Goal: Task Accomplishment & Management: Manage account settings

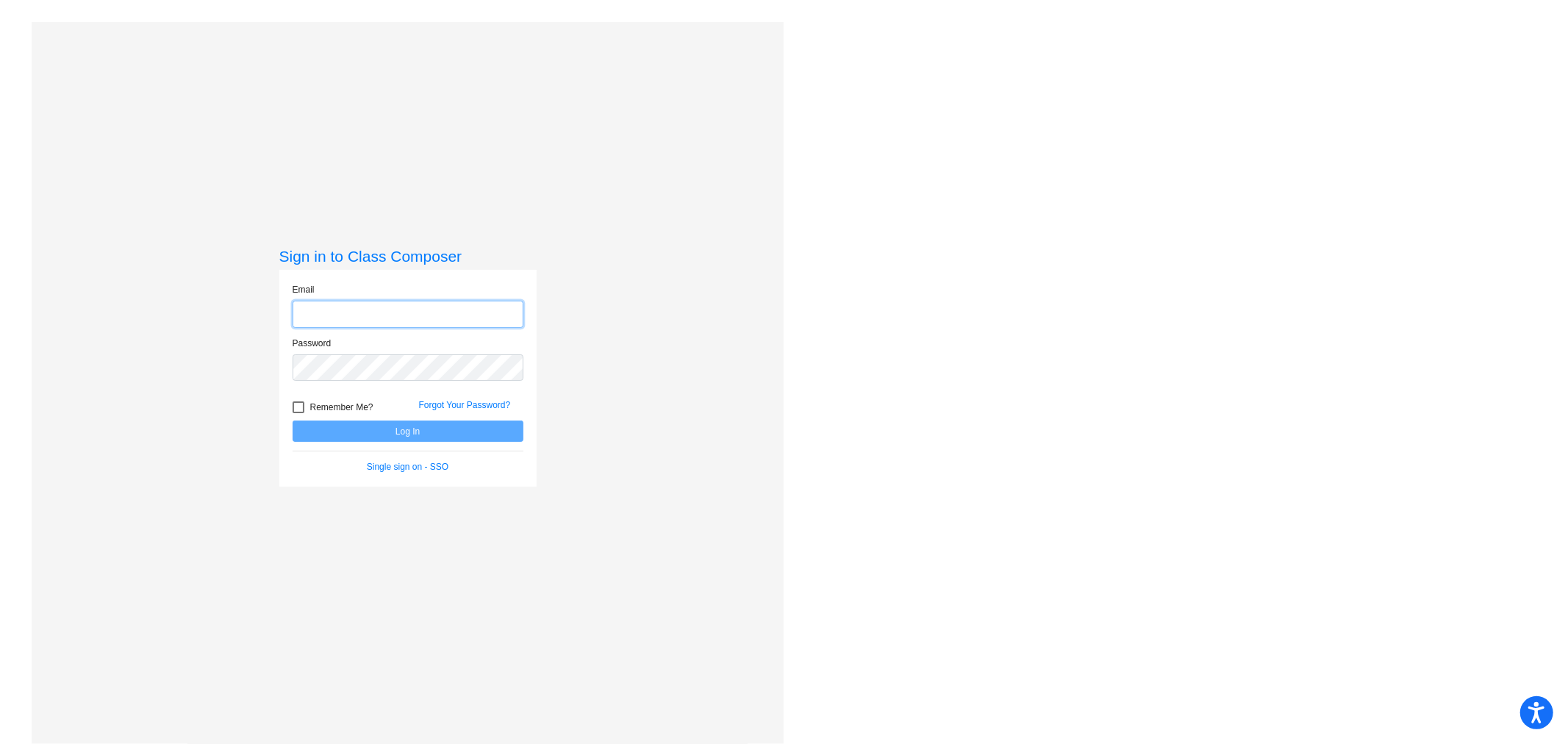
type input "[EMAIL_ADDRESS][DOMAIN_NAME]"
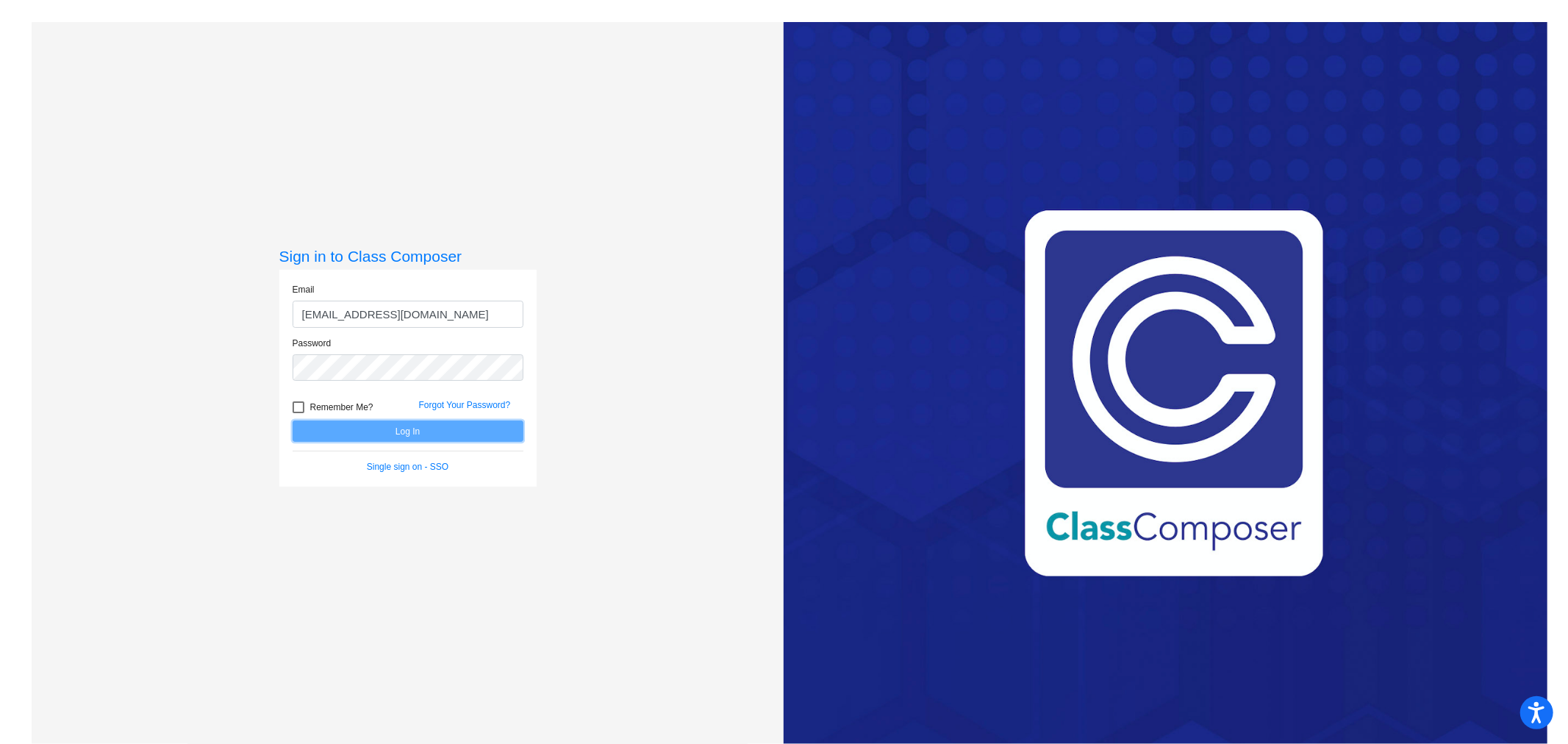
click at [407, 437] on button "Log In" at bounding box center [408, 431] width 231 height 22
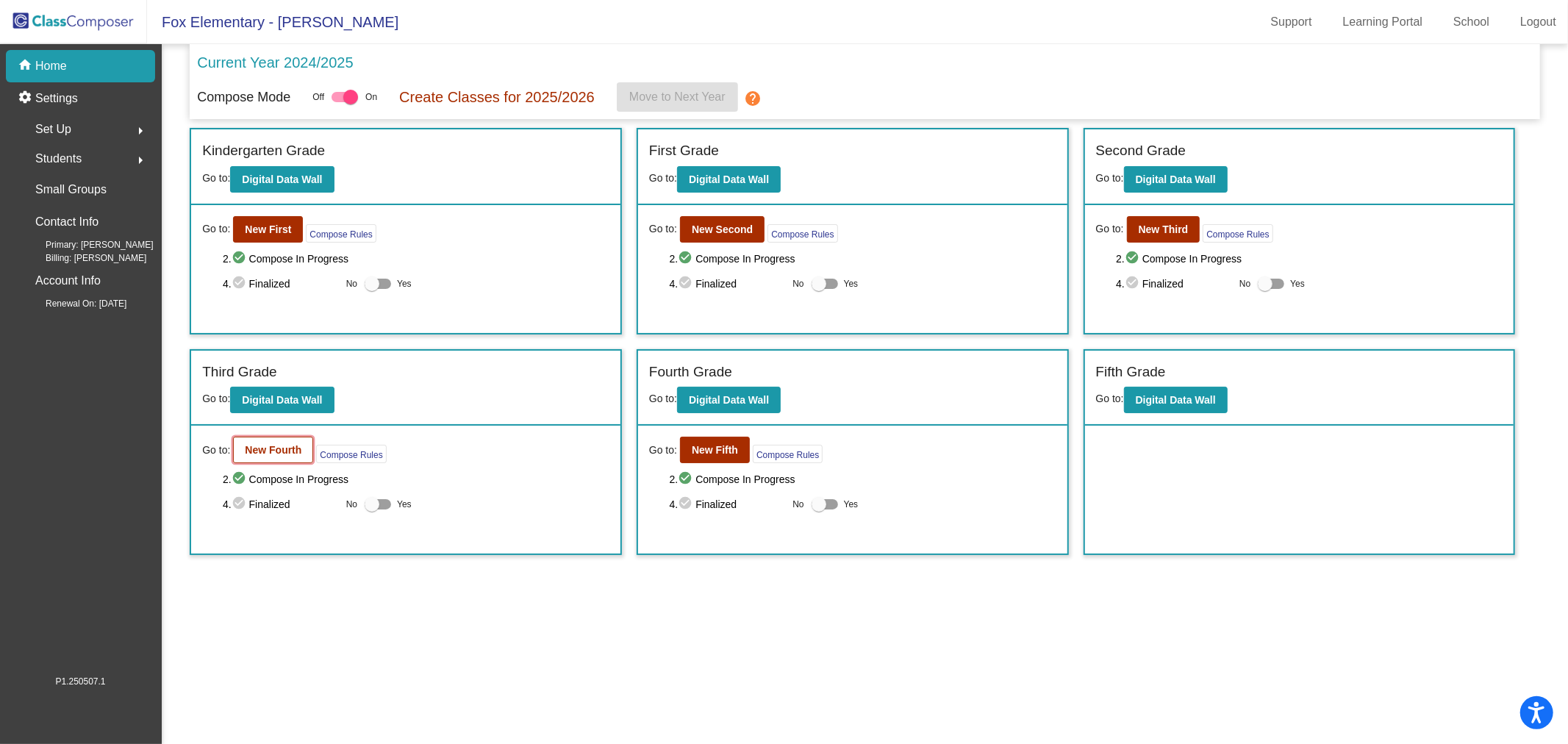
click at [267, 444] on b "New Fourth" at bounding box center [273, 450] width 57 height 12
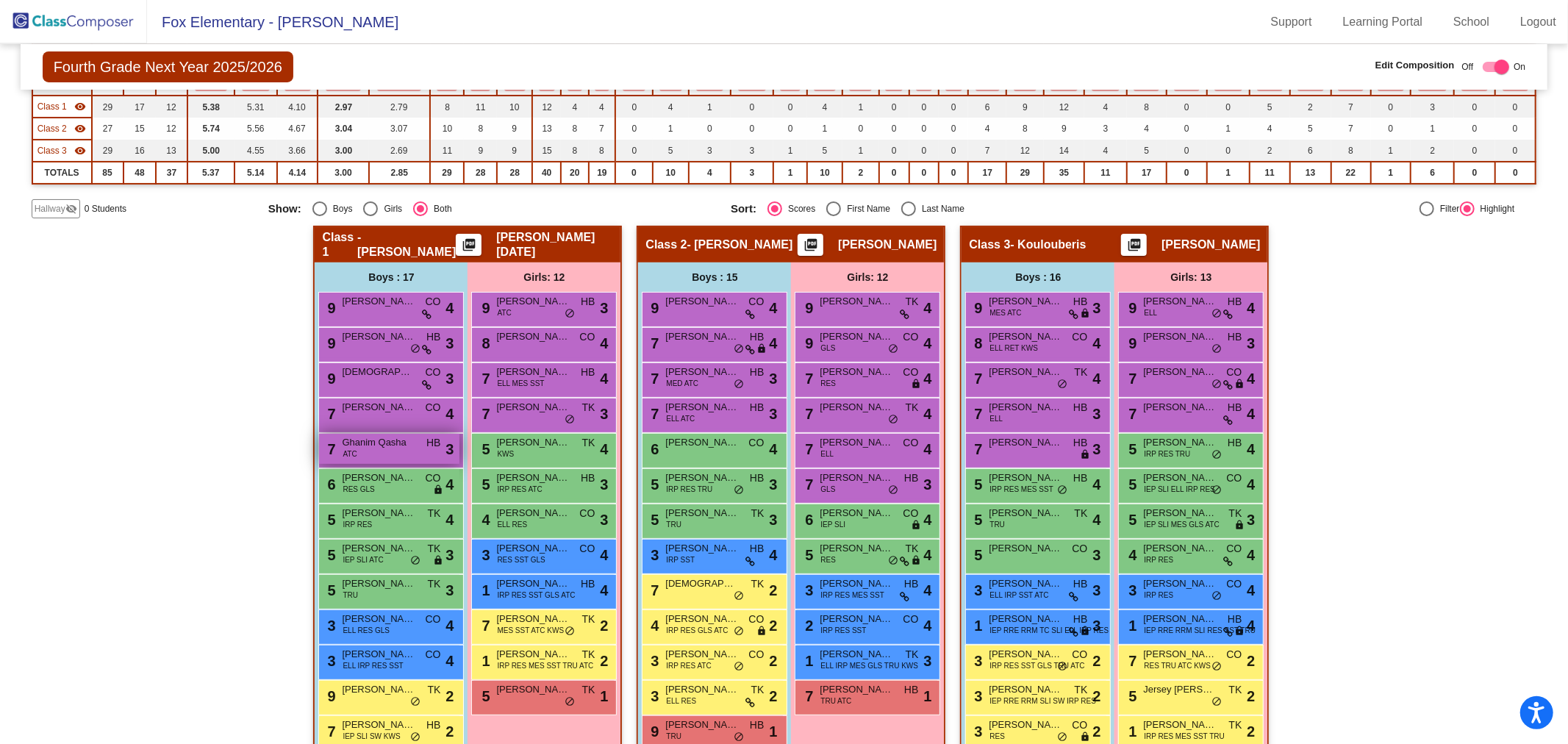
scroll to position [329, 0]
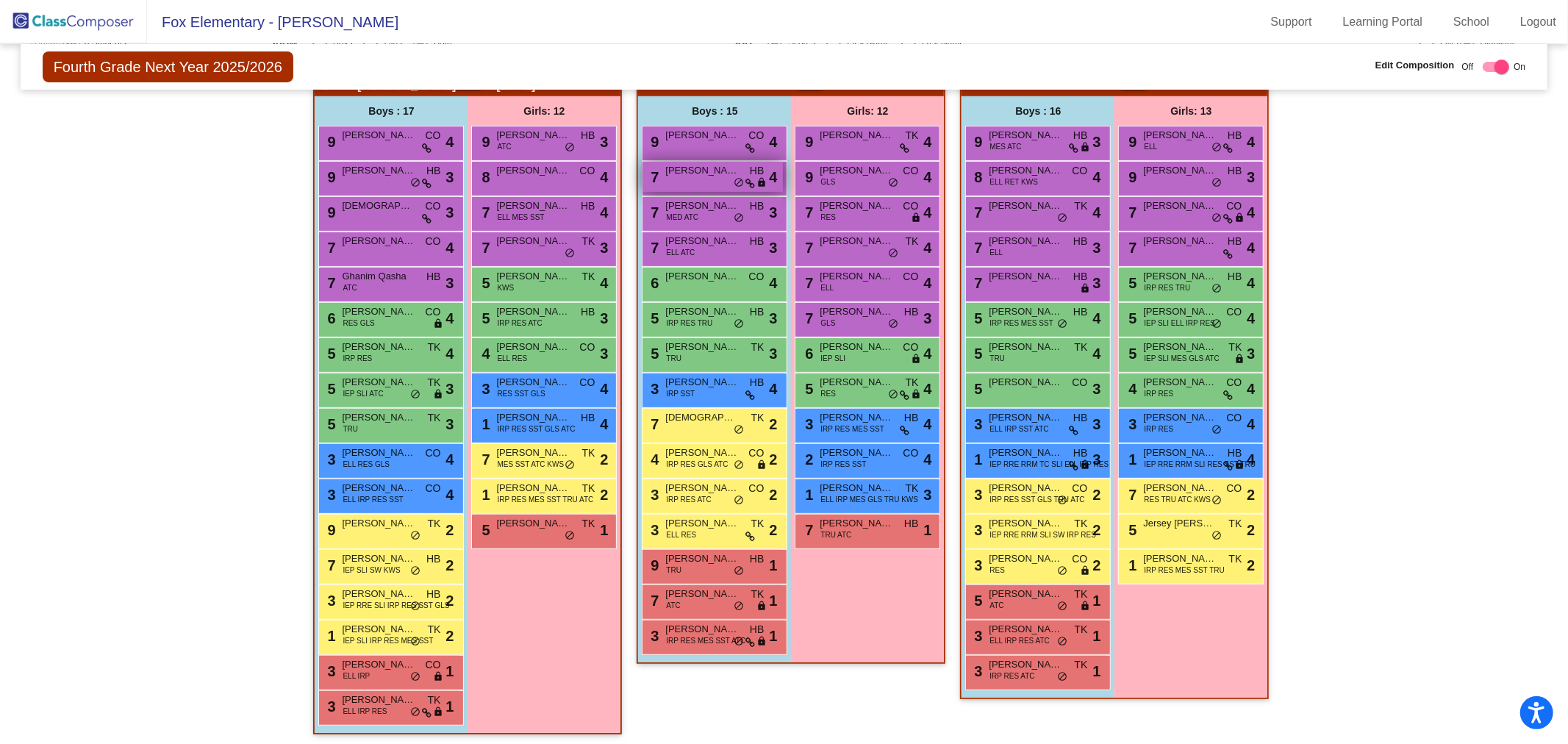
click at [689, 171] on span "Valentino Loeza" at bounding box center [702, 170] width 73 height 15
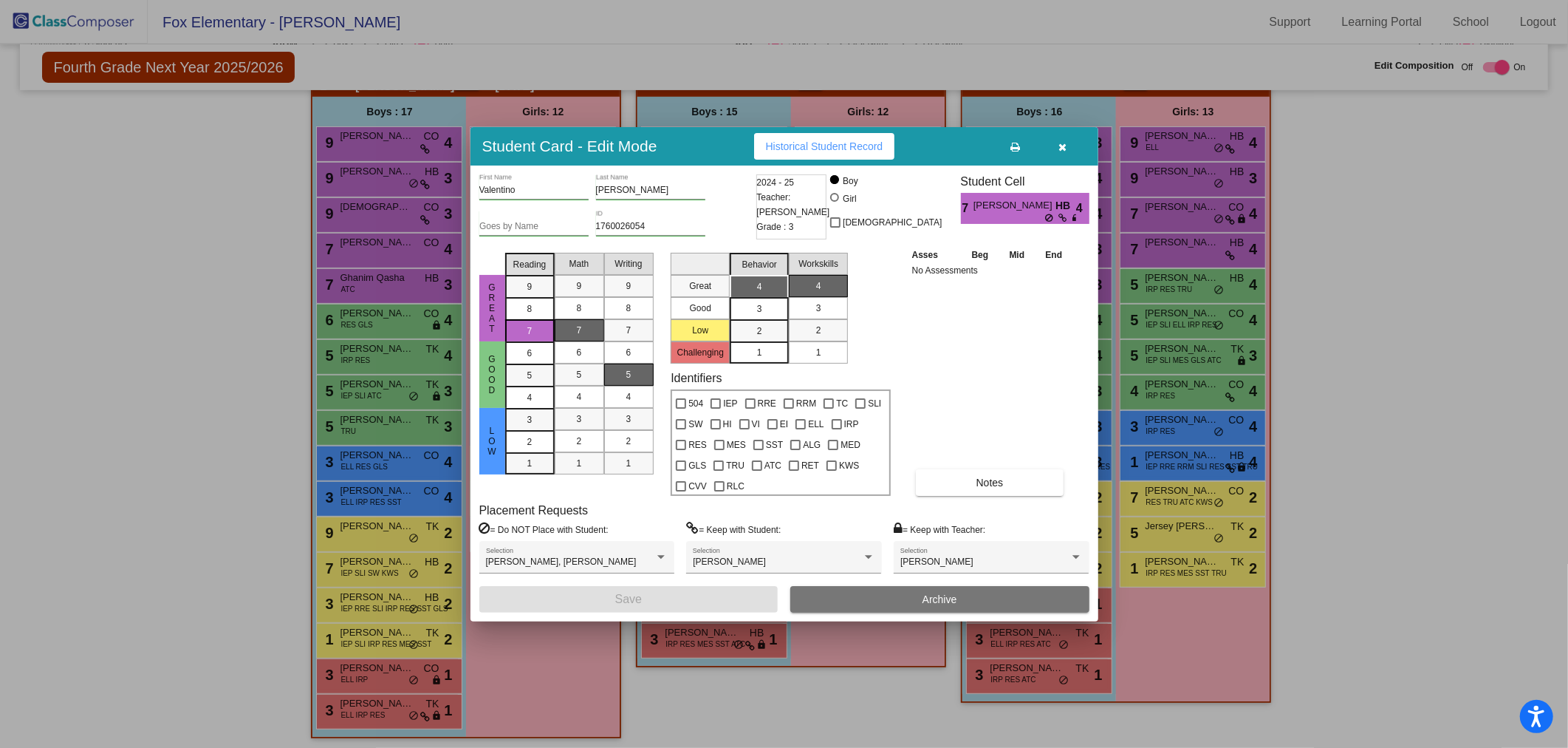
click at [1492, 319] on div at bounding box center [784, 374] width 1568 height 748
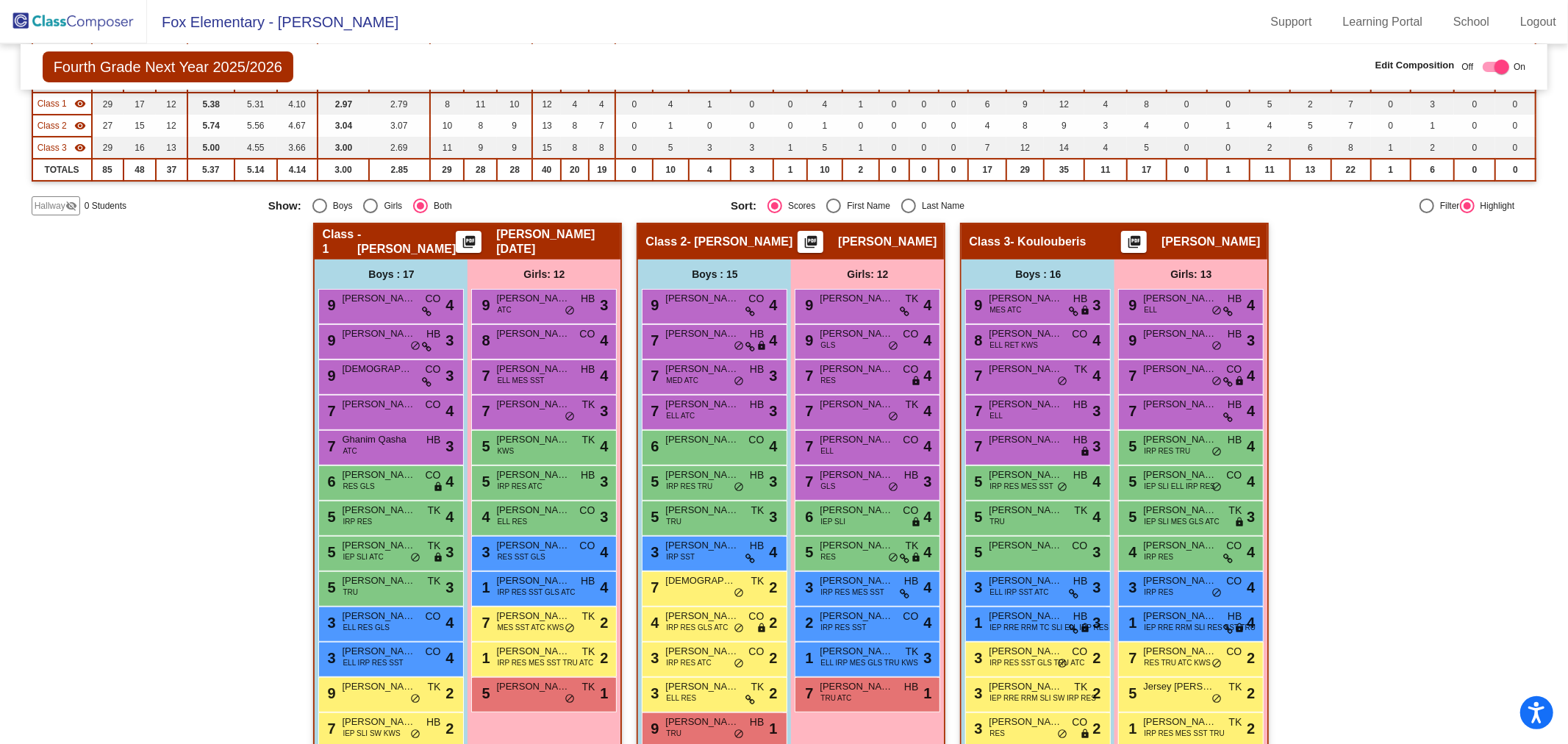
scroll to position [247, 0]
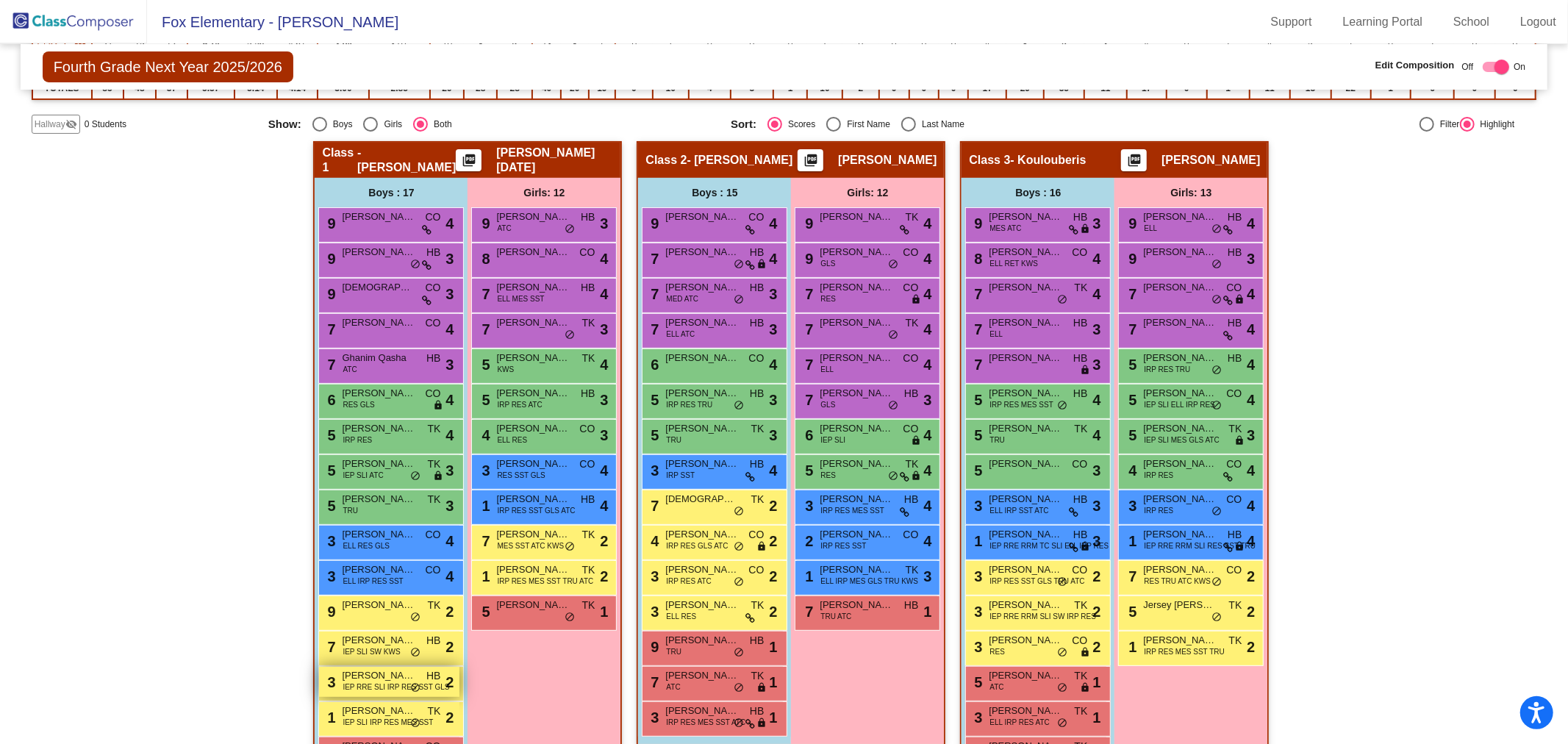
click at [384, 684] on span "IEP RRE SLI IRP RES SST GLS" at bounding box center [396, 686] width 107 height 11
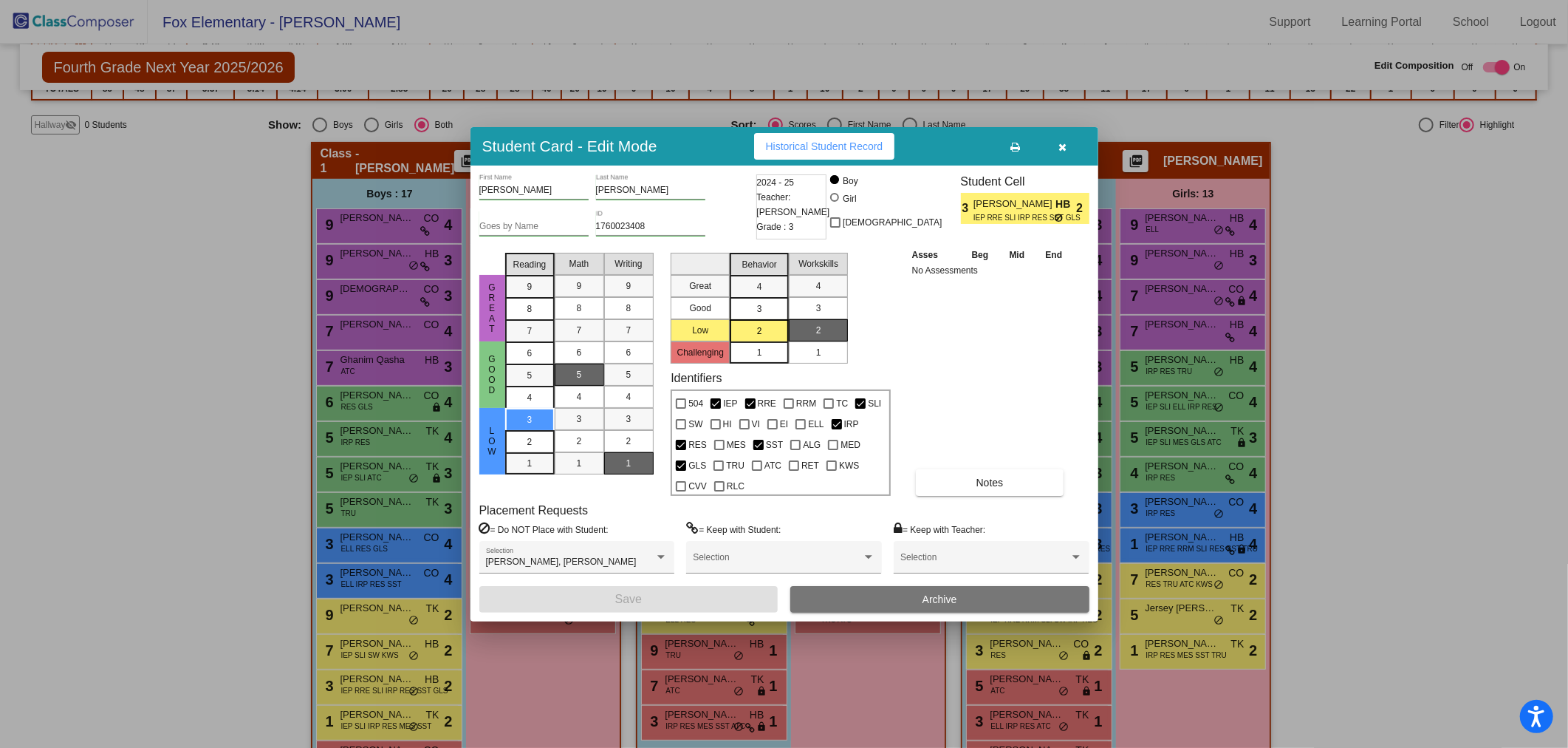
click at [255, 490] on div at bounding box center [784, 374] width 1568 height 748
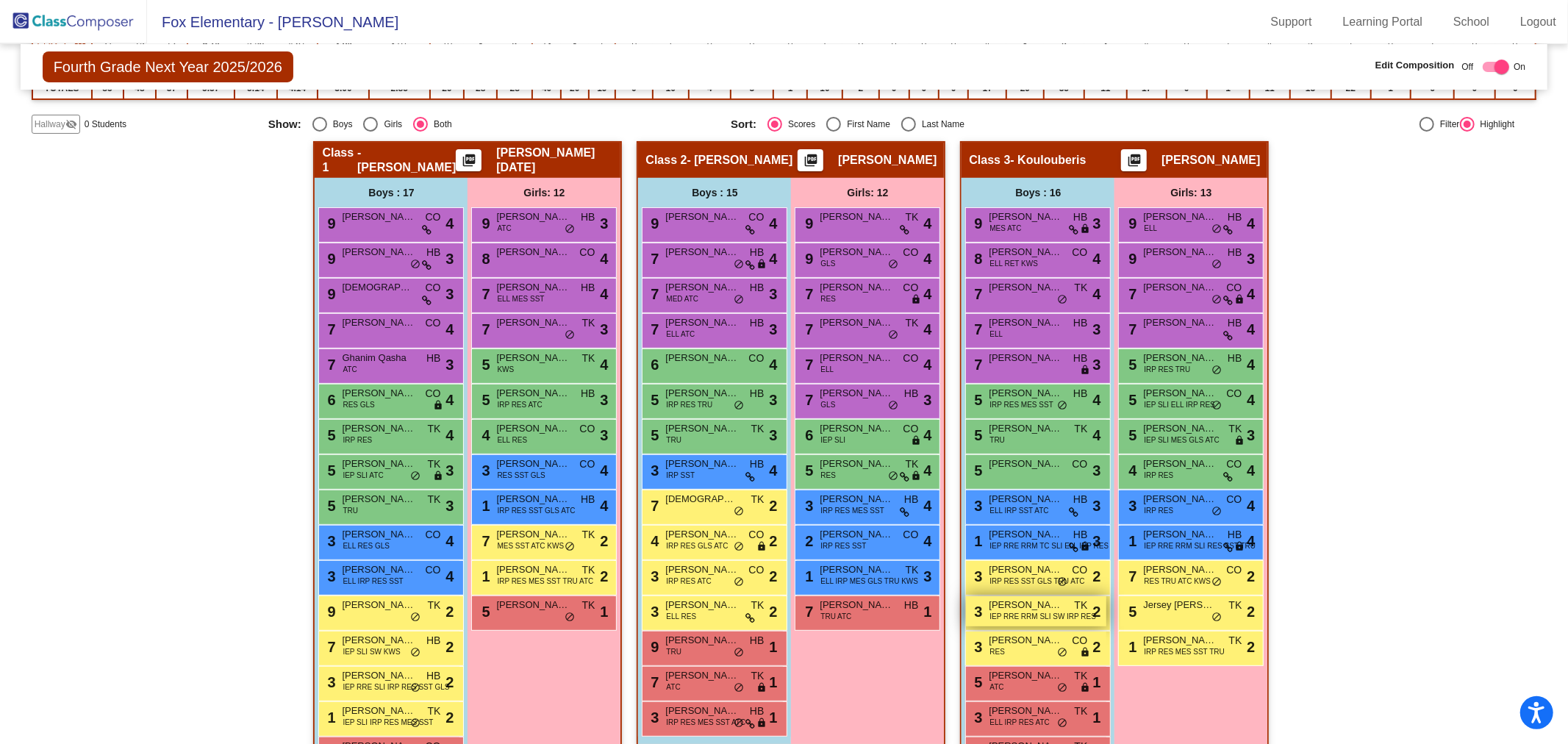
scroll to position [329, 0]
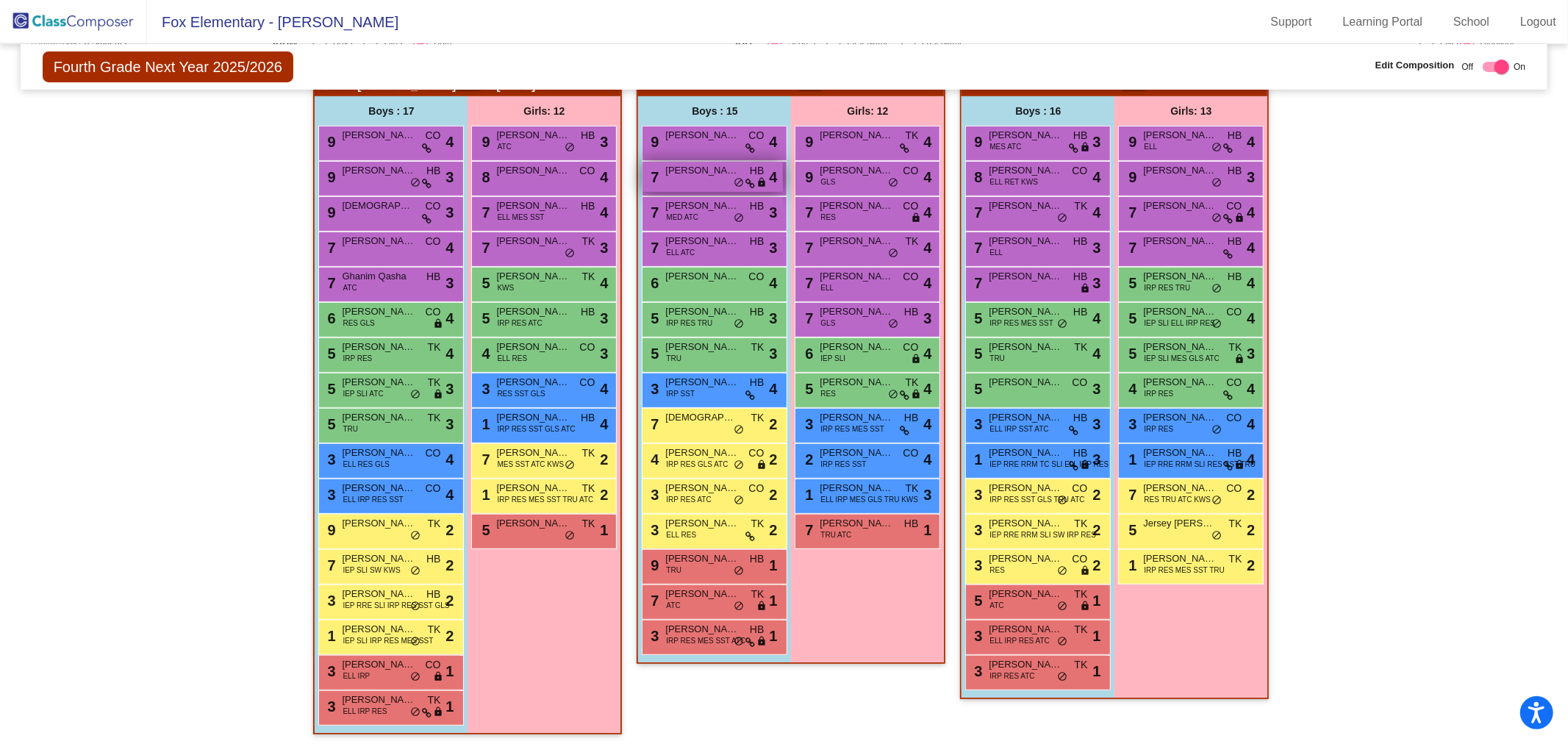
click at [679, 181] on div "7 Valentino Loeza HB lock do_not_disturb_alt 4" at bounding box center [712, 177] width 141 height 30
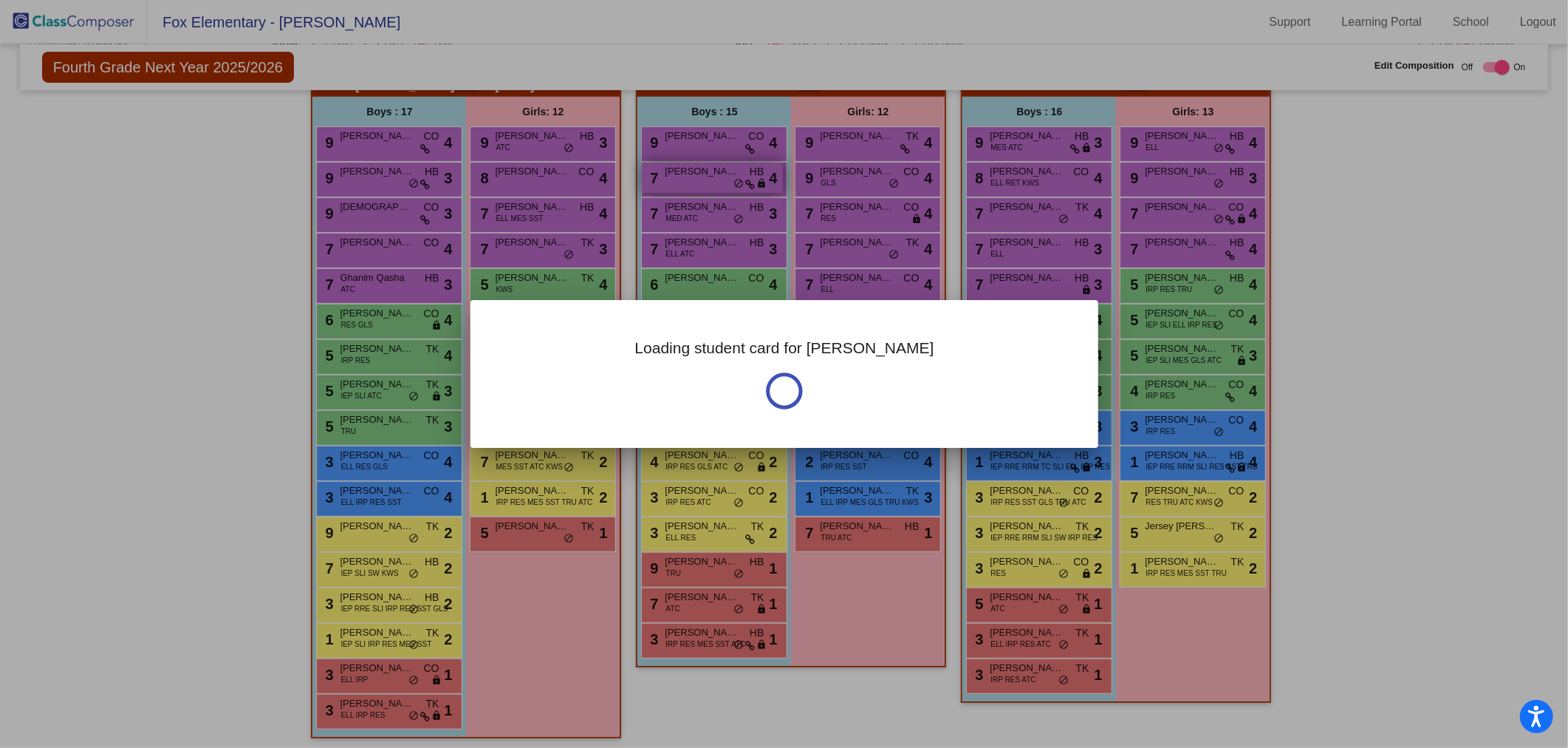
click at [683, 182] on div "Loading student card for Valentino" at bounding box center [784, 374] width 1568 height 748
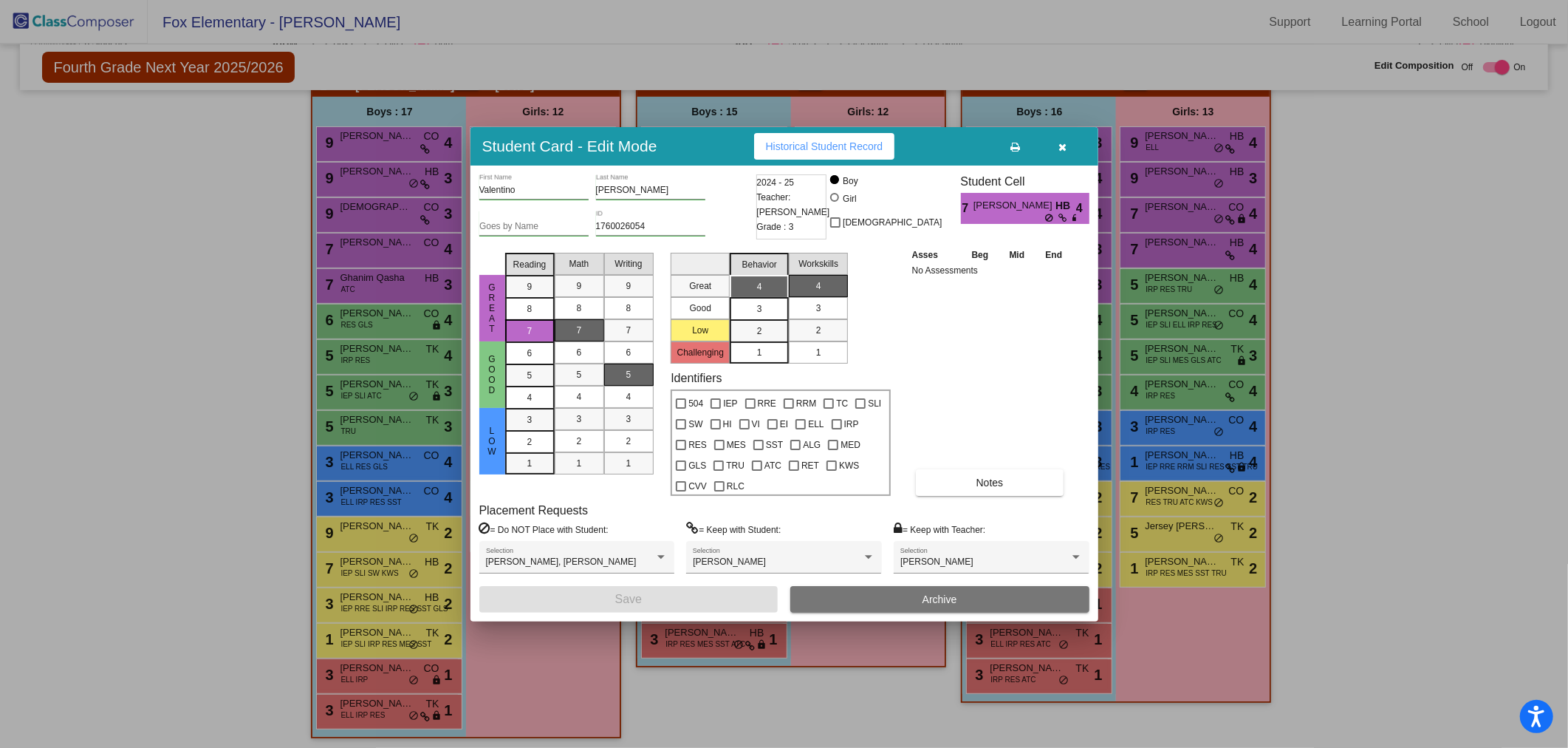
click at [1066, 145] on icon "button" at bounding box center [1062, 147] width 8 height 10
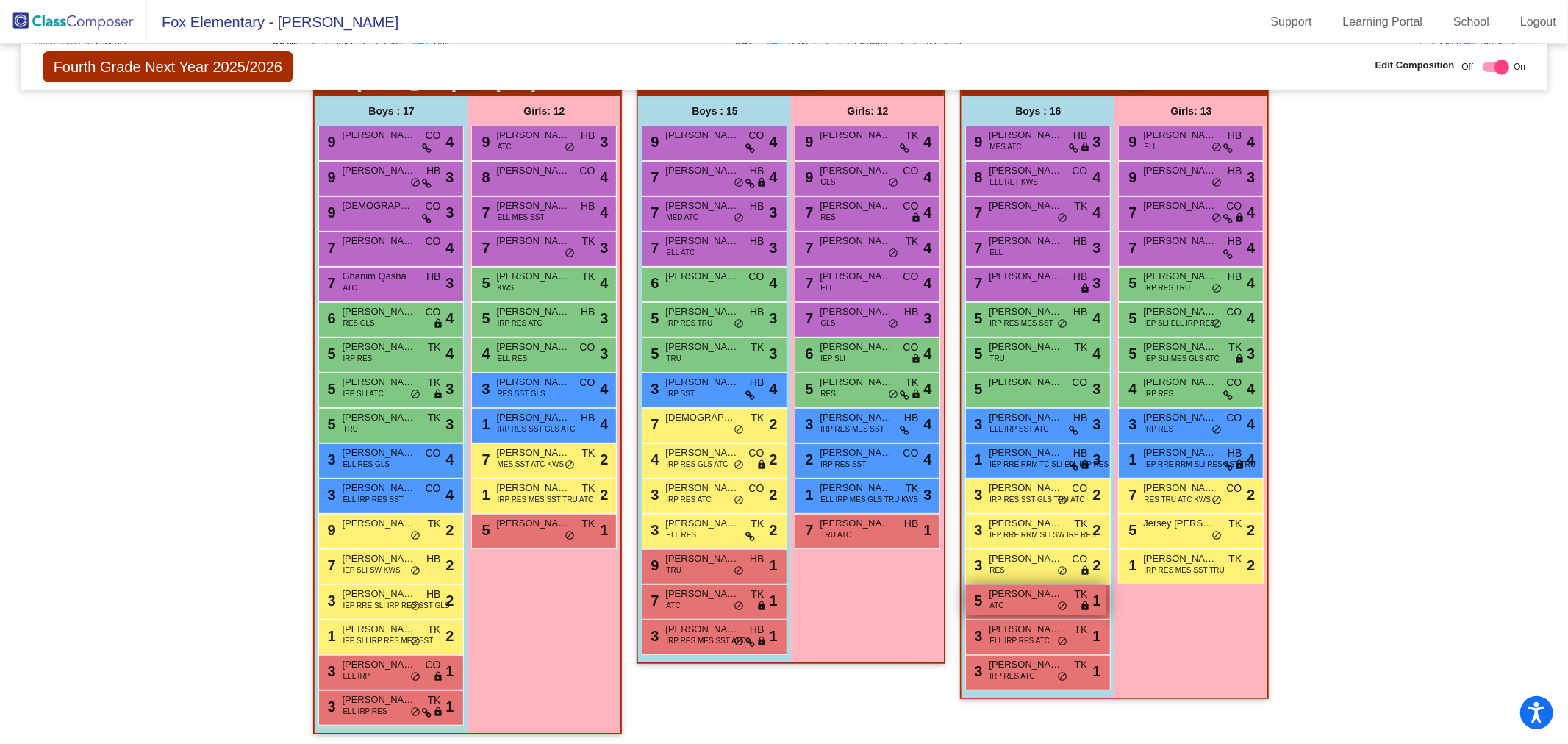
click at [1028, 599] on div "5 Jax Samonie ATC TK lock do_not_disturb_alt 1" at bounding box center [1035, 600] width 141 height 30
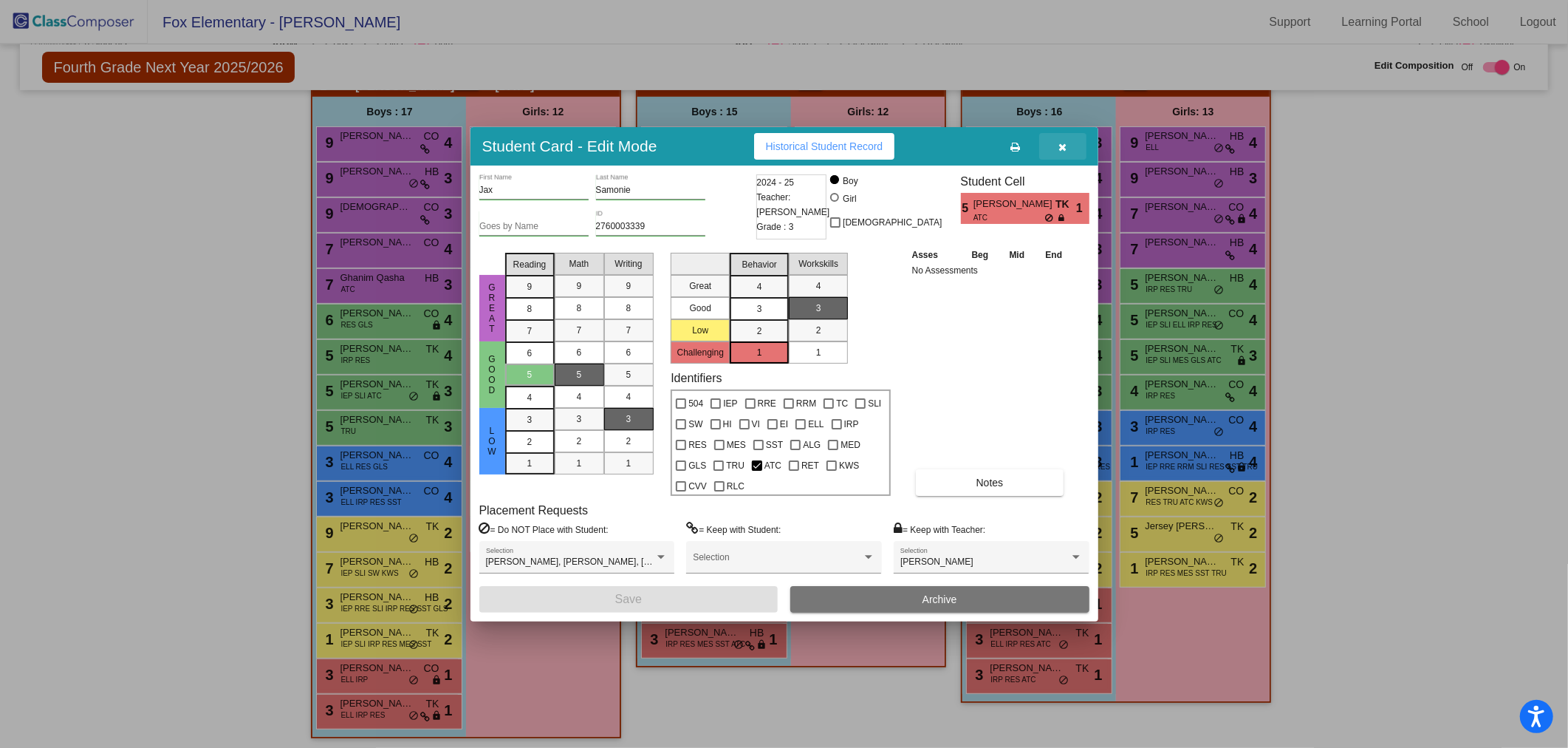
click at [1074, 144] on button "button" at bounding box center [1063, 146] width 48 height 27
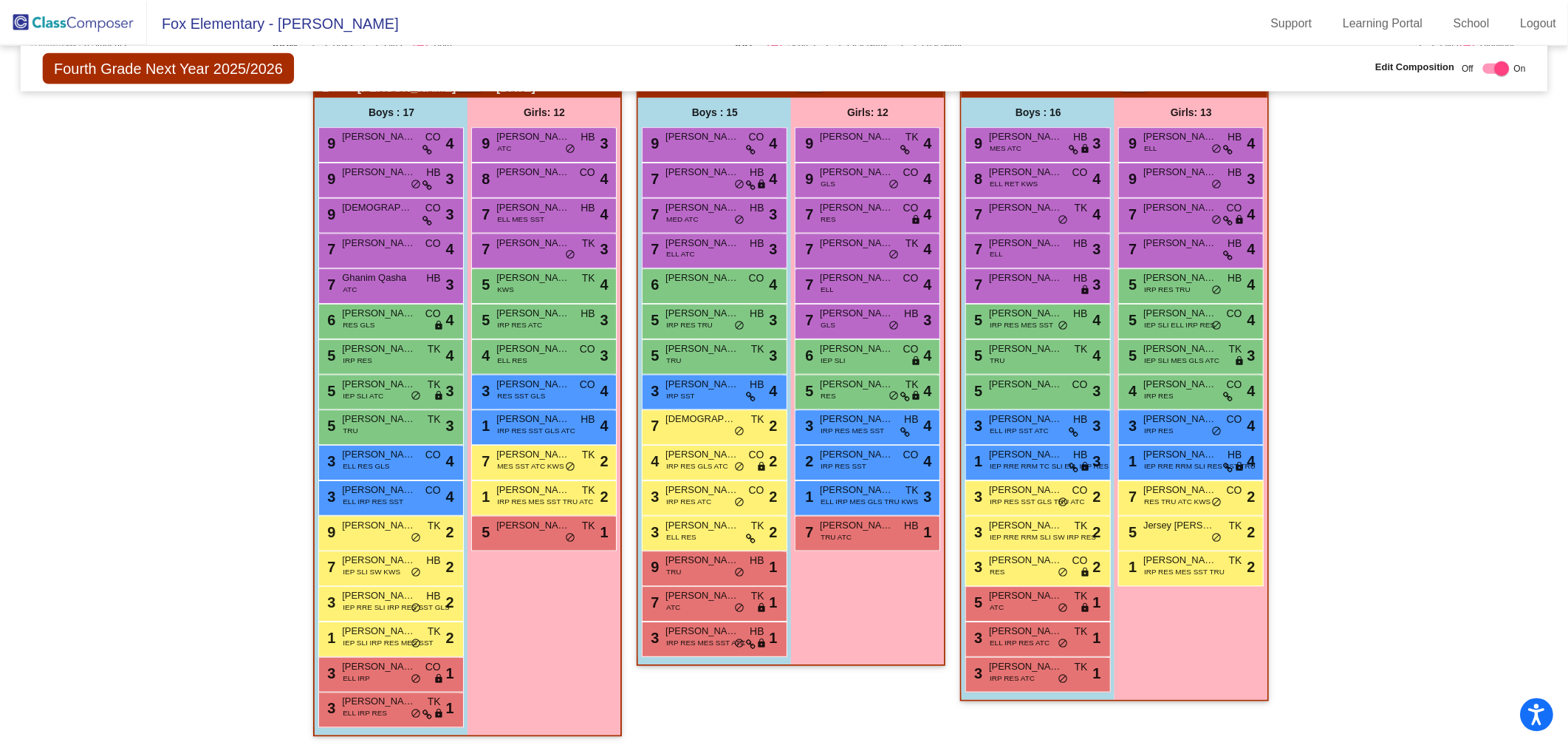
scroll to position [249, 0]
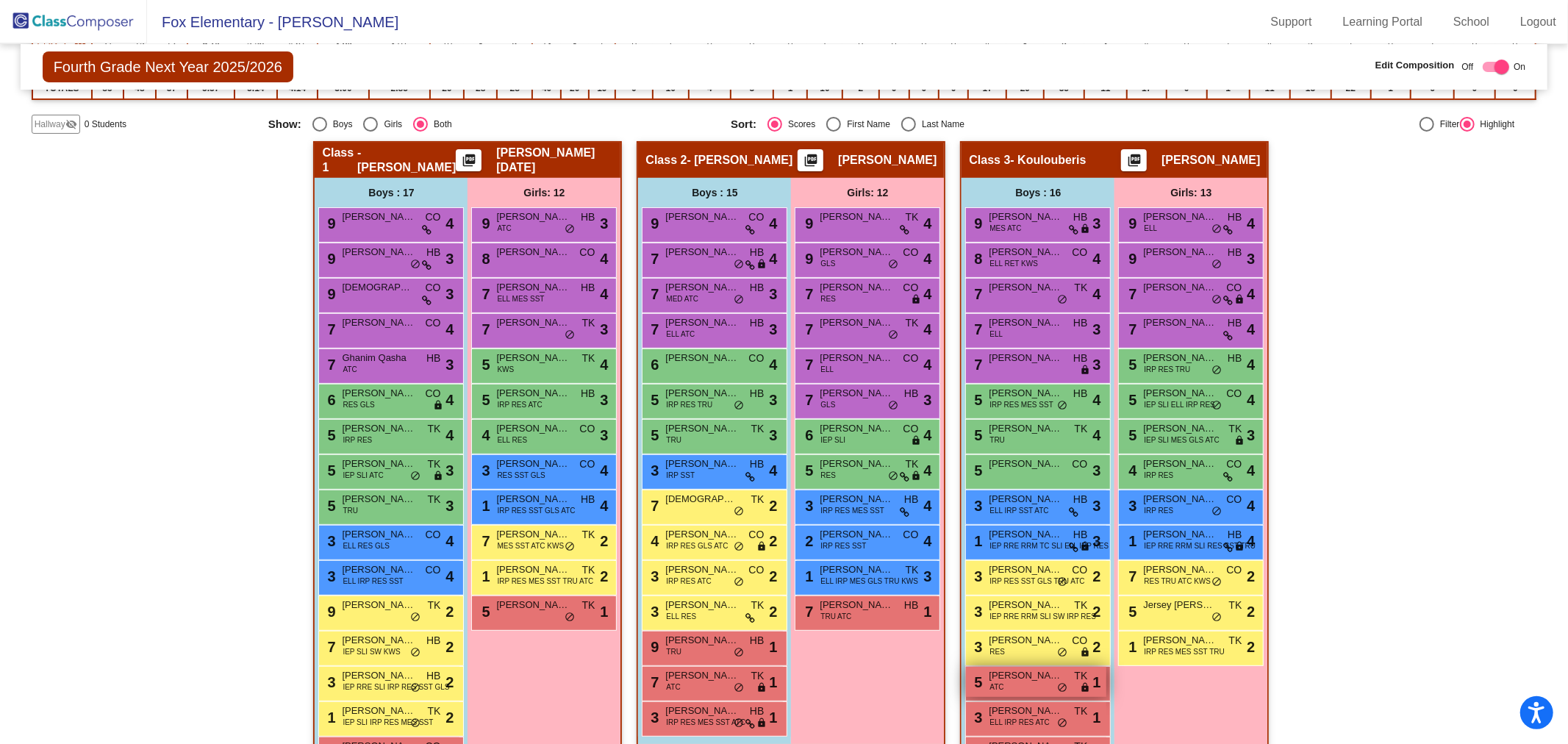
click at [1034, 679] on div "5 Jax Samonie ATC TK lock do_not_disturb_alt 1" at bounding box center [1035, 681] width 141 height 30
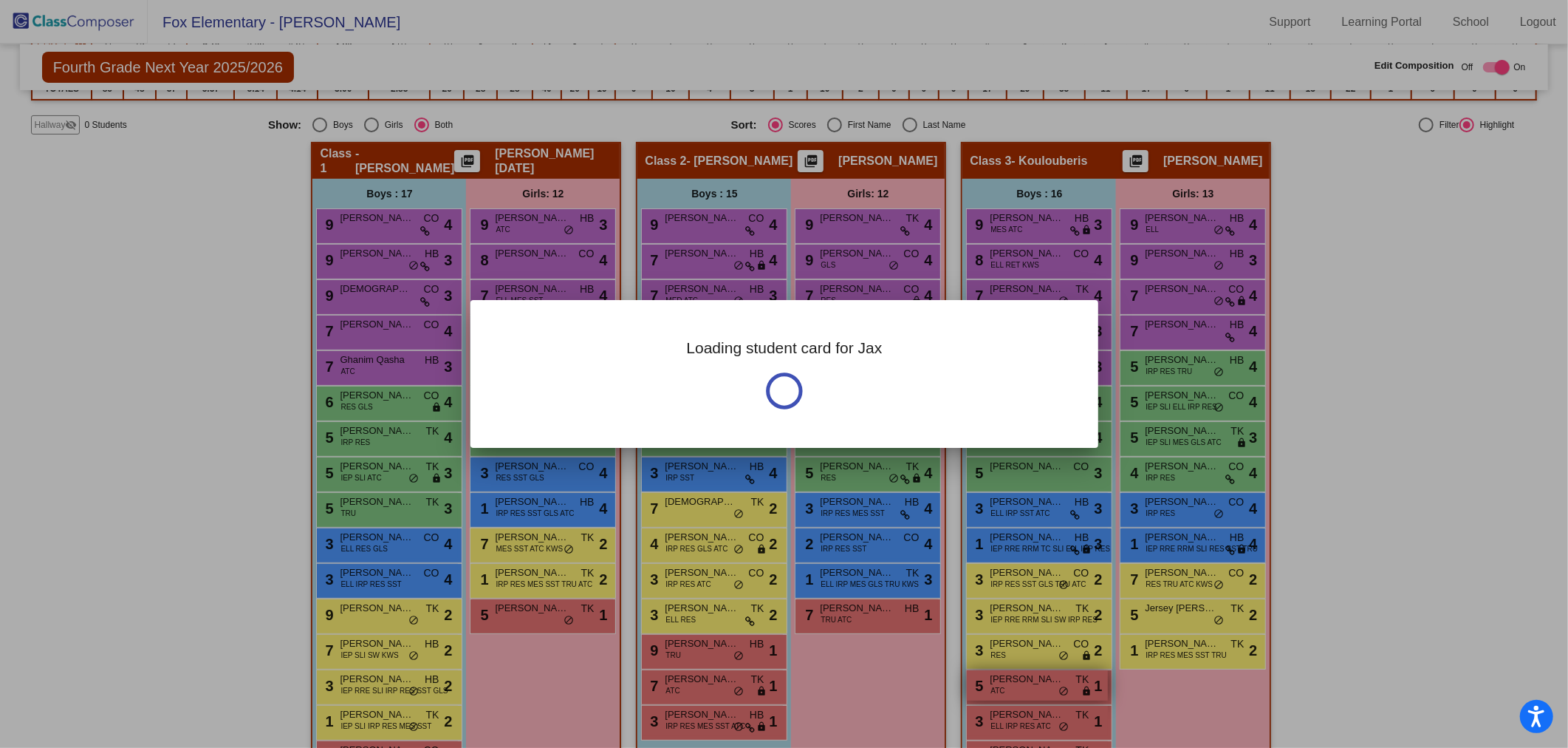
click at [1040, 683] on div at bounding box center [784, 374] width 1568 height 748
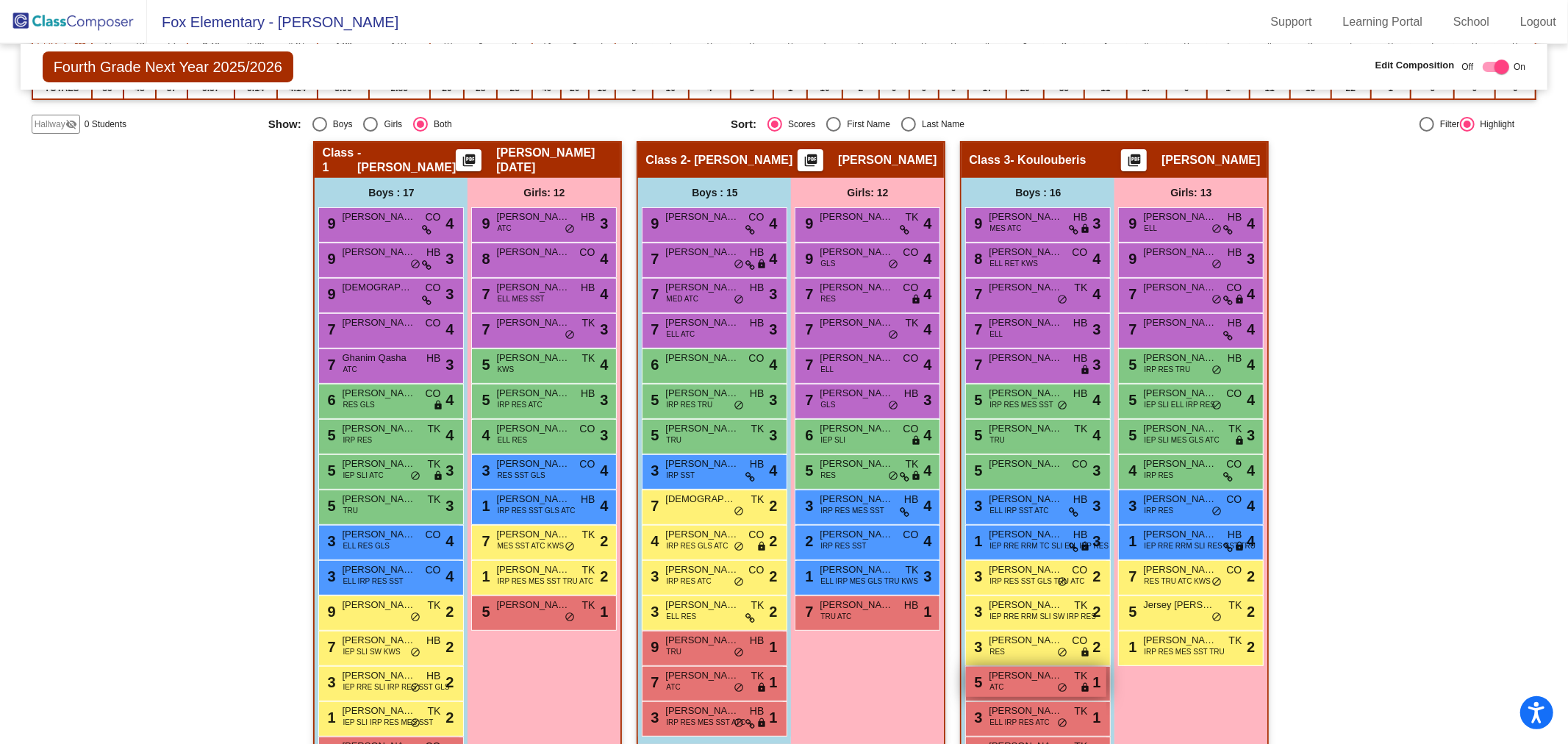
click at [1034, 679] on div "5 Jax Samonie ATC TK lock do_not_disturb_alt 1" at bounding box center [1035, 681] width 141 height 30
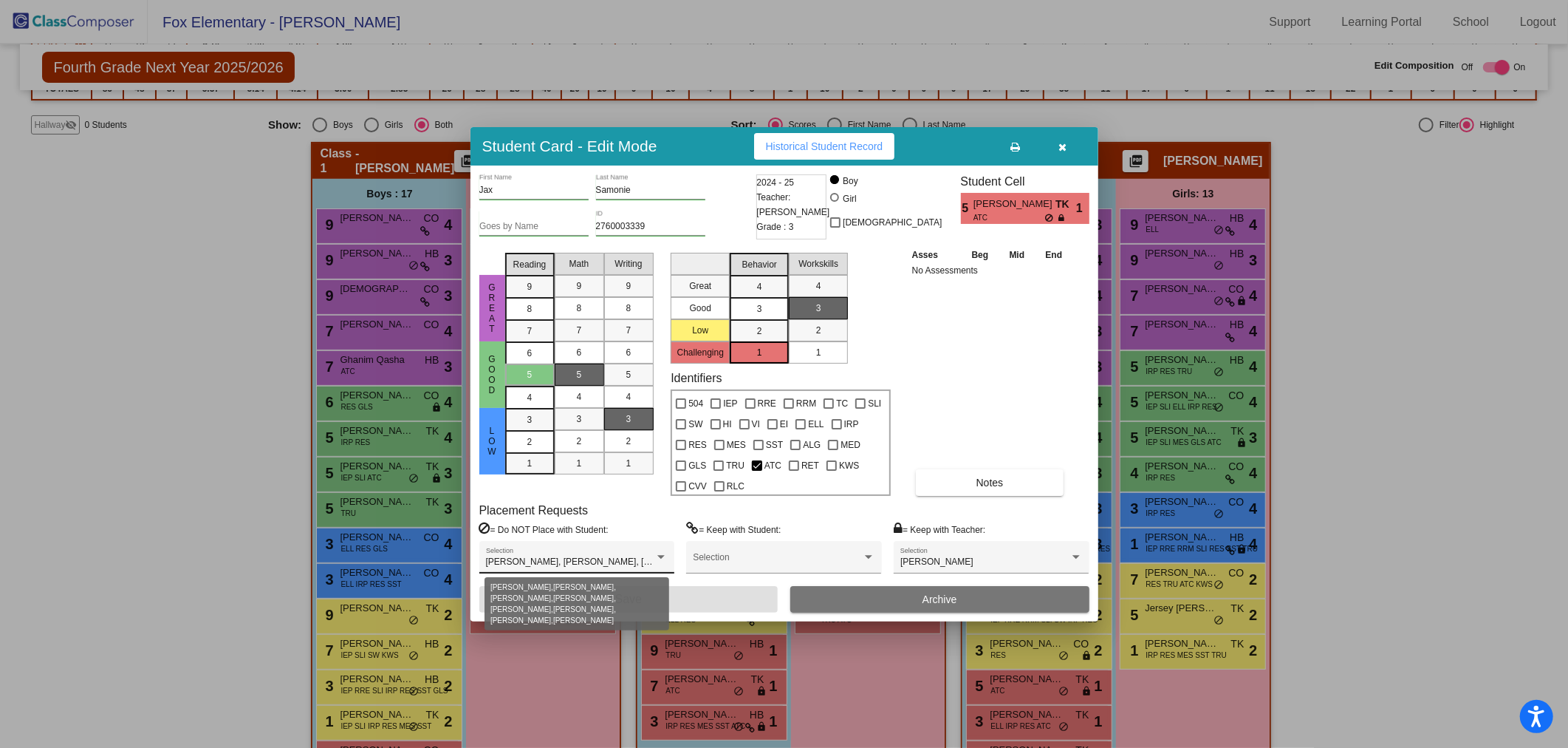
click at [606, 557] on span "Caden King, Christian Pickett, Hailey Potrykus, Jason Granger, Luke Mardis, Max…" at bounding box center [794, 562] width 618 height 10
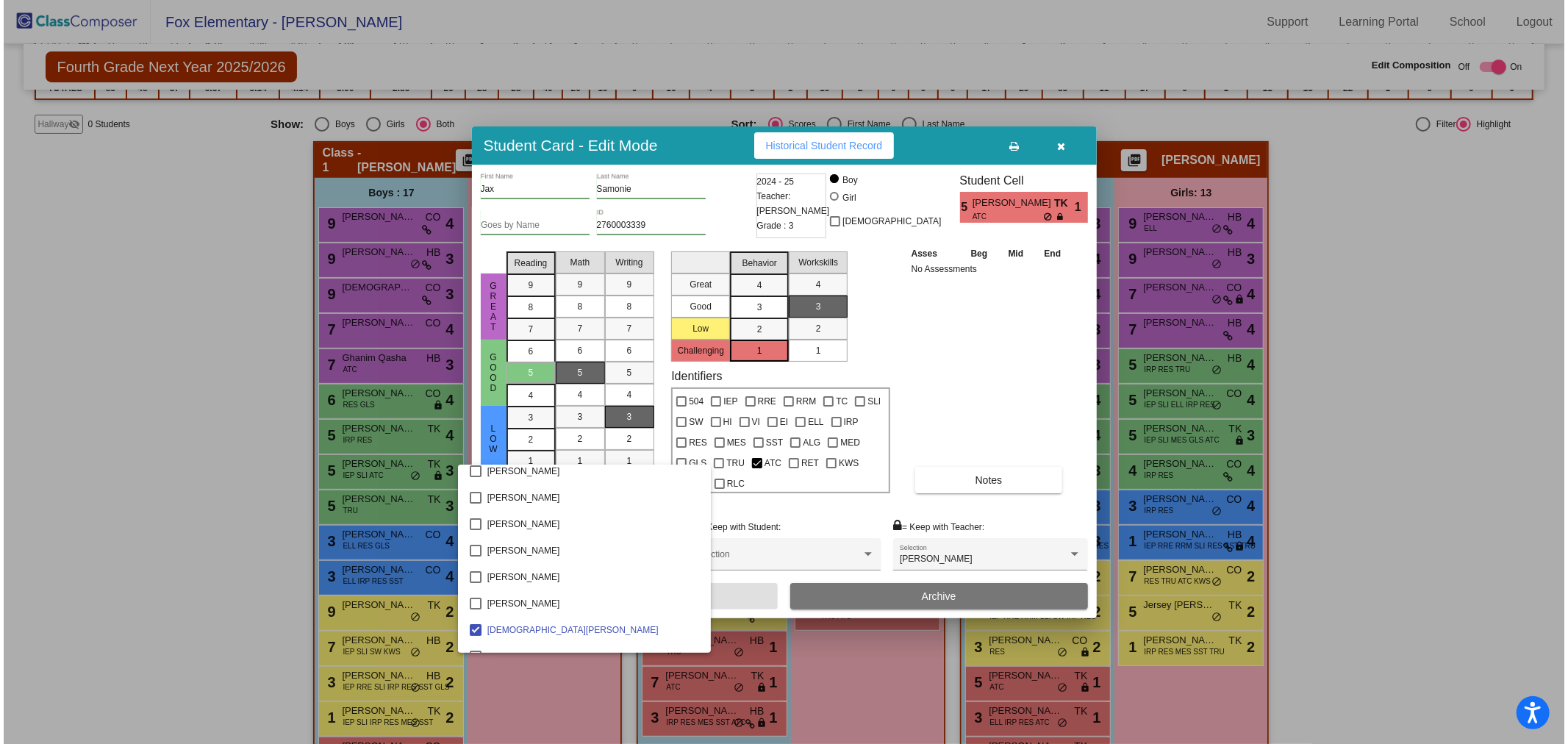
scroll to position [82, 0]
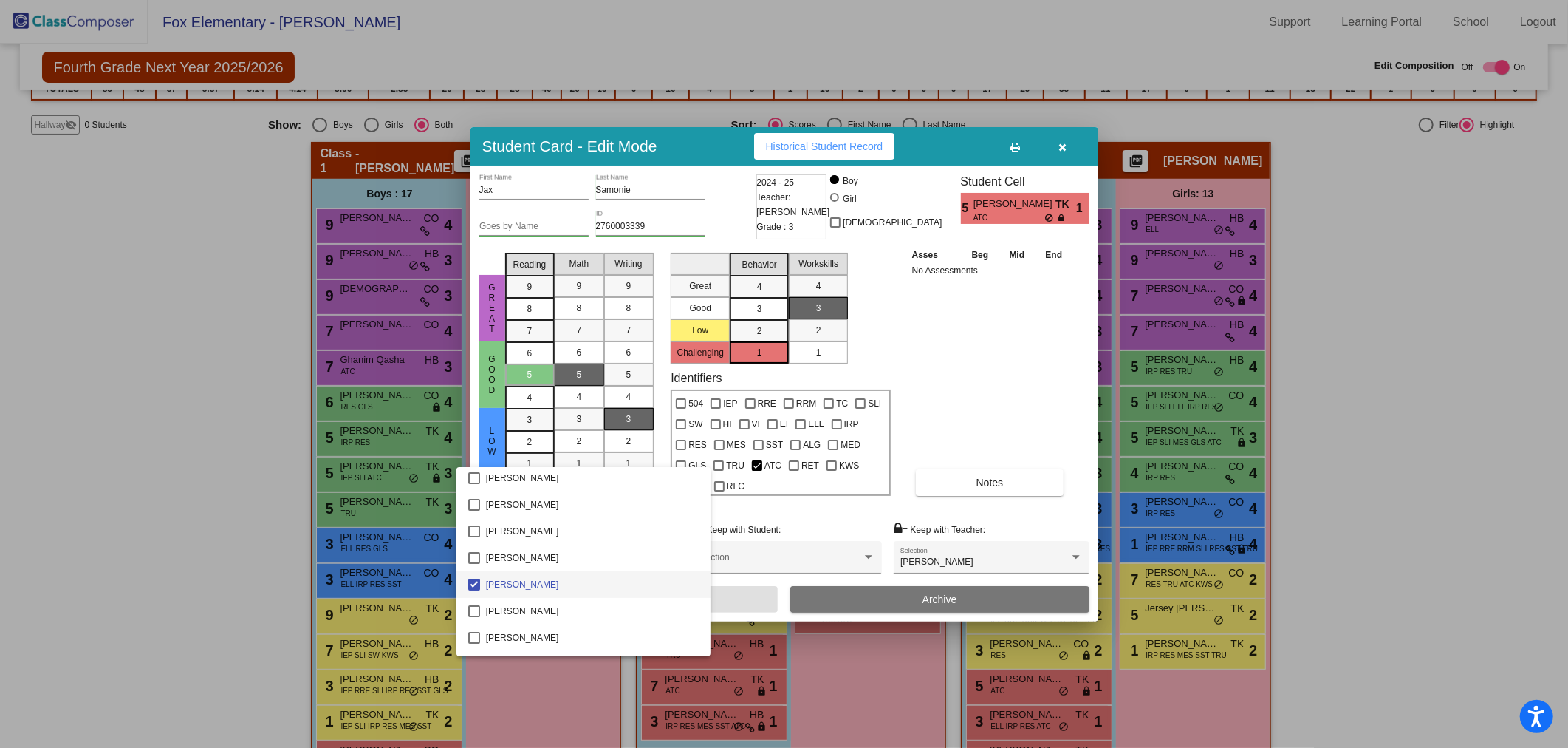
click at [1065, 148] on div at bounding box center [784, 374] width 1568 height 748
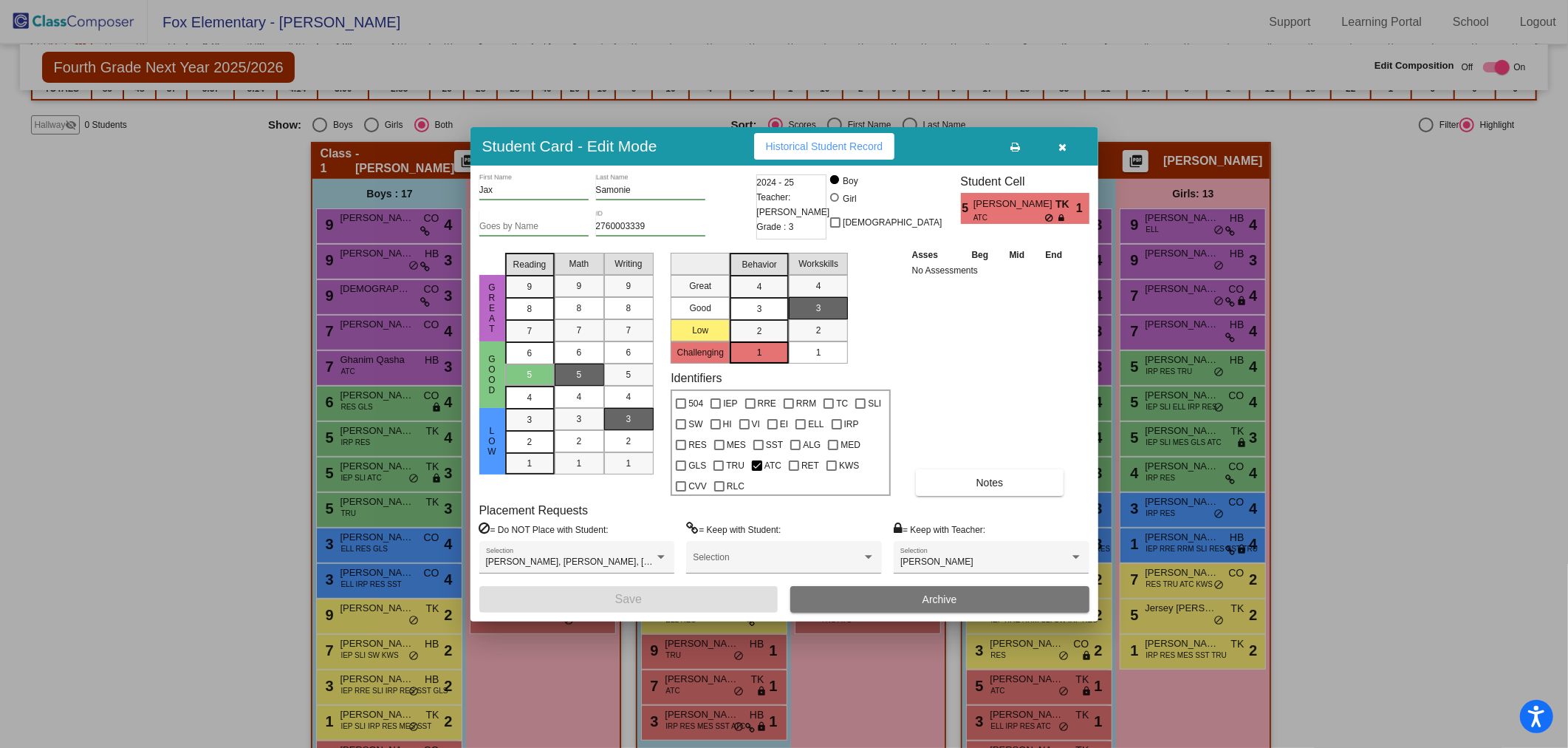
click at [1065, 148] on icon "button" at bounding box center [1062, 147] width 8 height 10
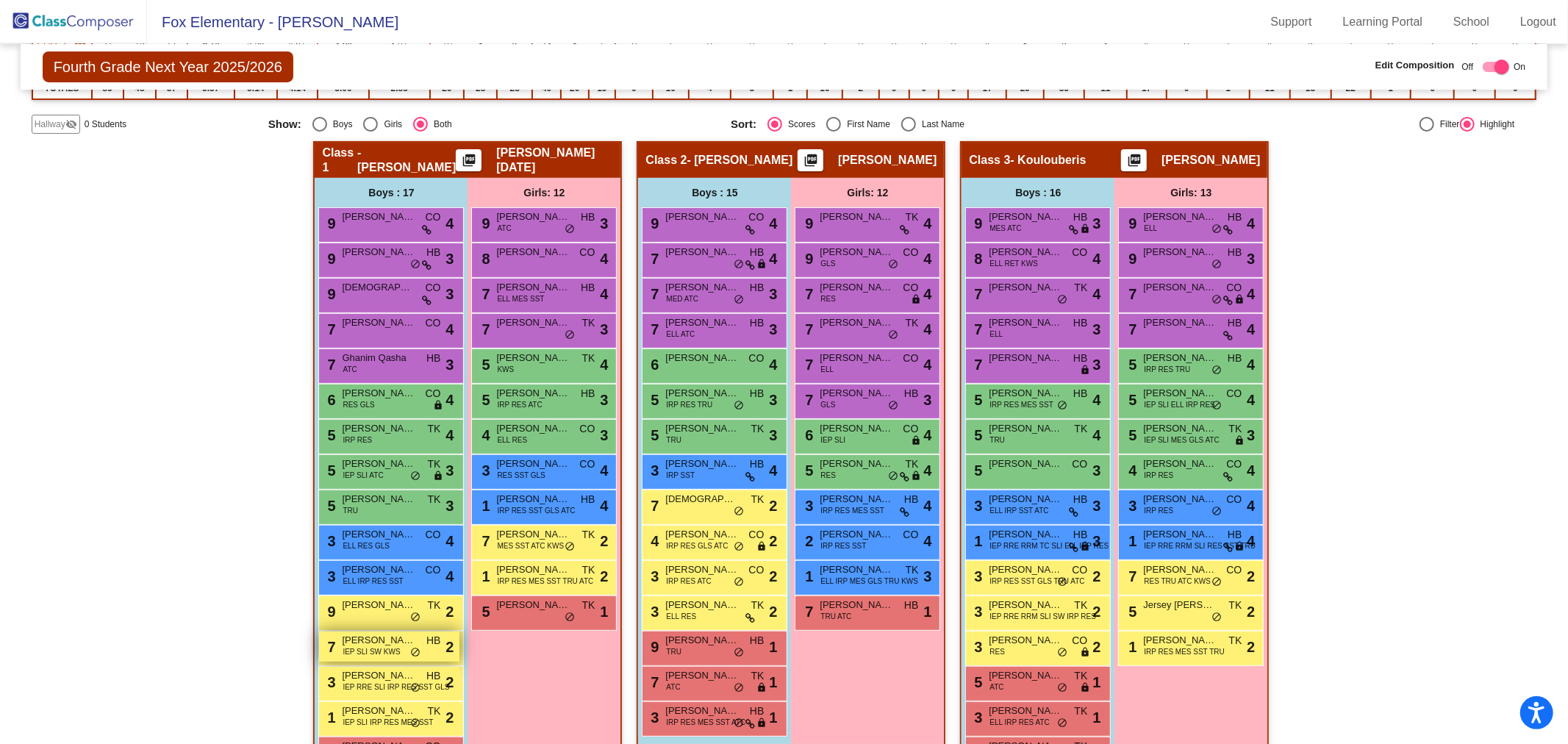
scroll to position [329, 0]
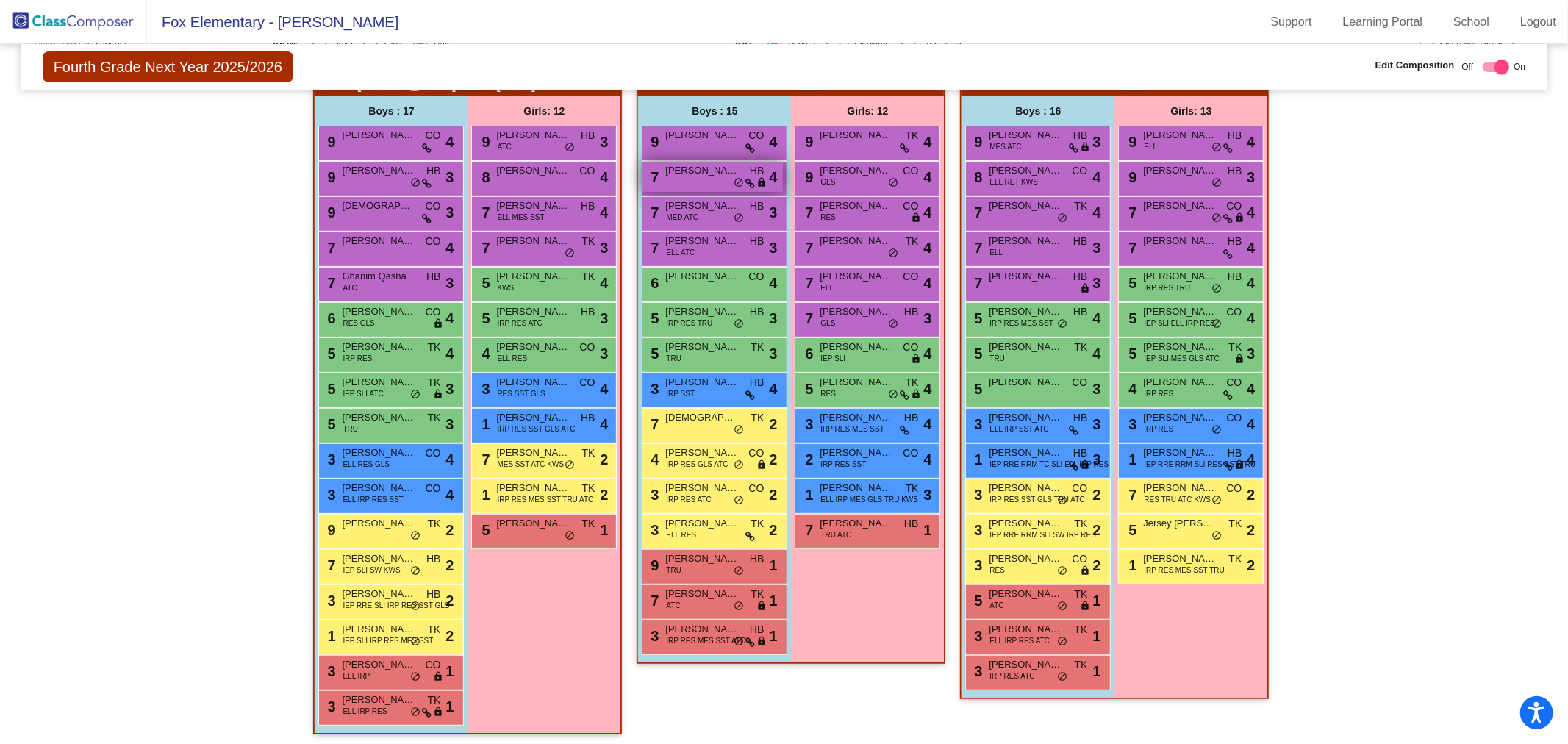
click at [737, 177] on span "do_not_disturb_alt" at bounding box center [739, 183] width 10 height 12
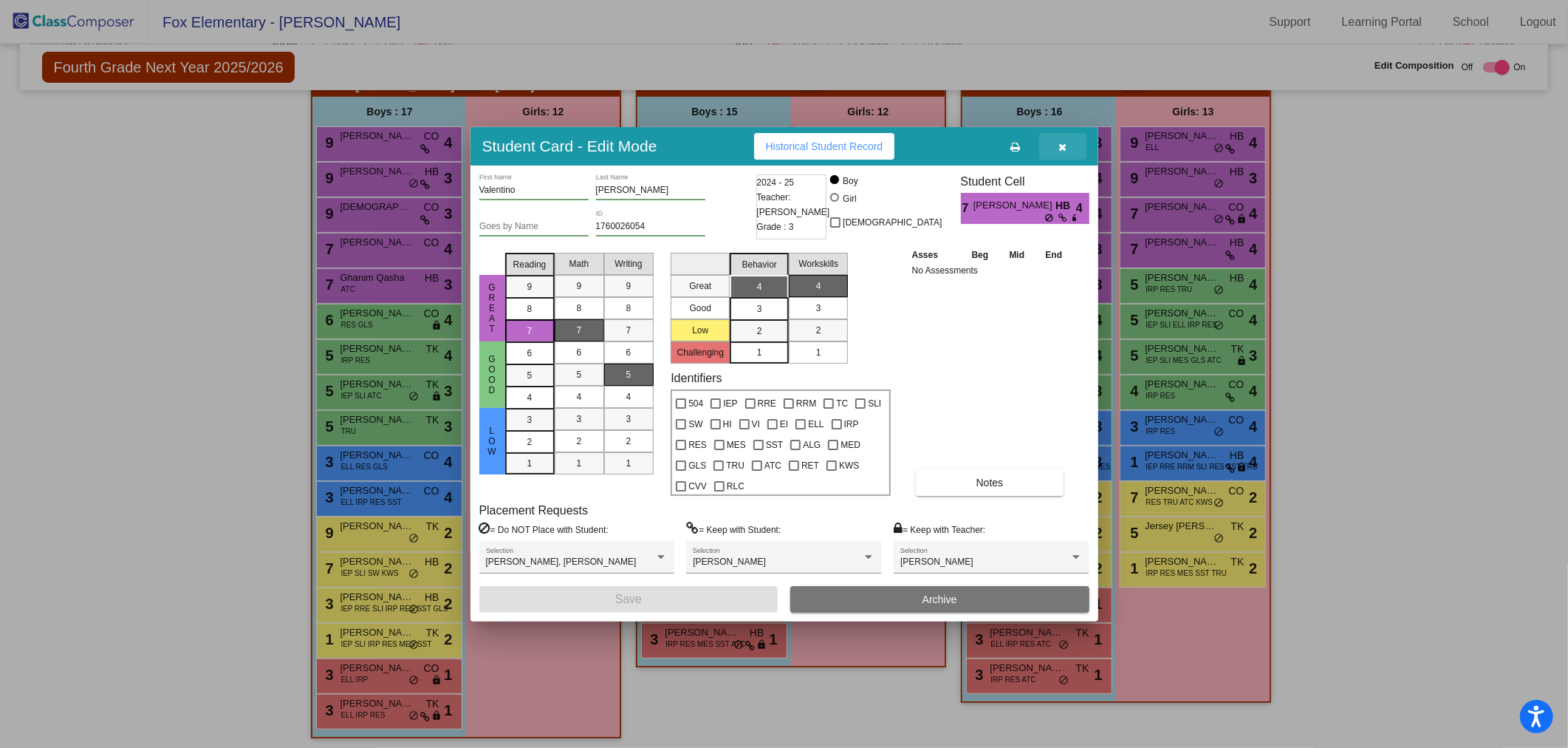
click at [1054, 153] on button "button" at bounding box center [1063, 146] width 48 height 27
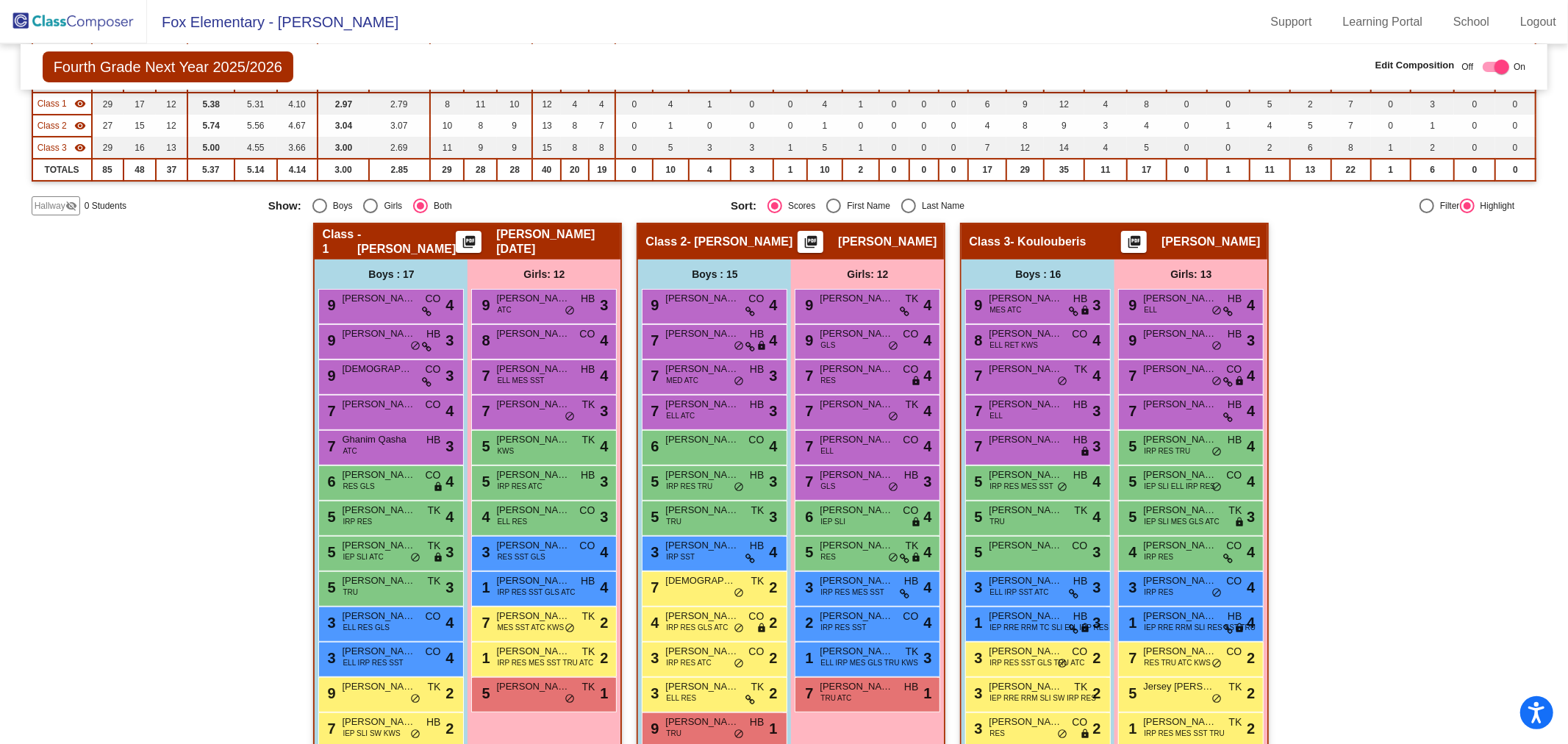
scroll to position [0, 0]
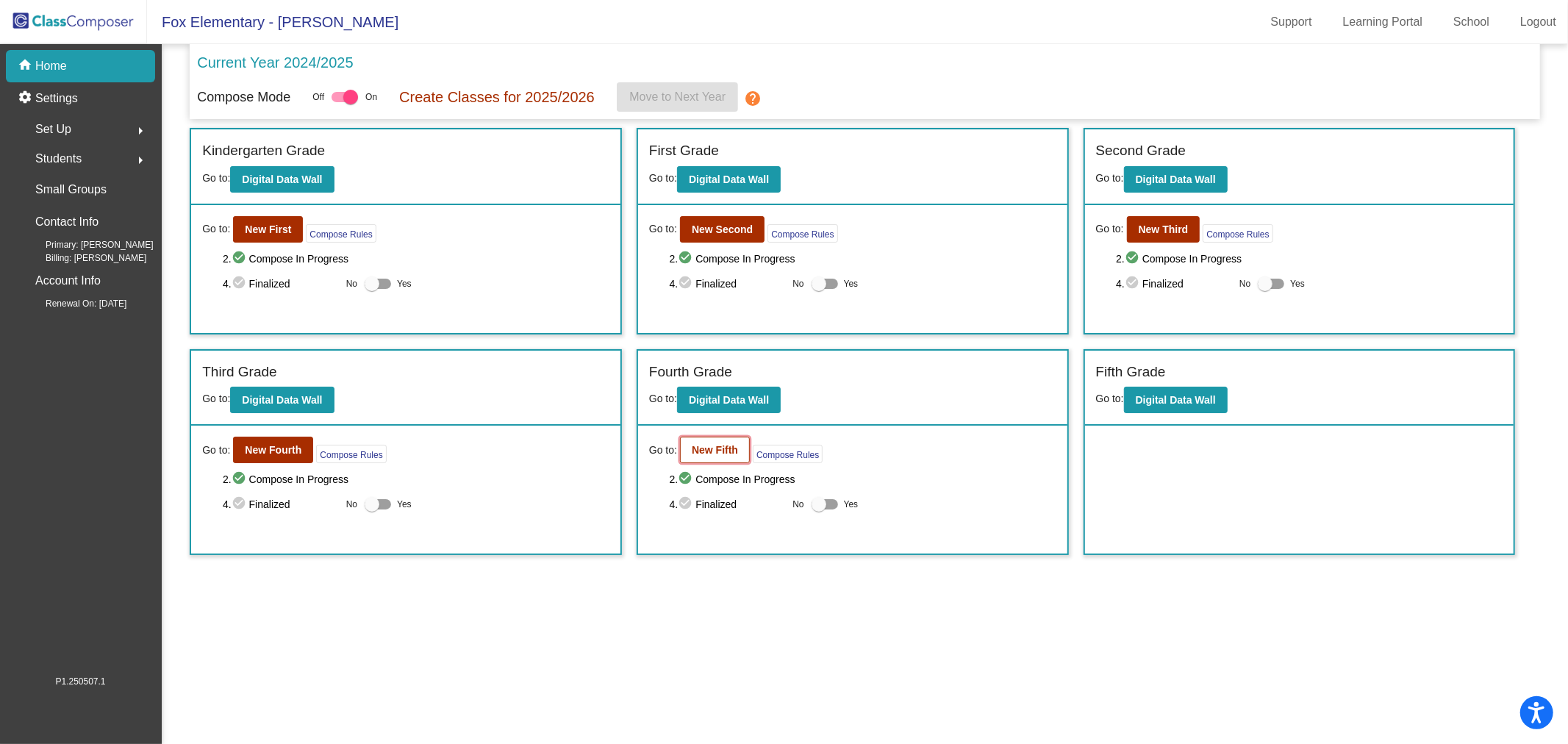
click at [703, 453] on b "New Fifth" at bounding box center [715, 450] width 47 height 12
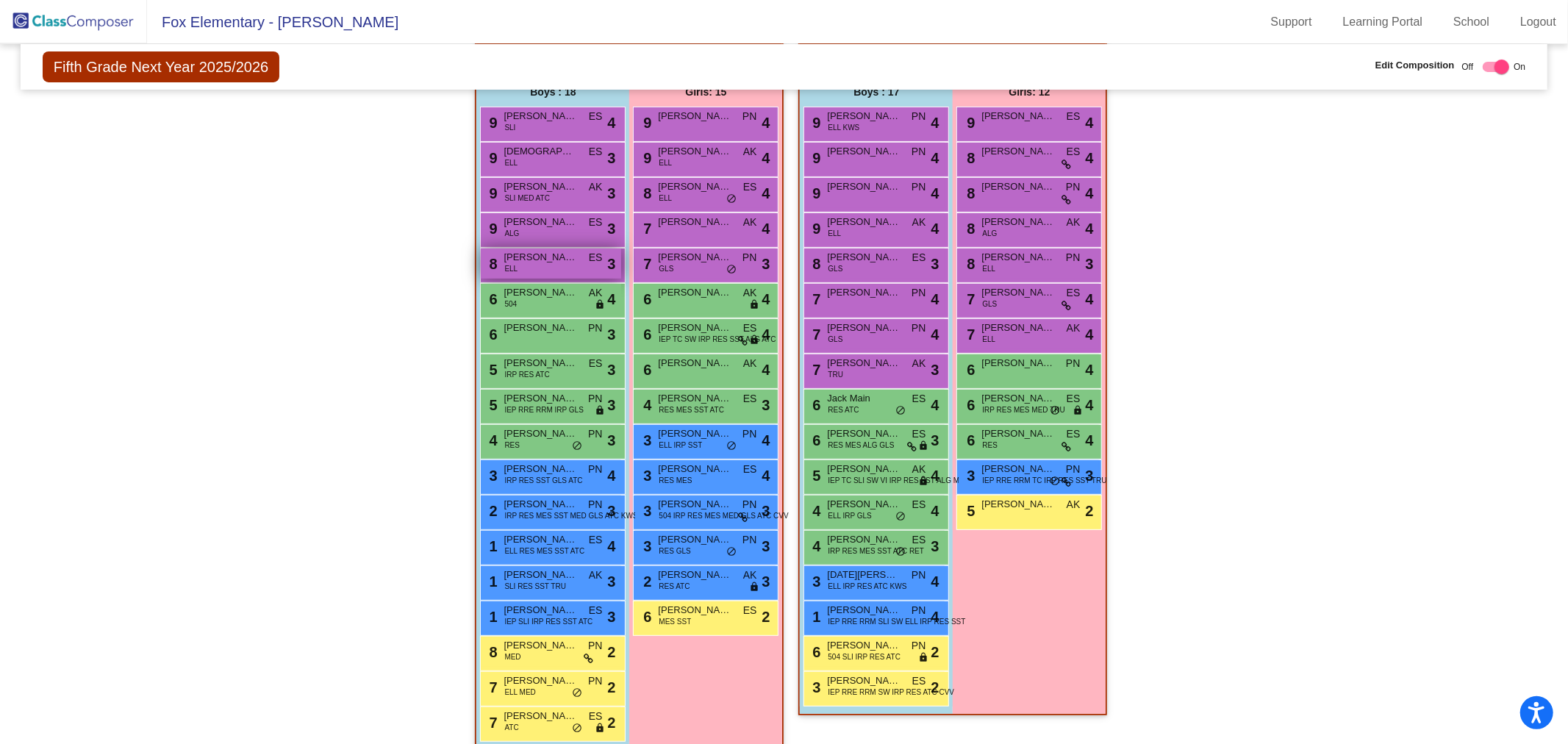
scroll to position [163, 0]
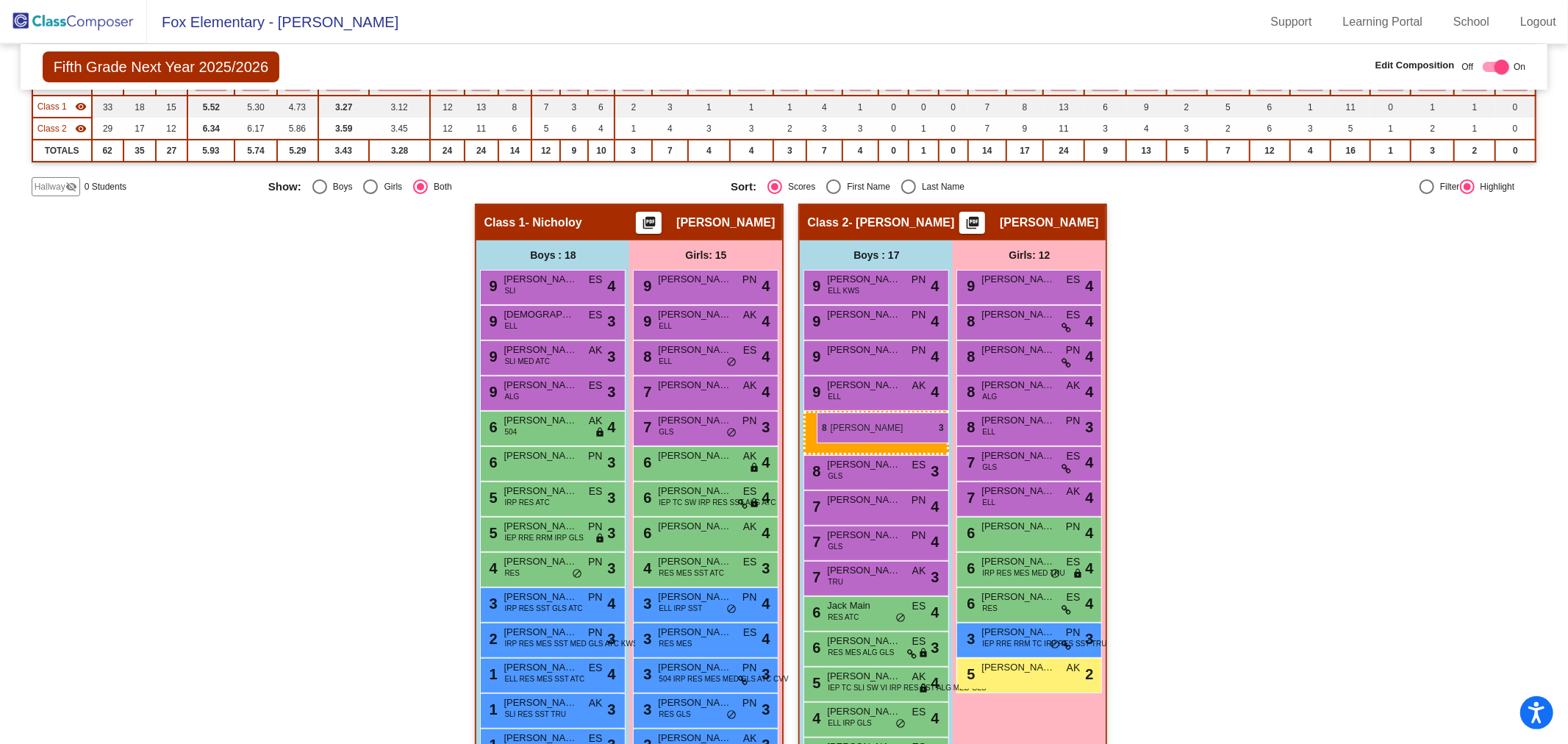
drag, startPoint x: 541, startPoint y: 423, endPoint x: 816, endPoint y: 412, distance: 275.2
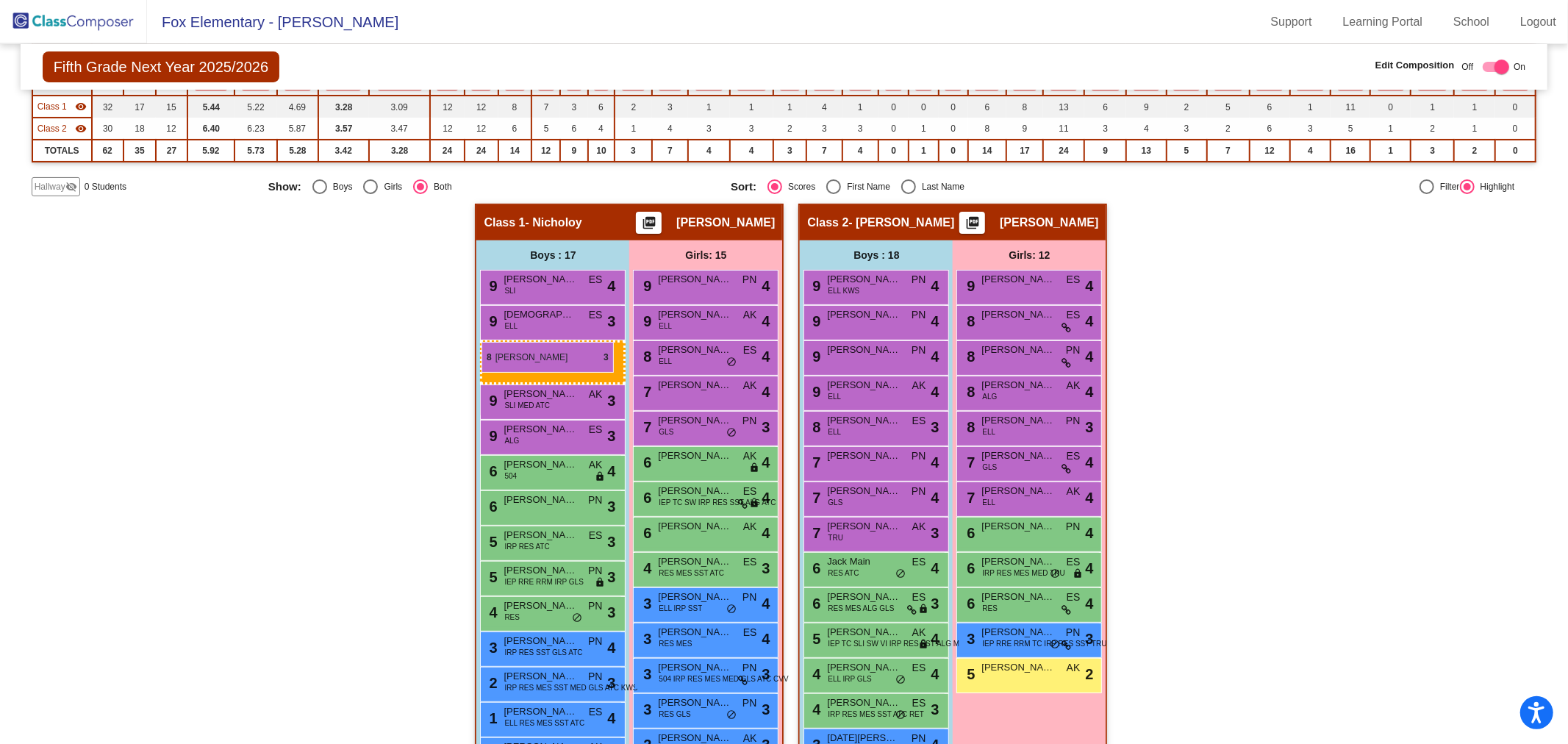
drag, startPoint x: 821, startPoint y: 423, endPoint x: 481, endPoint y: 341, distance: 349.7
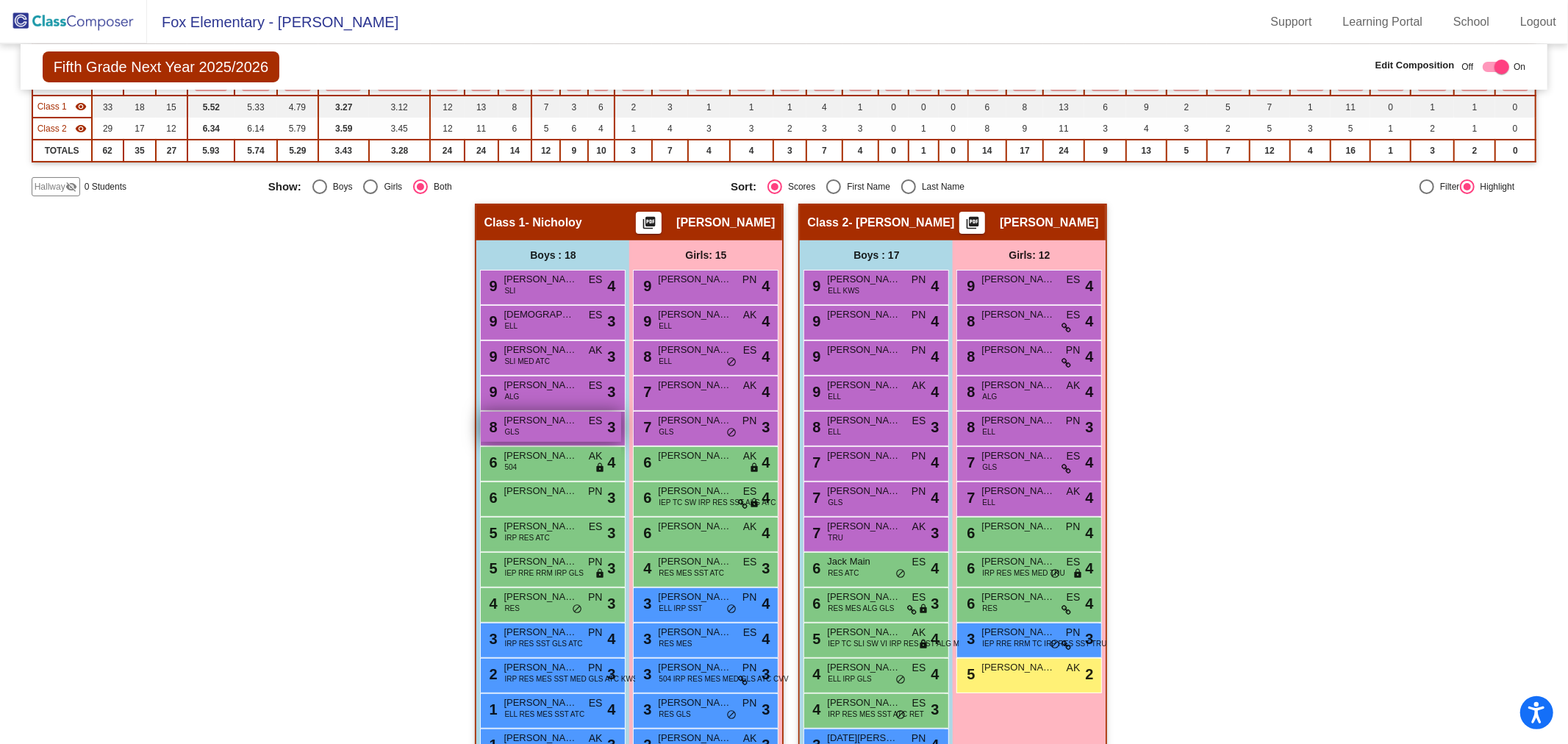
click at [547, 430] on div "8 Adam Jesionowski GLS ES lock do_not_disturb_alt 3" at bounding box center [551, 426] width 141 height 30
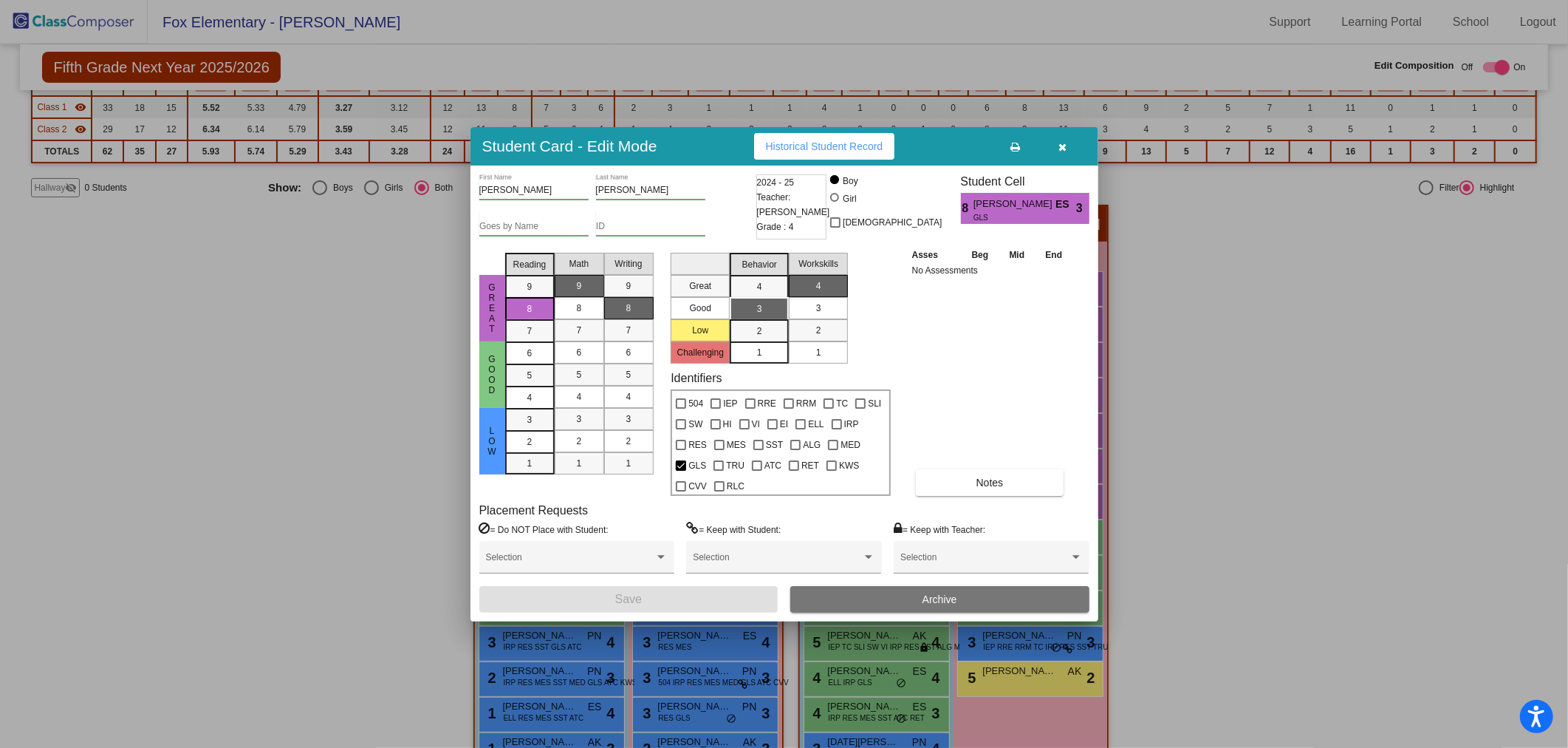
click at [326, 394] on div at bounding box center [784, 374] width 1568 height 748
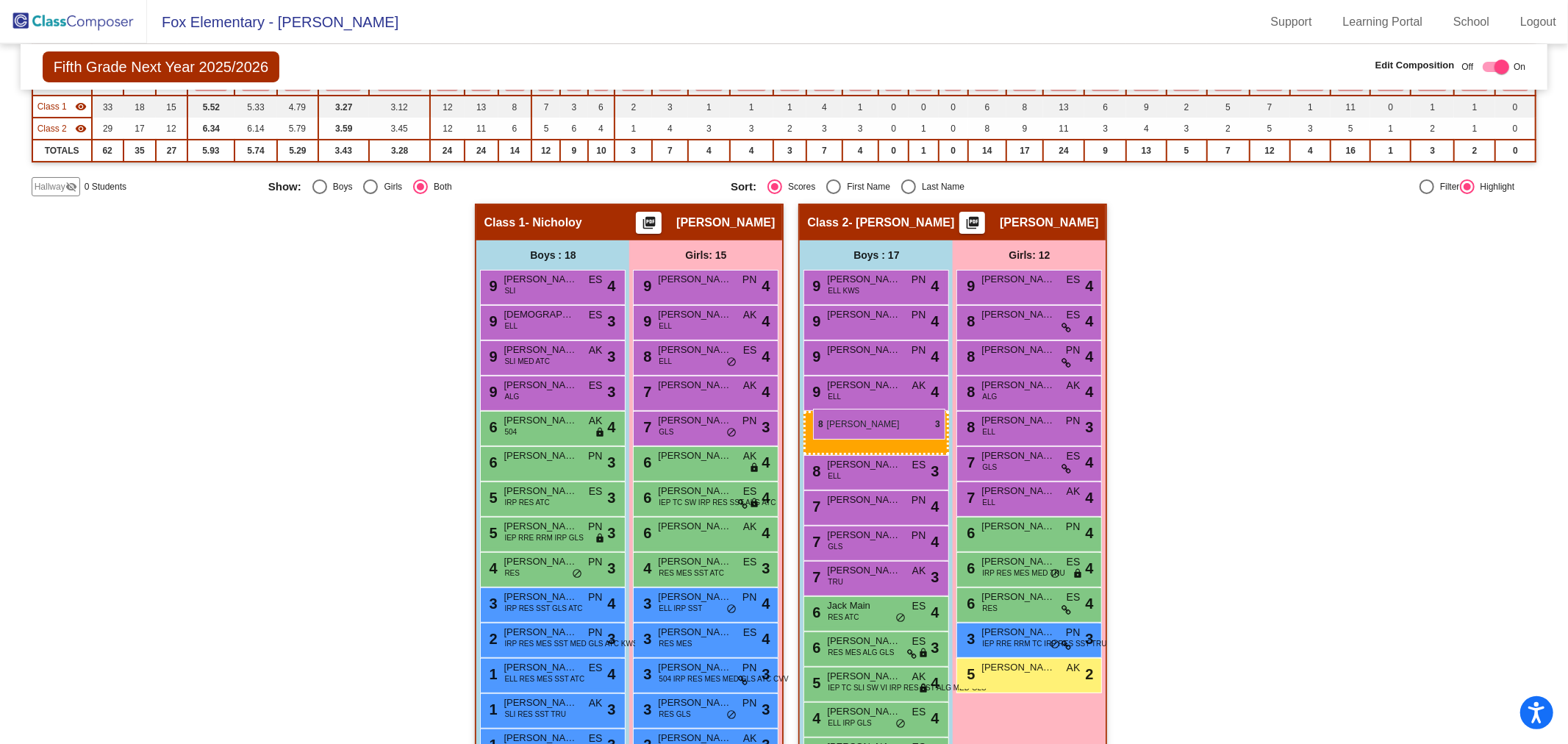
drag, startPoint x: 503, startPoint y: 423, endPoint x: 813, endPoint y: 409, distance: 310.3
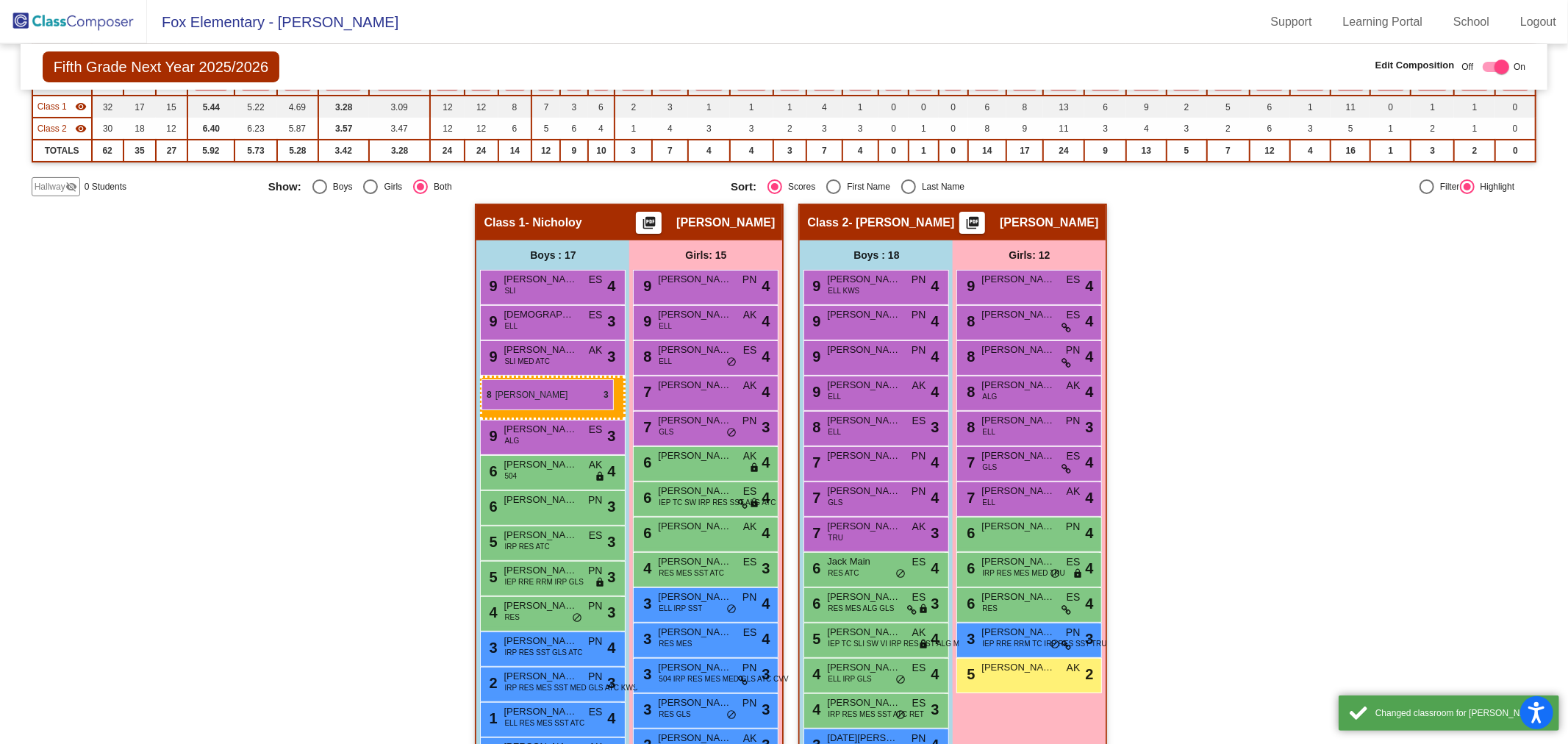
drag, startPoint x: 821, startPoint y: 463, endPoint x: 481, endPoint y: 379, distance: 350.2
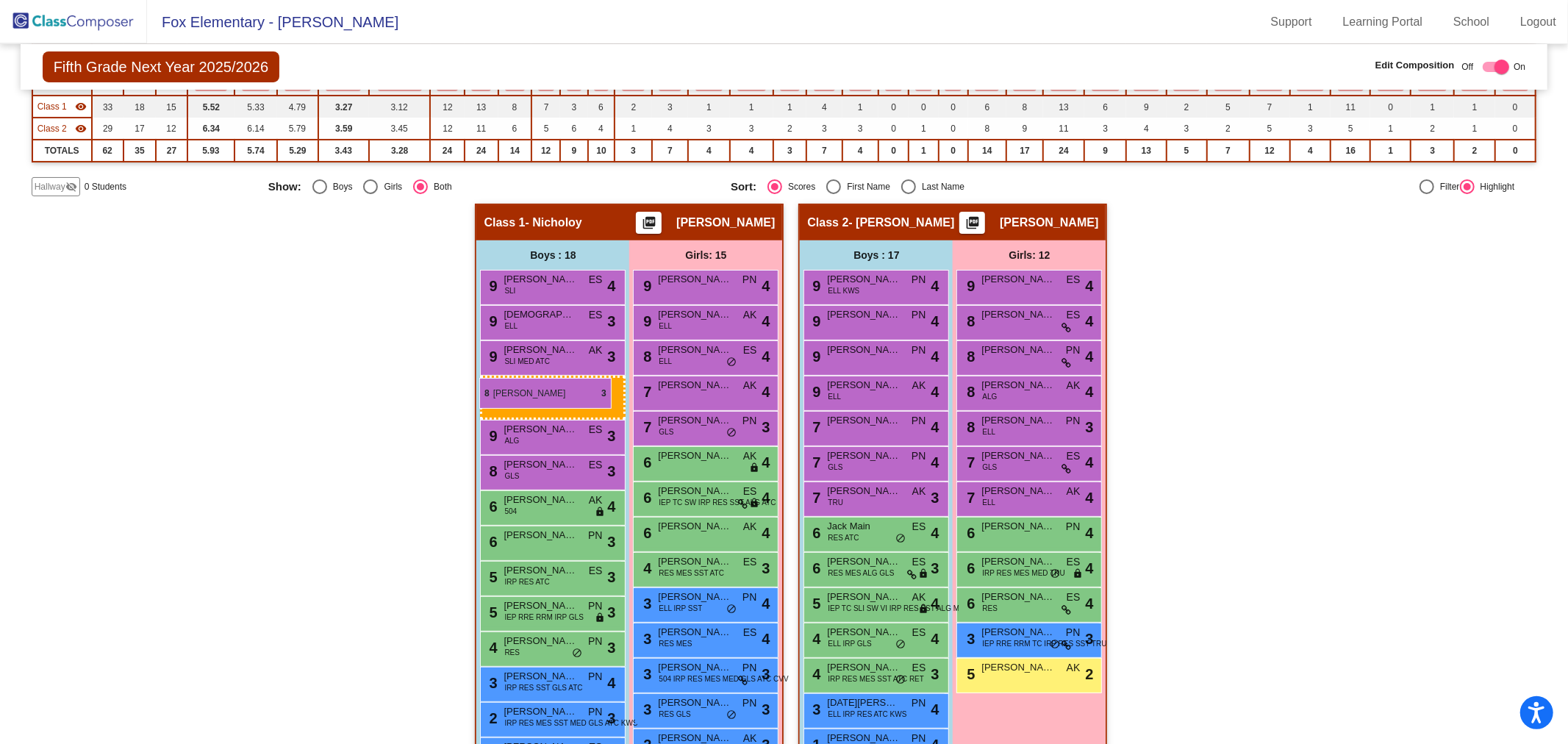
drag, startPoint x: 840, startPoint y: 423, endPoint x: 479, endPoint y: 378, distance: 363.8
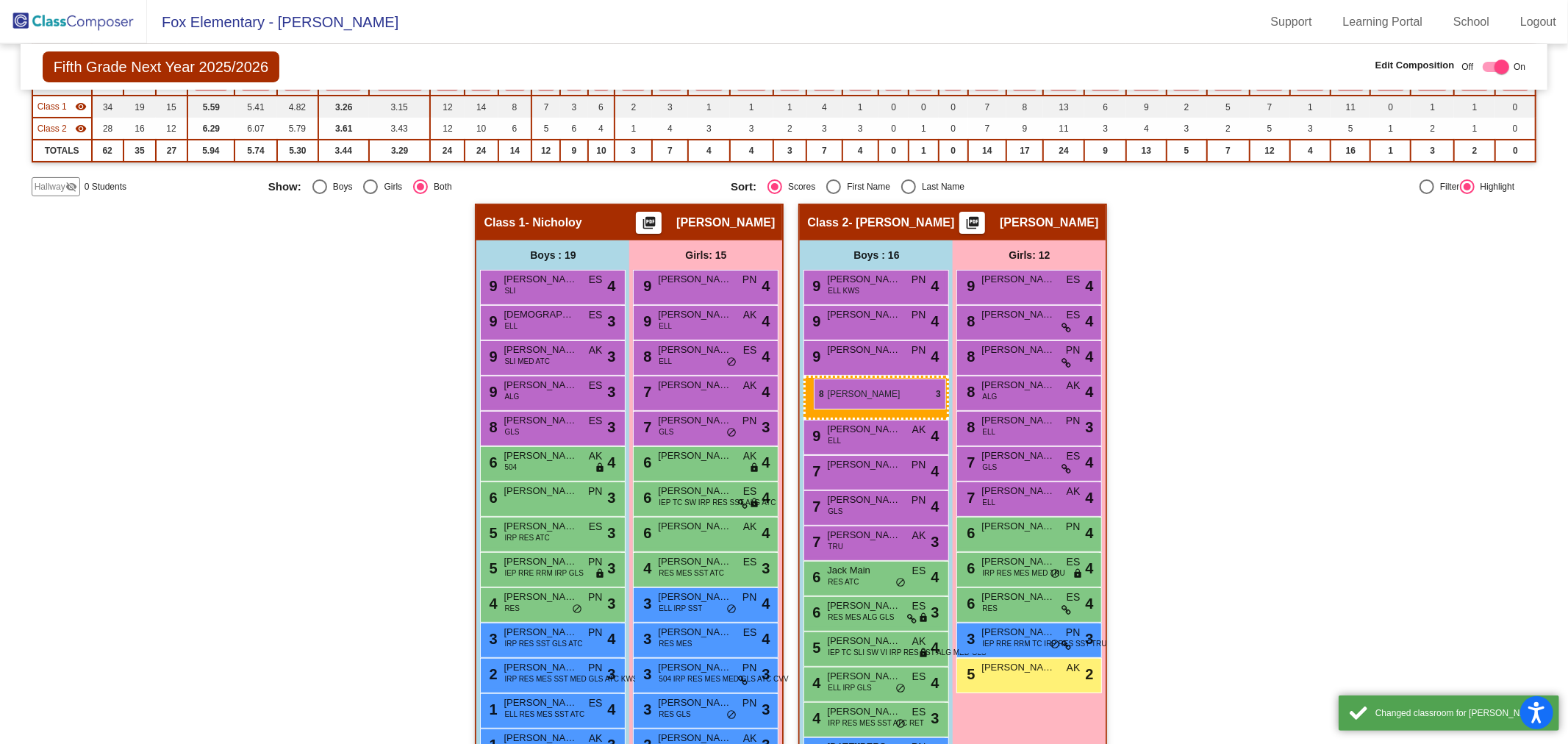
drag, startPoint x: 501, startPoint y: 459, endPoint x: 814, endPoint y: 372, distance: 324.9
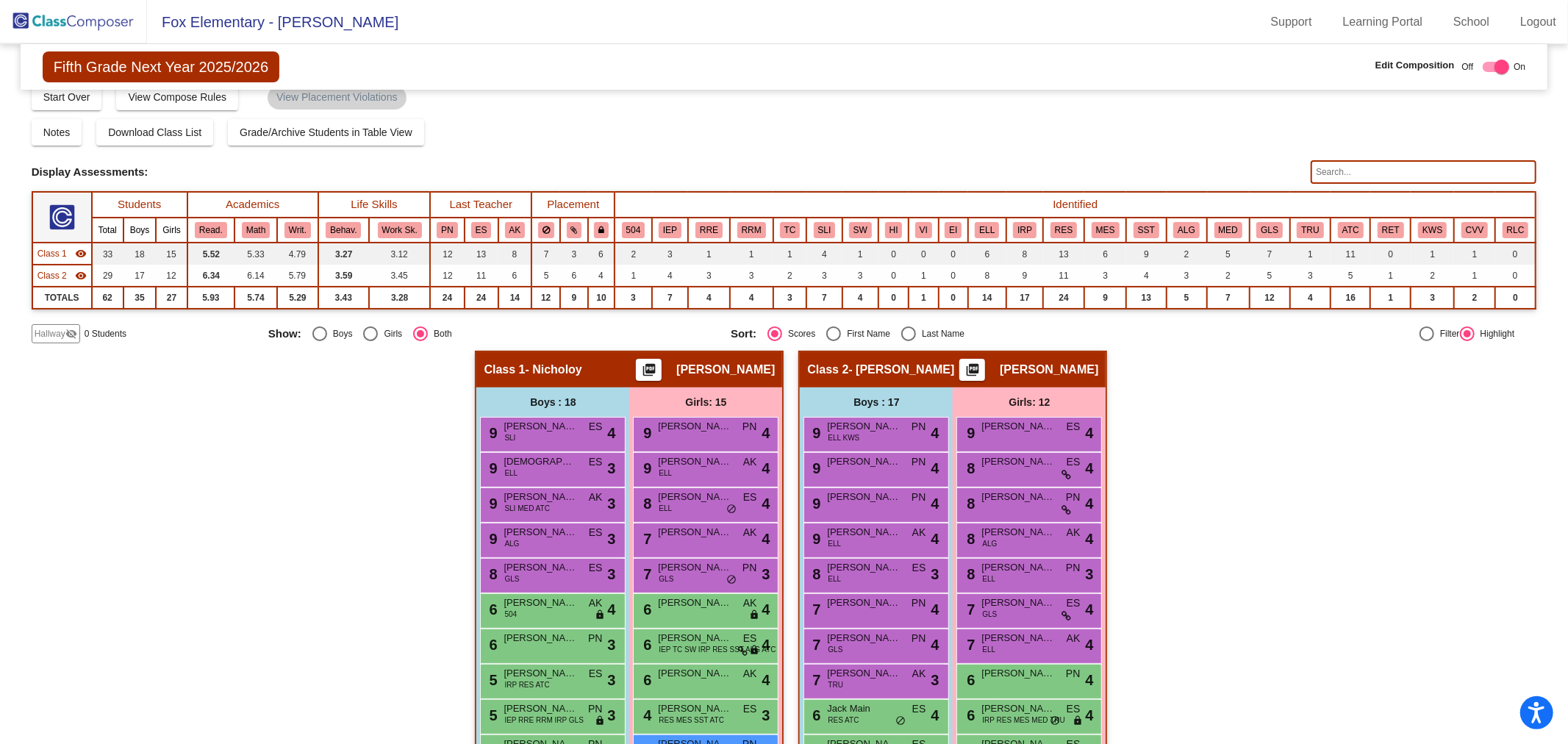
scroll to position [179, 0]
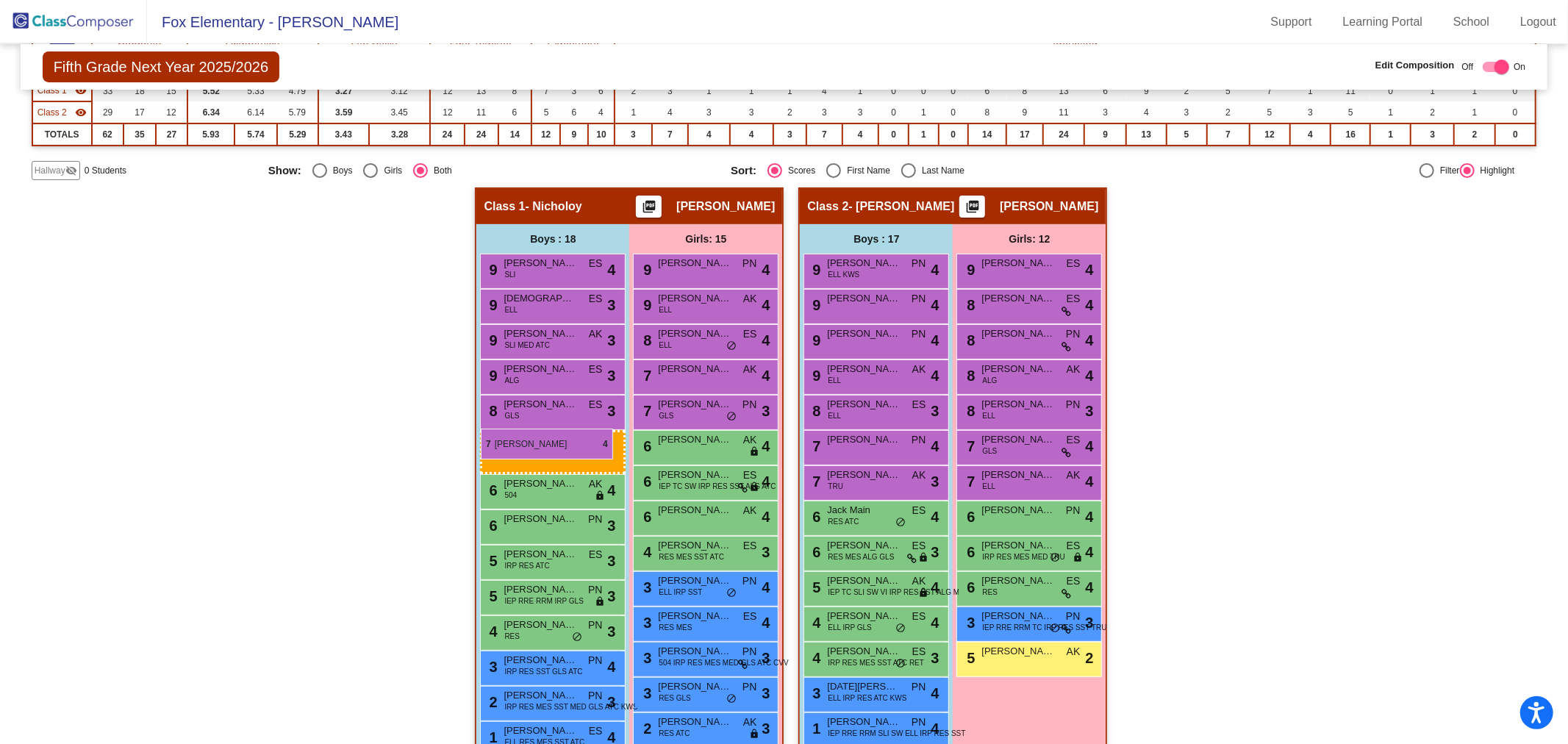
drag, startPoint x: 836, startPoint y: 479, endPoint x: 481, endPoint y: 428, distance: 358.6
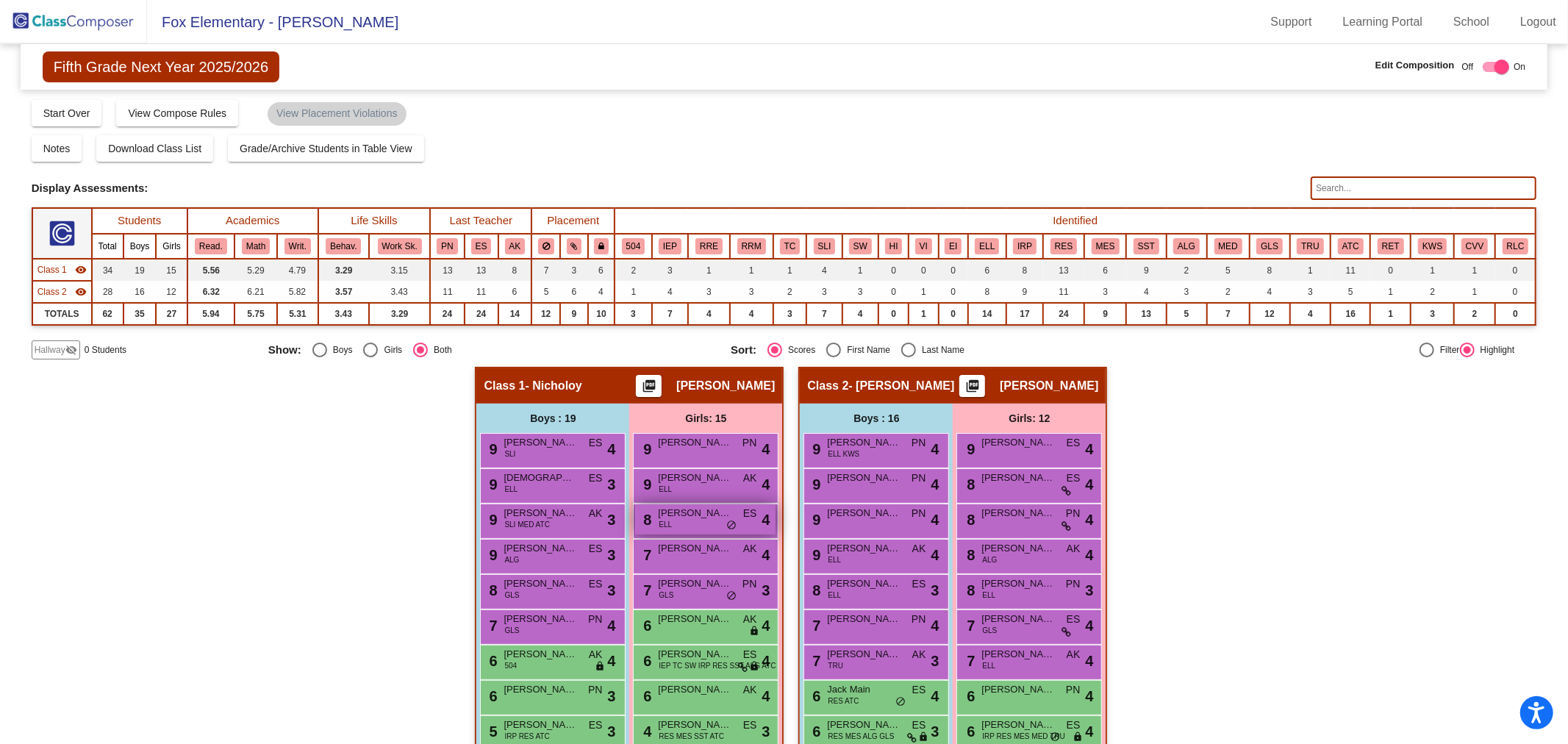
scroll to position [163, 0]
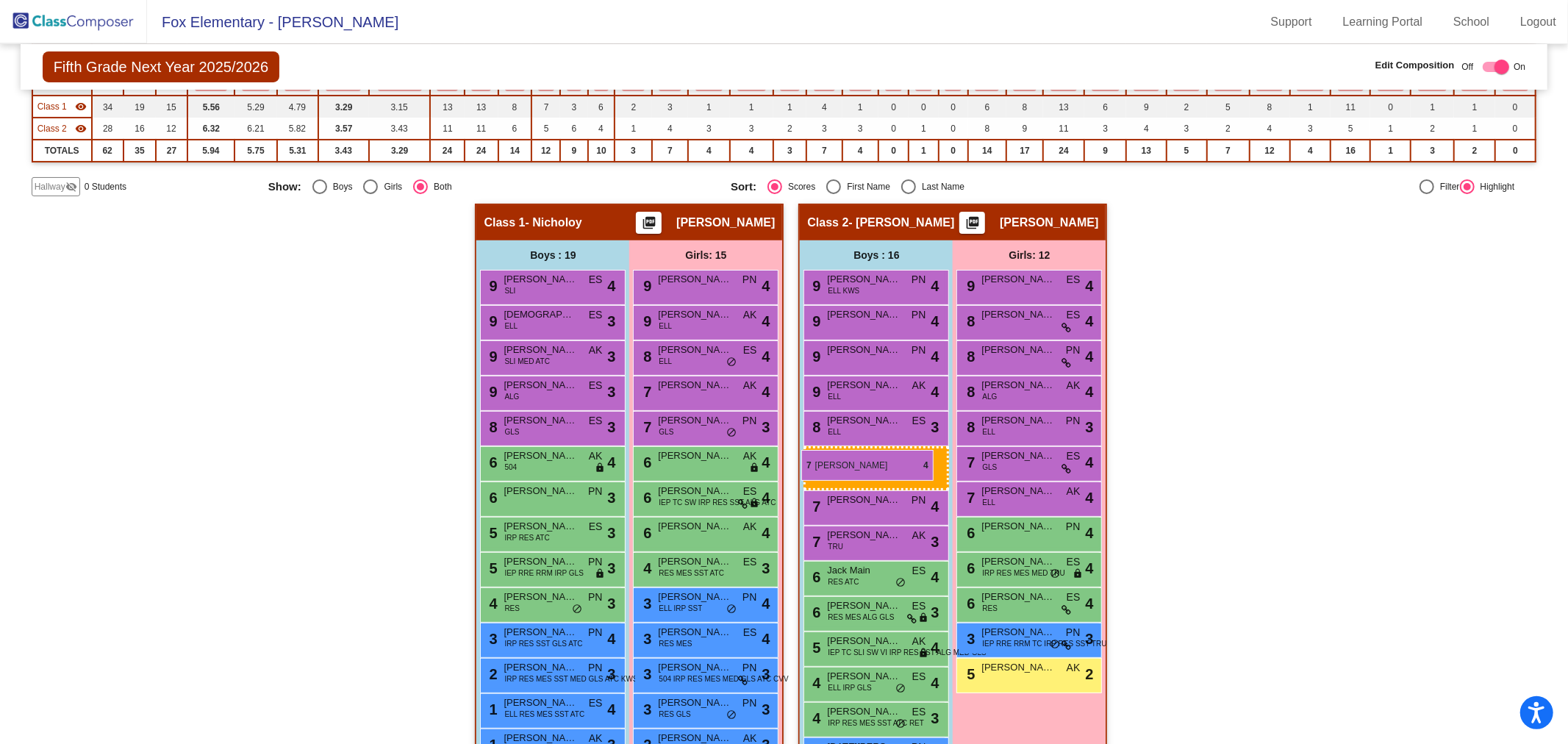
drag, startPoint x: 560, startPoint y: 466, endPoint x: 801, endPoint y: 450, distance: 241.5
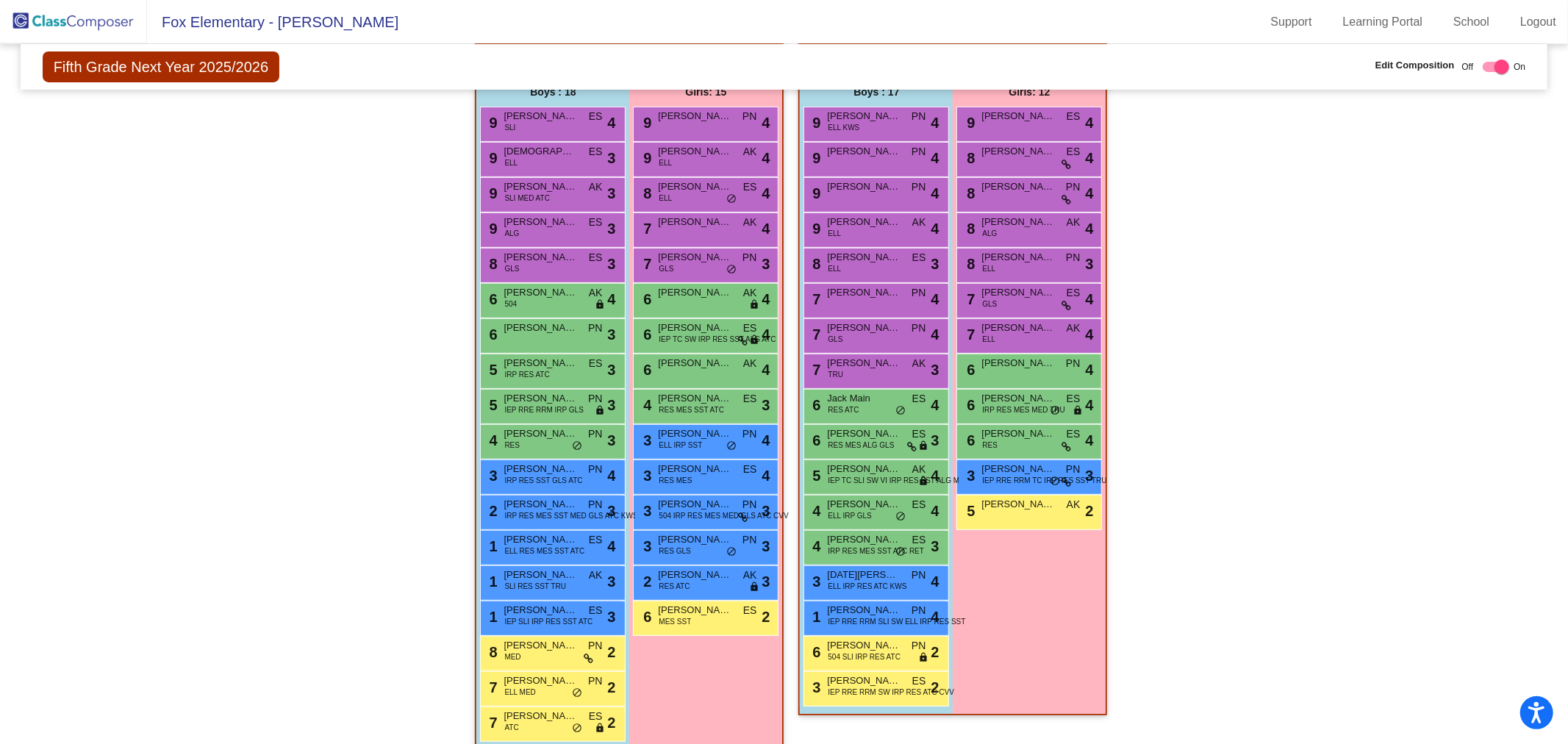
scroll to position [342, 0]
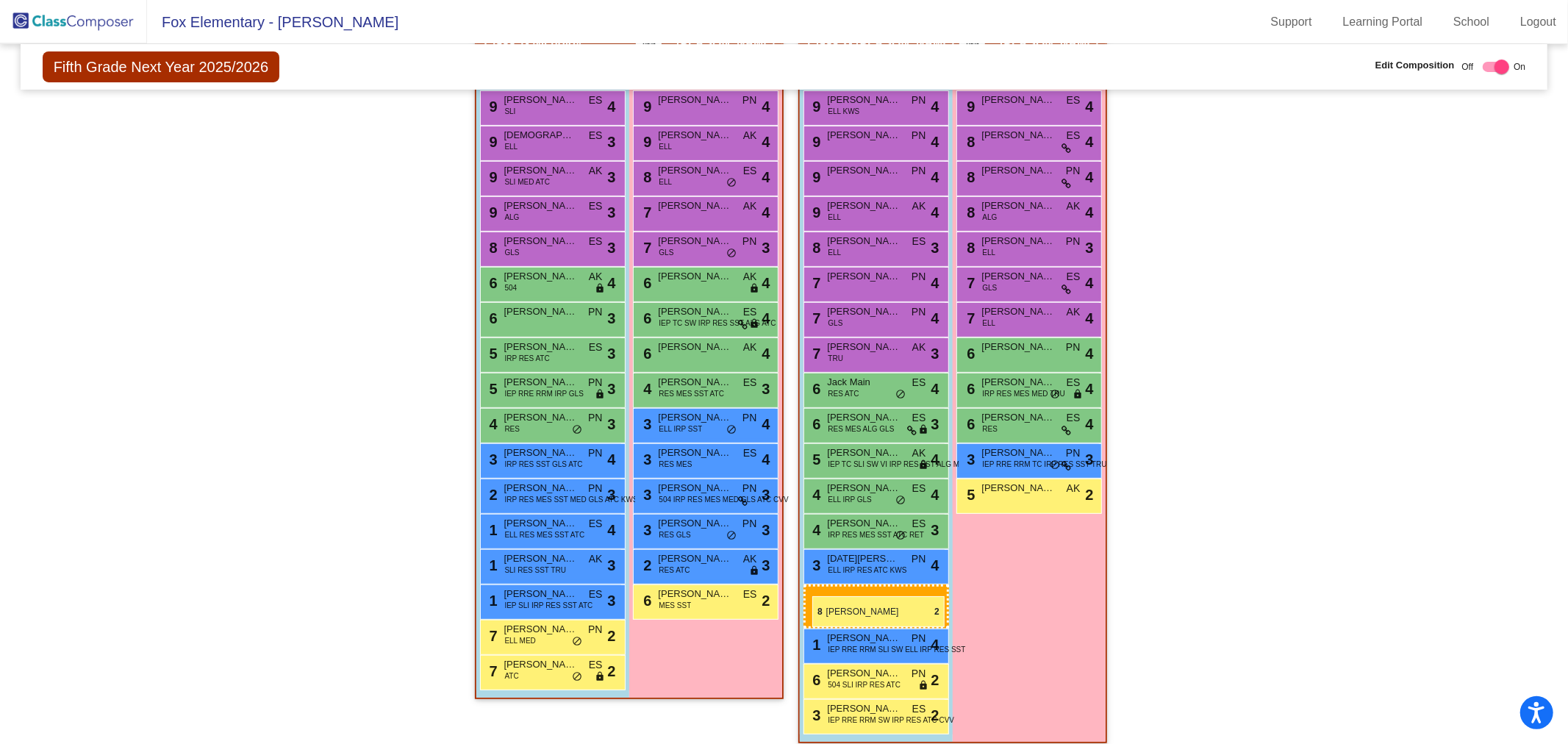
drag, startPoint x: 567, startPoint y: 632, endPoint x: 812, endPoint y: 597, distance: 247.5
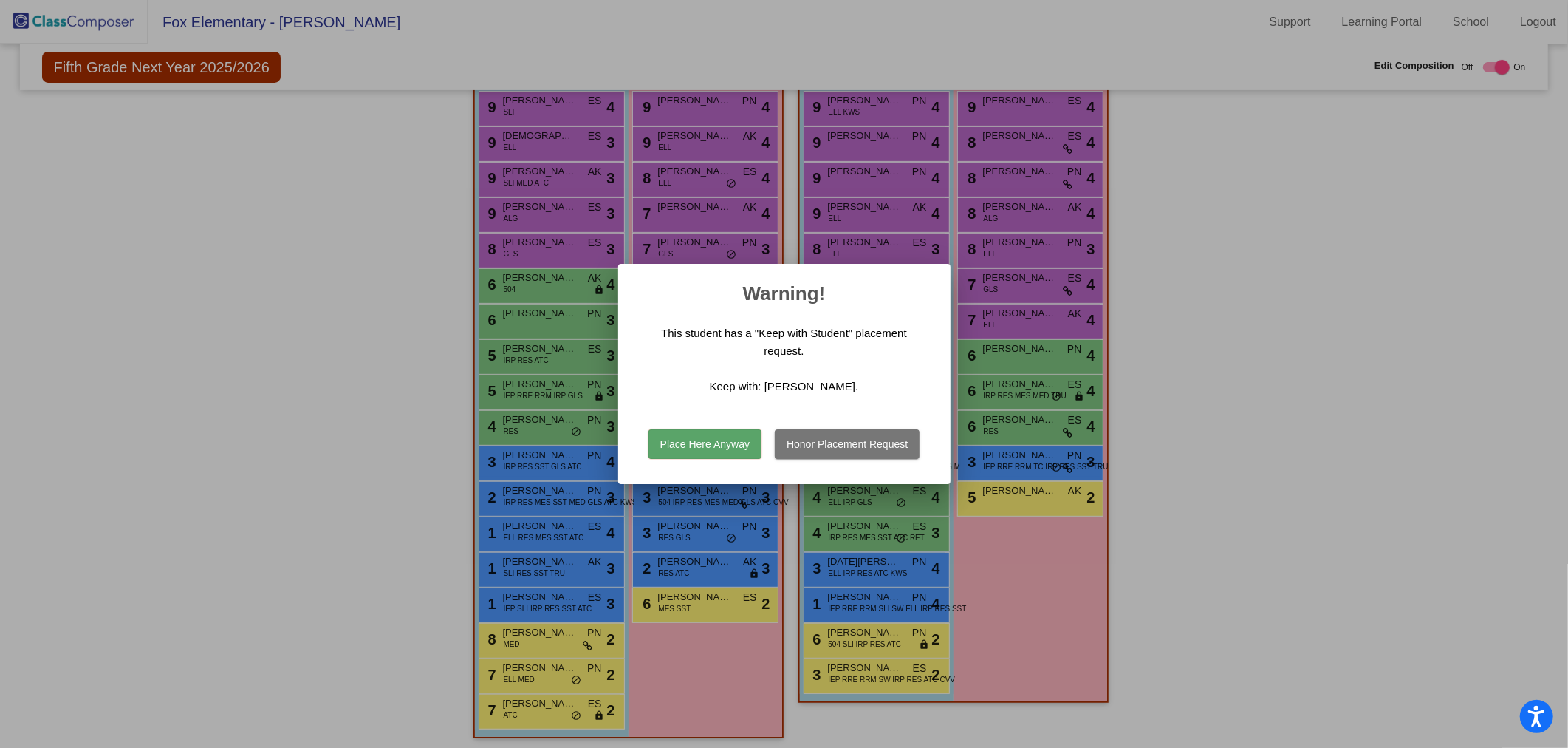
click at [1254, 415] on div at bounding box center [784, 374] width 1568 height 748
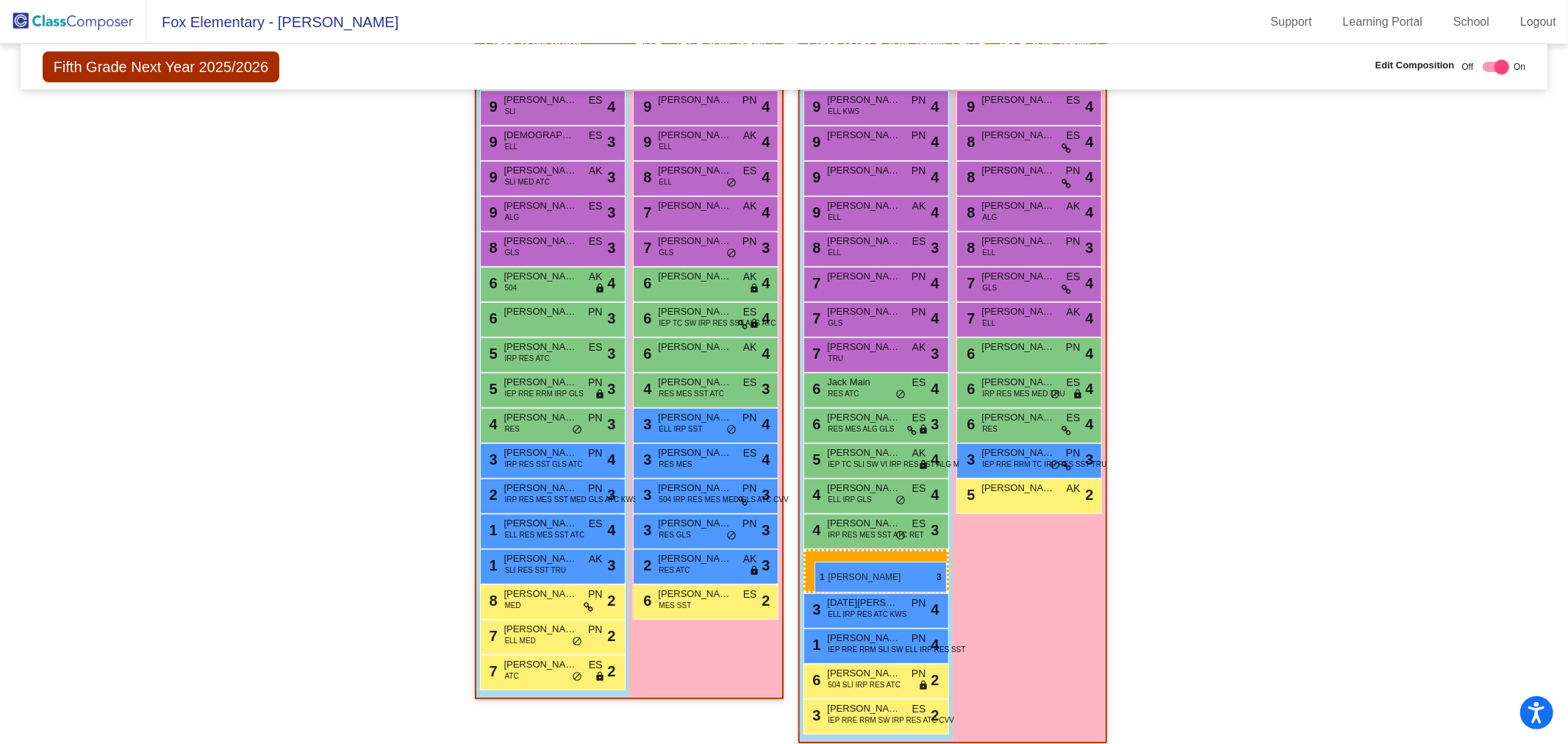
drag, startPoint x: 527, startPoint y: 598, endPoint x: 815, endPoint y: 561, distance: 290.4
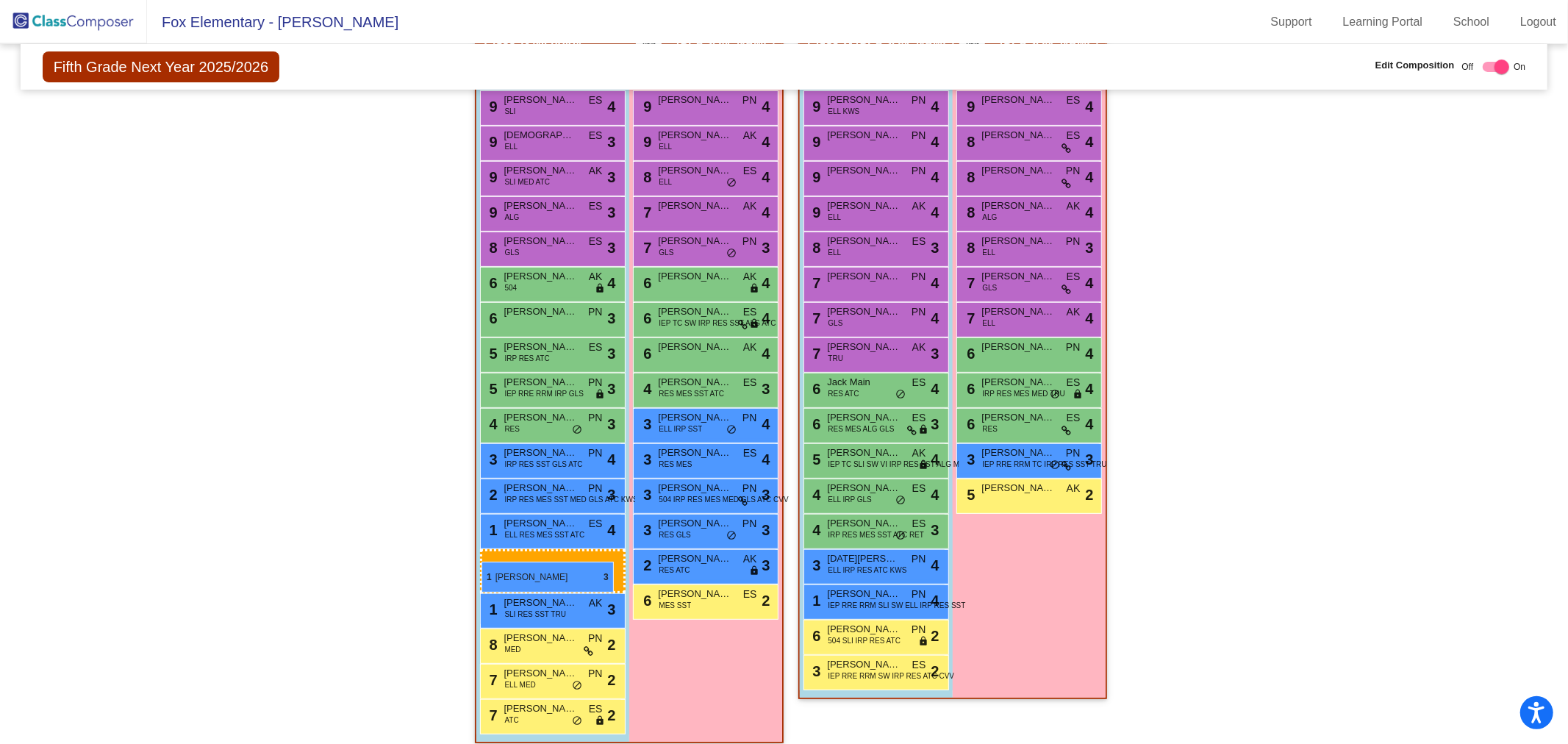
drag, startPoint x: 851, startPoint y: 628, endPoint x: 481, endPoint y: 561, distance: 376.0
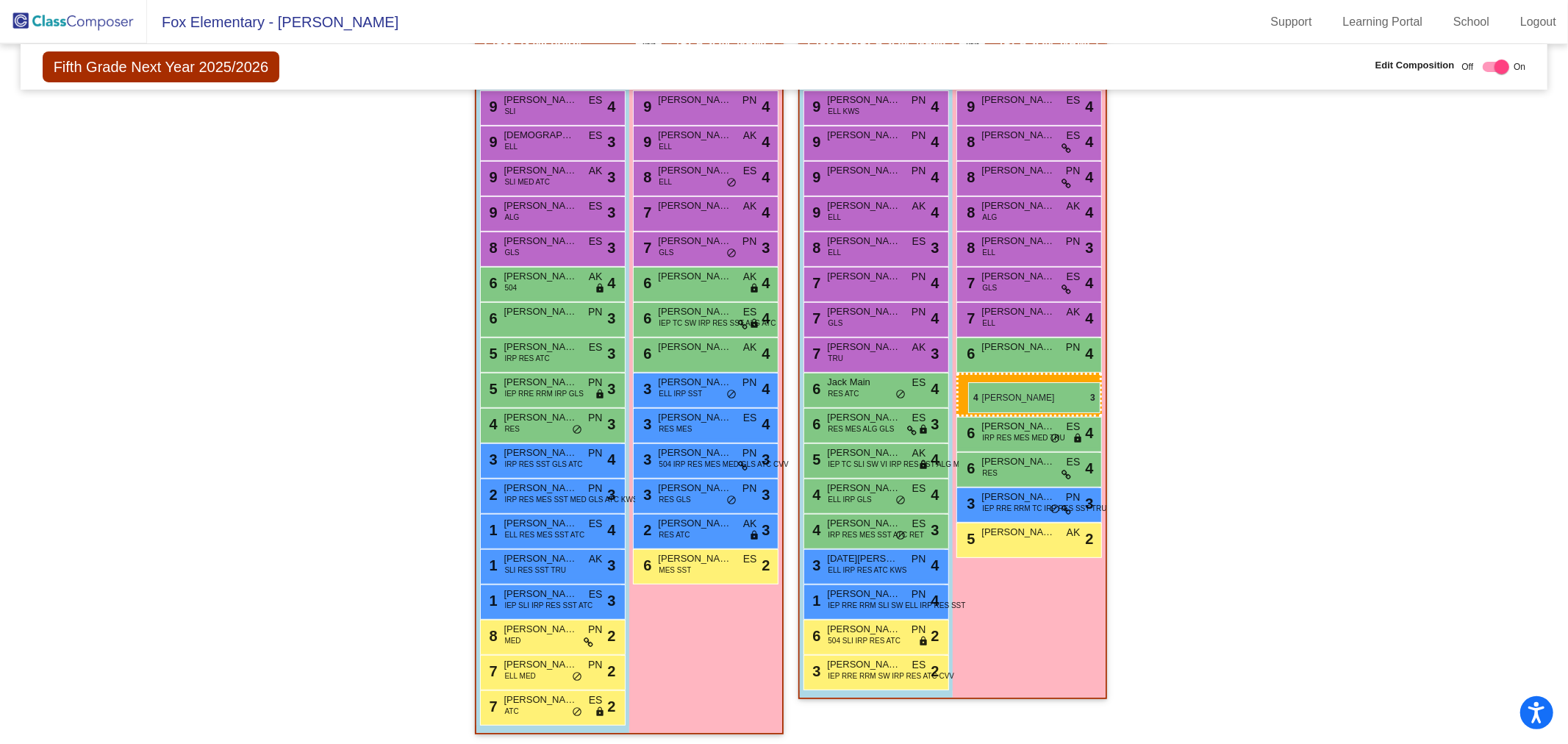
drag, startPoint x: 717, startPoint y: 386, endPoint x: 968, endPoint y: 382, distance: 251.0
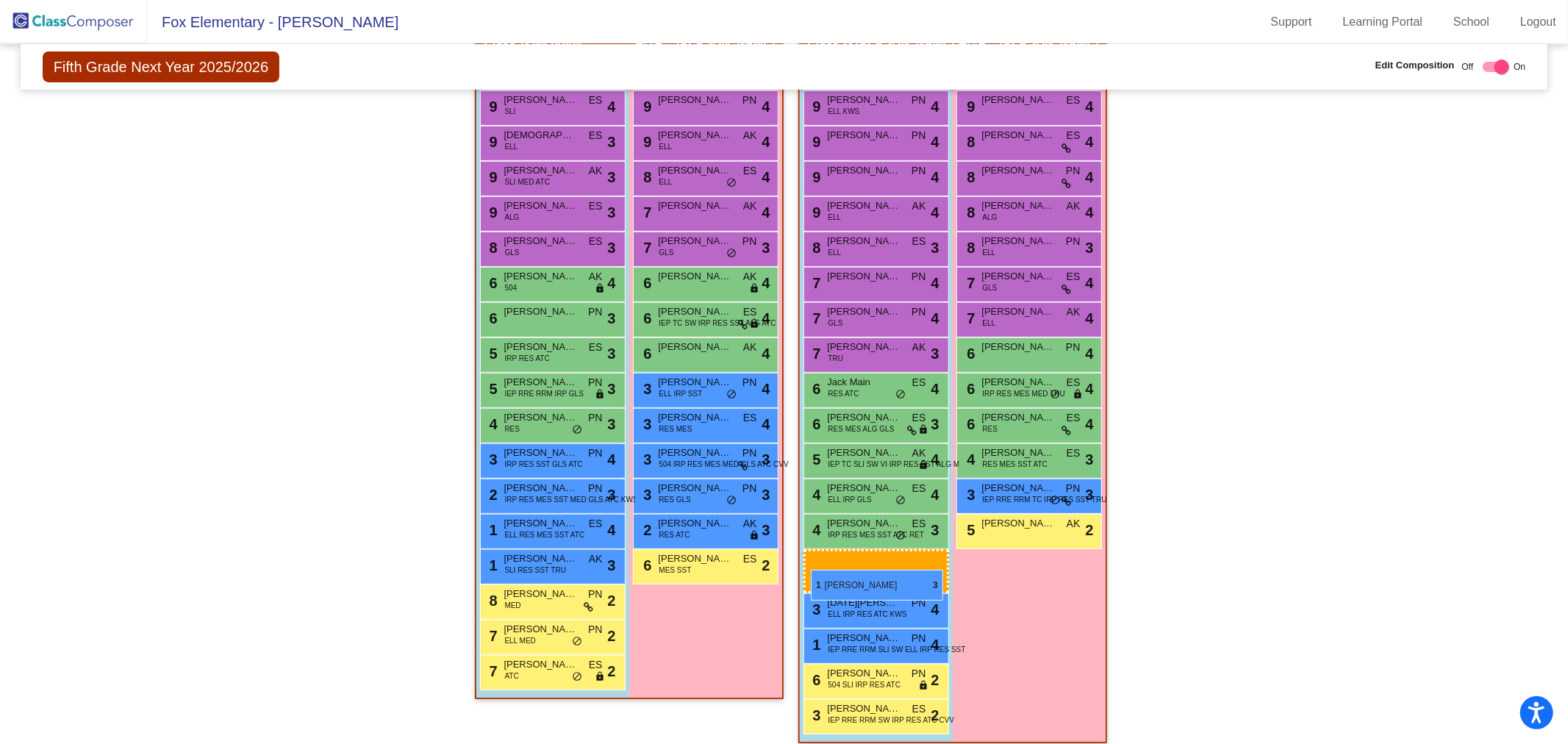
drag, startPoint x: 552, startPoint y: 592, endPoint x: 810, endPoint y: 570, distance: 258.9
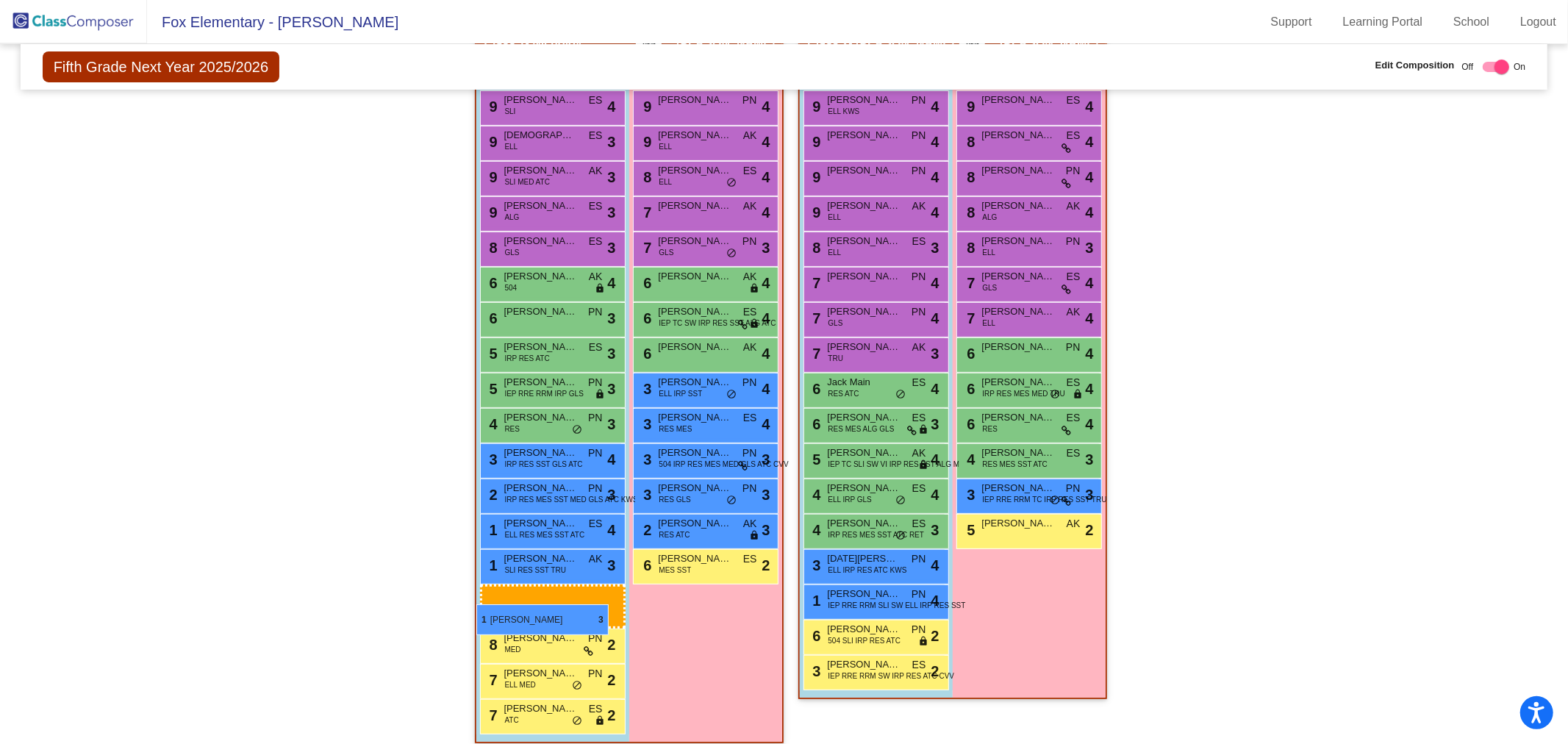
drag, startPoint x: 840, startPoint y: 627, endPoint x: 477, endPoint y: 604, distance: 363.7
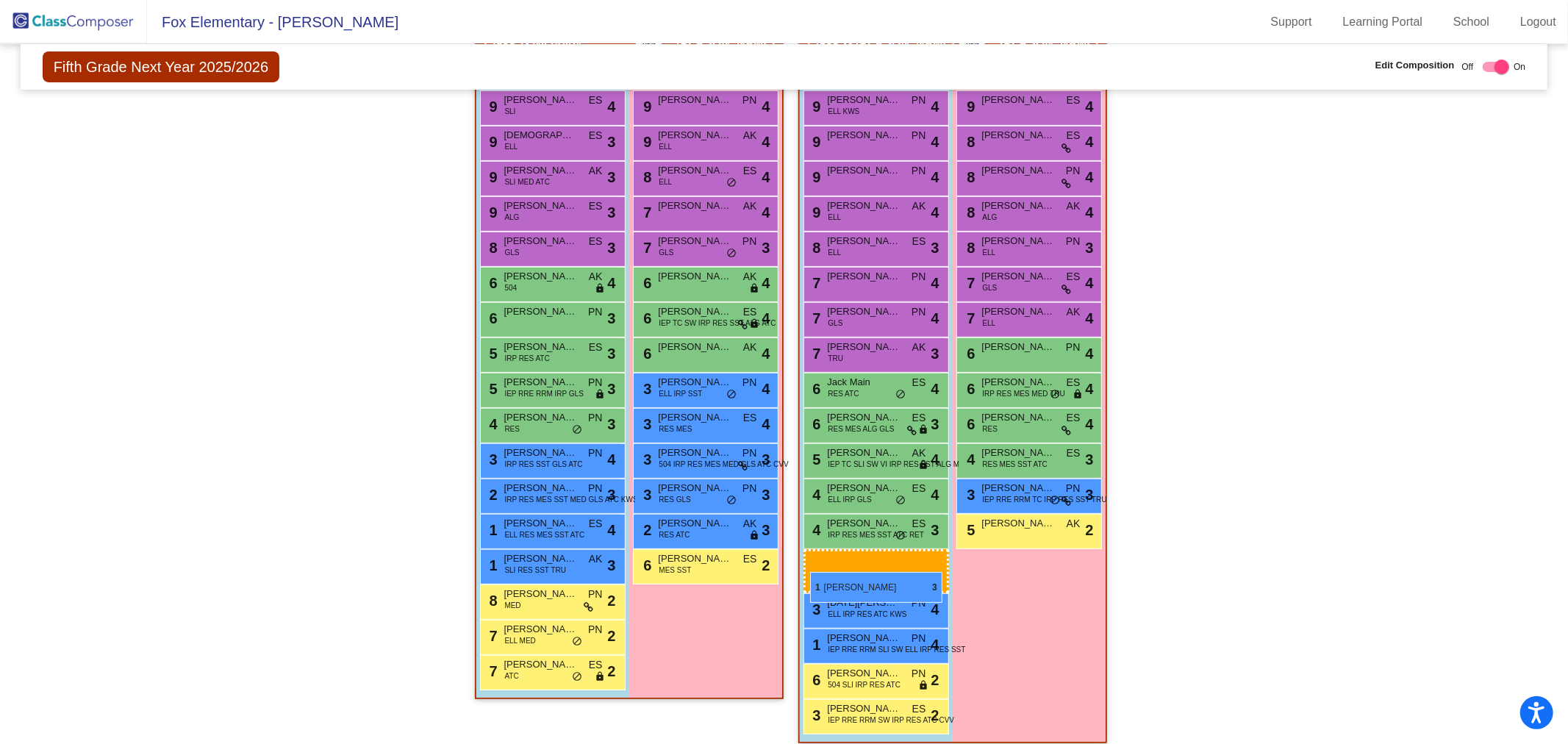
drag, startPoint x: 535, startPoint y: 600, endPoint x: 810, endPoint y: 572, distance: 276.4
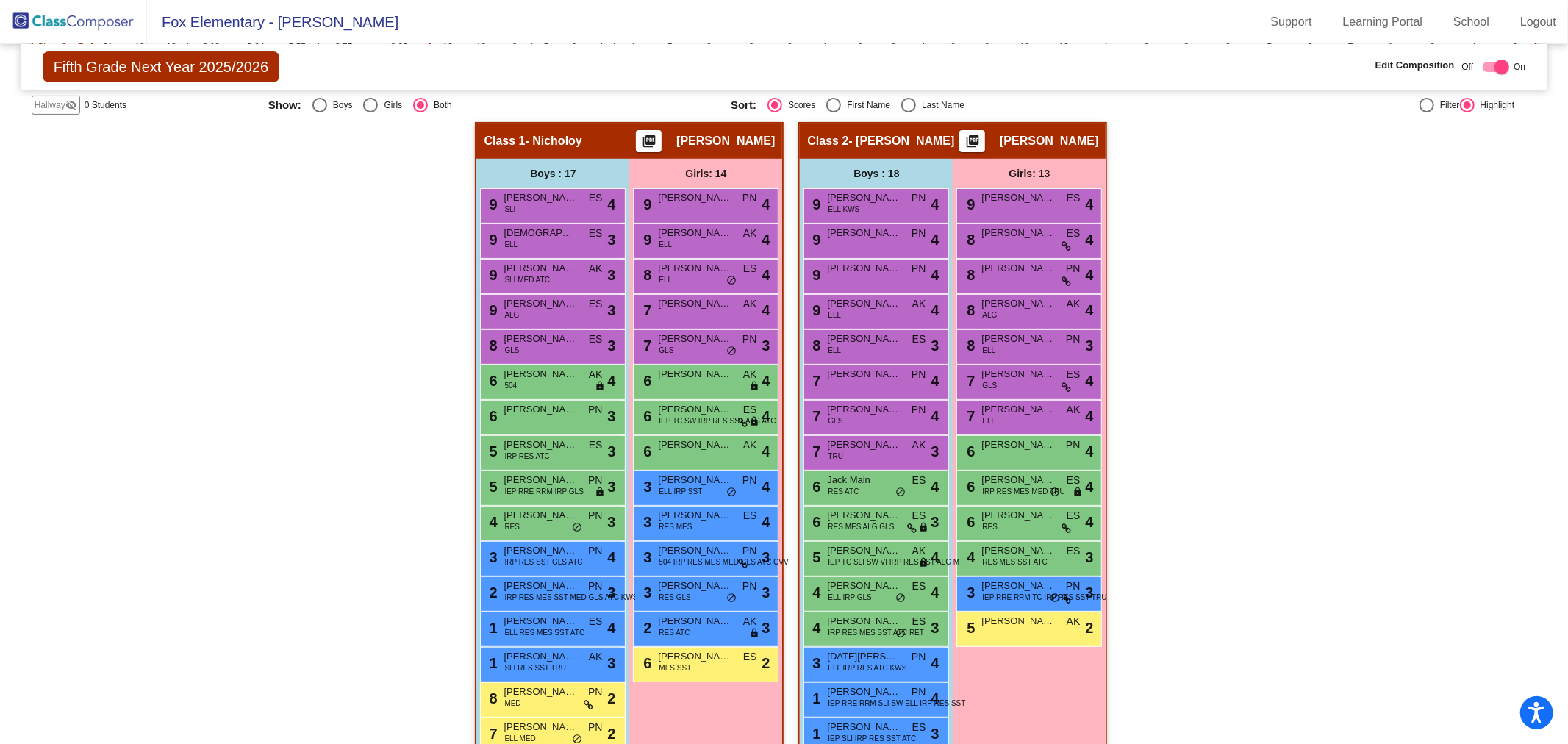
scroll to position [0, 0]
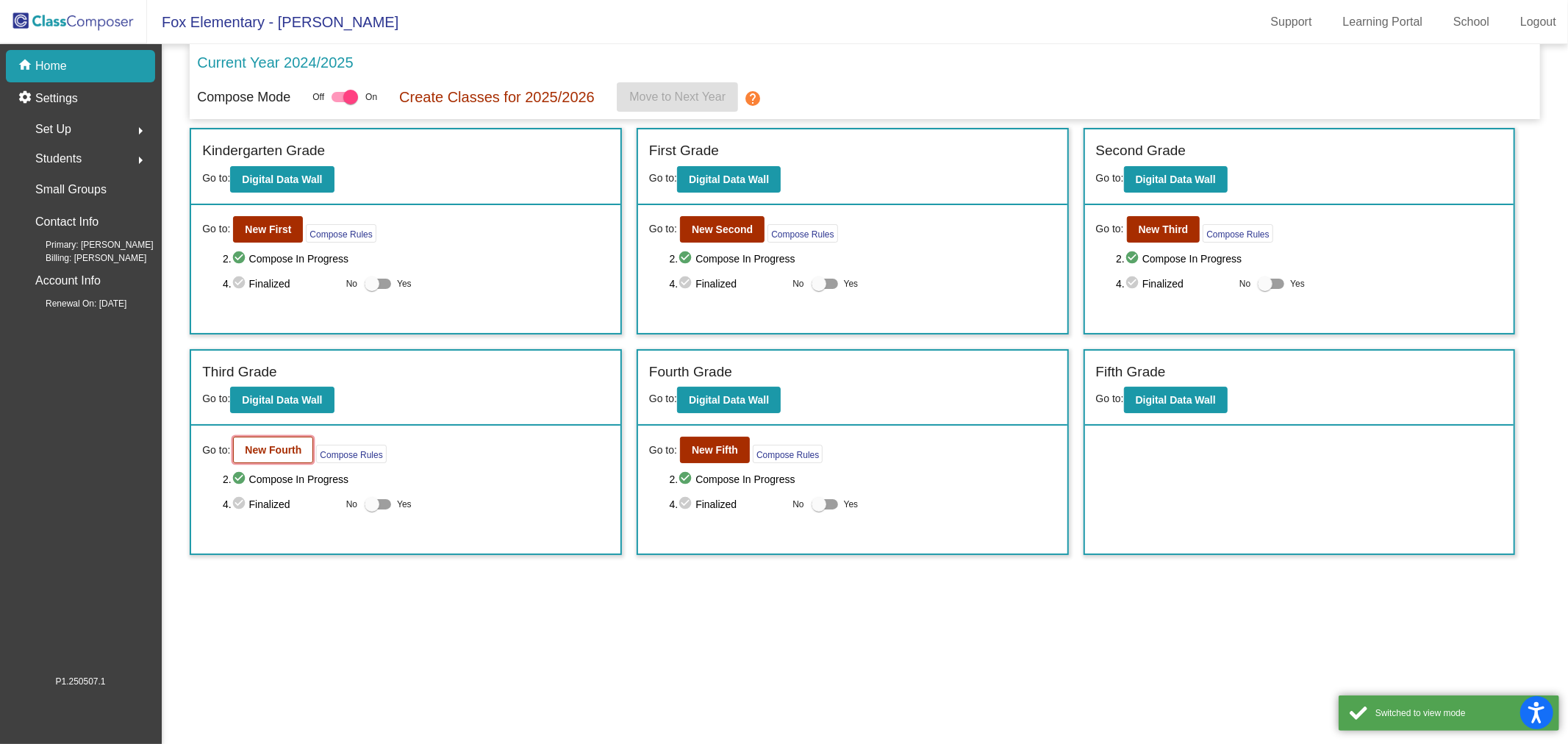
click at [287, 444] on b "New Fourth" at bounding box center [273, 450] width 57 height 12
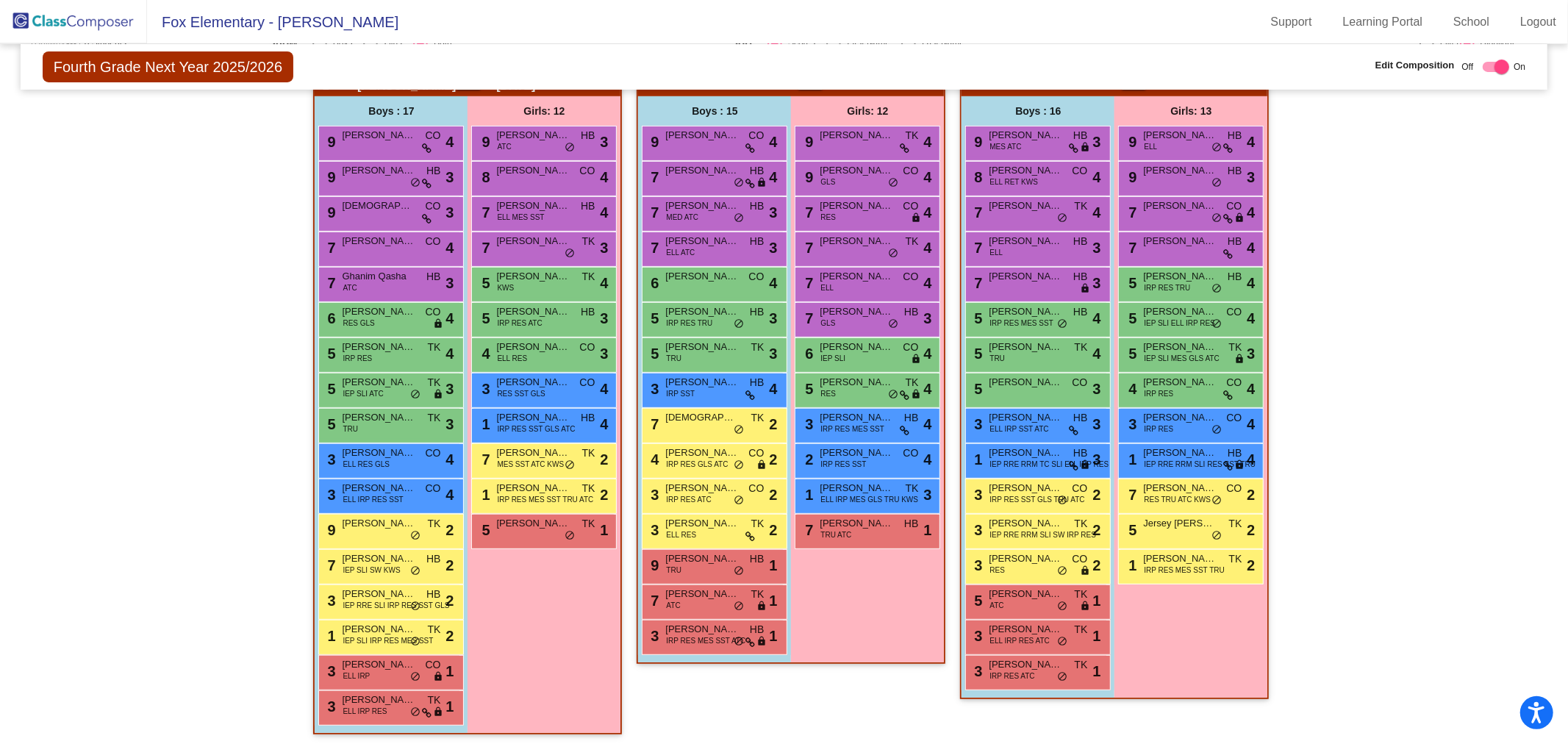
scroll to position [84, 0]
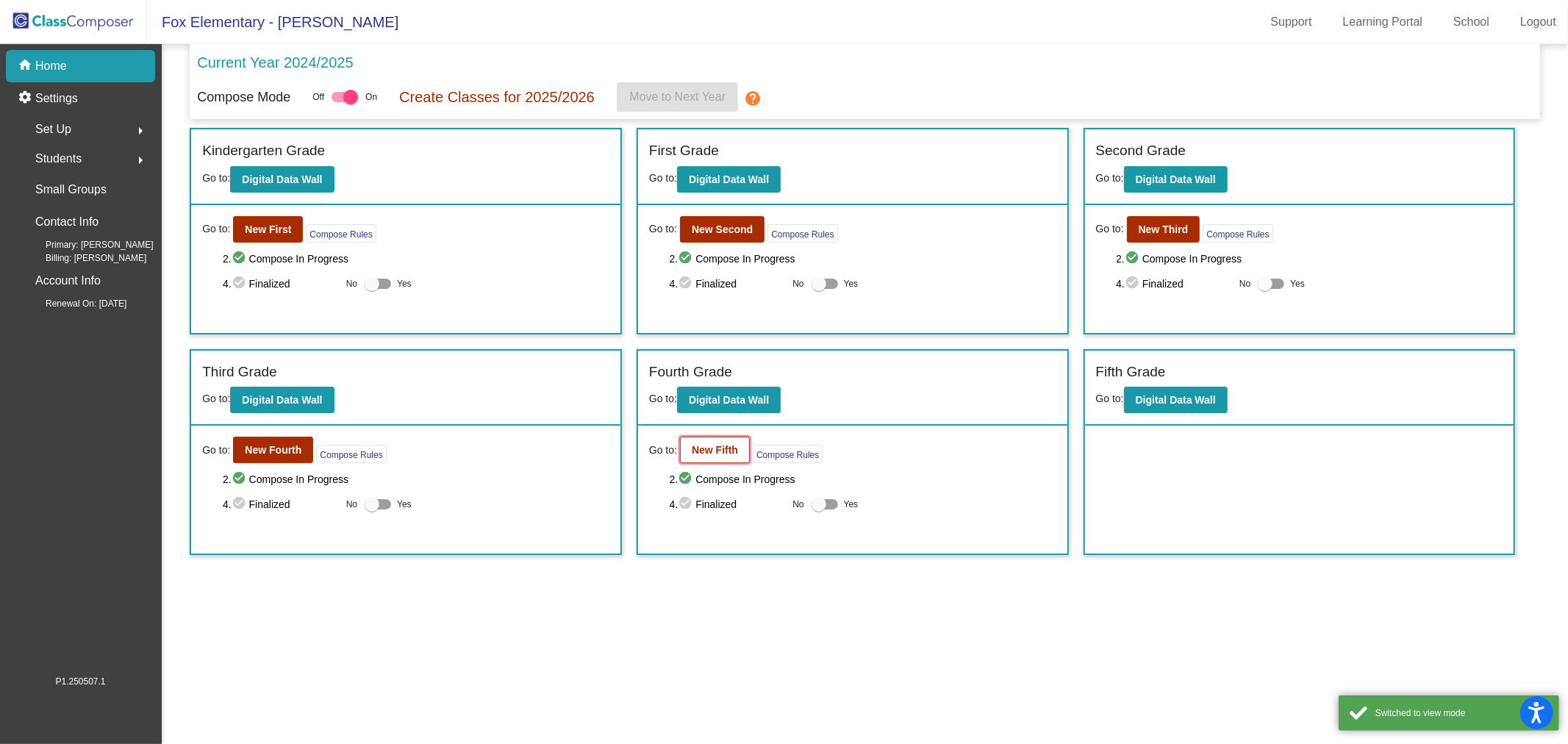
click at [735, 454] on button "New Fifth" at bounding box center [715, 449] width 70 height 27
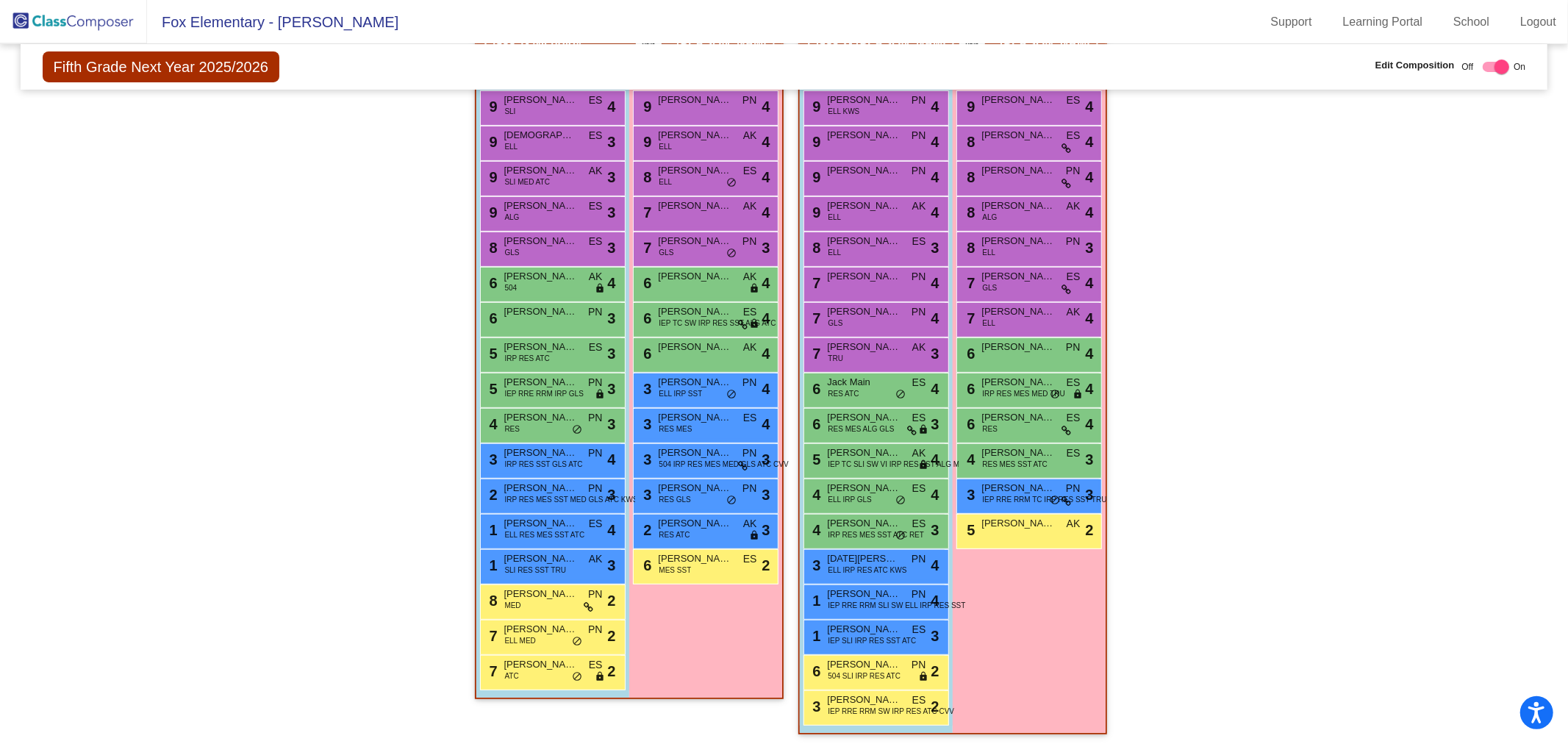
scroll to position [97, 0]
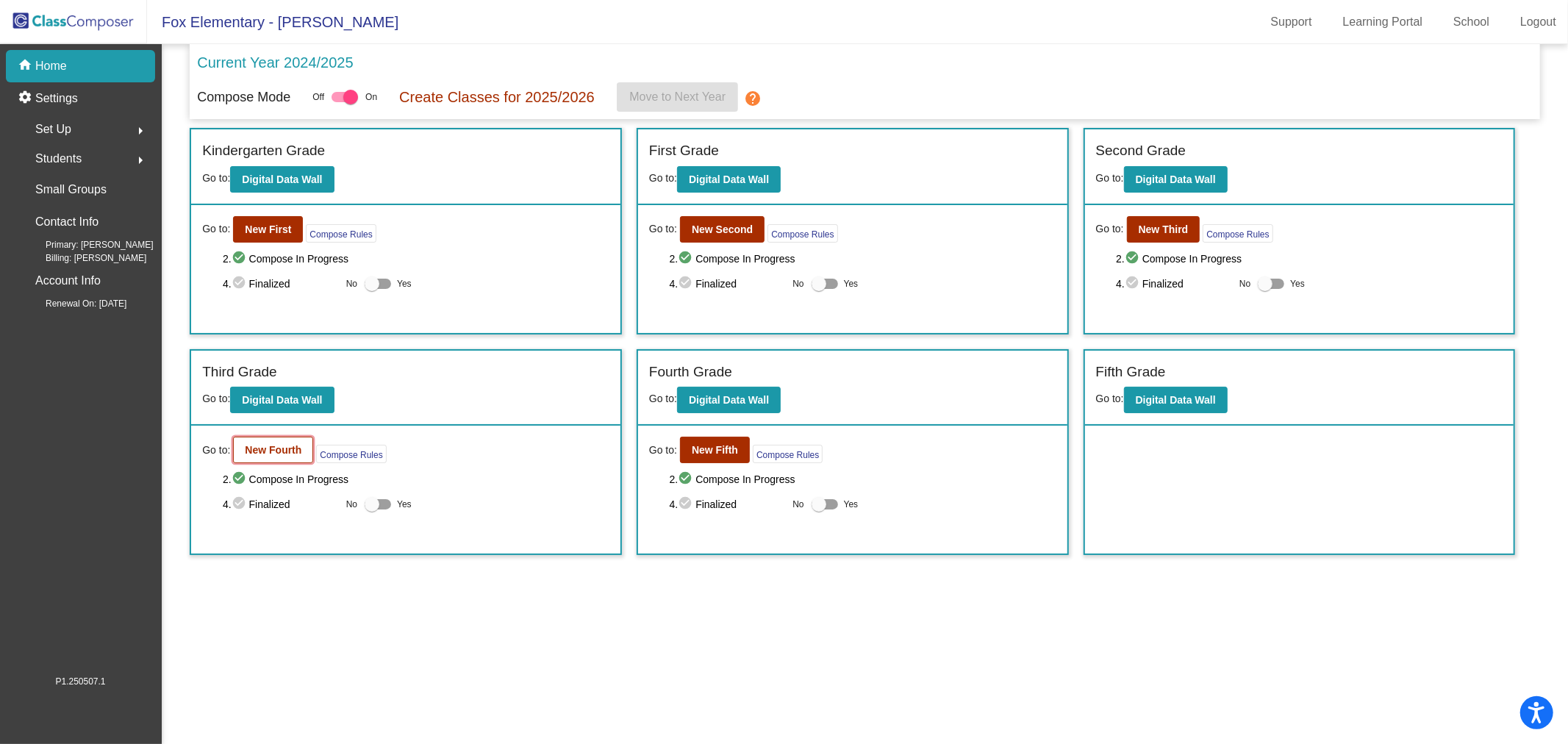
click at [309, 449] on button "New Fourth" at bounding box center [272, 449] width 80 height 27
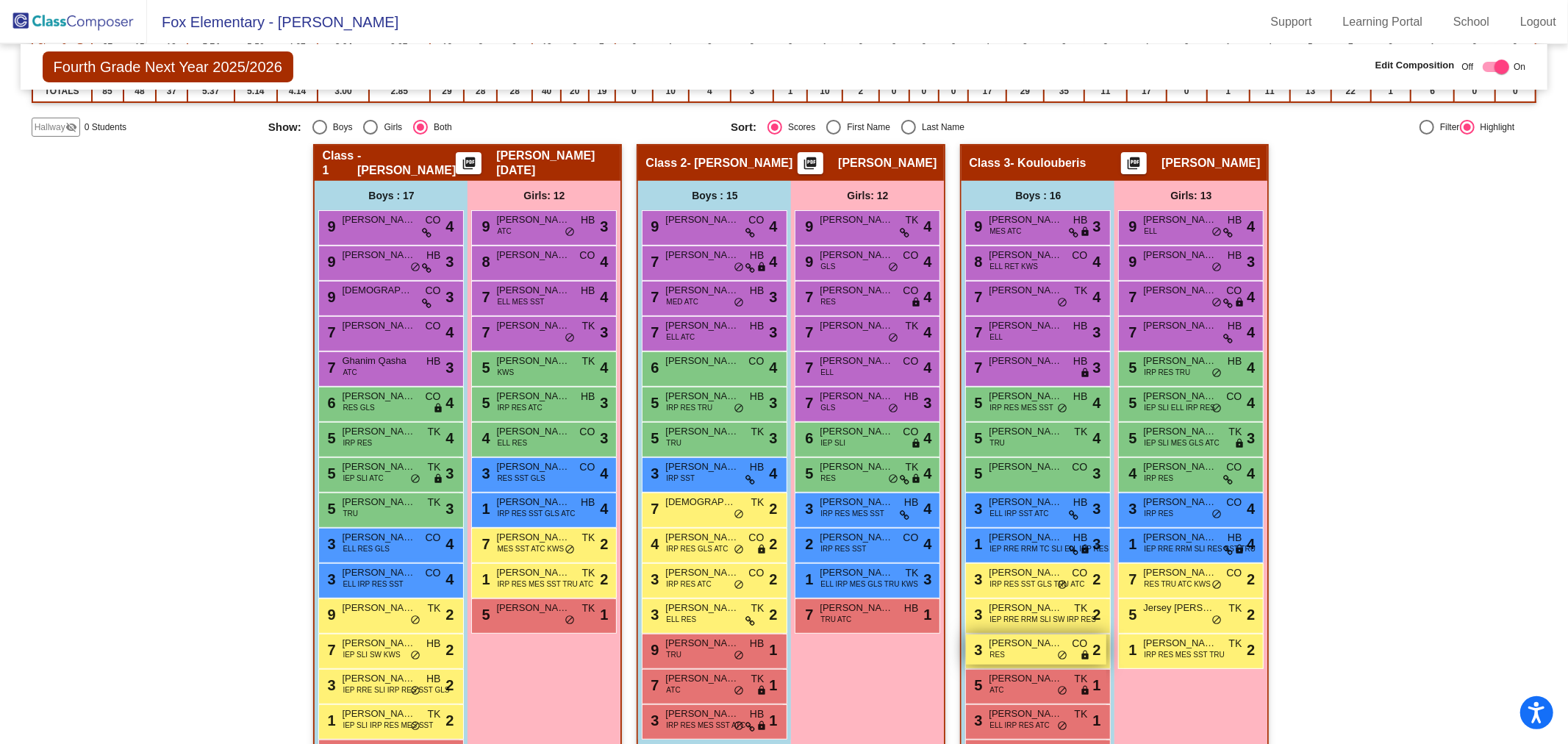
scroll to position [329, 0]
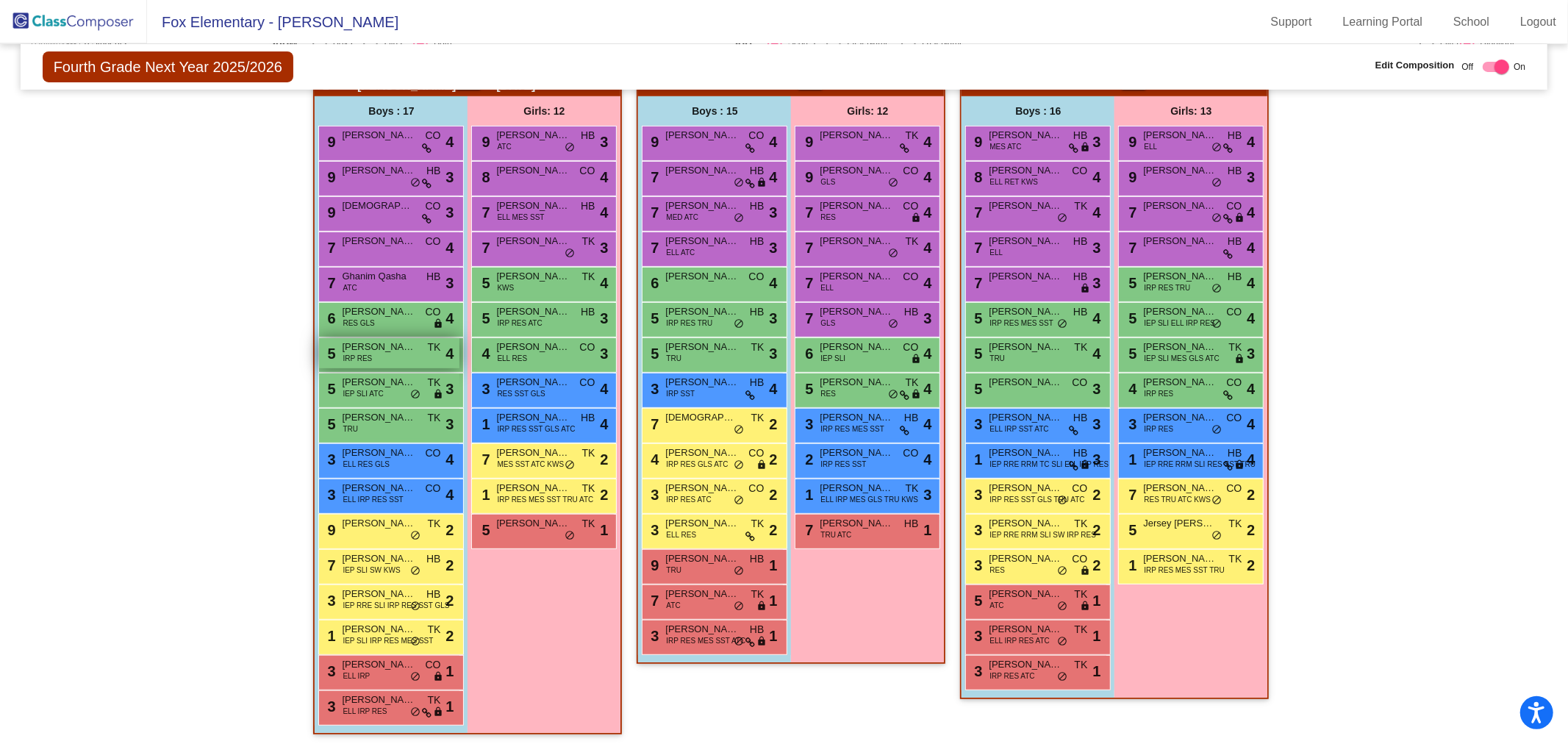
click at [358, 347] on span "Salvatore Lucido" at bounding box center [378, 347] width 73 height 15
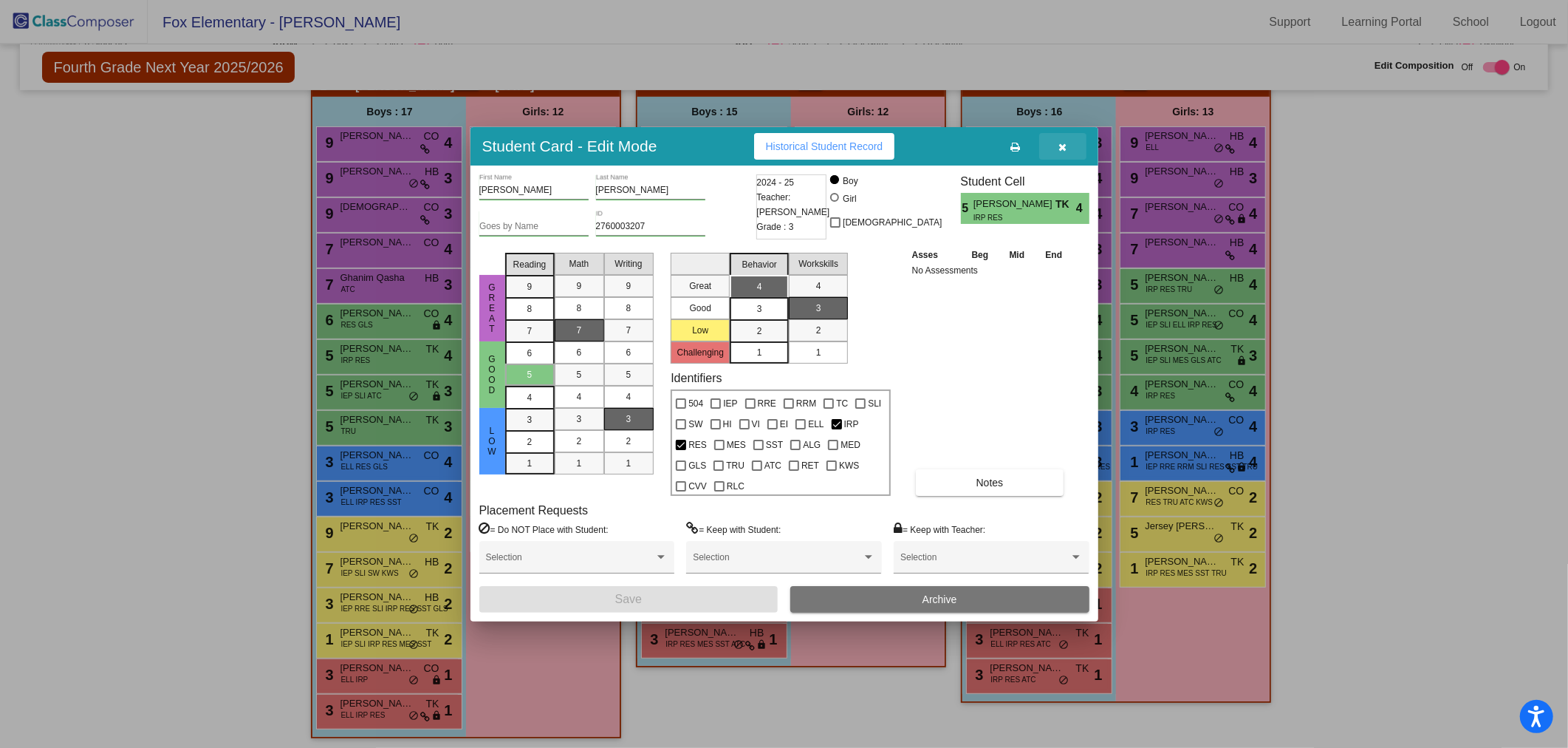
click at [1065, 148] on icon "button" at bounding box center [1062, 147] width 8 height 10
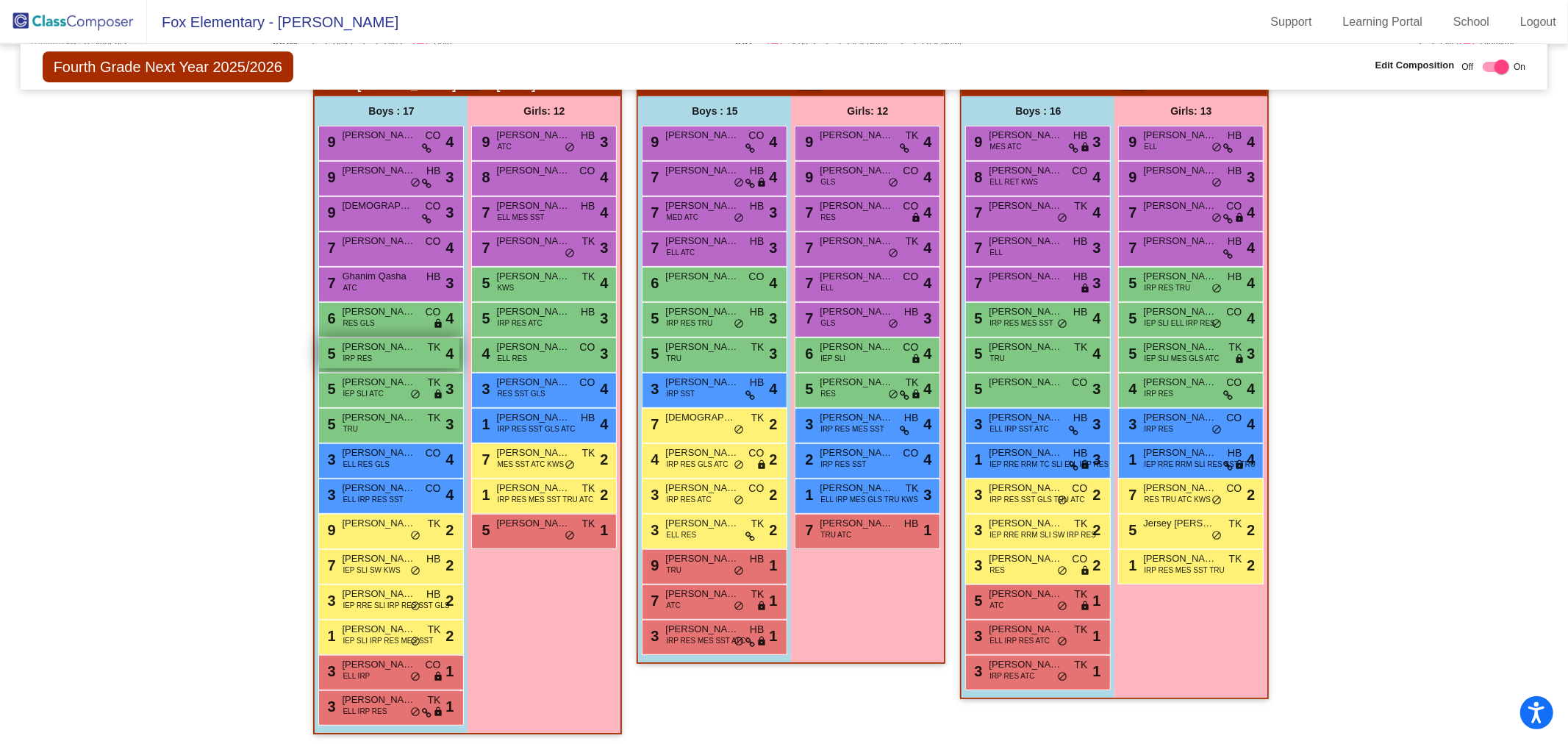
click at [347, 353] on span "IRP RES" at bounding box center [357, 358] width 29 height 11
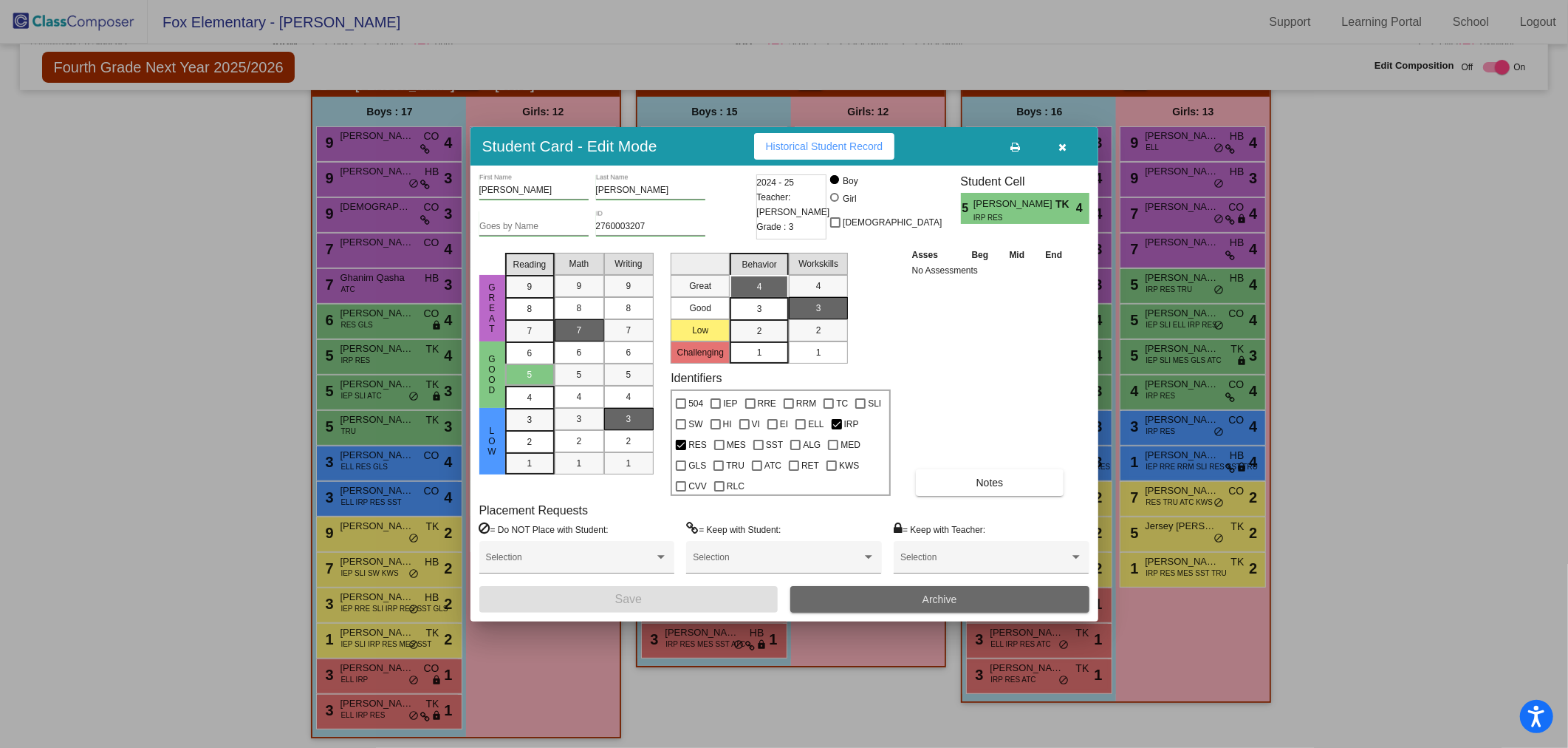
click at [925, 596] on span "Archive" at bounding box center [940, 600] width 35 height 12
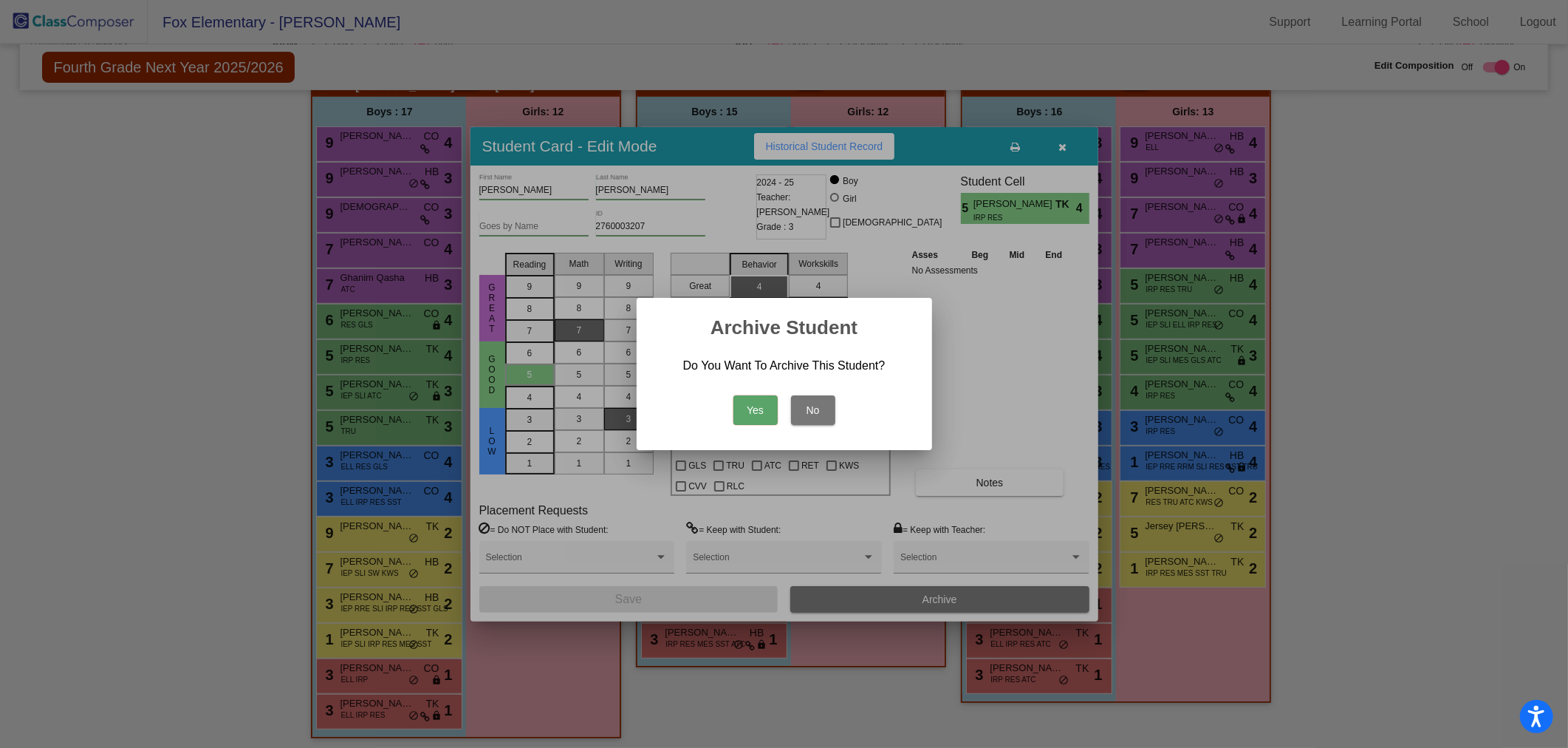
click at [757, 415] on button "Yes" at bounding box center [755, 410] width 44 height 29
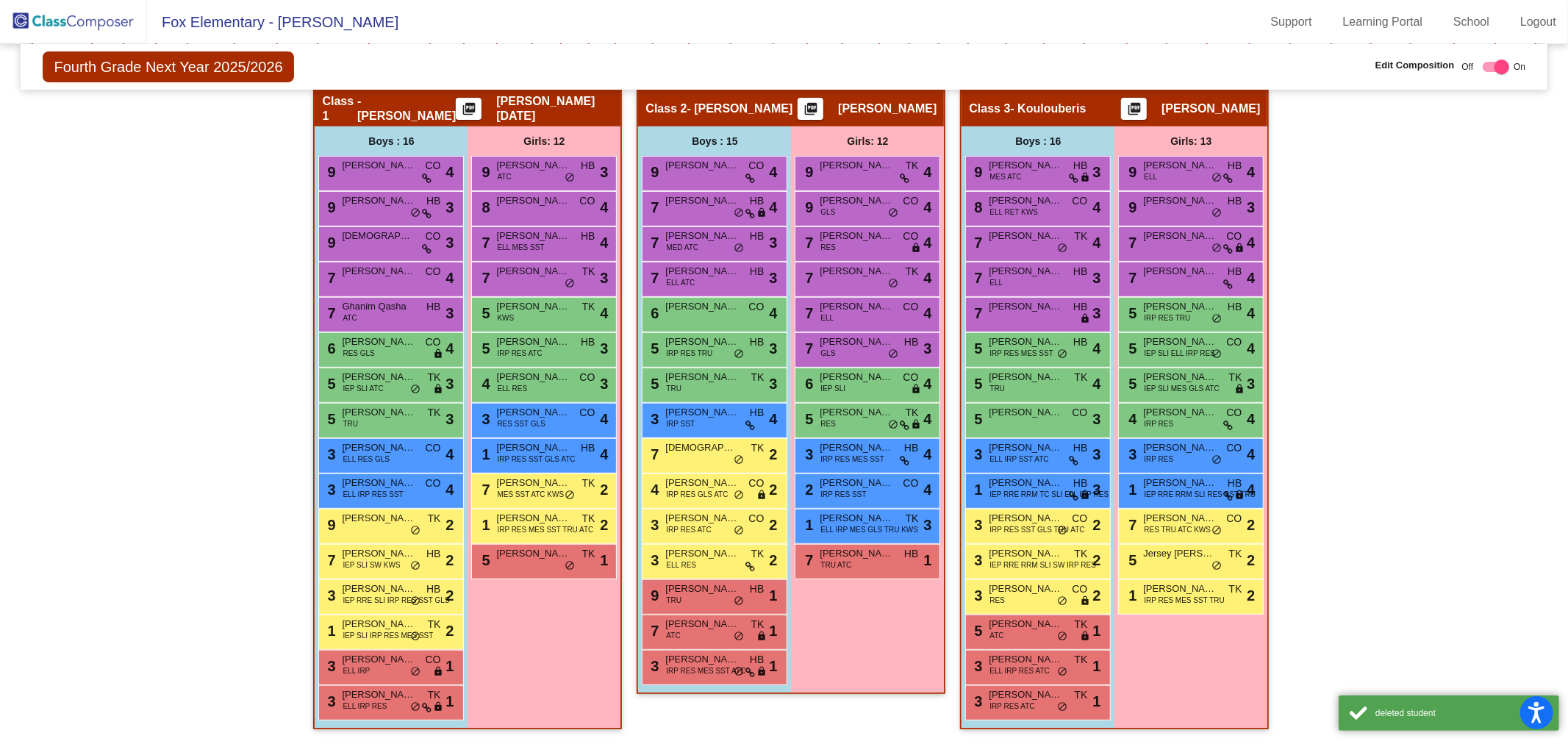
scroll to position [295, 0]
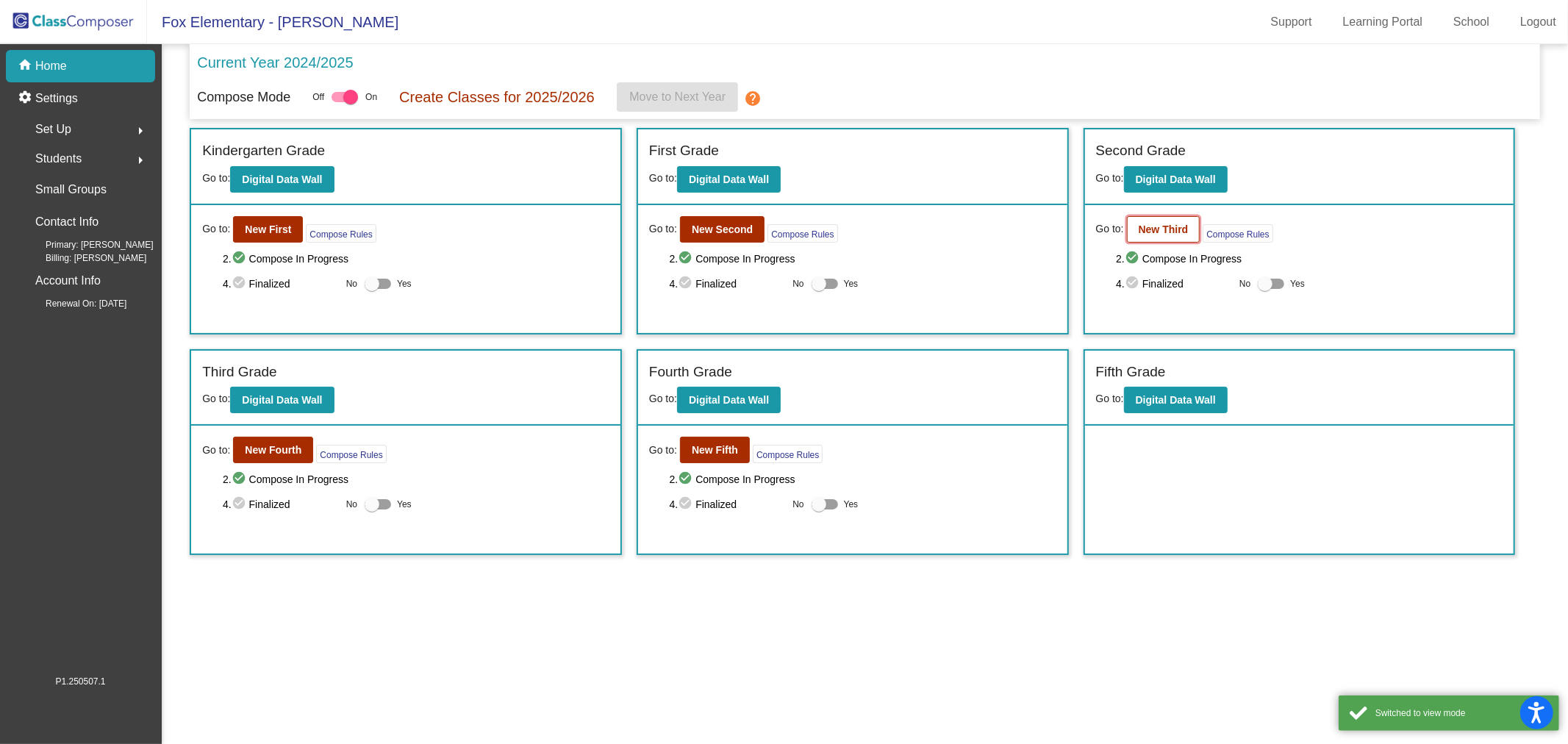
click at [1157, 235] on button "New Third" at bounding box center [1163, 229] width 73 height 27
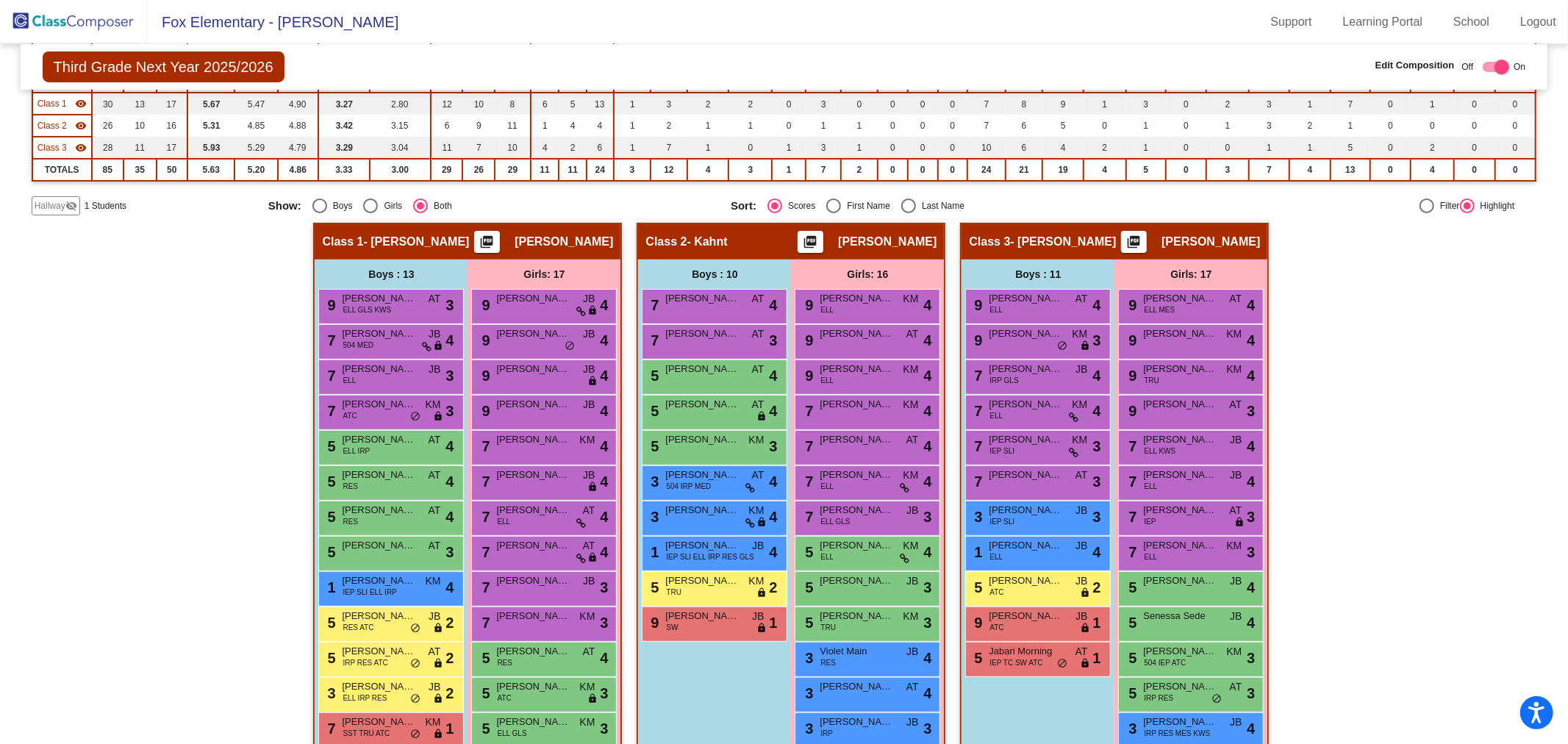
scroll to position [329, 0]
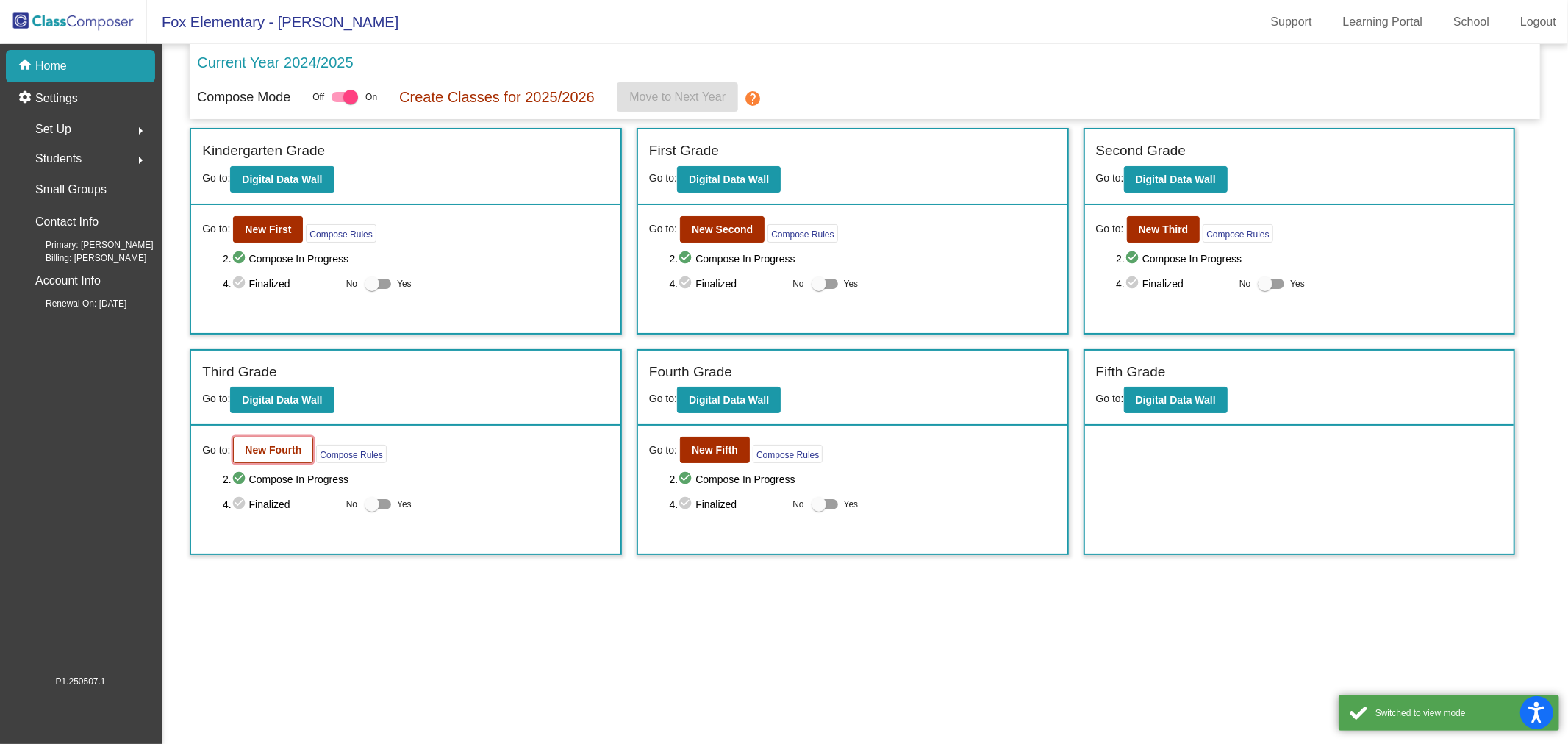
click at [299, 446] on b "New Fourth" at bounding box center [273, 450] width 57 height 12
click at [1137, 221] on button "New Third" at bounding box center [1163, 229] width 73 height 27
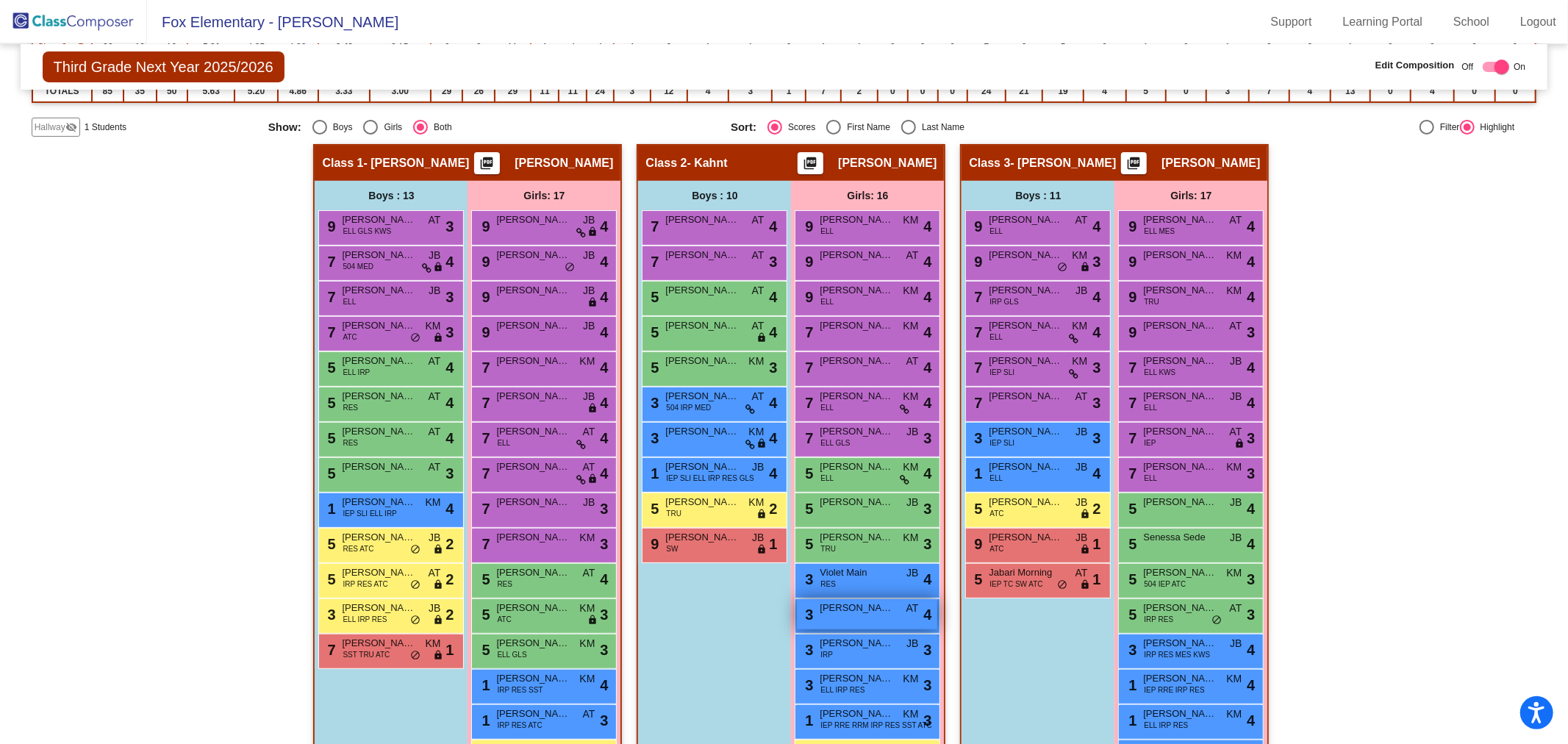
scroll to position [327, 0]
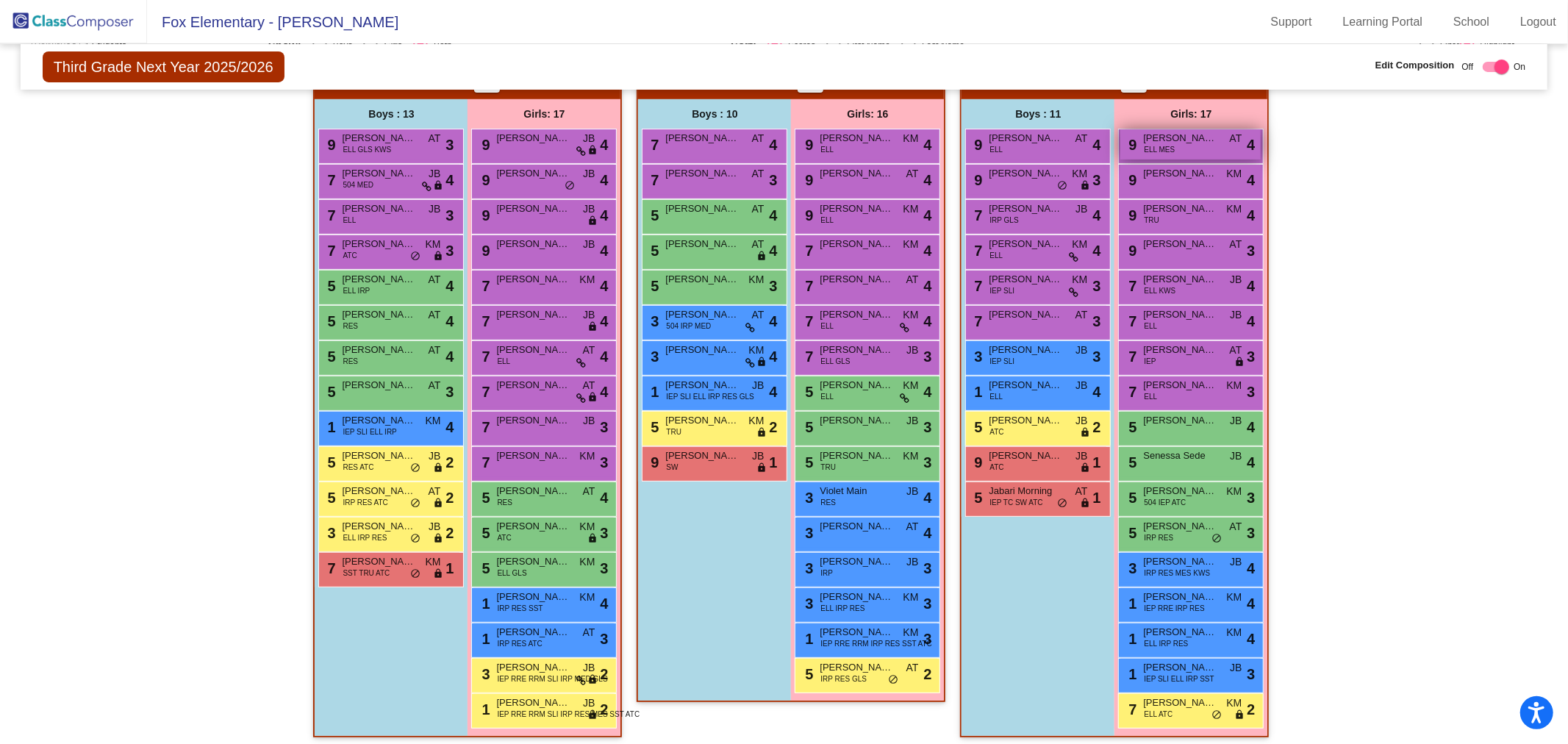
click at [1149, 144] on span "ELL MES" at bounding box center [1159, 149] width 31 height 11
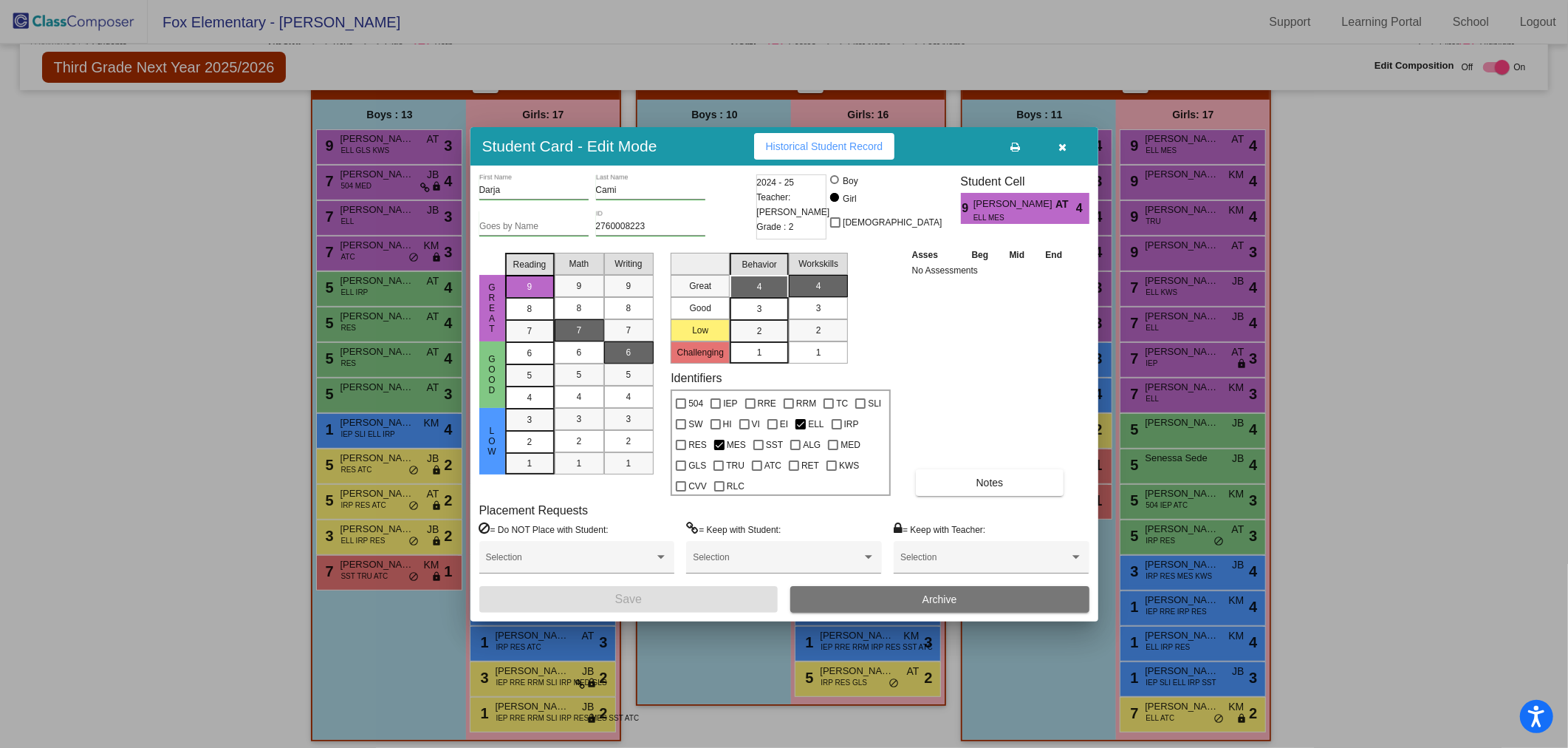
click at [905, 585] on div "Darja First Name Cami Last Name Goes by Name 2760008223 ID 2024 - 25 Teacher: A…" at bounding box center [784, 394] width 610 height 439
click at [905, 595] on button "Archive" at bounding box center [939, 599] width 299 height 27
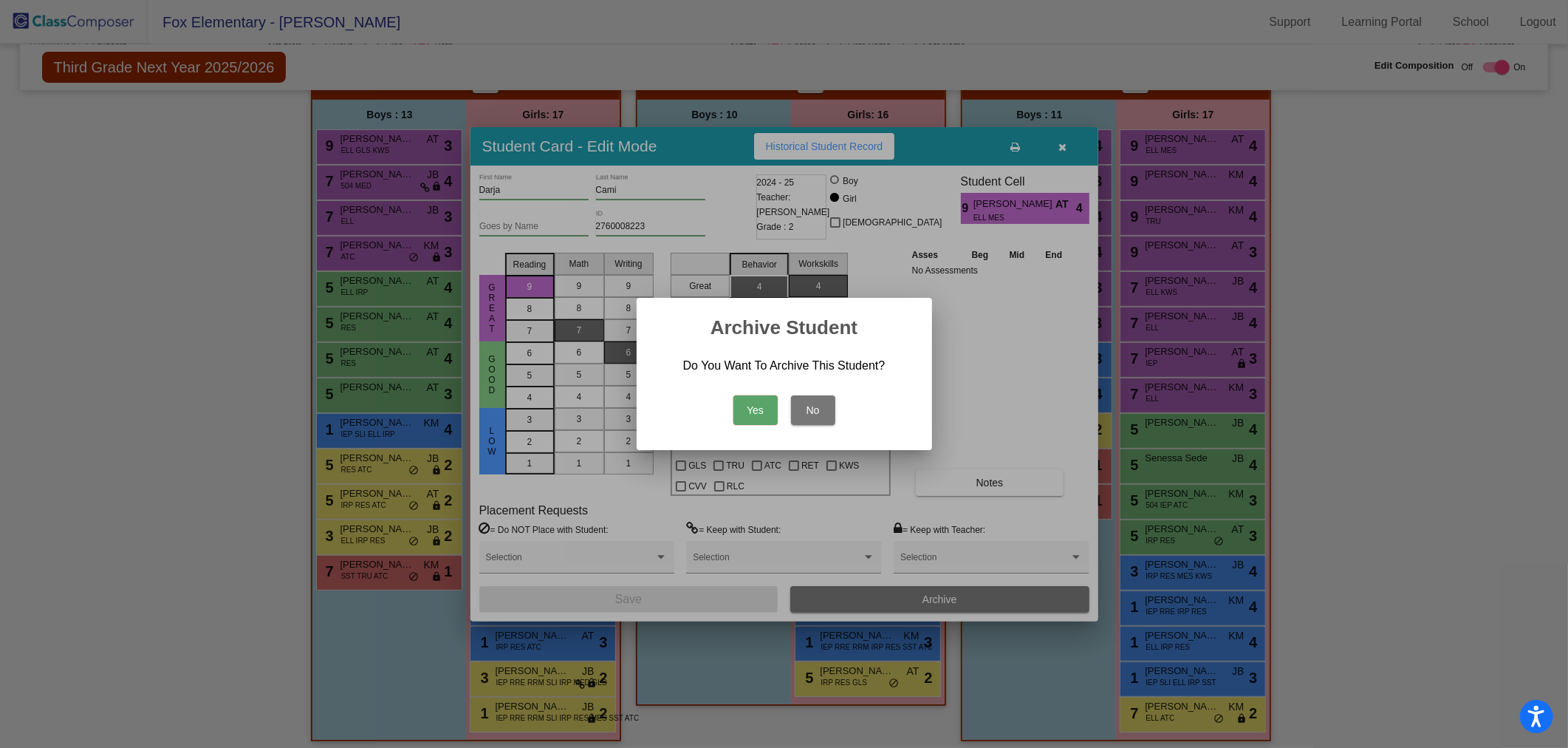
click at [773, 405] on button "Yes" at bounding box center [755, 410] width 44 height 29
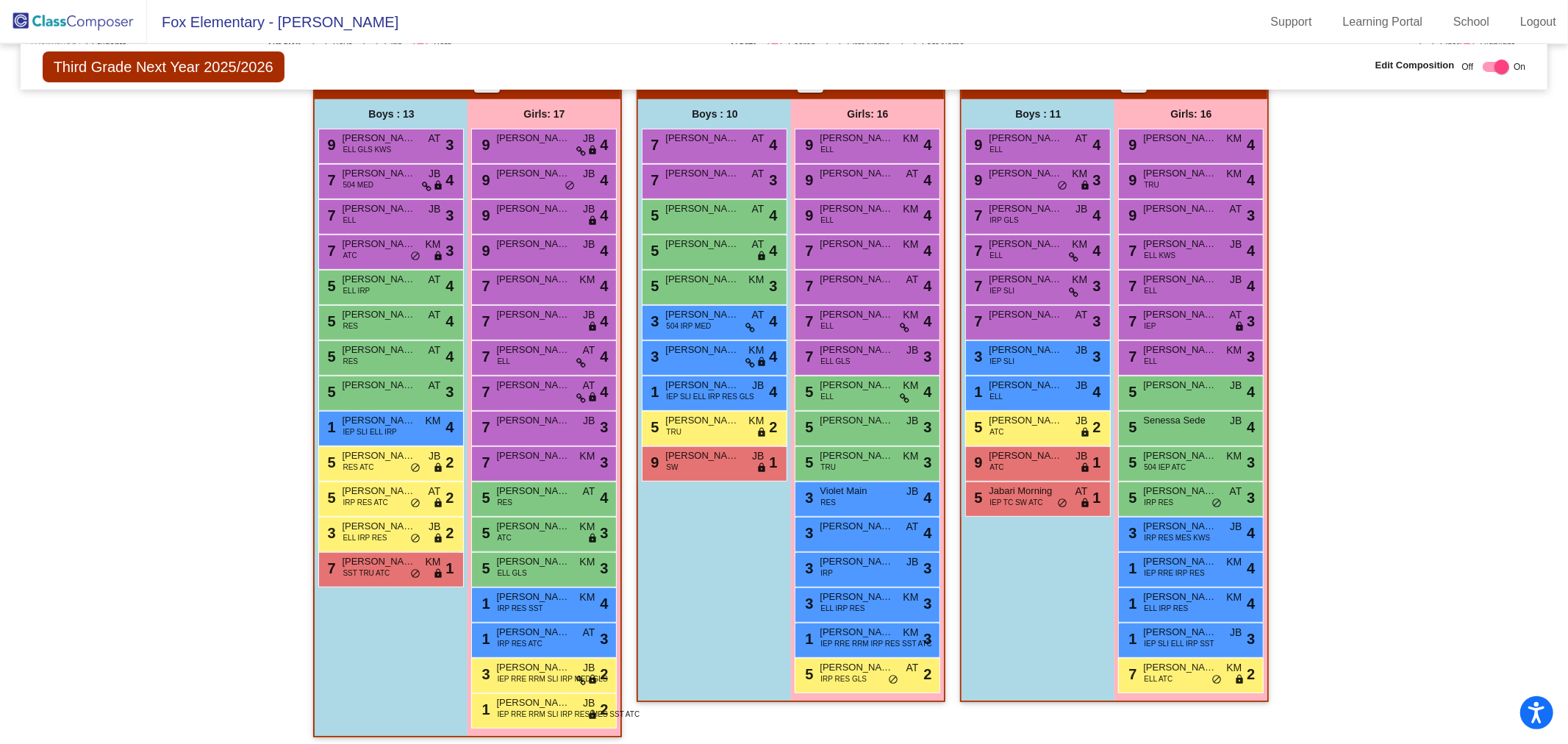
scroll to position [329, 0]
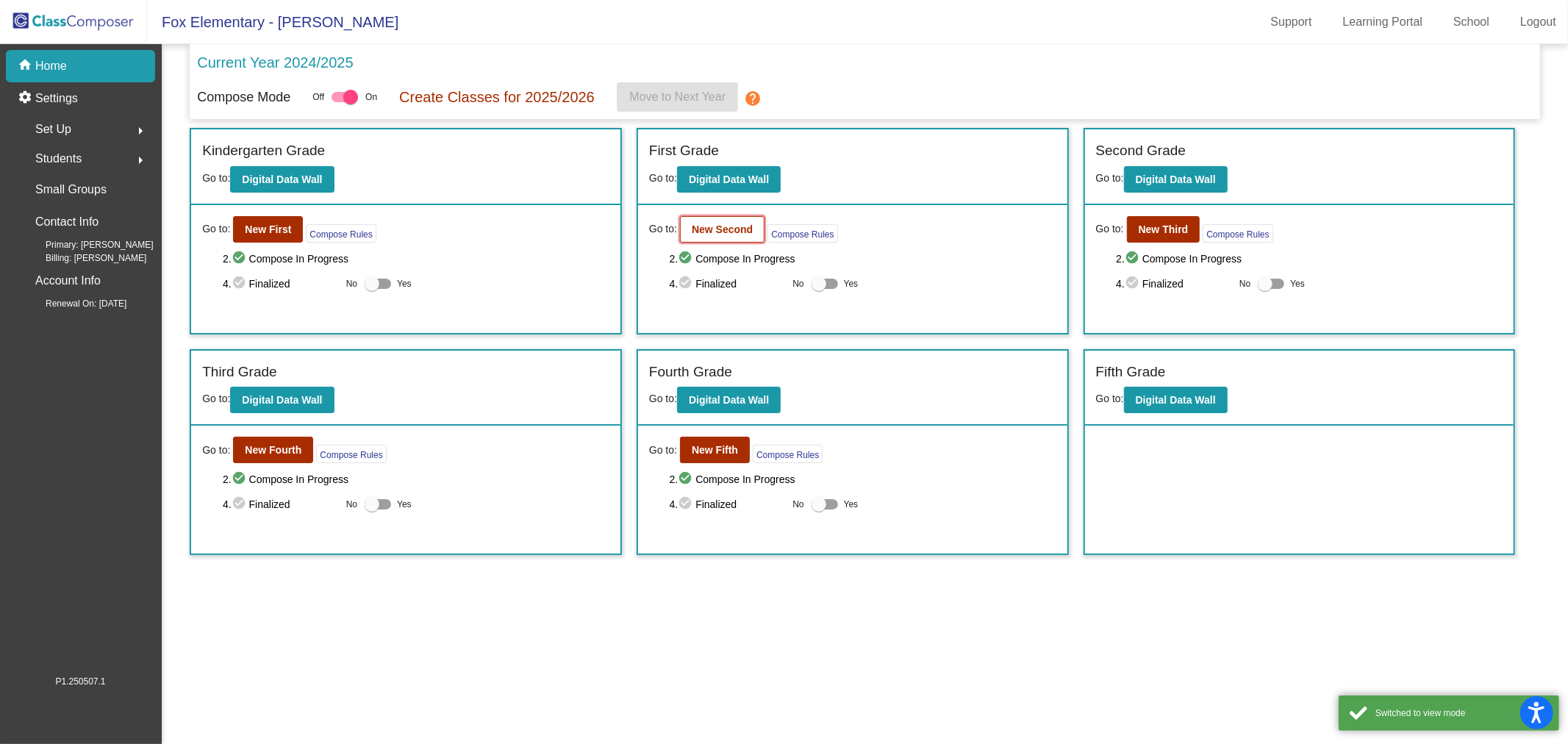
click at [728, 224] on b "New Second" at bounding box center [722, 229] width 61 height 12
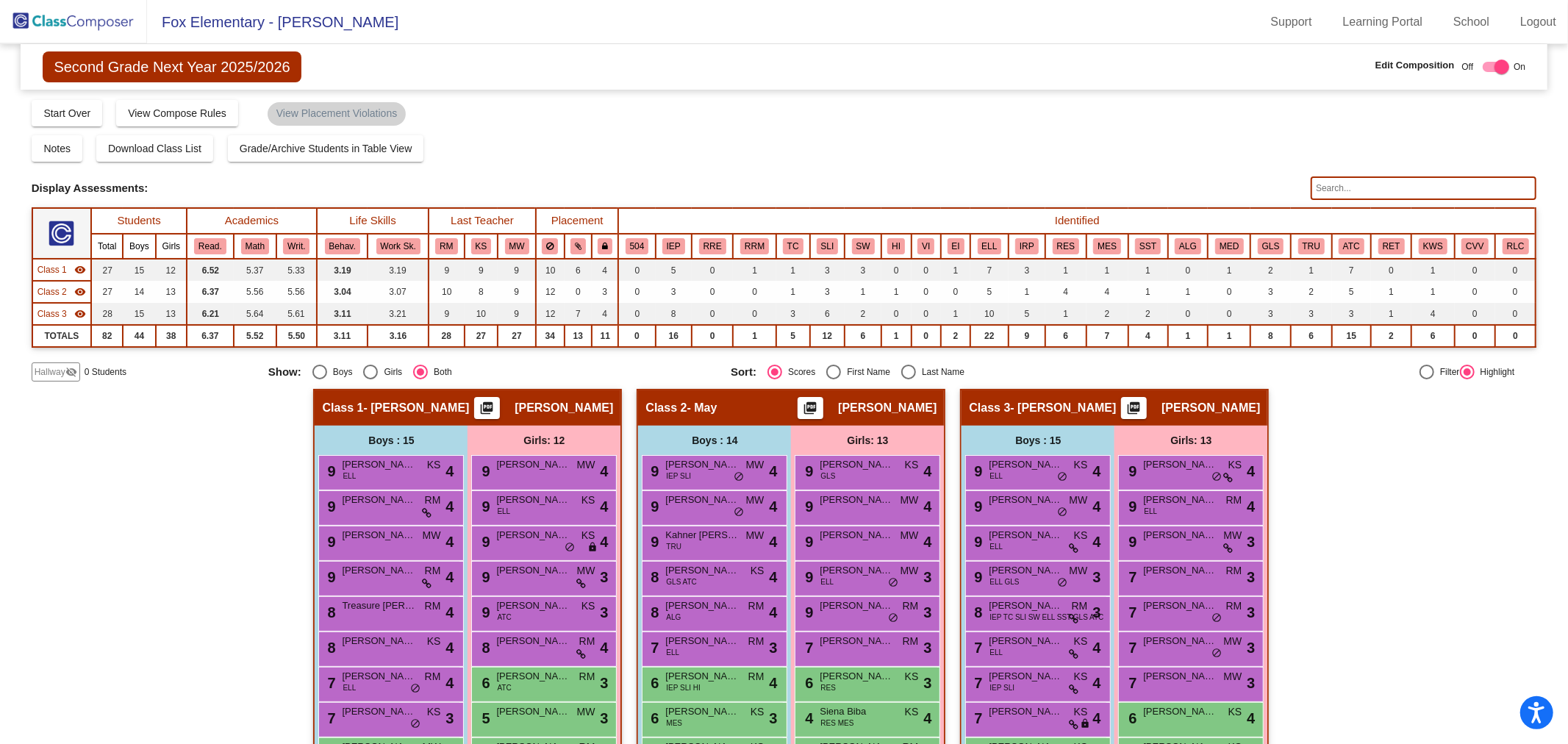
scroll to position [259, 0]
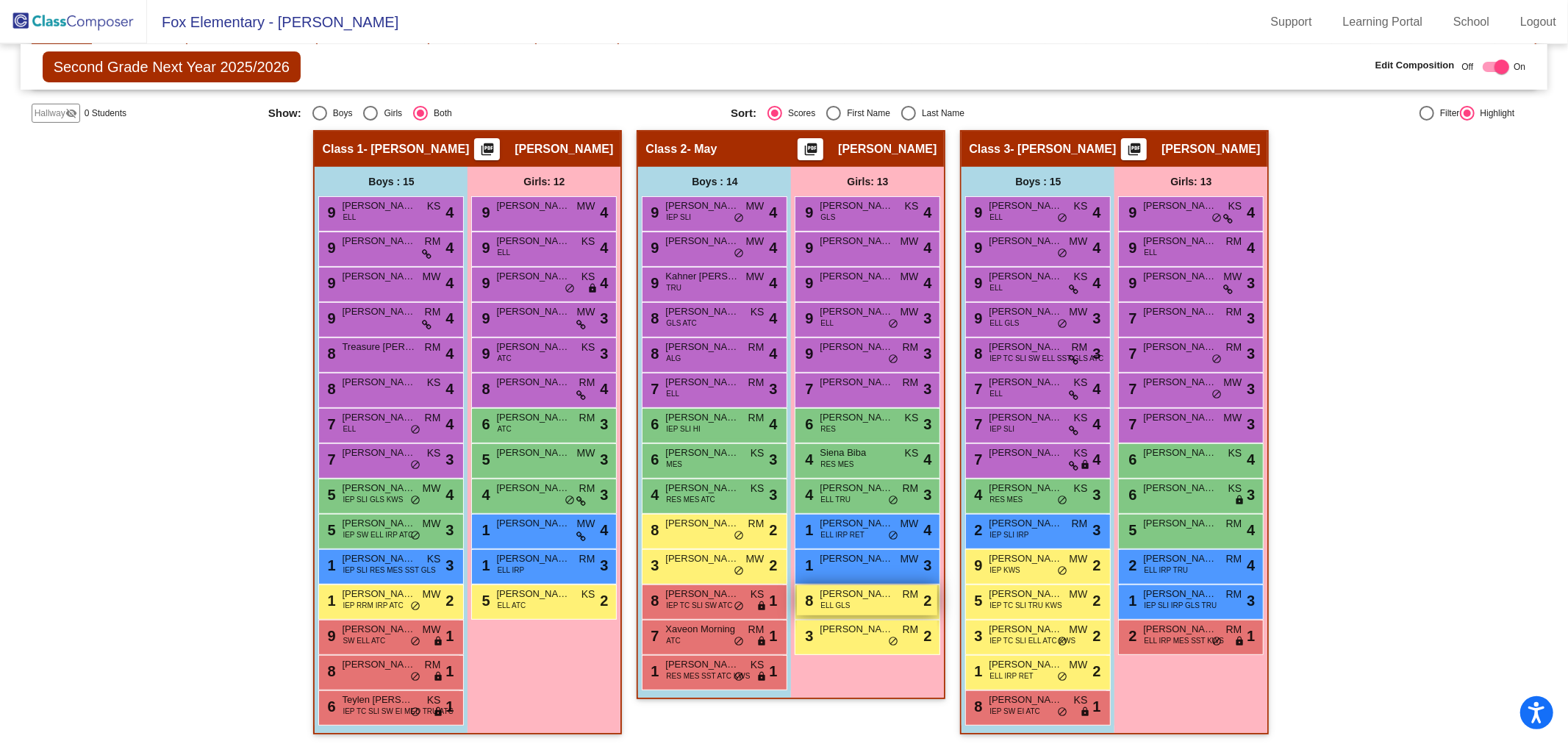
click at [855, 597] on span "Sophia Montanez" at bounding box center [856, 593] width 73 height 15
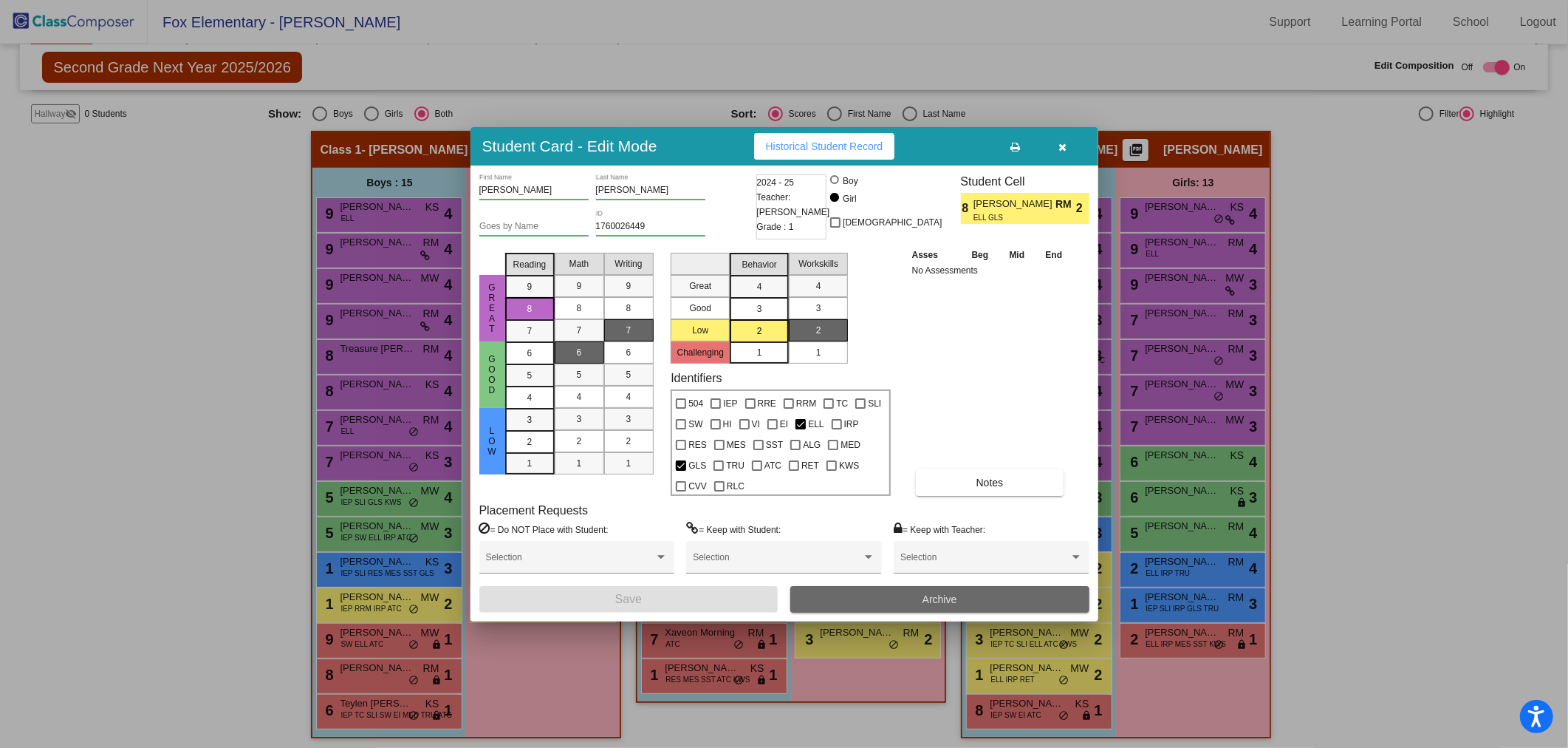
click at [875, 602] on button "Archive" at bounding box center [939, 599] width 299 height 27
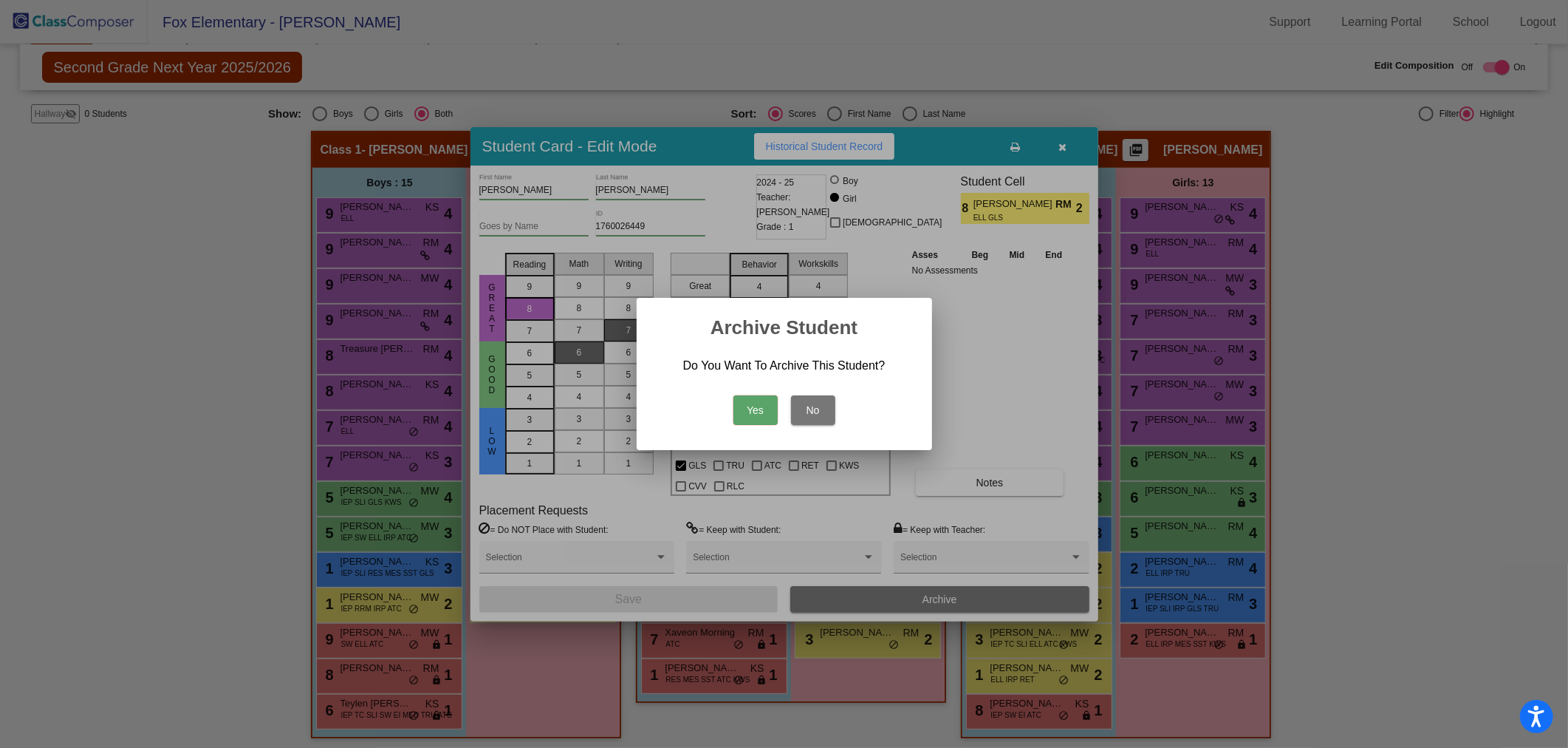
click at [762, 417] on button "Yes" at bounding box center [755, 410] width 44 height 29
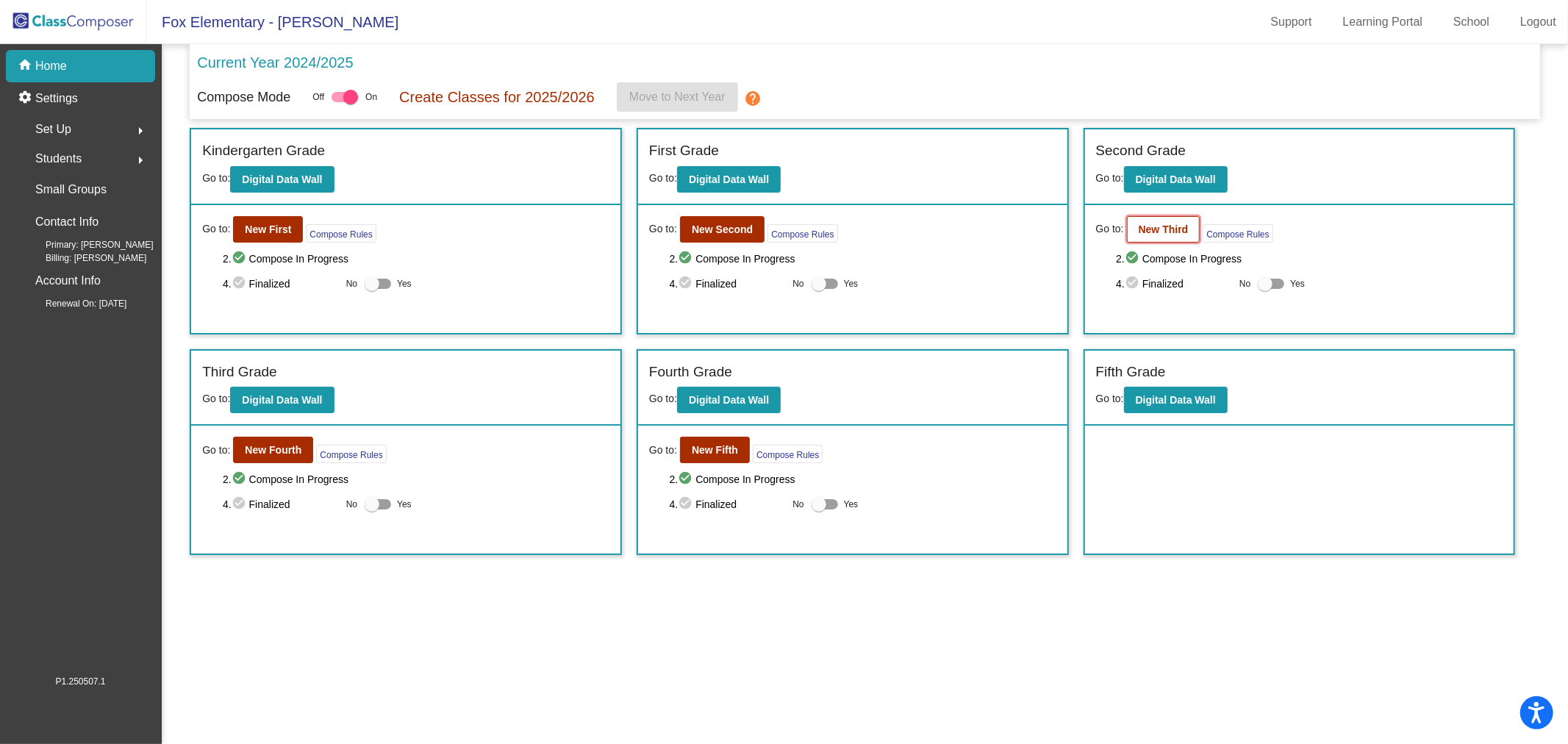
click at [1182, 232] on b "New Third" at bounding box center [1164, 229] width 50 height 12
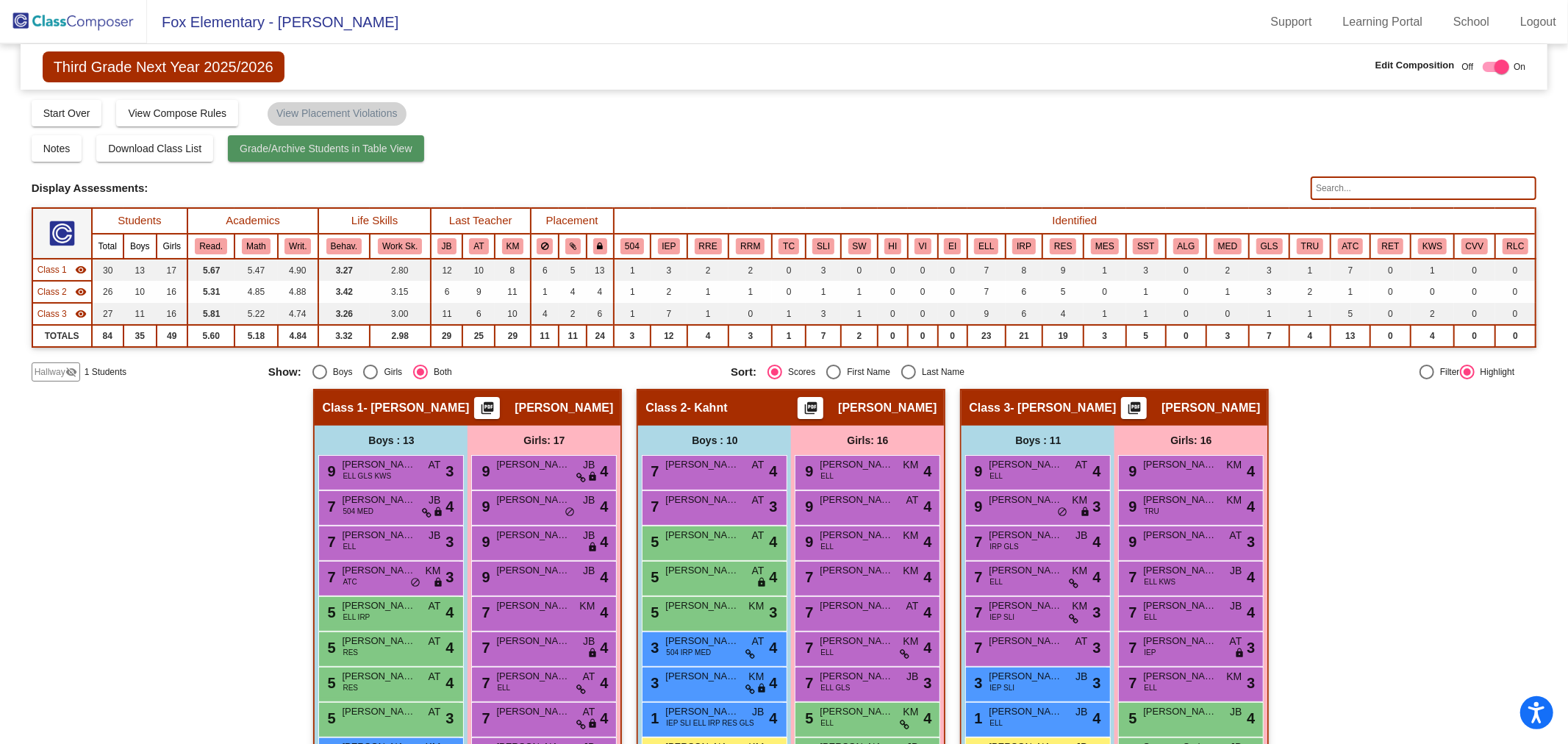
click at [288, 152] on span "Grade/Archive Students in Table View" at bounding box center [326, 148] width 172 height 12
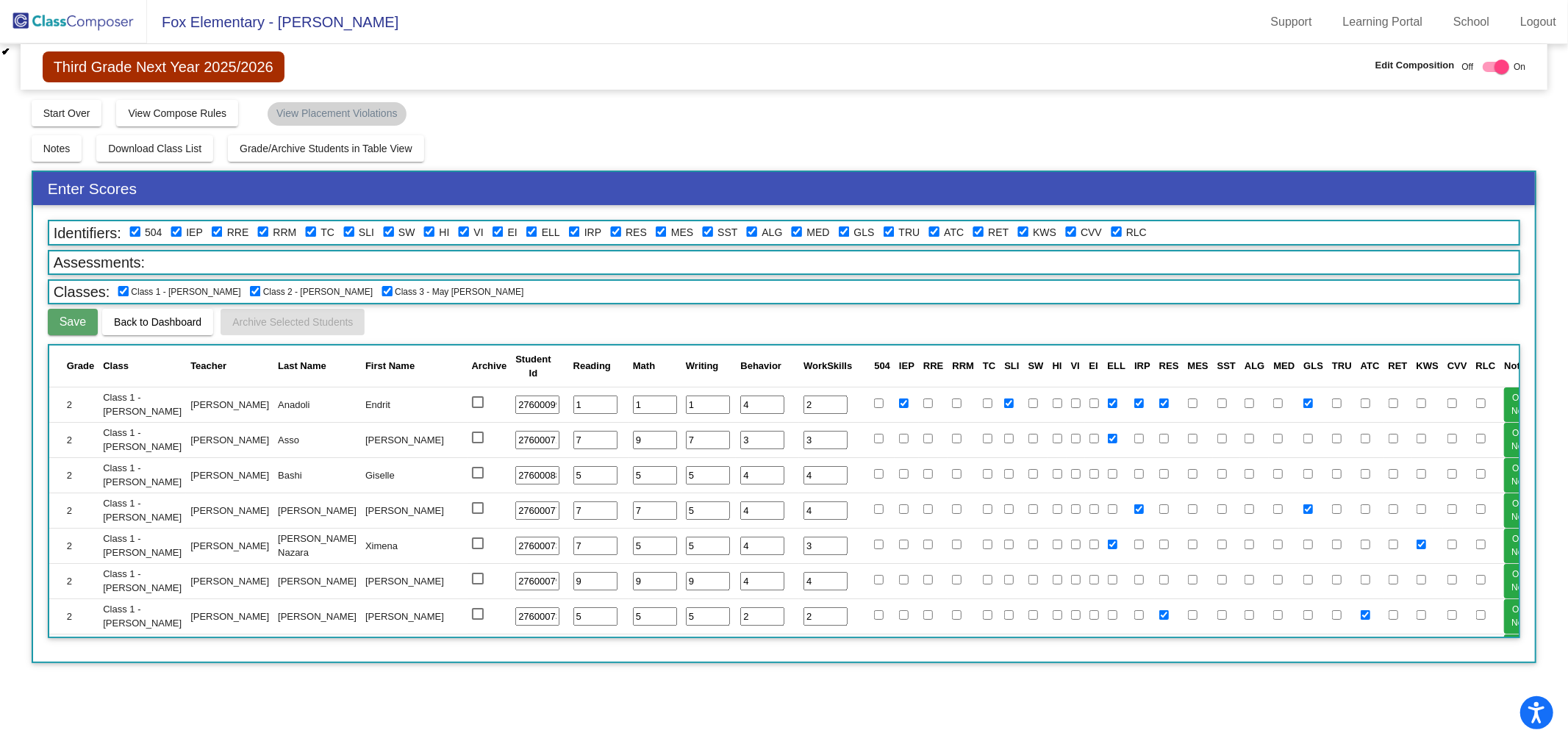
drag, startPoint x: 34, startPoint y: 1, endPoint x: 563, endPoint y: 53, distance: 531.5
click at [563, 53] on div "Third Grade Next Year 2025/2026 Edit Composition Off On Incoming Digital Data W…" at bounding box center [784, 66] width 1527 height 46
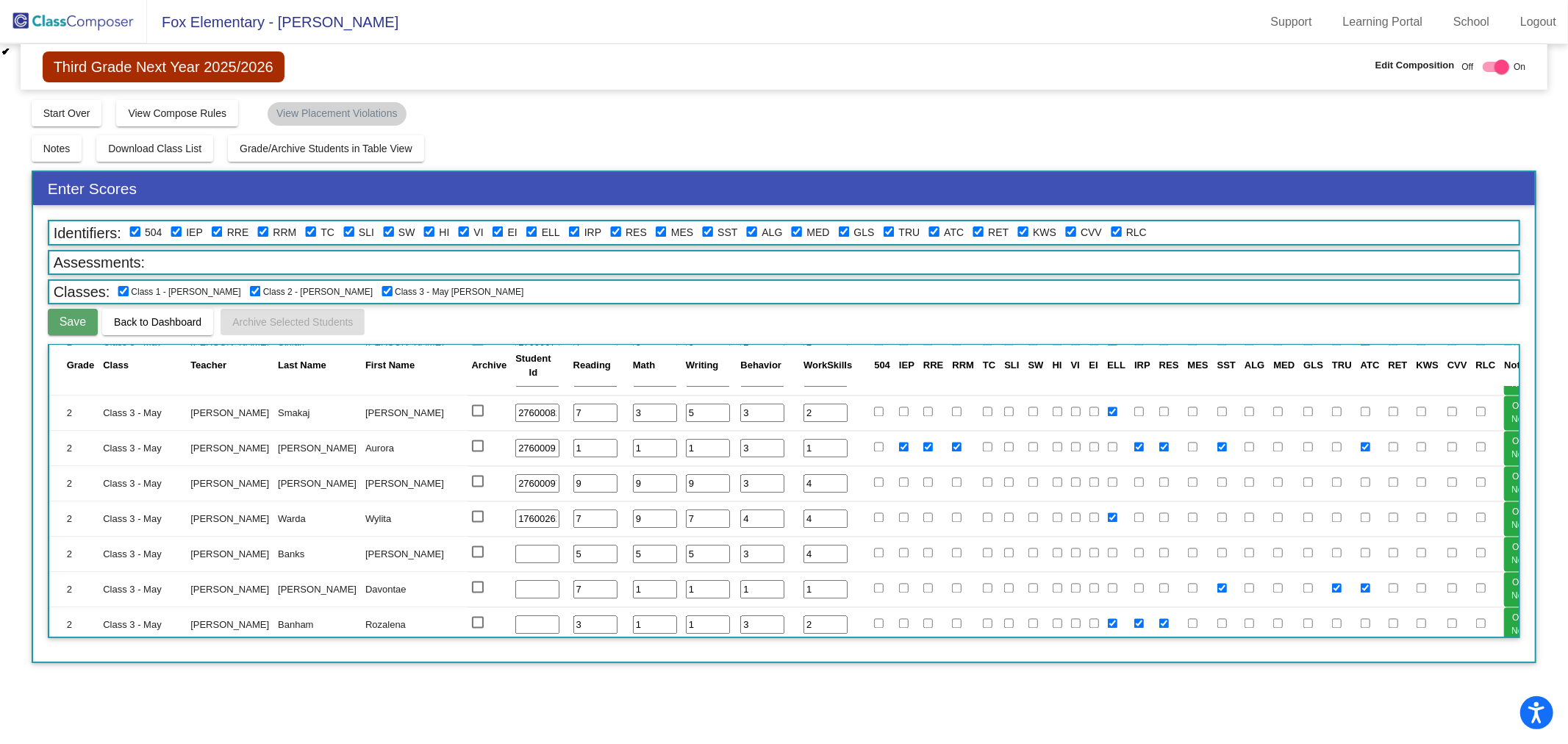
scroll to position [2703, 0]
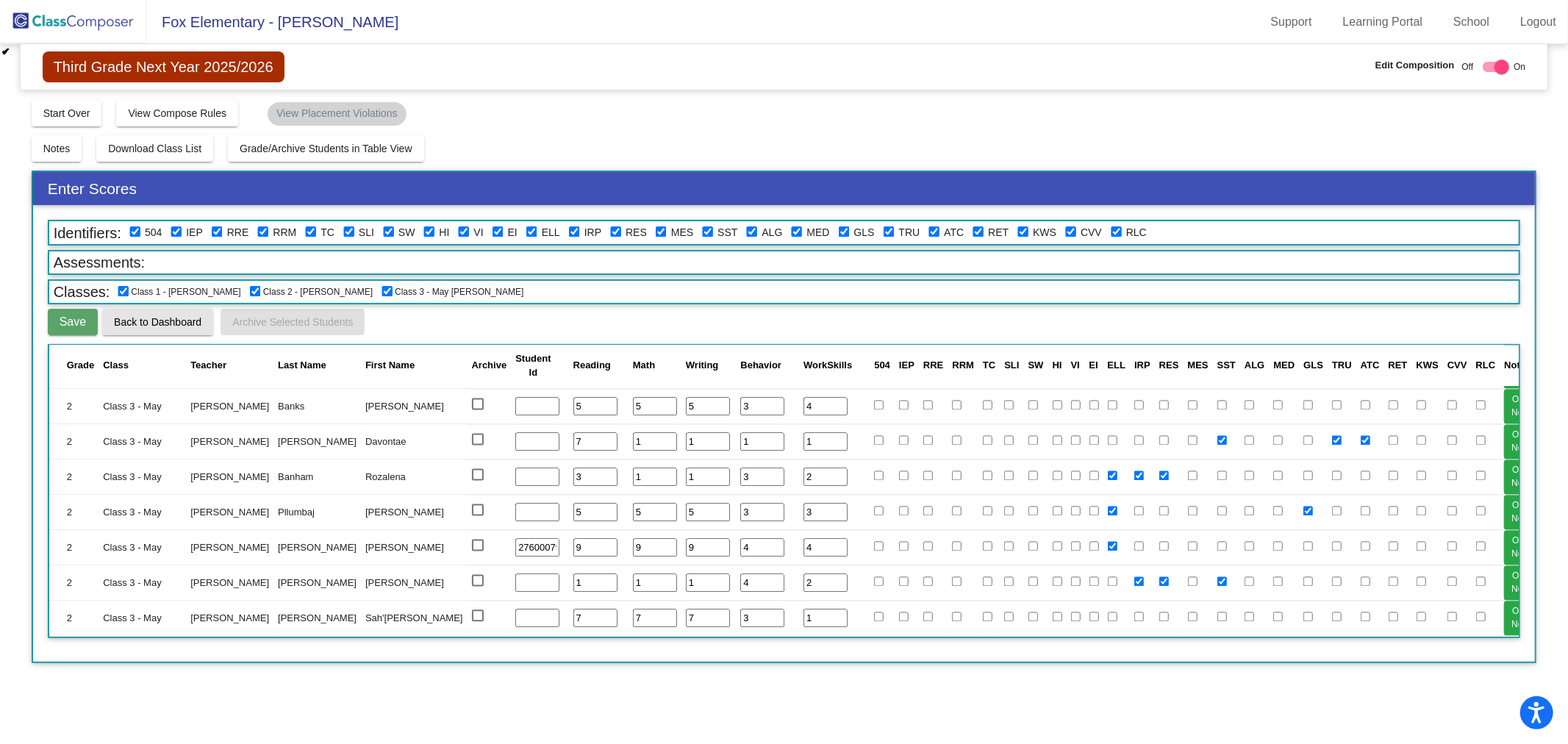
click at [147, 316] on span "Back to Dashboard" at bounding box center [157, 322] width 87 height 12
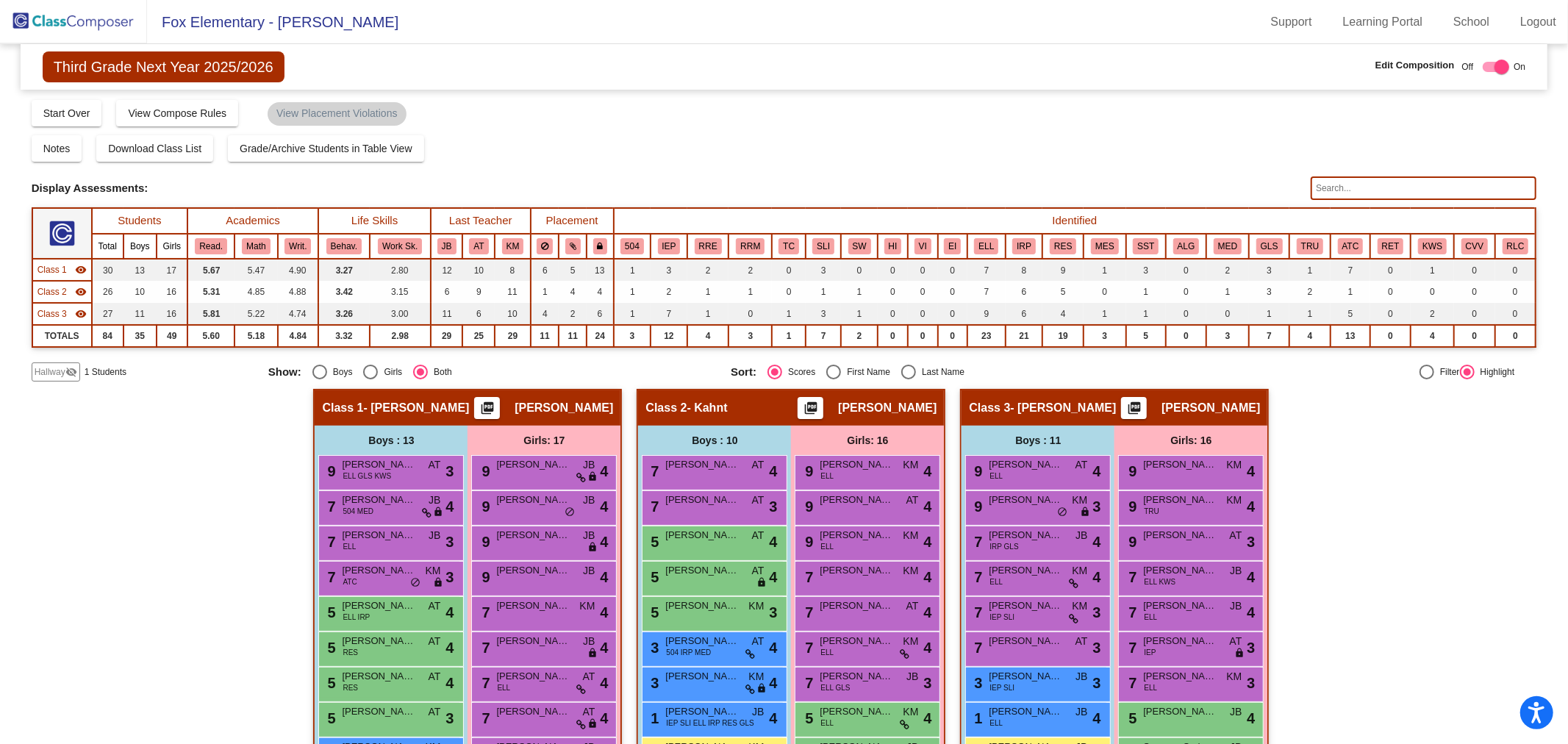
click at [1483, 72] on div at bounding box center [1496, 67] width 27 height 10
click at [1486, 61] on div at bounding box center [1490, 66] width 15 height 15
click at [1485, 61] on label at bounding box center [1493, 66] width 33 height 17
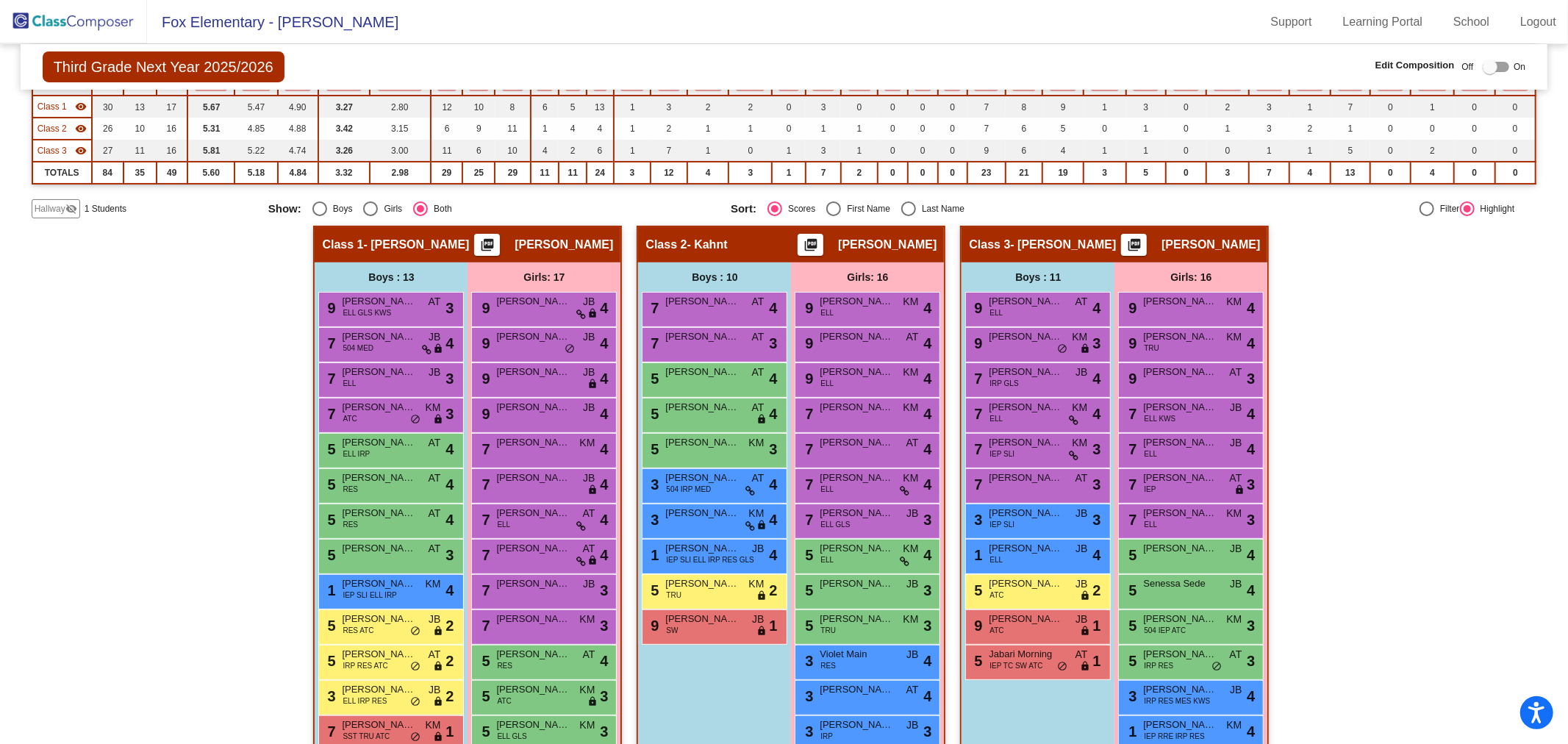
scroll to position [329, 0]
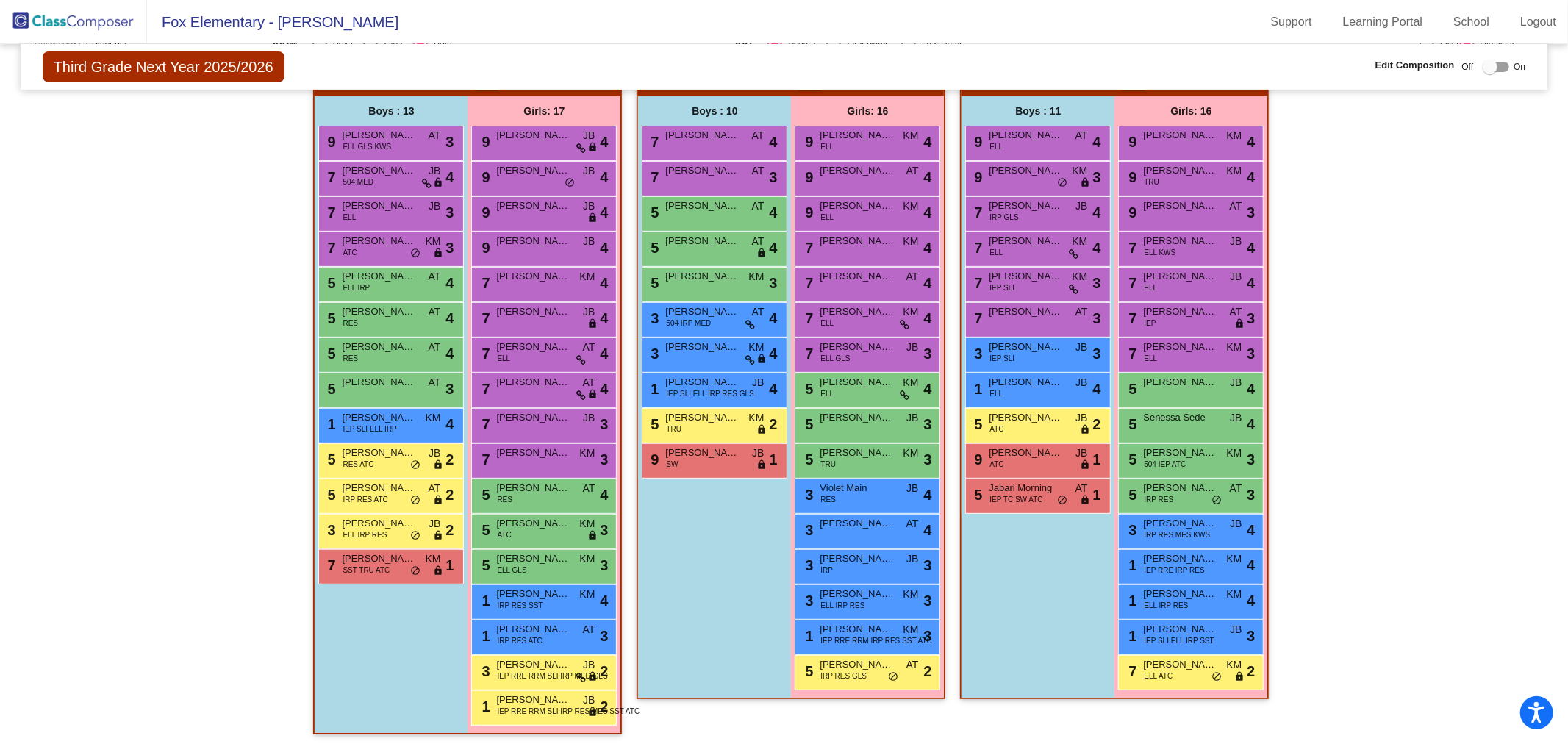
click at [0, 0] on div "Boys : 10 7 [PERSON_NAME] AT lock do_not_disturb_alt 4 7 [PERSON_NAME] AT lock …" at bounding box center [0, 0] width 0 height 0
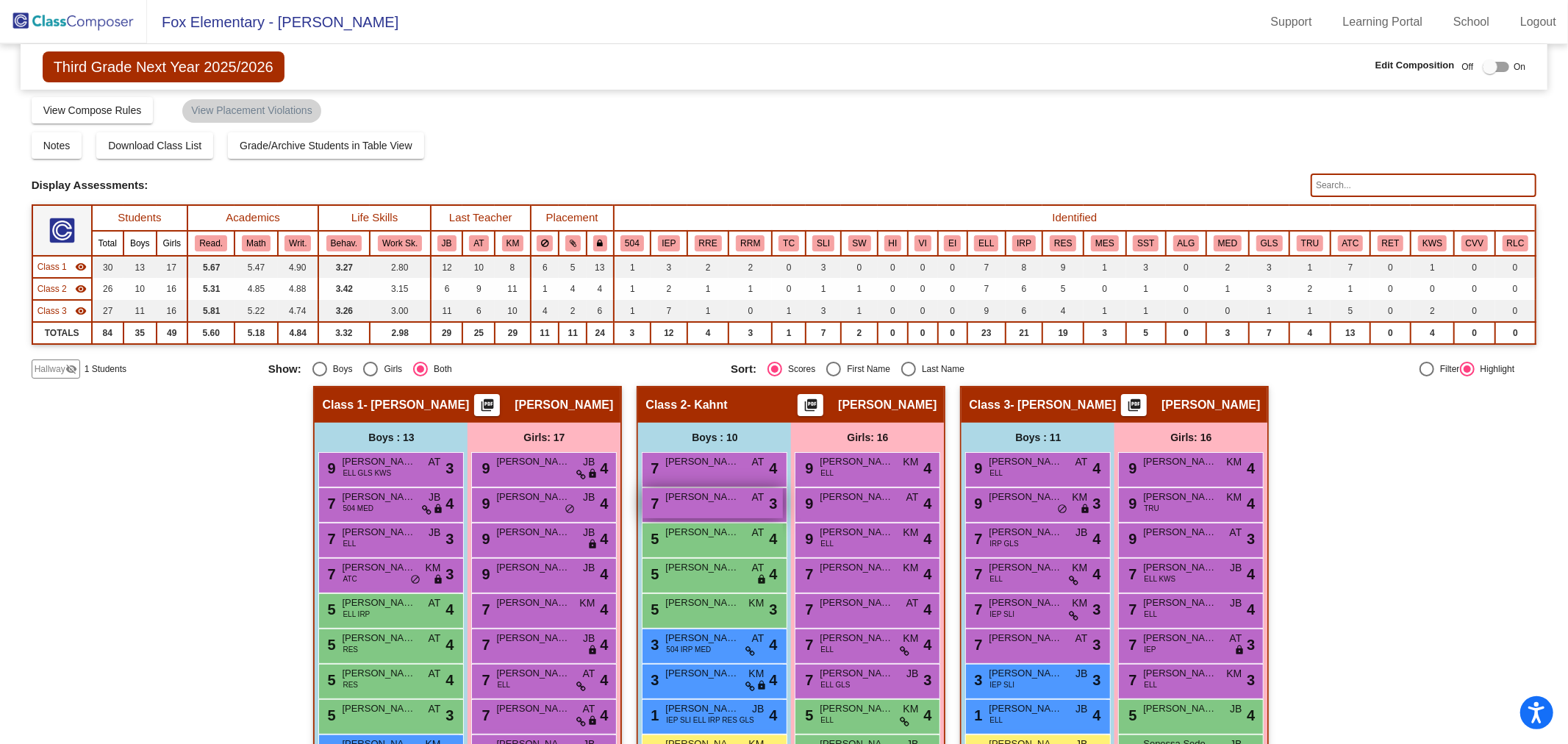
scroll to position [0, 0]
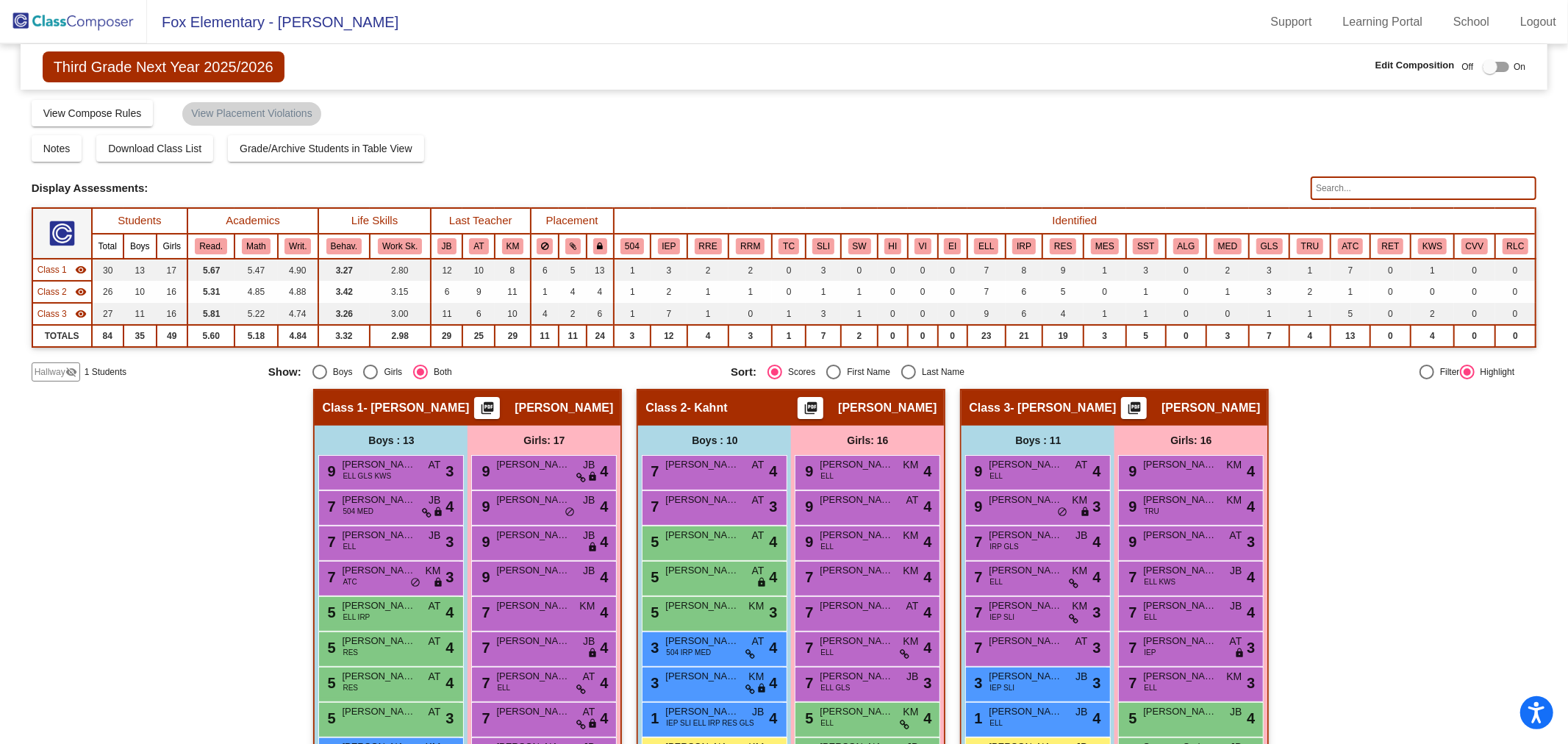
click at [1496, 62] on div at bounding box center [1496, 67] width 27 height 10
checkbox input "true"
click at [42, 285] on span "Class 2" at bounding box center [52, 291] width 29 height 13
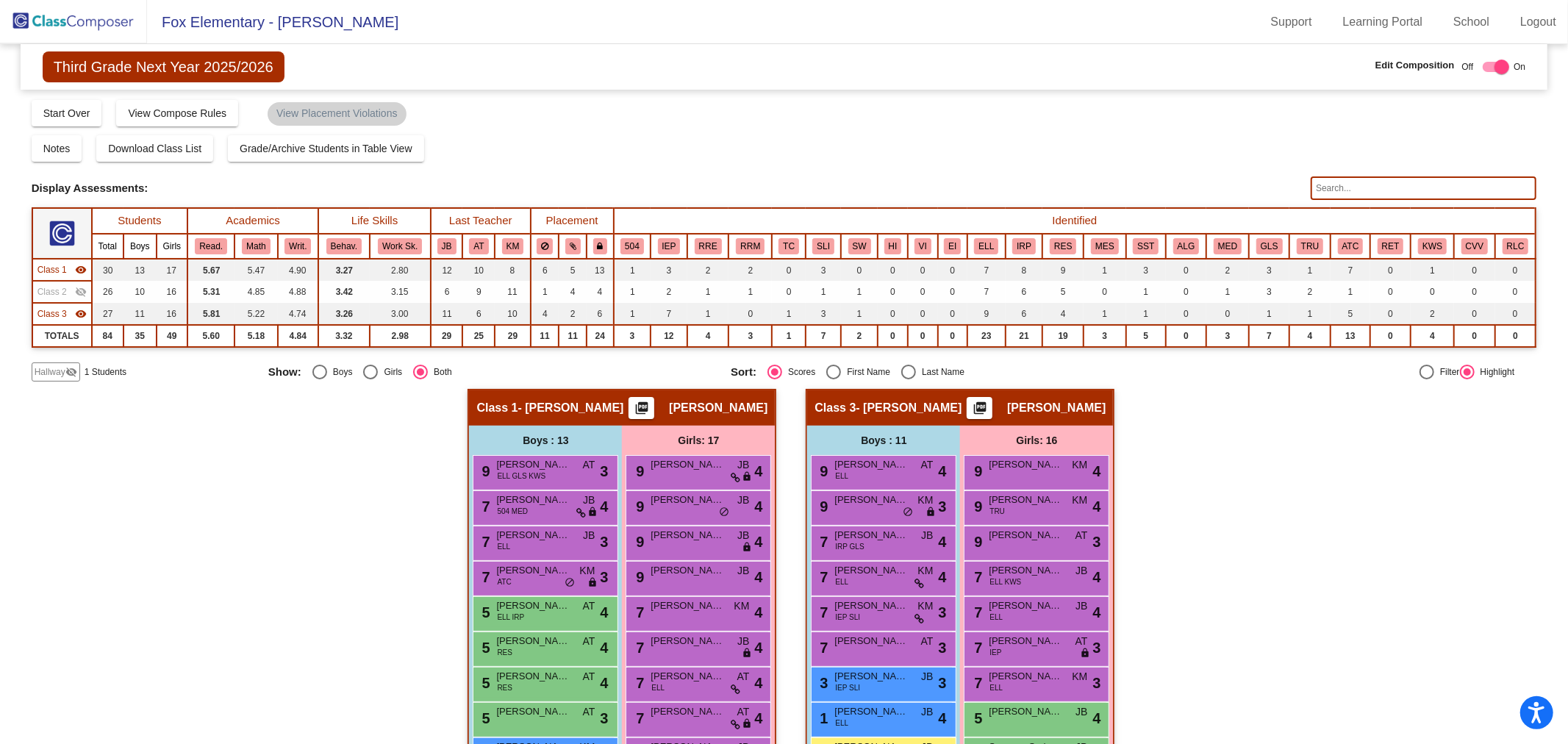
click at [67, 285] on div "Class 2 visibility_off" at bounding box center [61, 291] width 49 height 13
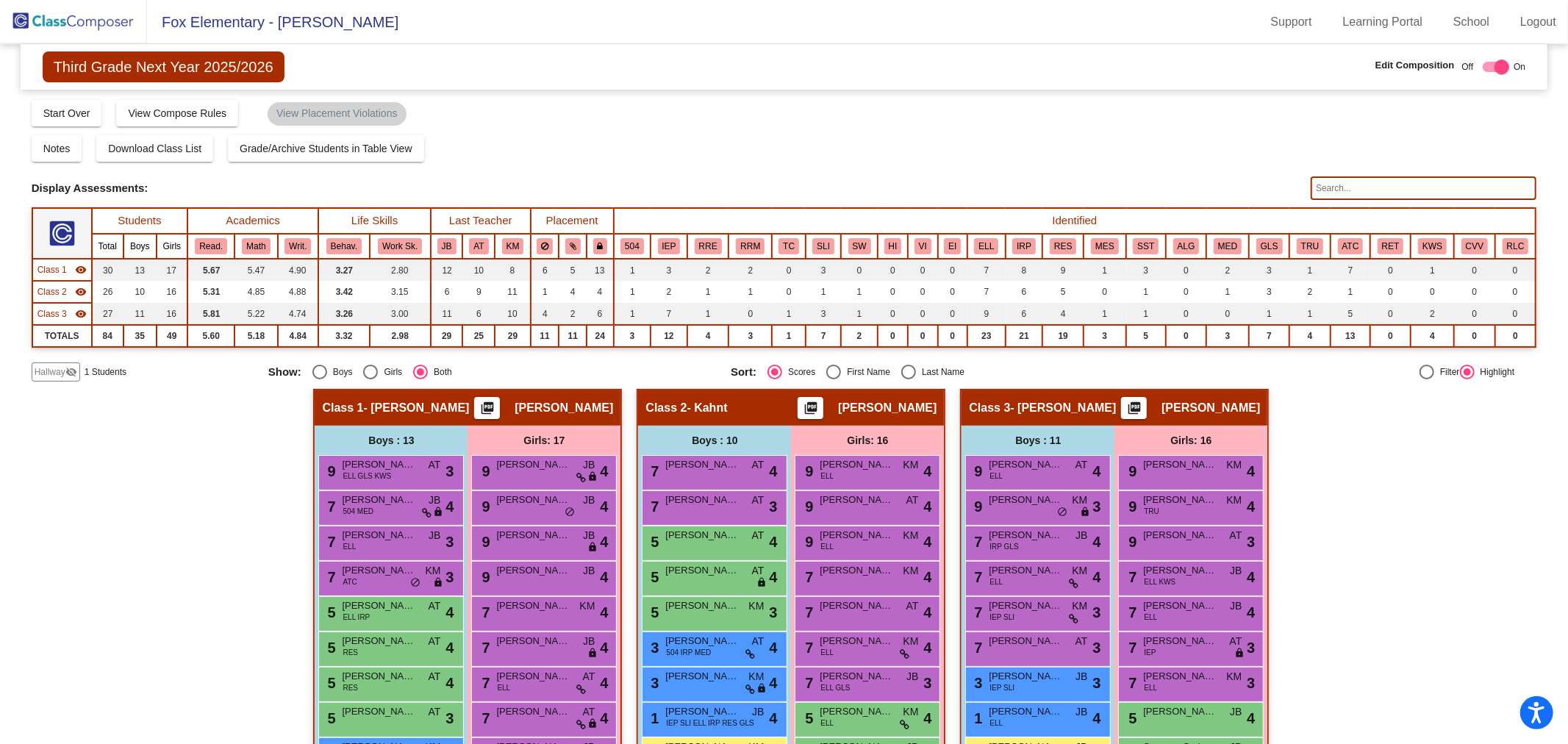
click at [1351, 185] on input "text" at bounding box center [1423, 188] width 226 height 23
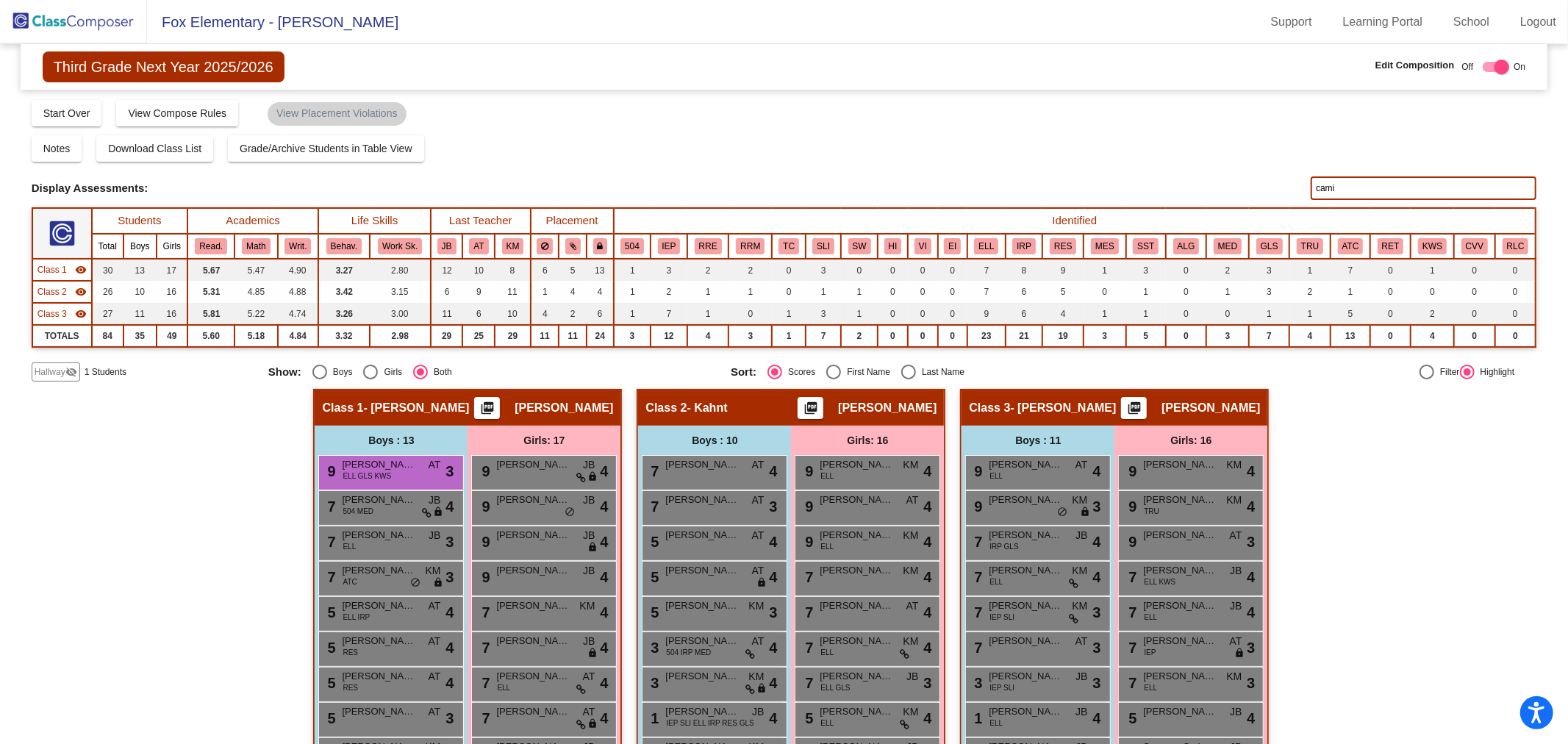
click at [1376, 186] on input "cami" at bounding box center [1423, 188] width 226 height 23
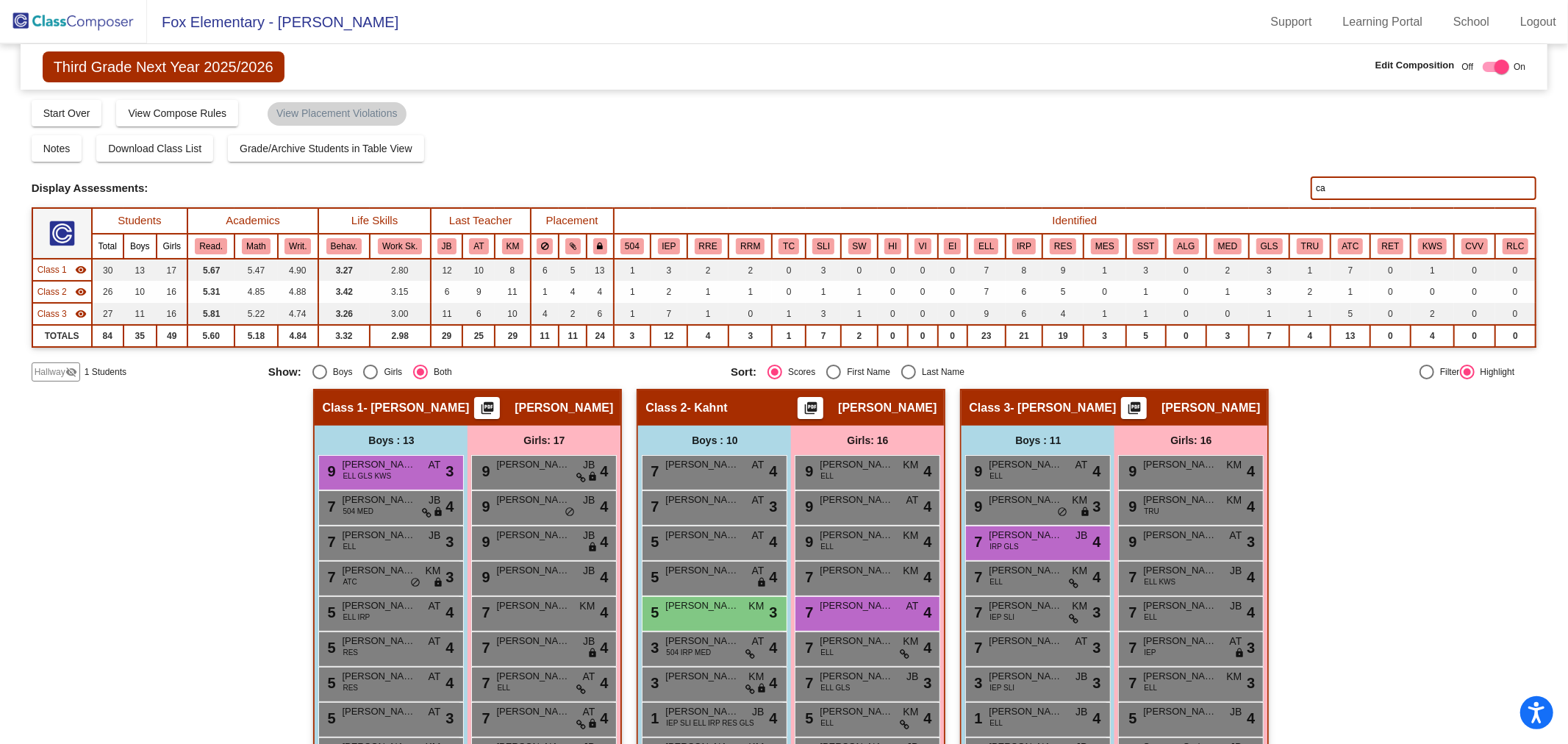
type input "c"
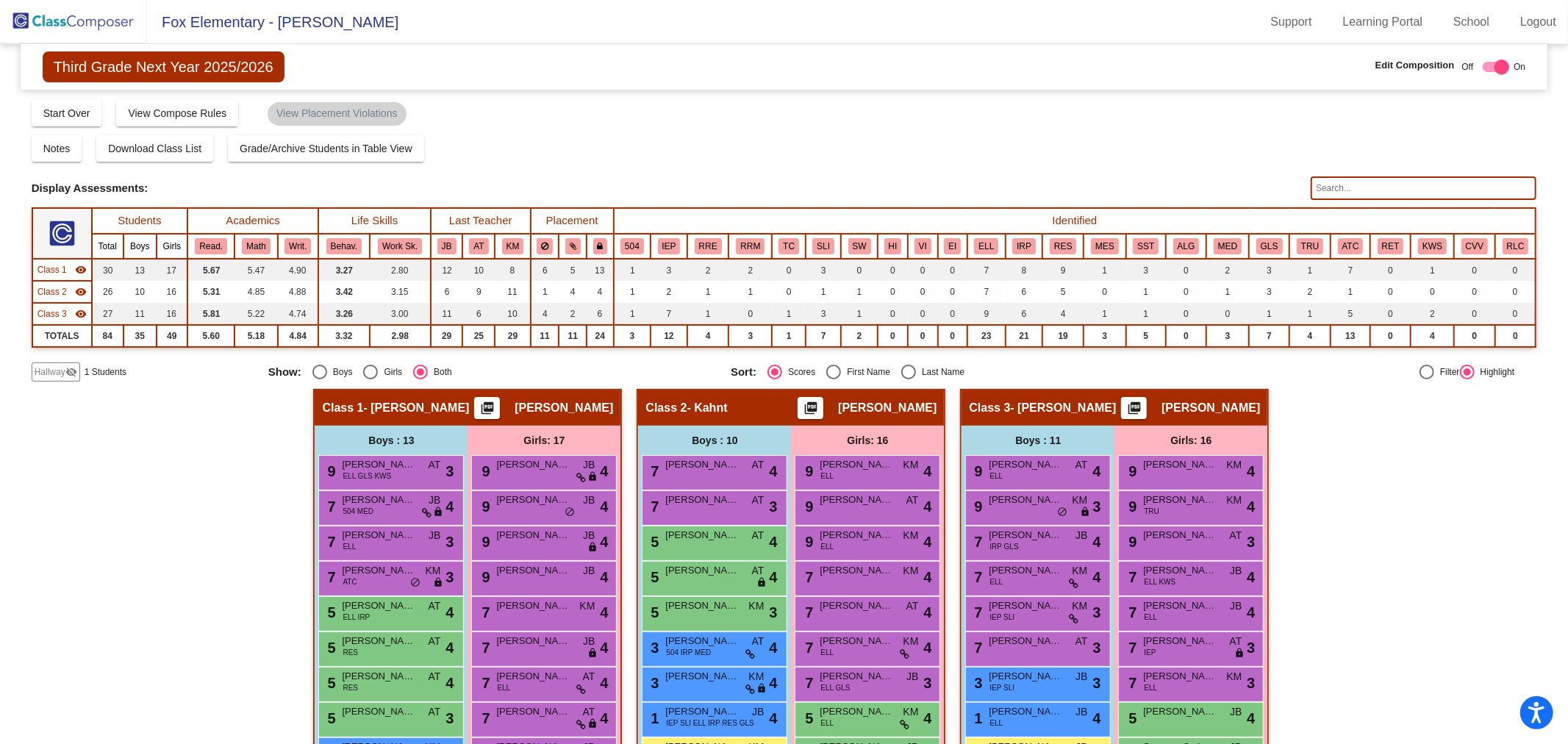
click at [1000, 151] on div "Notes Download Class List Import Students Grade/Archive Students in Table View …" at bounding box center [784, 148] width 1505 height 27
click at [217, 86] on div "Third Grade Next Year 2025/2026 Edit Composition Off On Incoming Digital Data W…" at bounding box center [784, 66] width 1527 height 46
click at [221, 77] on span "Third Grade Next Year 2025/2026" at bounding box center [163, 67] width 242 height 31
click at [224, 68] on span "Third Grade Next Year 2025/2026" at bounding box center [163, 67] width 242 height 31
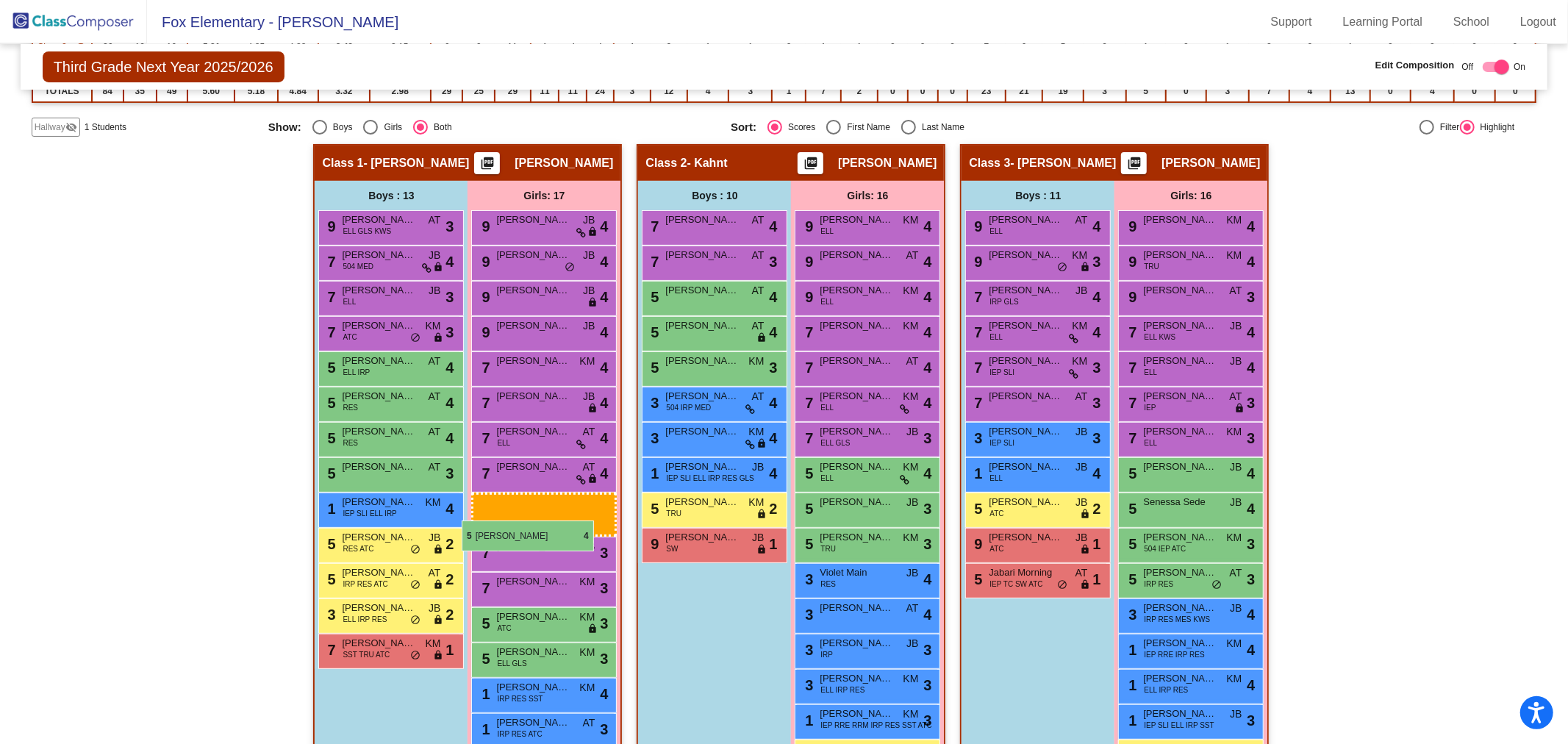
drag, startPoint x: 525, startPoint y: 574, endPoint x: 461, endPoint y: 521, distance: 83.1
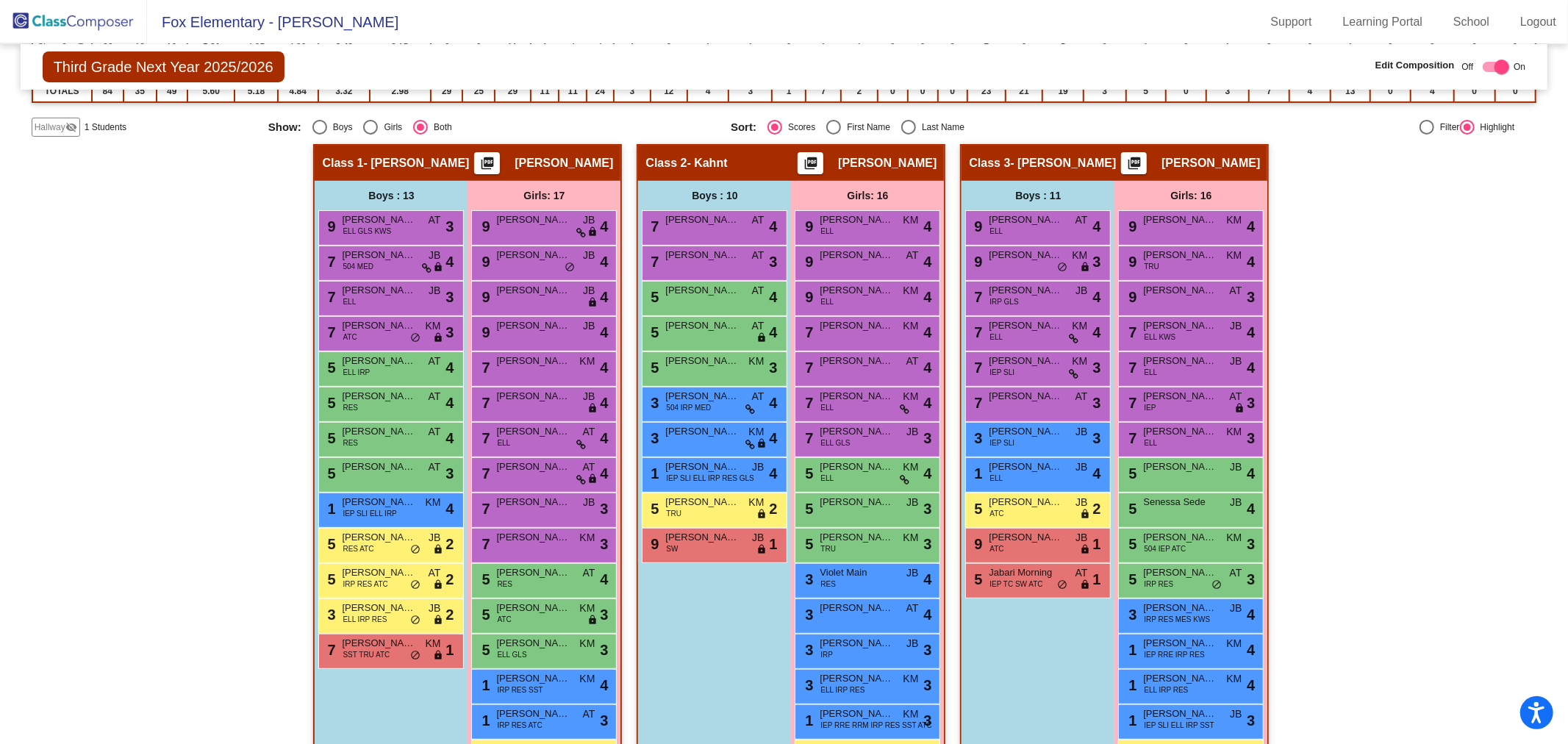
scroll to position [327, 0]
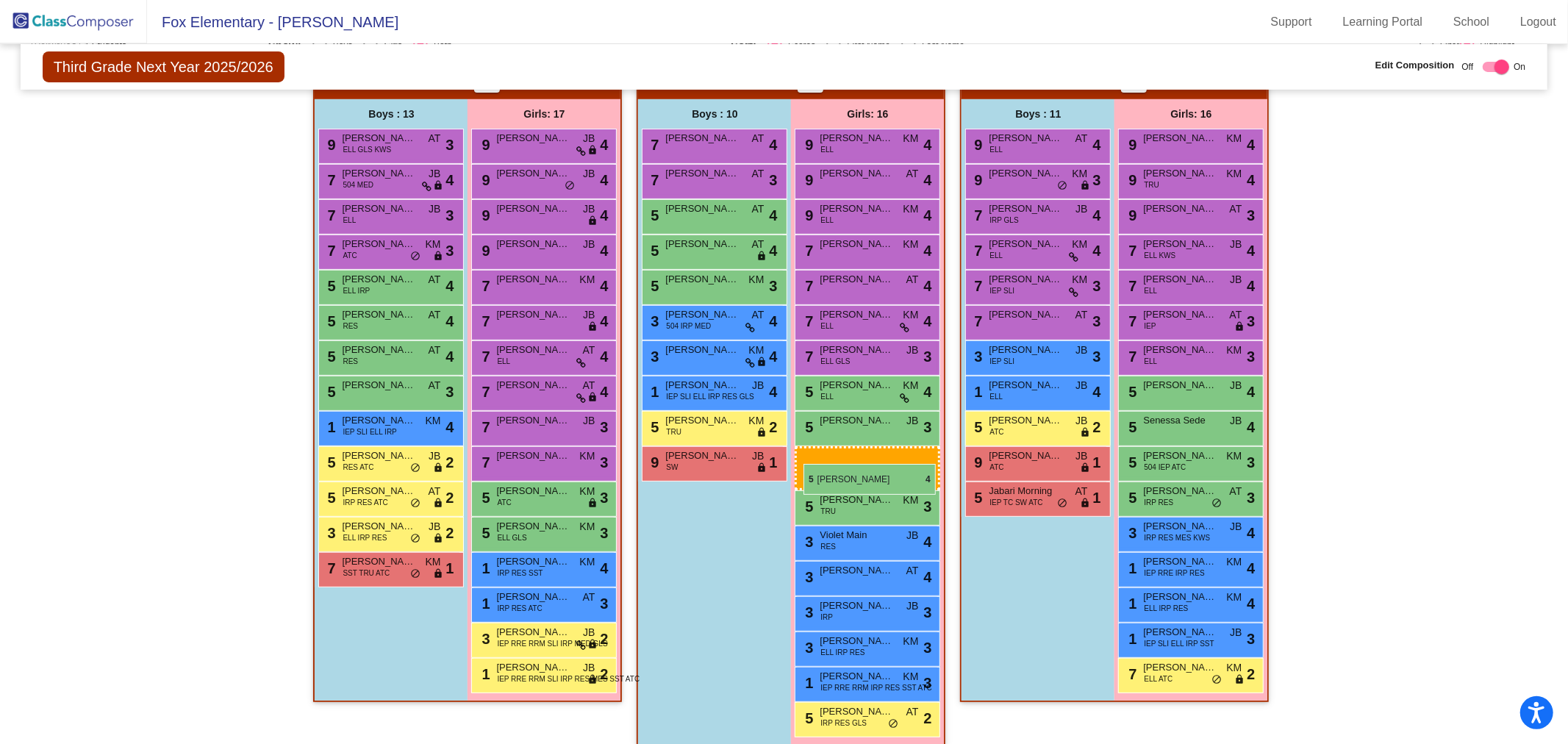
drag, startPoint x: 515, startPoint y: 500, endPoint x: 803, endPoint y: 464, distance: 290.2
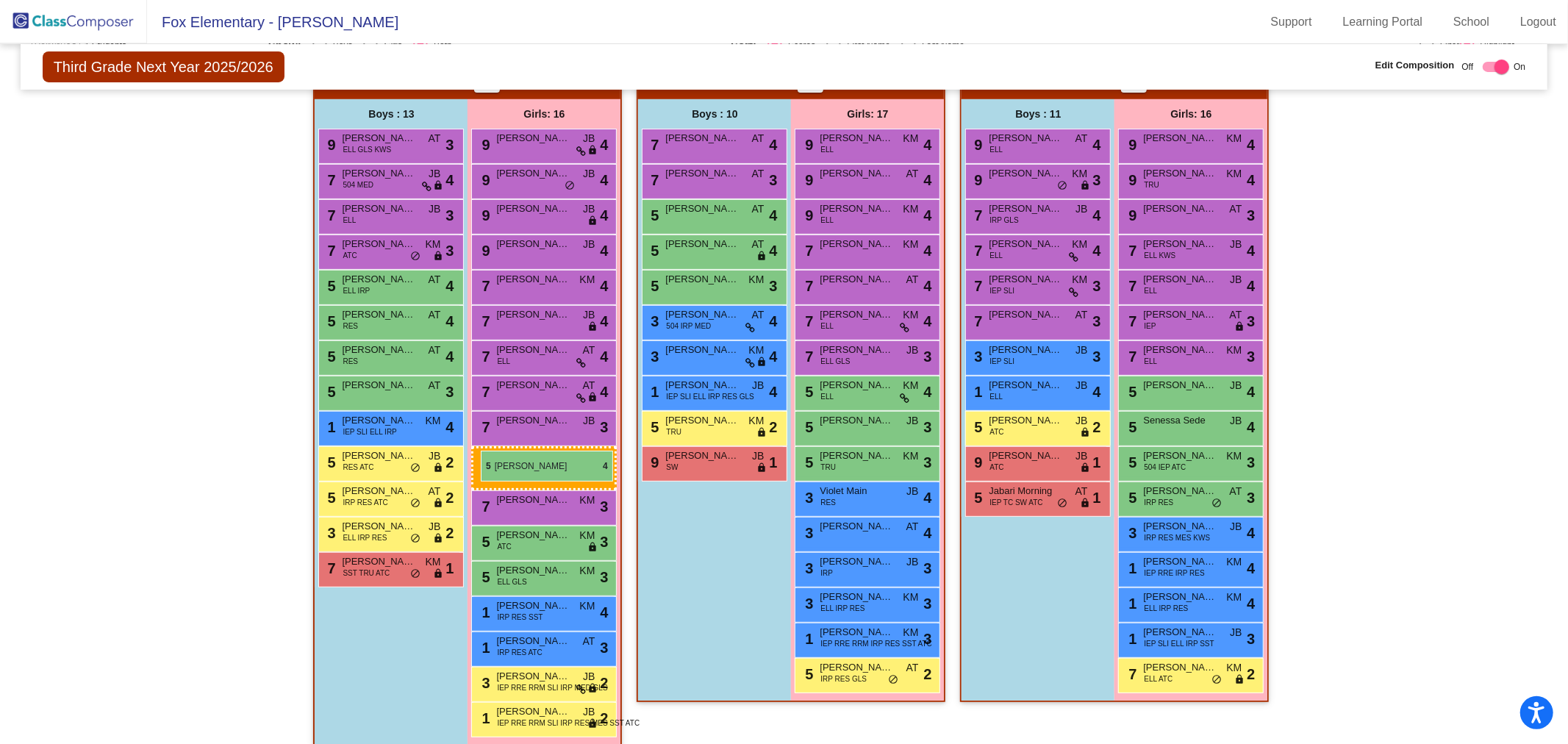
drag, startPoint x: 836, startPoint y: 428, endPoint x: 480, endPoint y: 450, distance: 356.7
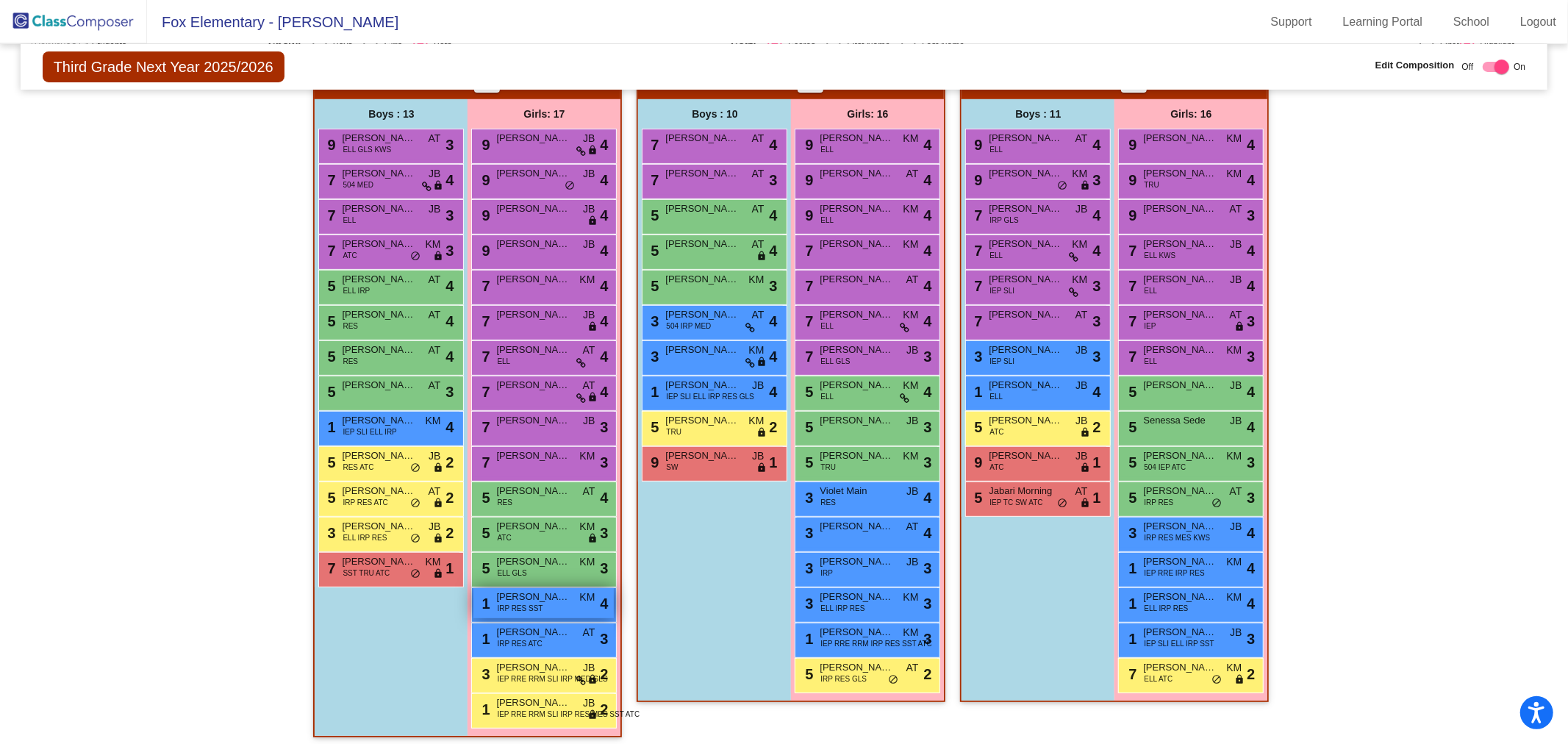
scroll to position [329, 0]
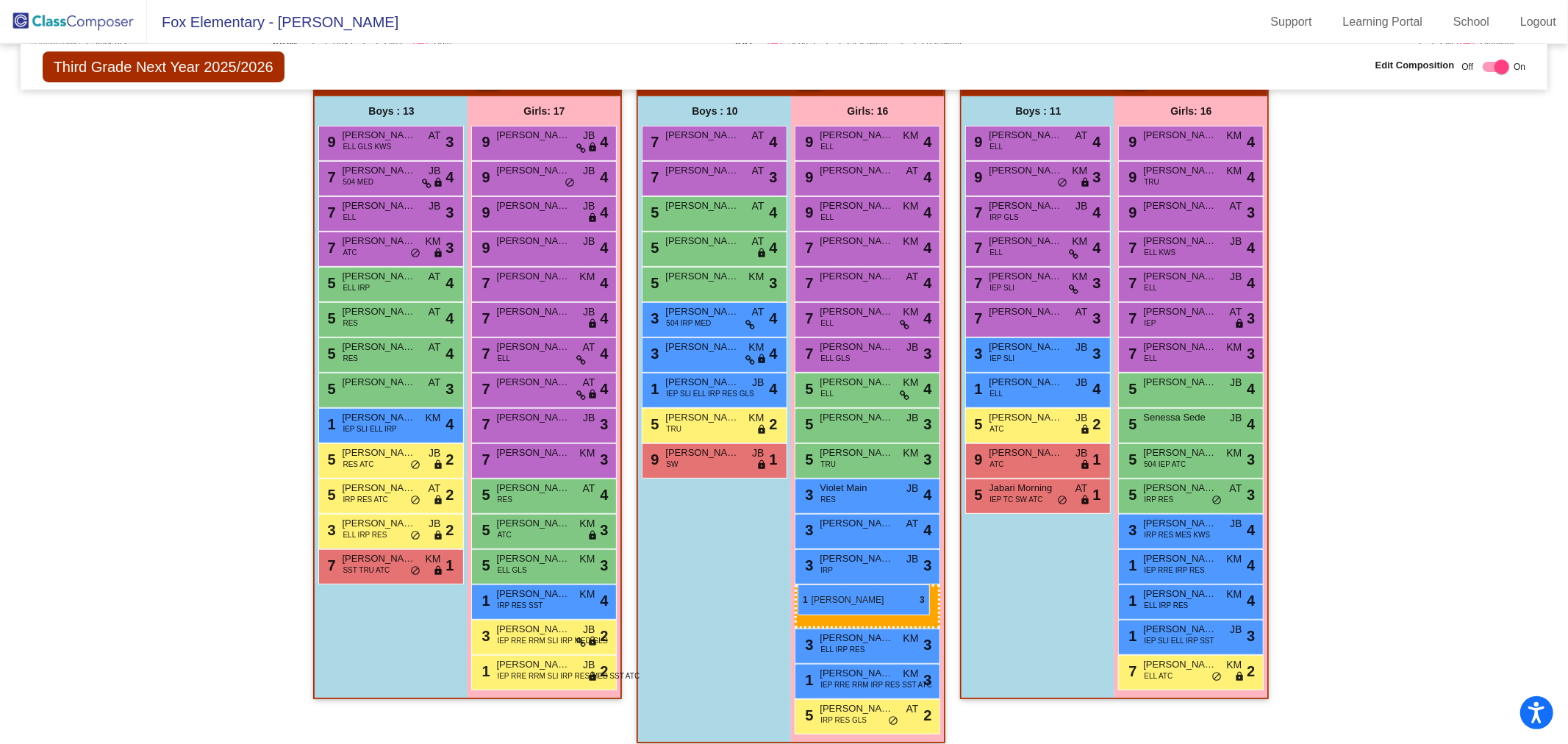
drag, startPoint x: 548, startPoint y: 635, endPoint x: 797, endPoint y: 585, distance: 254.0
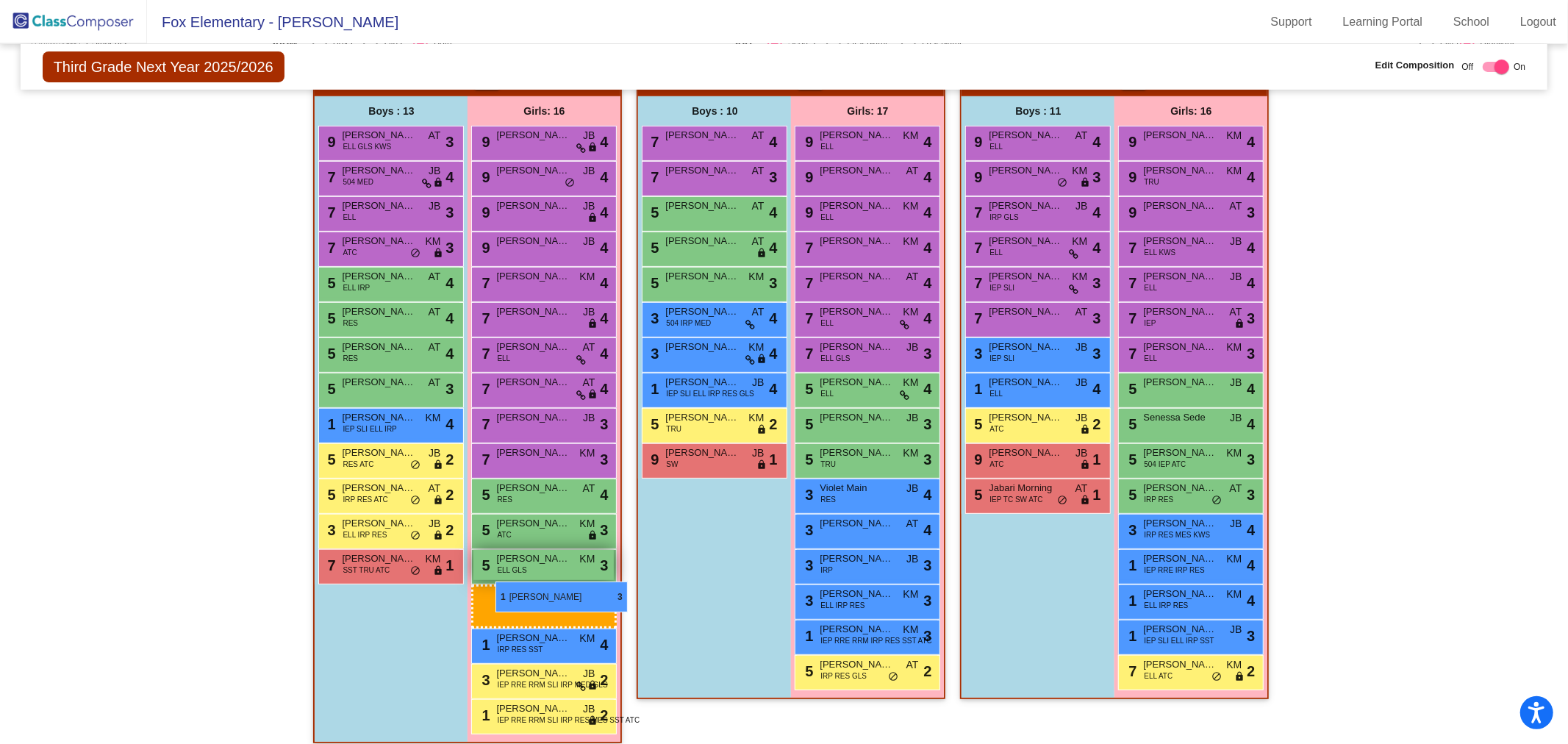
drag, startPoint x: 839, startPoint y: 660, endPoint x: 481, endPoint y: 575, distance: 368.0
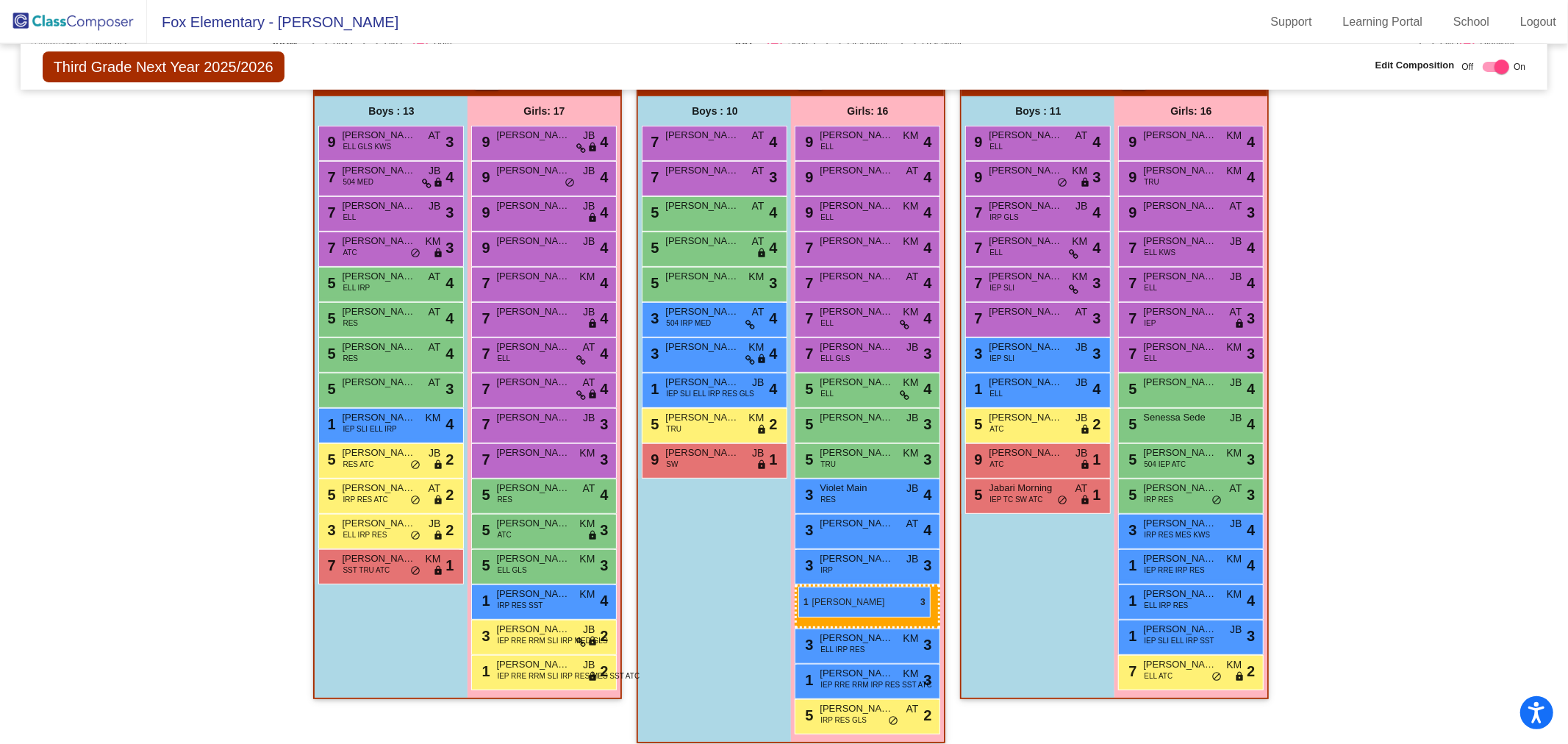
drag, startPoint x: 531, startPoint y: 631, endPoint x: 798, endPoint y: 586, distance: 270.8
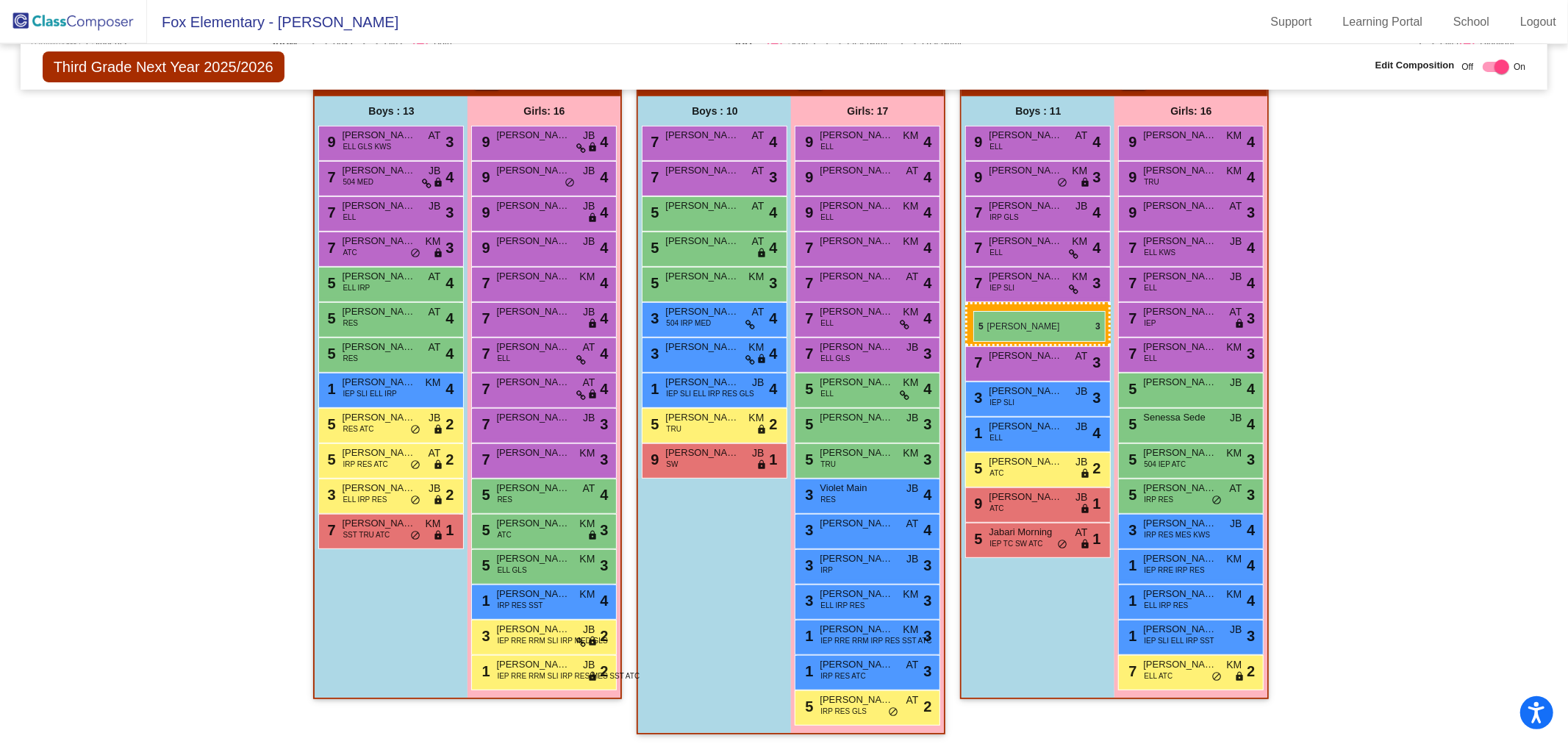
drag, startPoint x: 354, startPoint y: 384, endPoint x: 973, endPoint y: 311, distance: 623.3
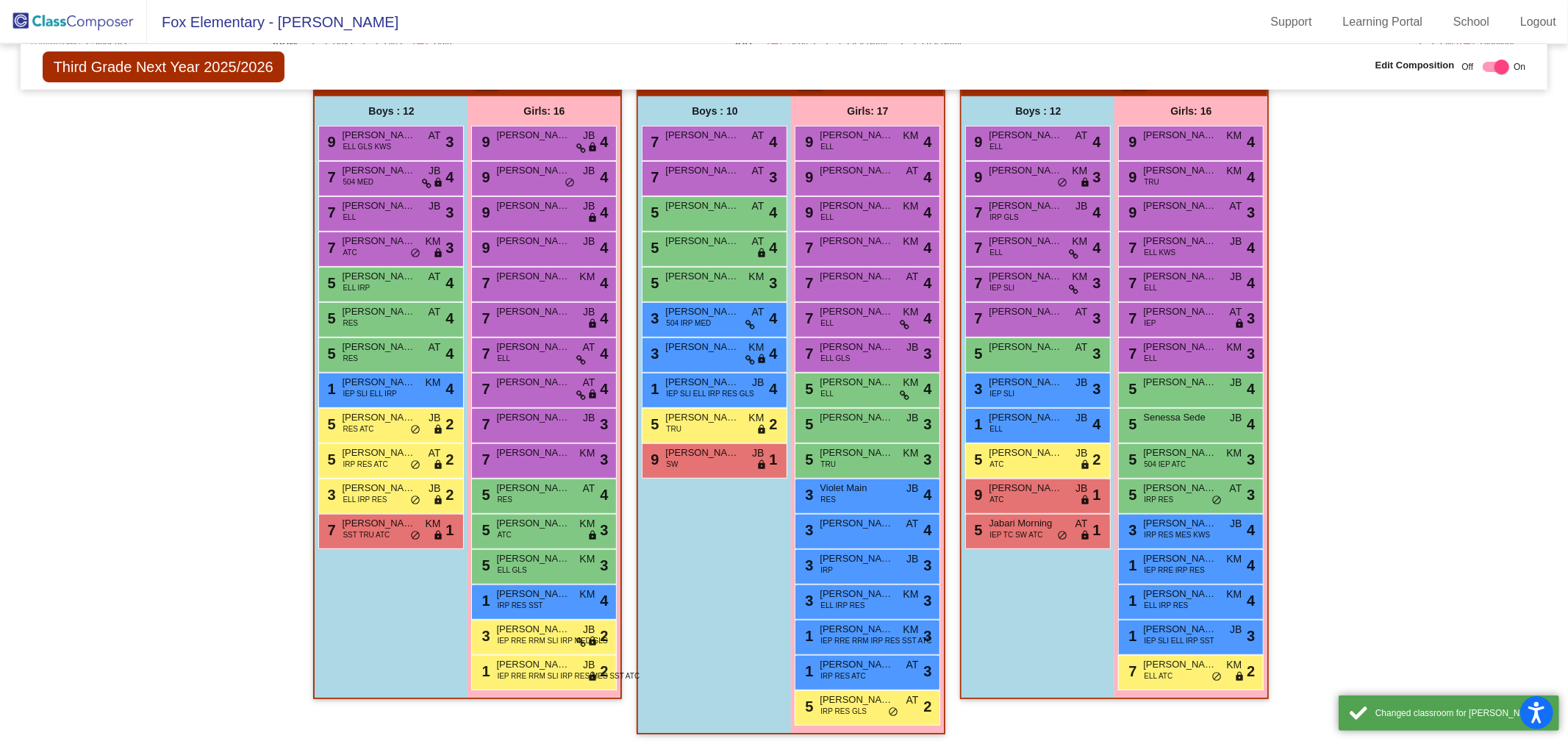
scroll to position [3, 0]
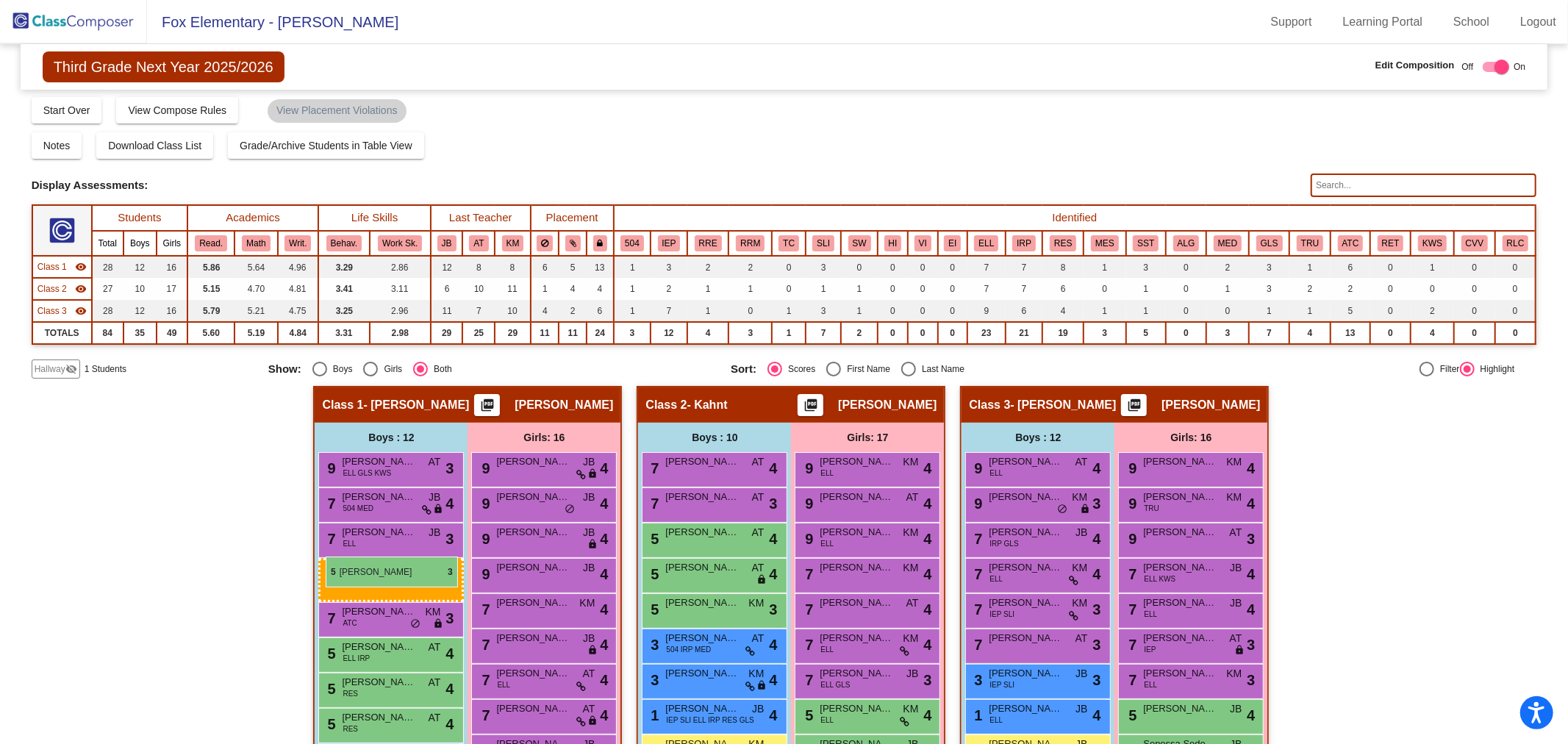
drag, startPoint x: 1015, startPoint y: 667, endPoint x: 326, endPoint y: 556, distance: 697.9
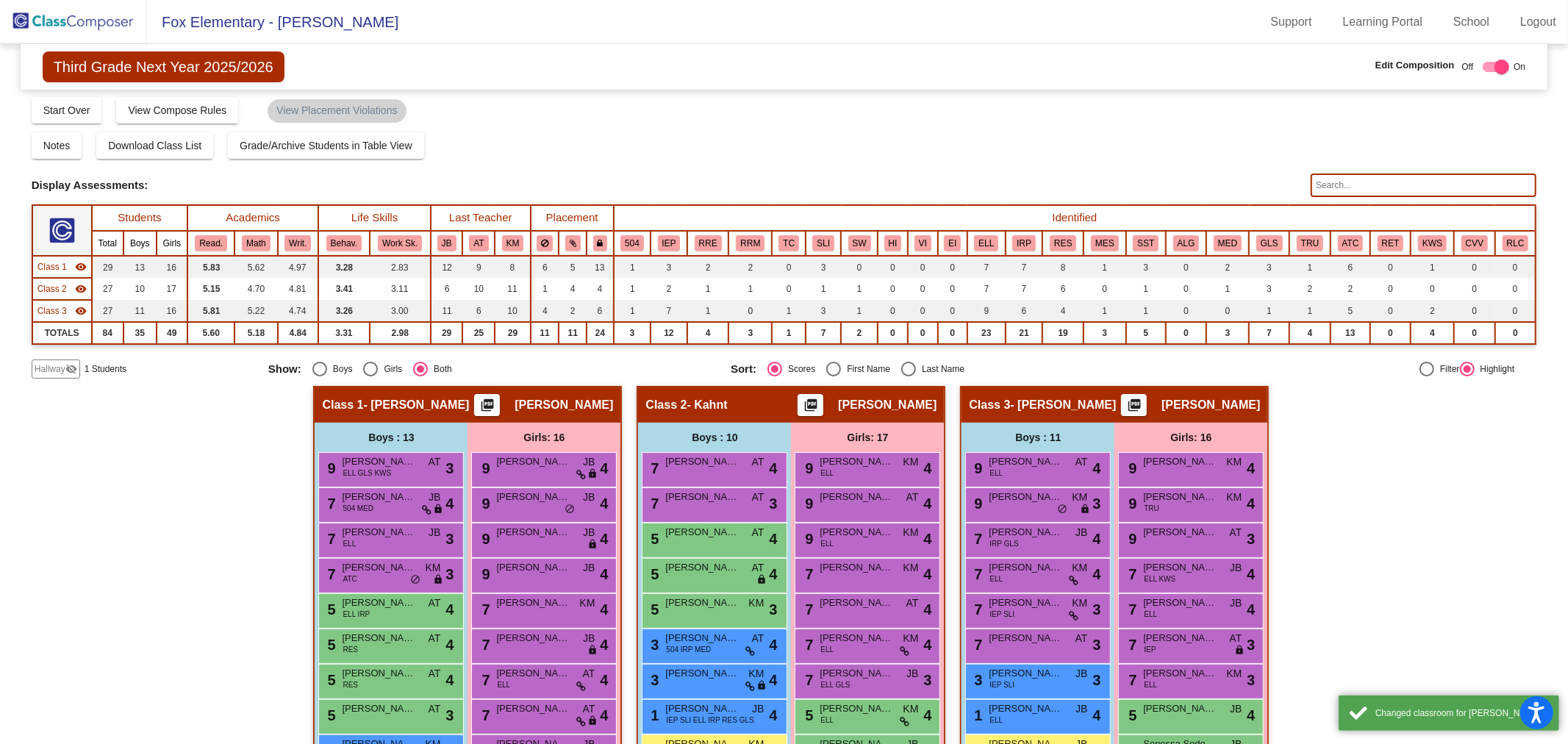
scroll to position [166, 0]
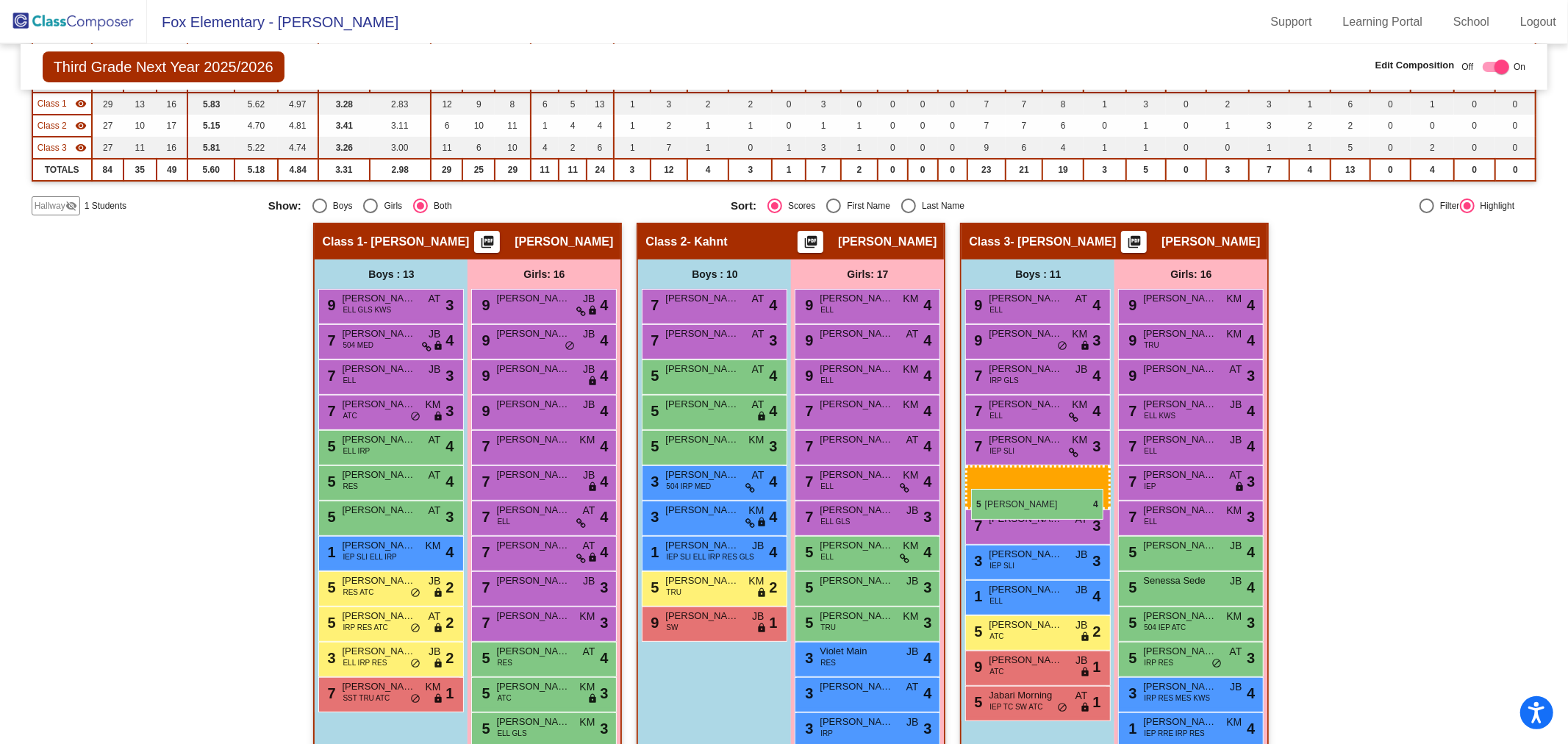
drag, startPoint x: 368, startPoint y: 521, endPoint x: 971, endPoint y: 489, distance: 603.8
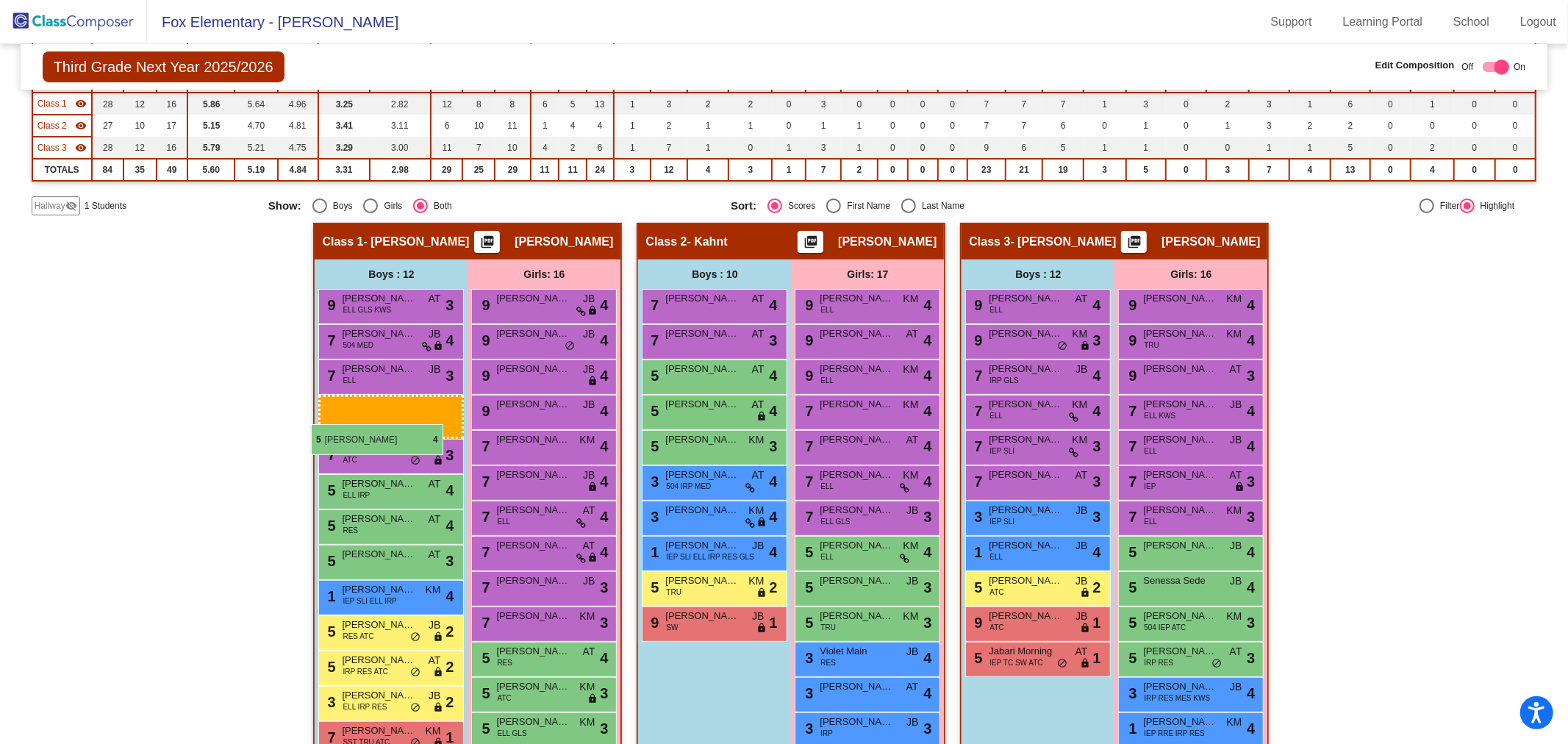
drag, startPoint x: 985, startPoint y: 507, endPoint x: 321, endPoint y: 414, distance: 670.5
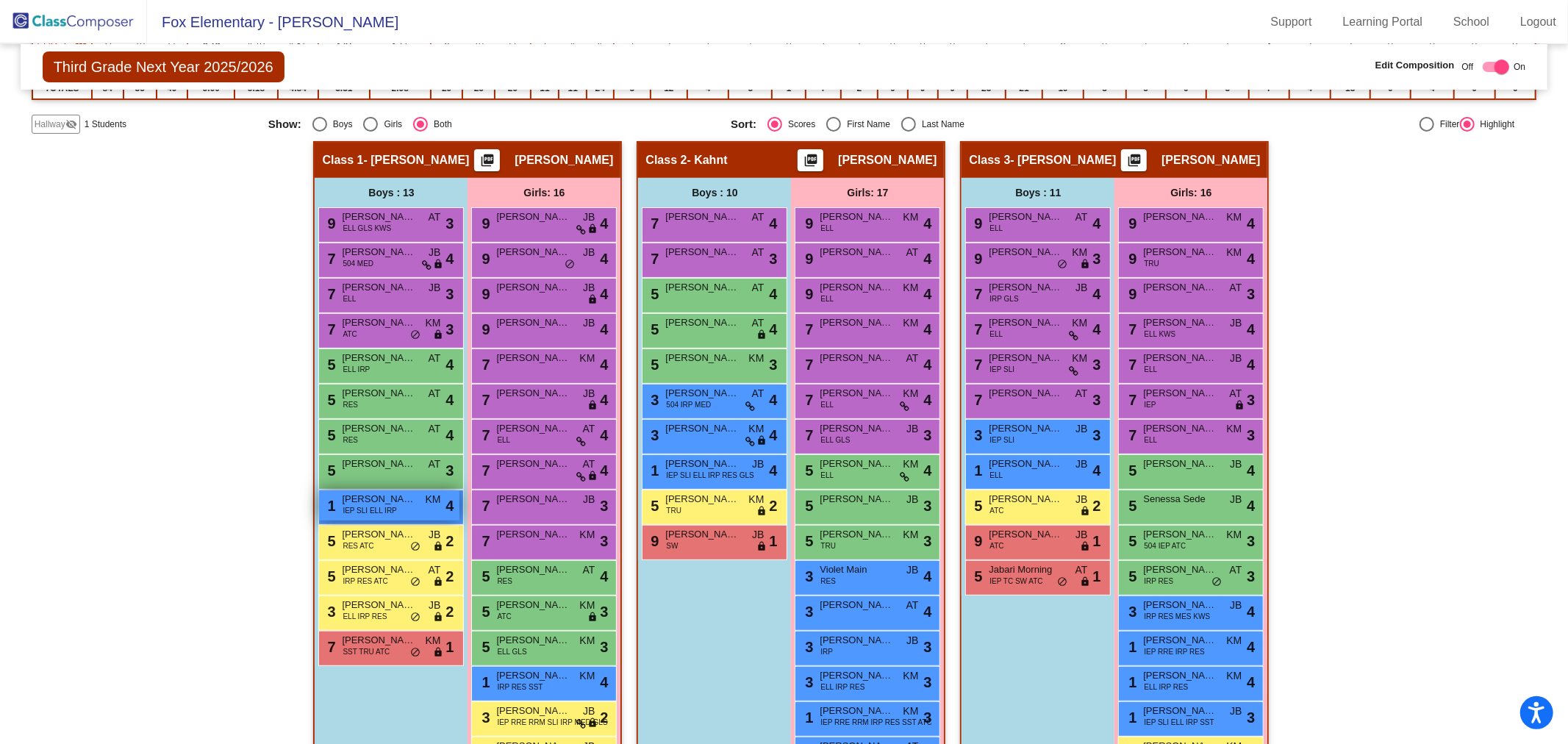
scroll to position [84, 0]
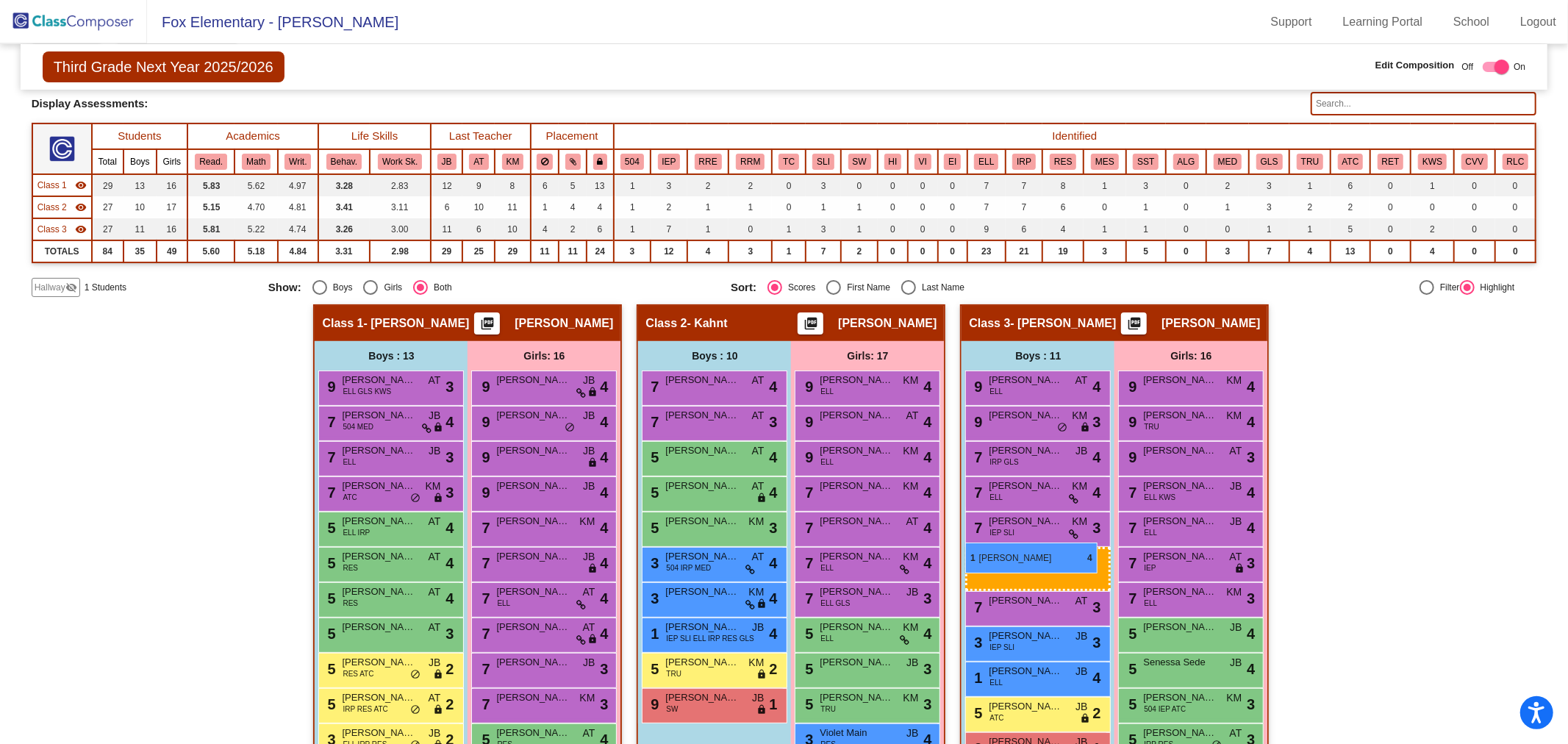
drag, startPoint x: 355, startPoint y: 663, endPoint x: 965, endPoint y: 542, distance: 621.9
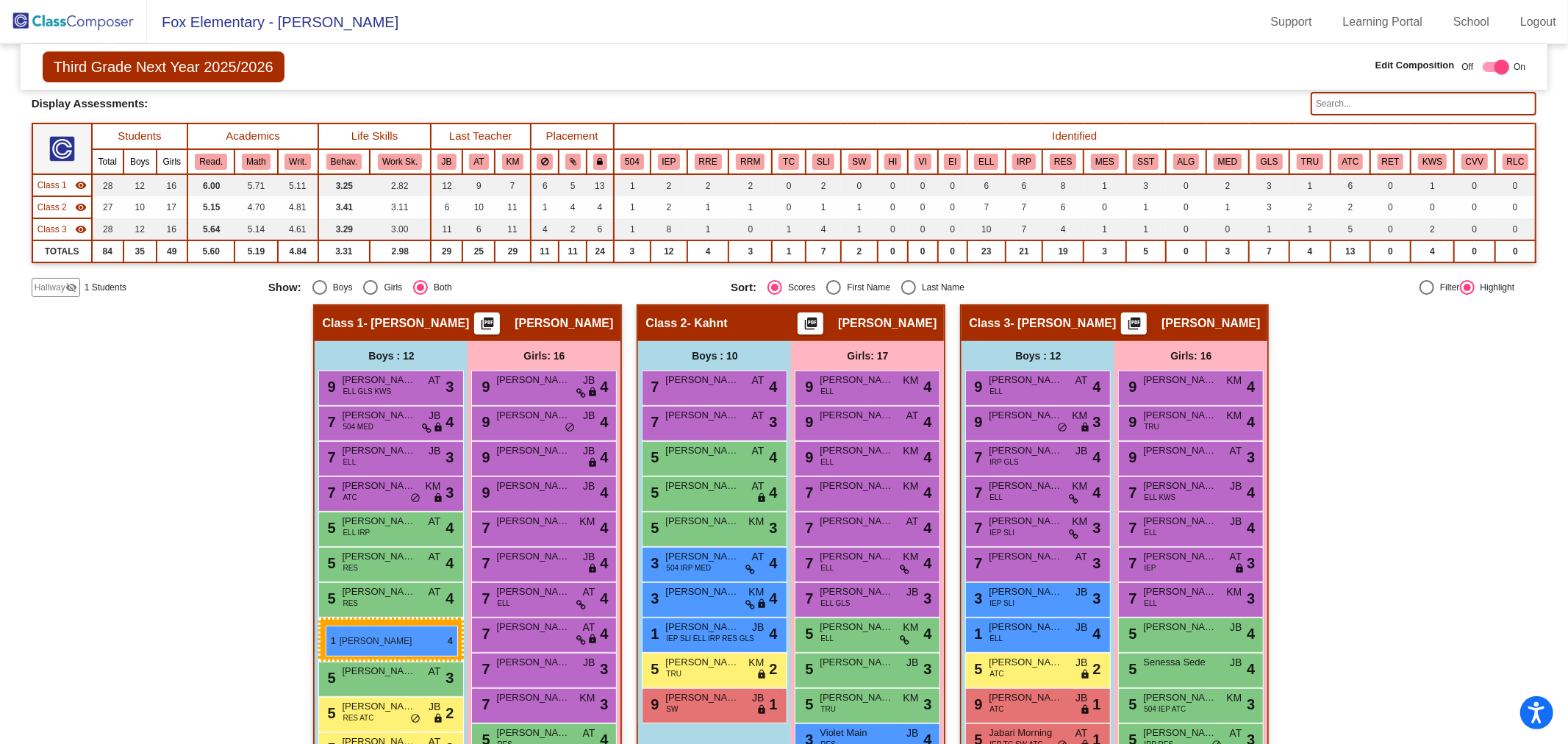
drag, startPoint x: 1018, startPoint y: 670, endPoint x: 326, endPoint y: 626, distance: 693.4
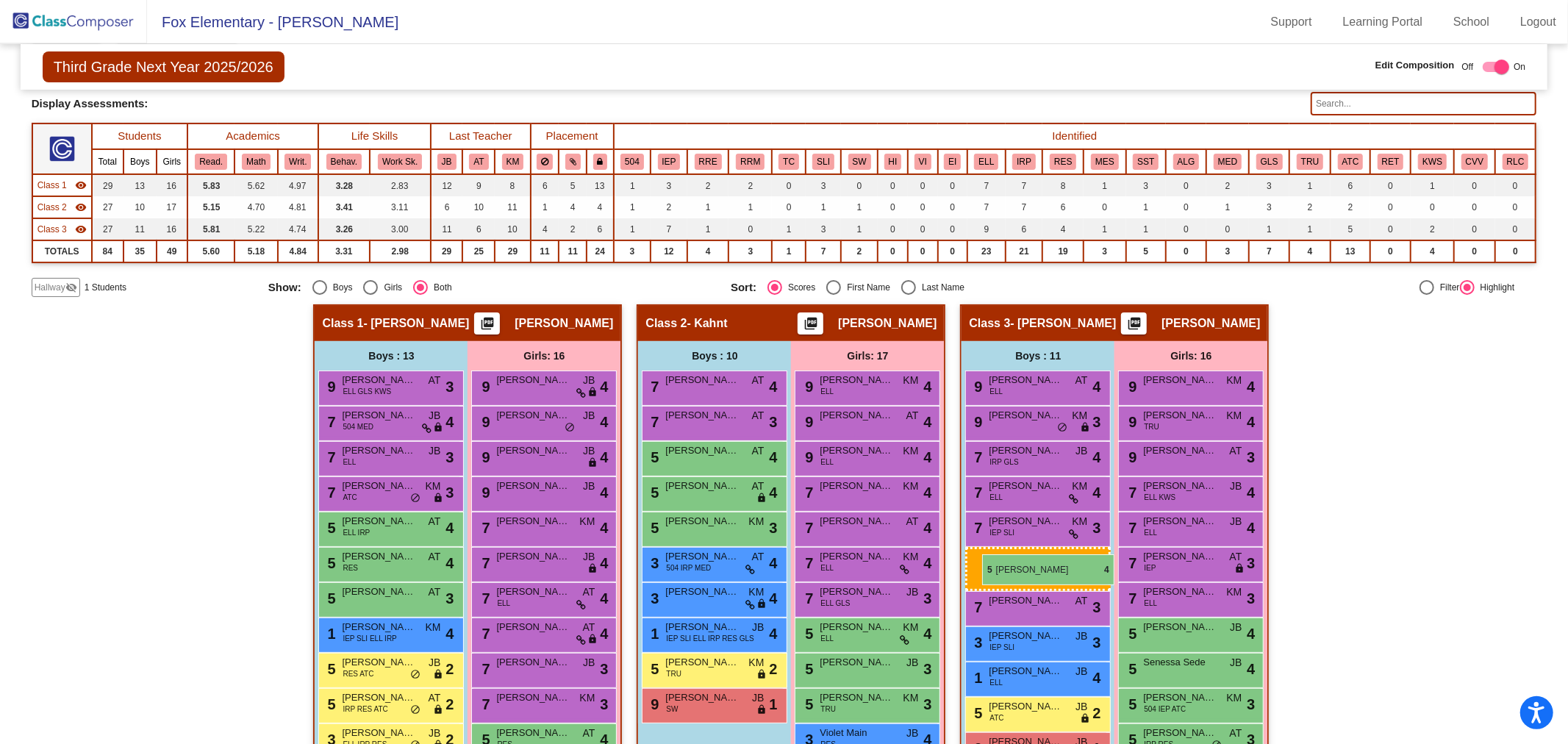
drag, startPoint x: 385, startPoint y: 564, endPoint x: 982, endPoint y: 554, distance: 597.1
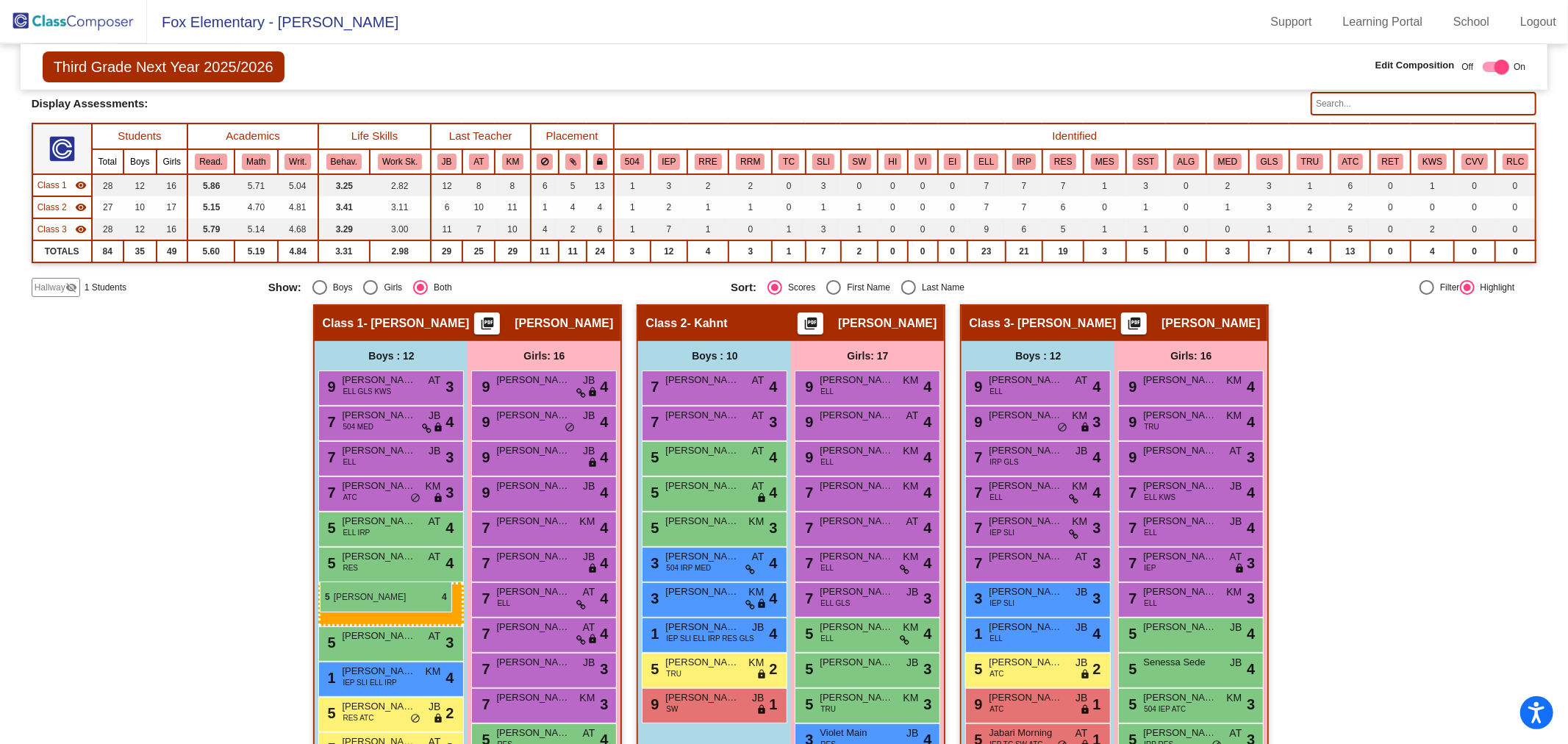
drag, startPoint x: 985, startPoint y: 585, endPoint x: 320, endPoint y: 581, distance: 665.0
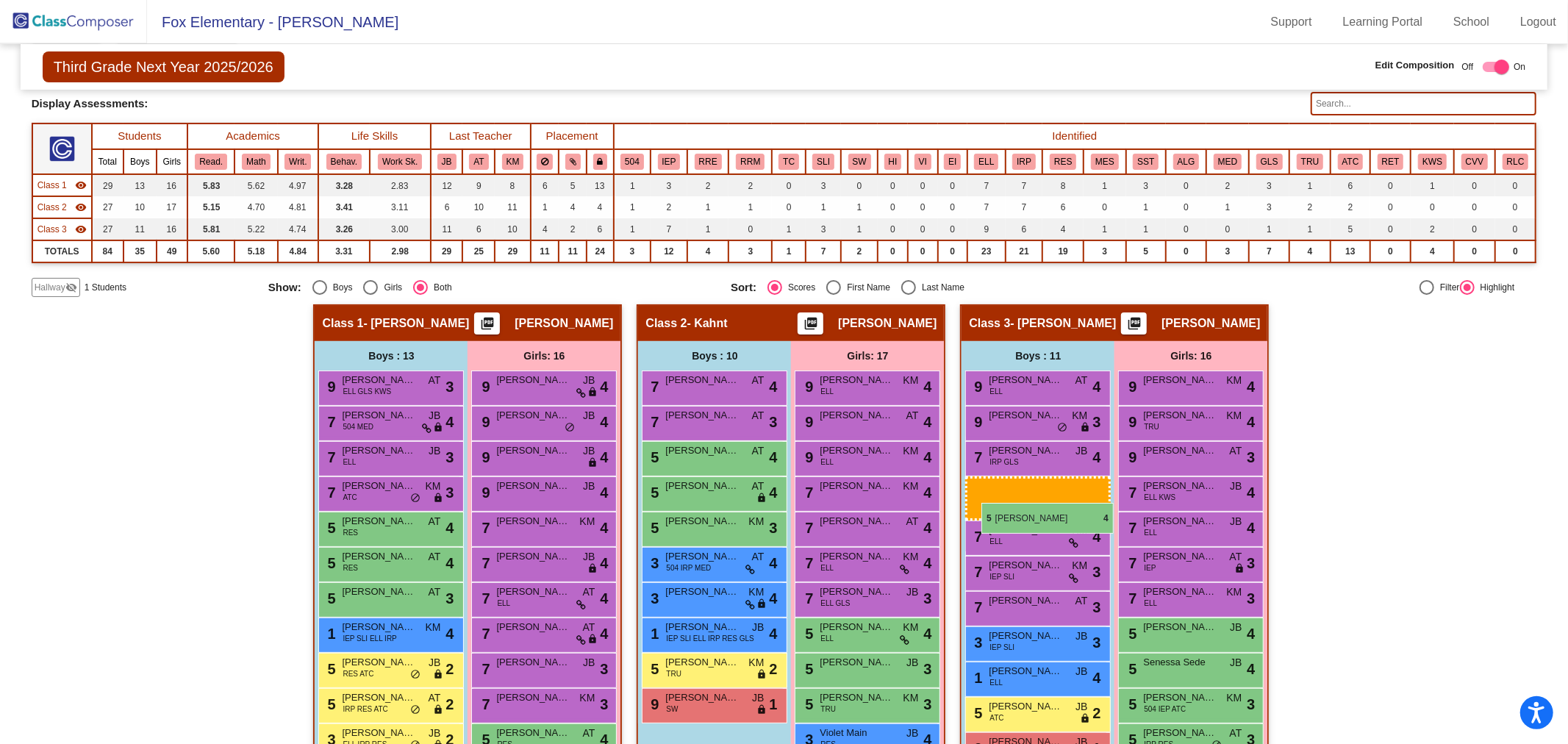
drag, startPoint x: 377, startPoint y: 526, endPoint x: 981, endPoint y: 503, distance: 604.4
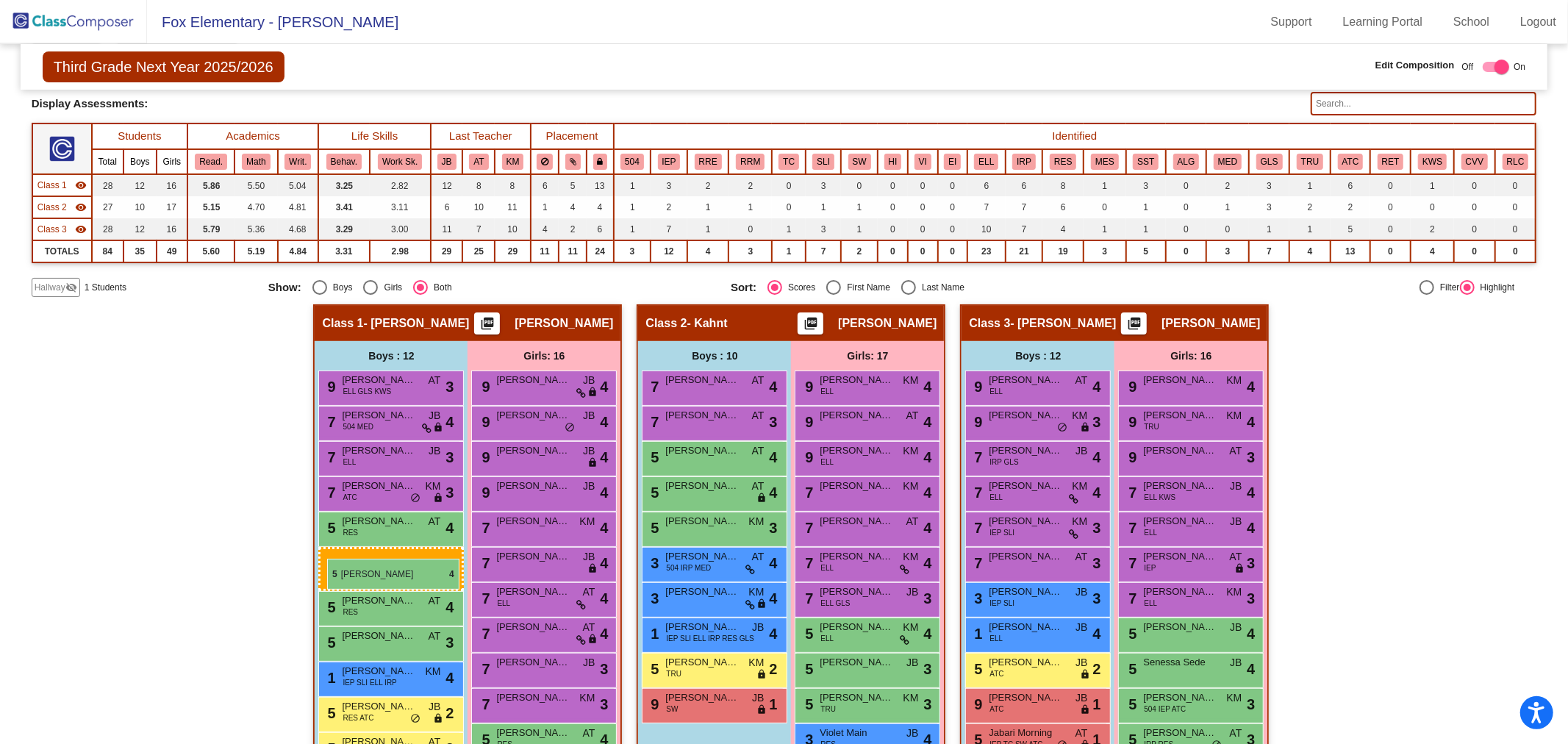
drag, startPoint x: 989, startPoint y: 586, endPoint x: 327, endPoint y: 559, distance: 662.6
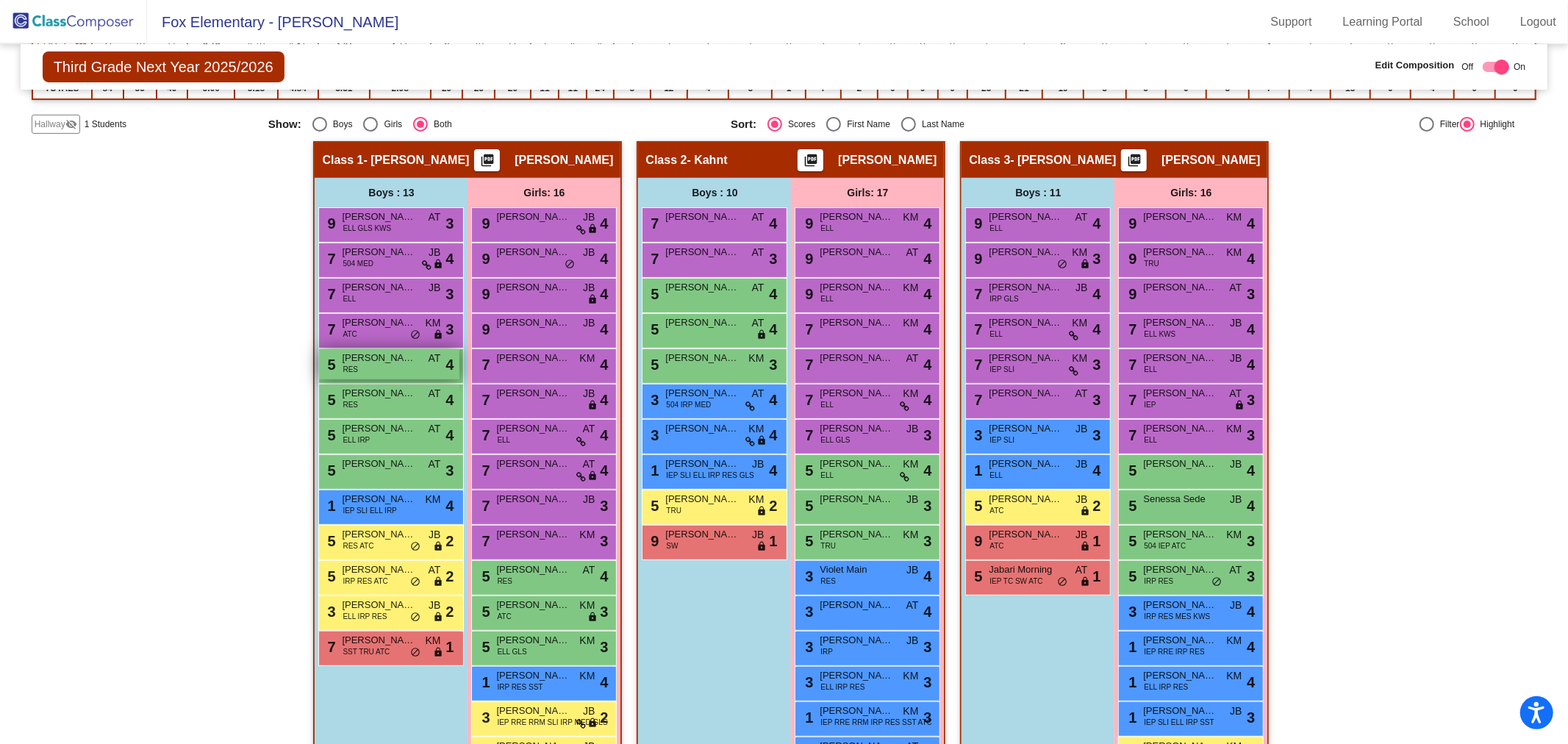
scroll to position [3, 0]
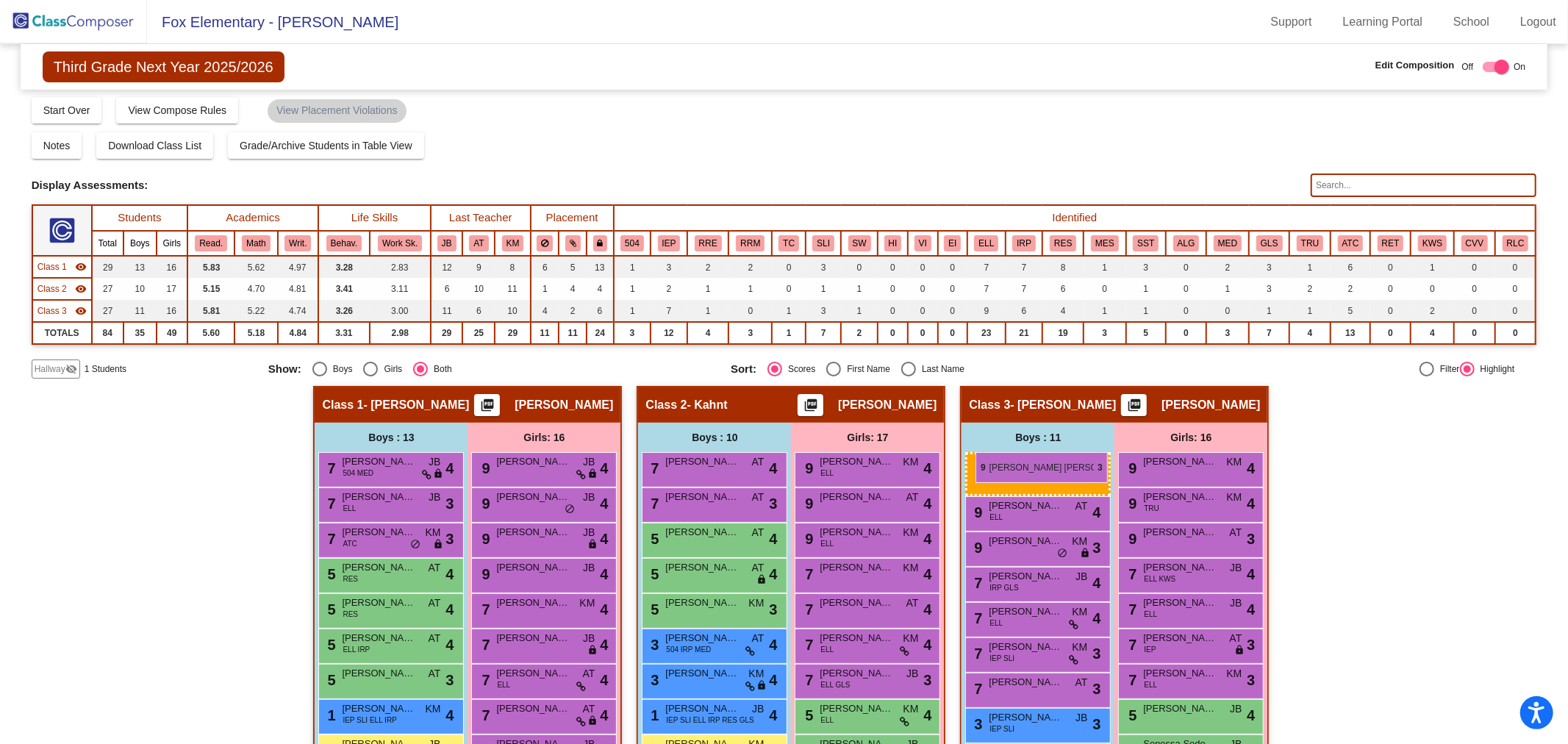
drag, startPoint x: 390, startPoint y: 465, endPoint x: 975, endPoint y: 452, distance: 585.1
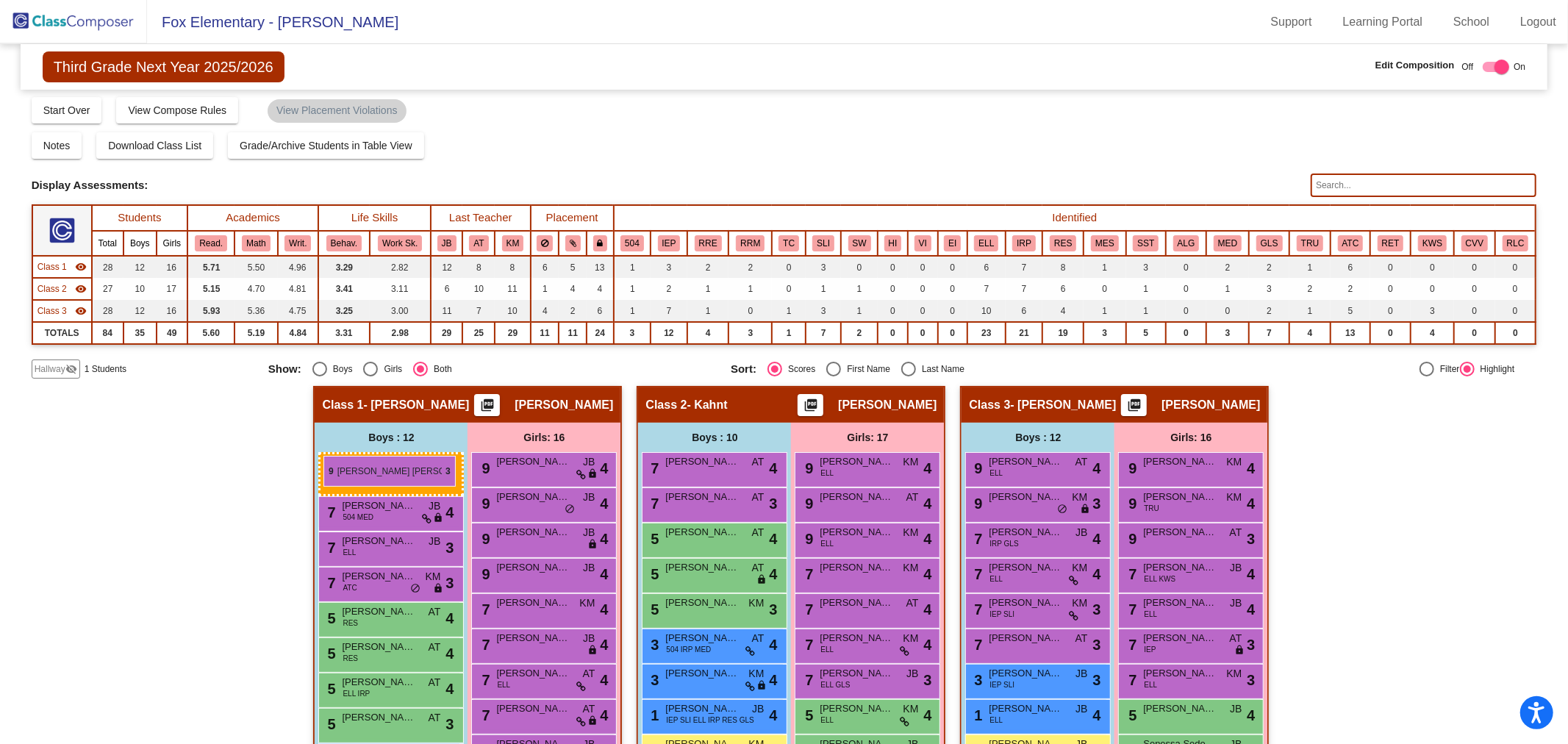
drag, startPoint x: 992, startPoint y: 532, endPoint x: 323, endPoint y: 456, distance: 673.3
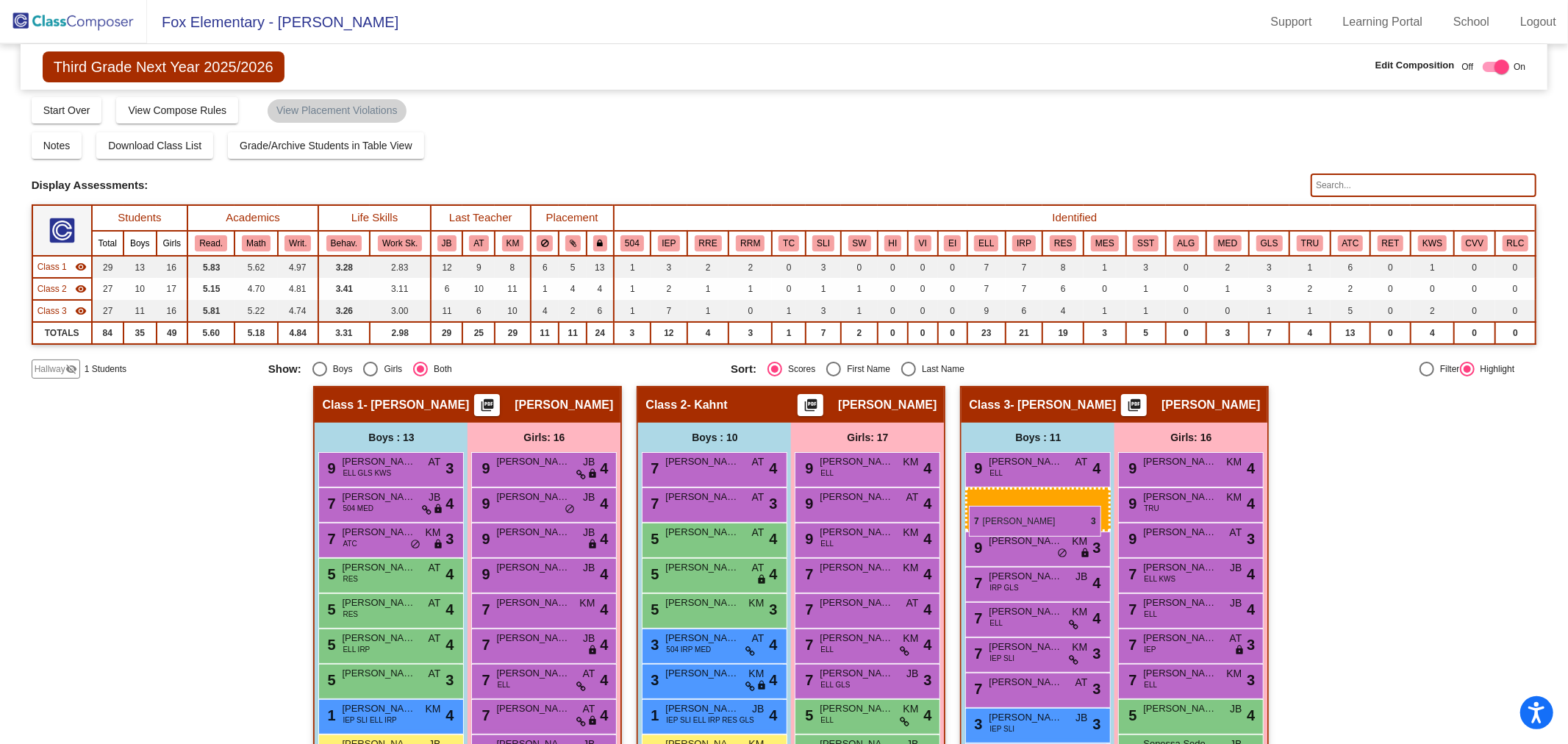
drag, startPoint x: 393, startPoint y: 538, endPoint x: 969, endPoint y: 506, distance: 576.9
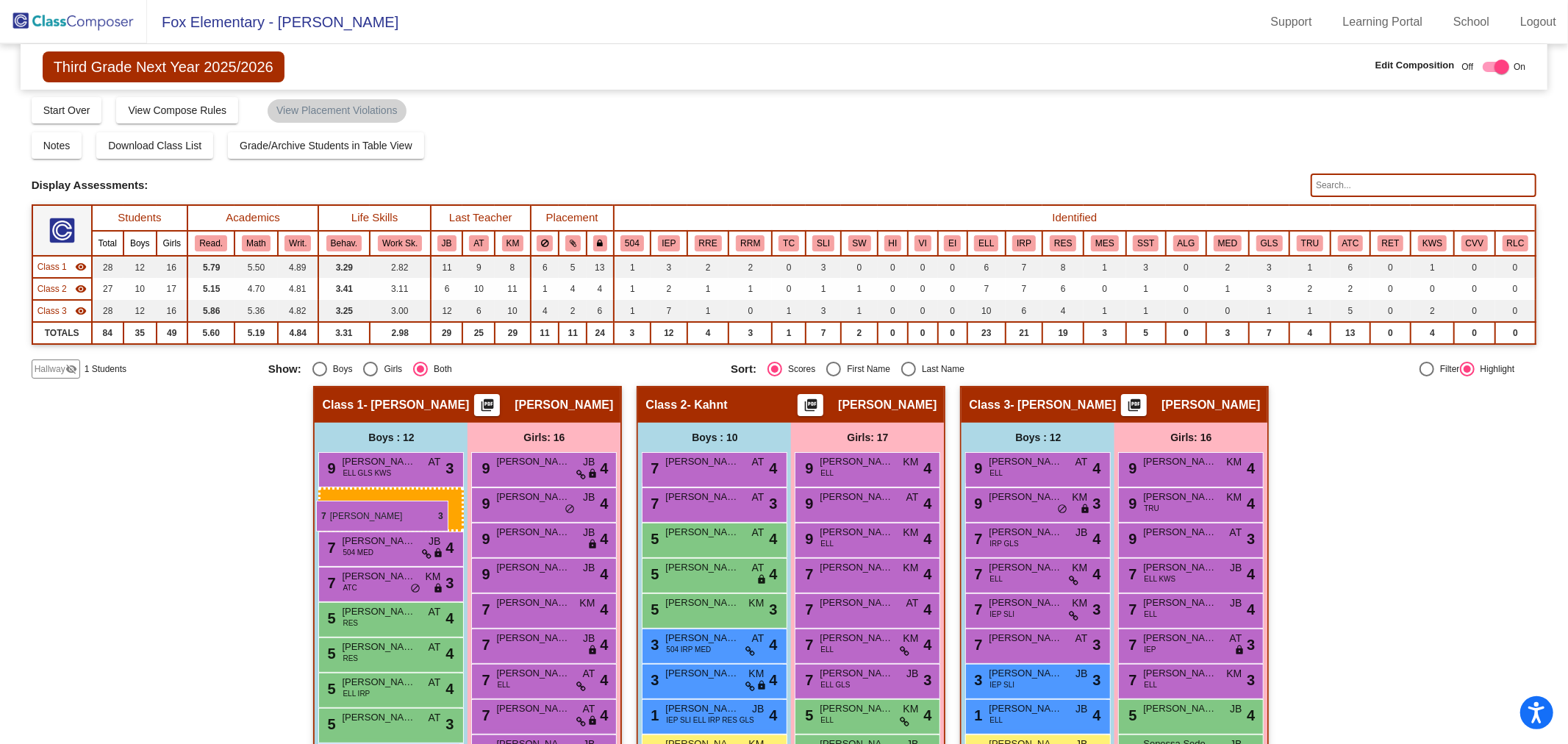
drag, startPoint x: 996, startPoint y: 677, endPoint x: 316, endPoint y: 501, distance: 702.4
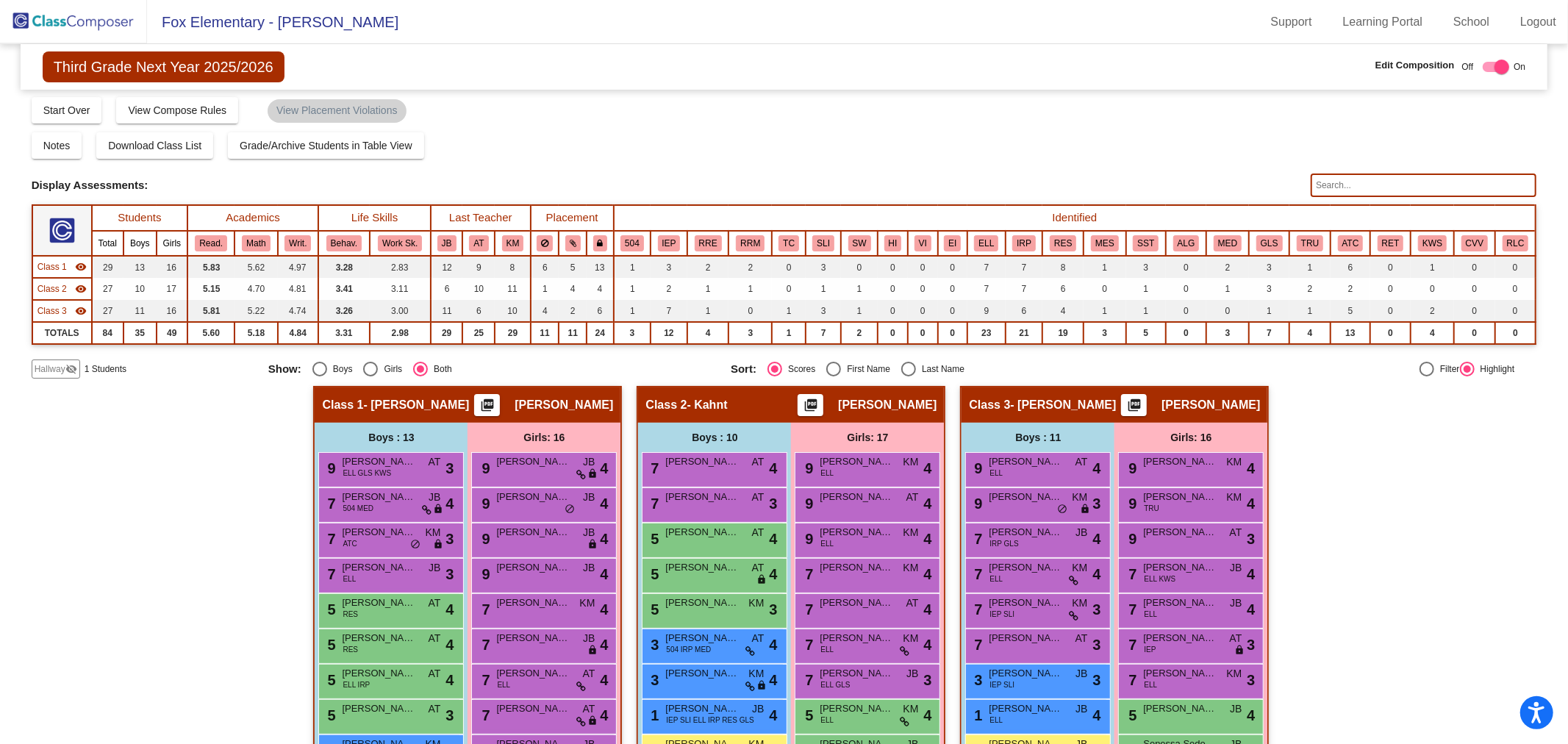
scroll to position [0, 0]
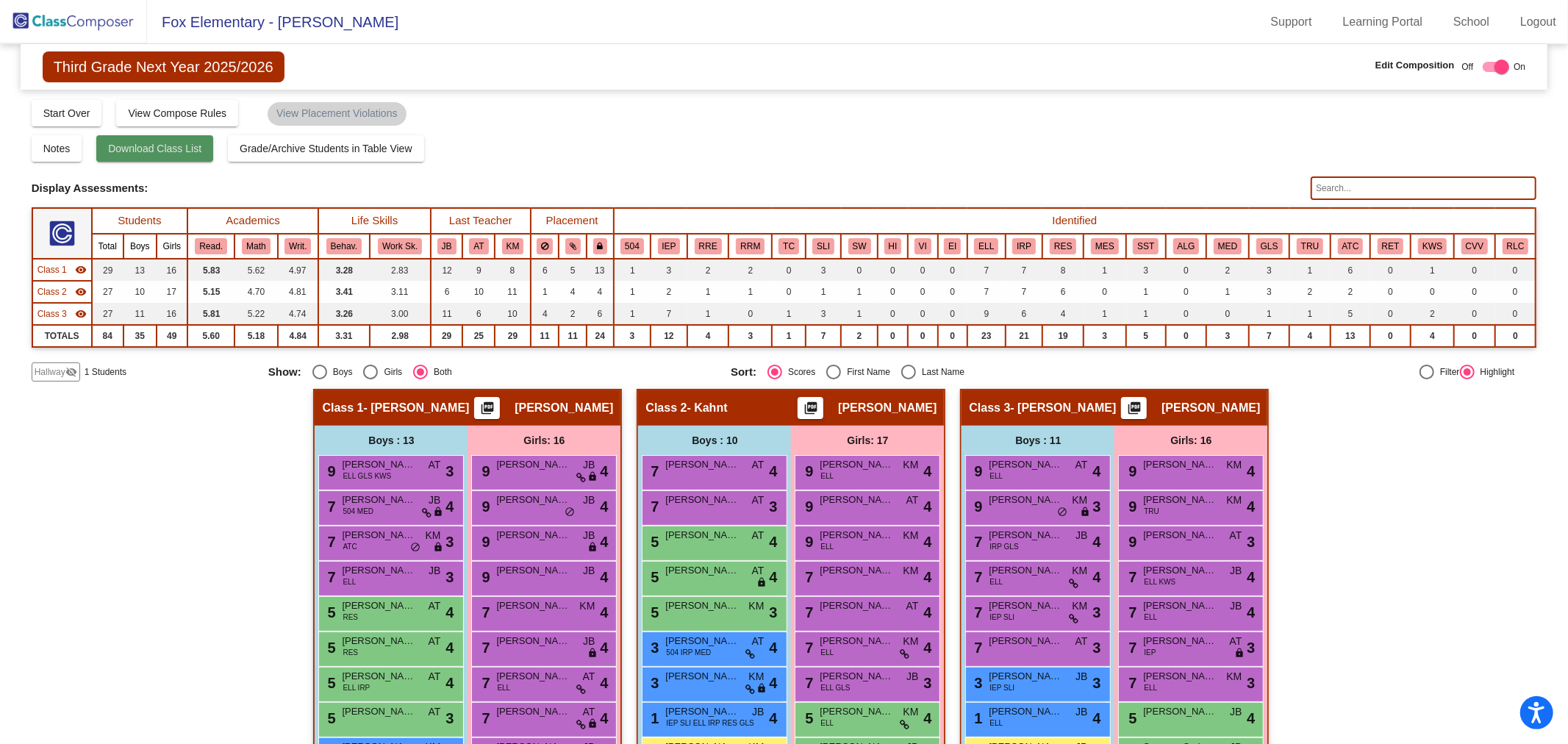
click at [179, 155] on button "Download Class List" at bounding box center [155, 148] width 117 height 27
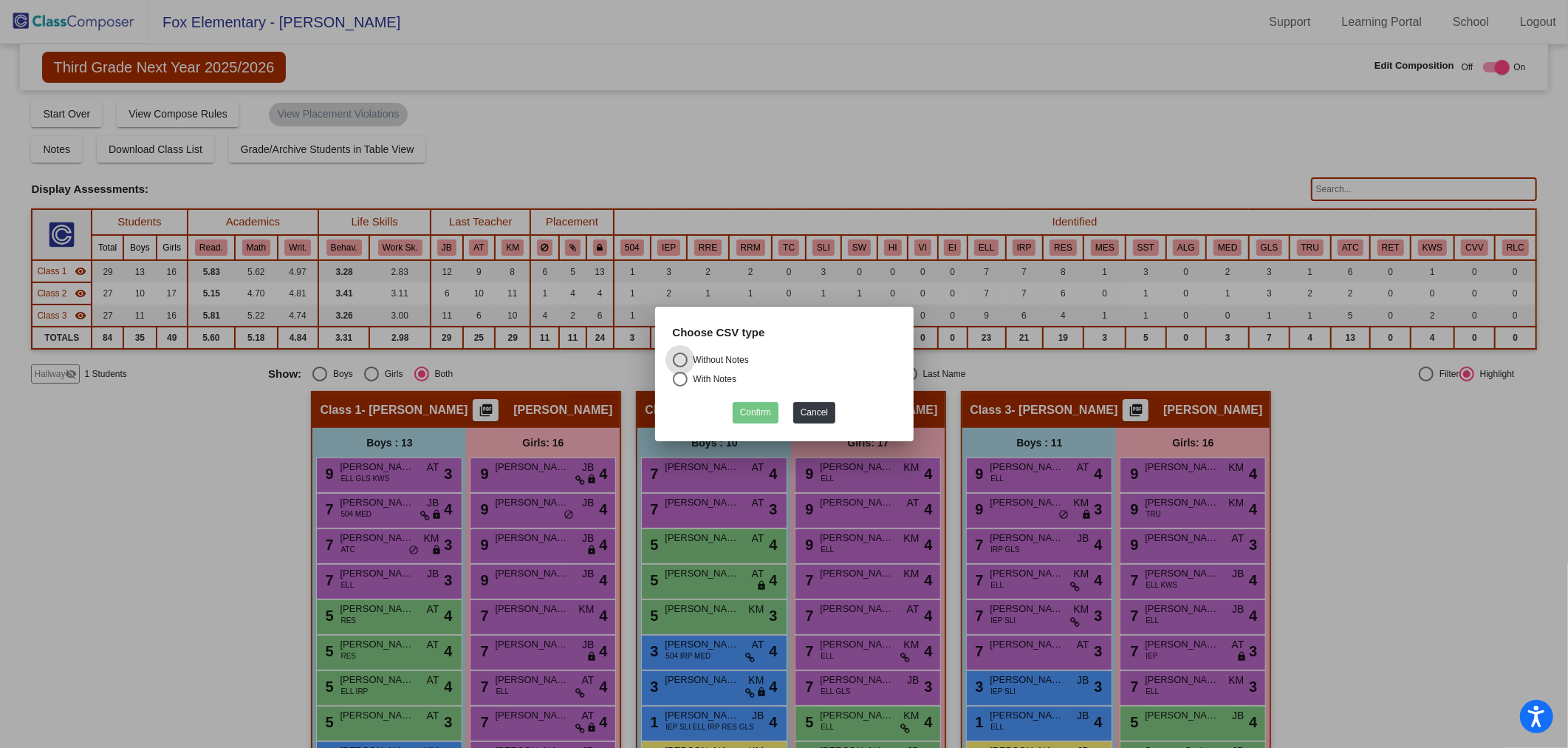
click at [711, 364] on div "Without Notes" at bounding box center [718, 360] width 62 height 13
click at [680, 367] on input "Without Notes" at bounding box center [679, 367] width 1 height 1
radio input "true"
click at [757, 412] on button "Confirm" at bounding box center [755, 413] width 46 height 22
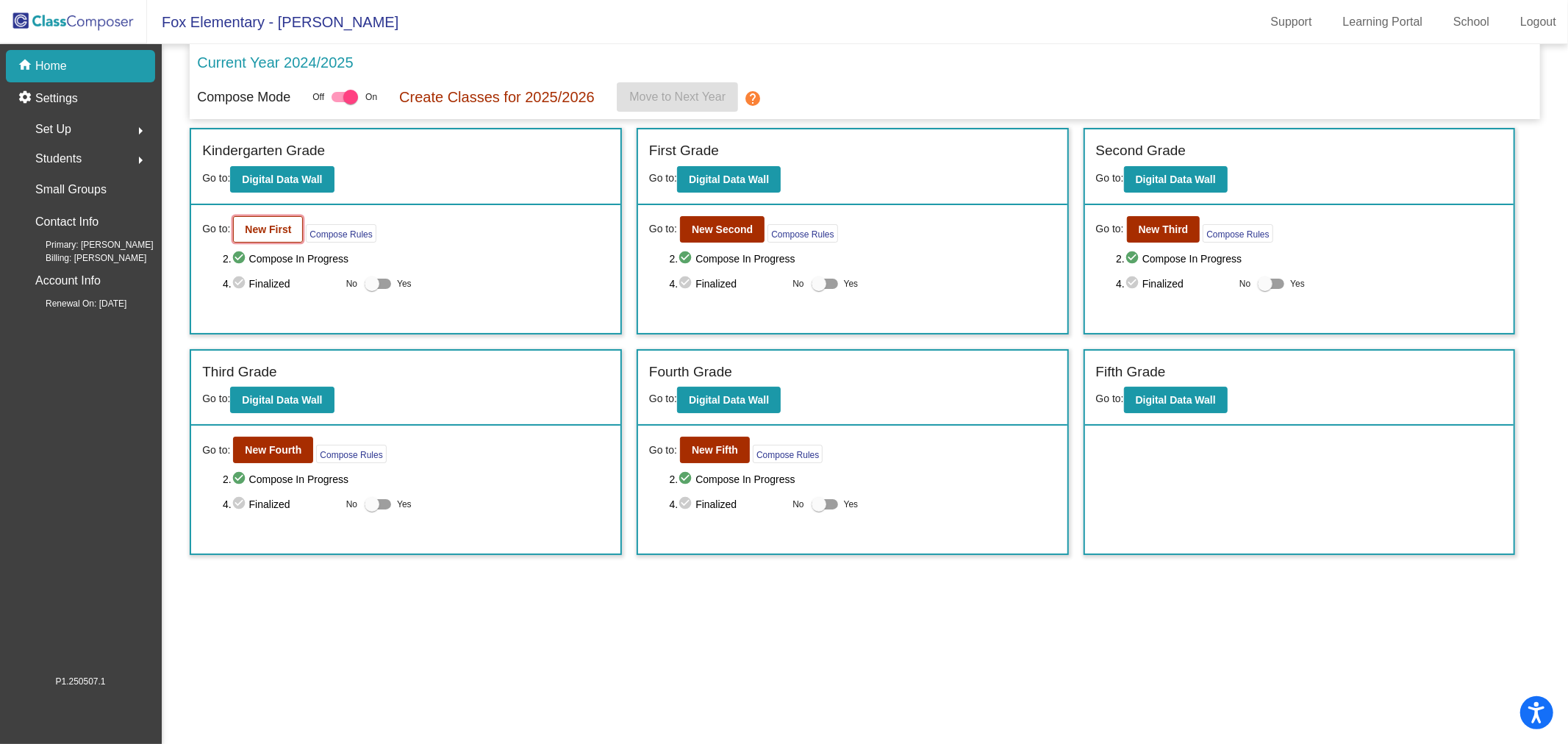
click at [279, 228] on b "New First" at bounding box center [268, 229] width 47 height 12
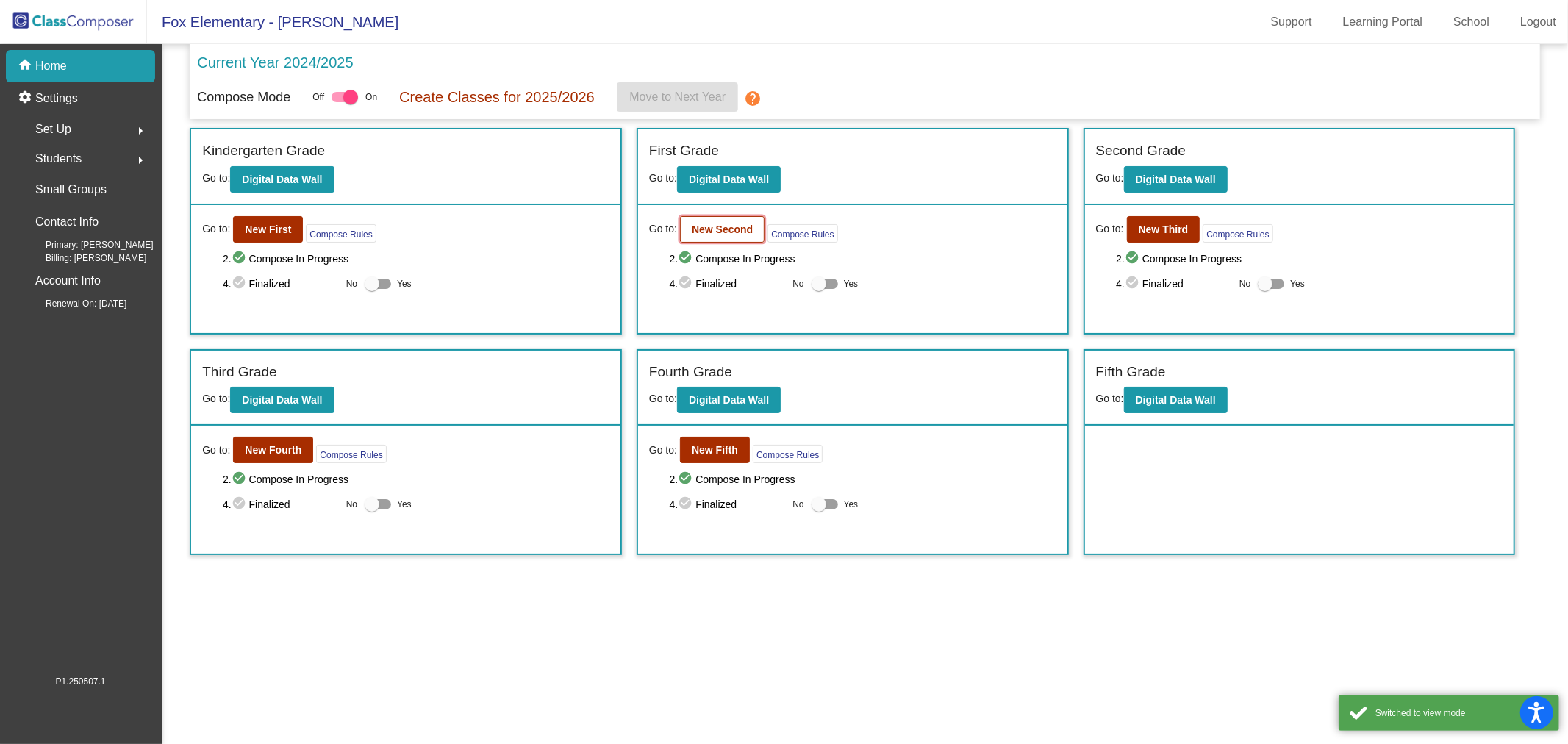
click at [736, 231] on b "New Second" at bounding box center [722, 229] width 61 height 12
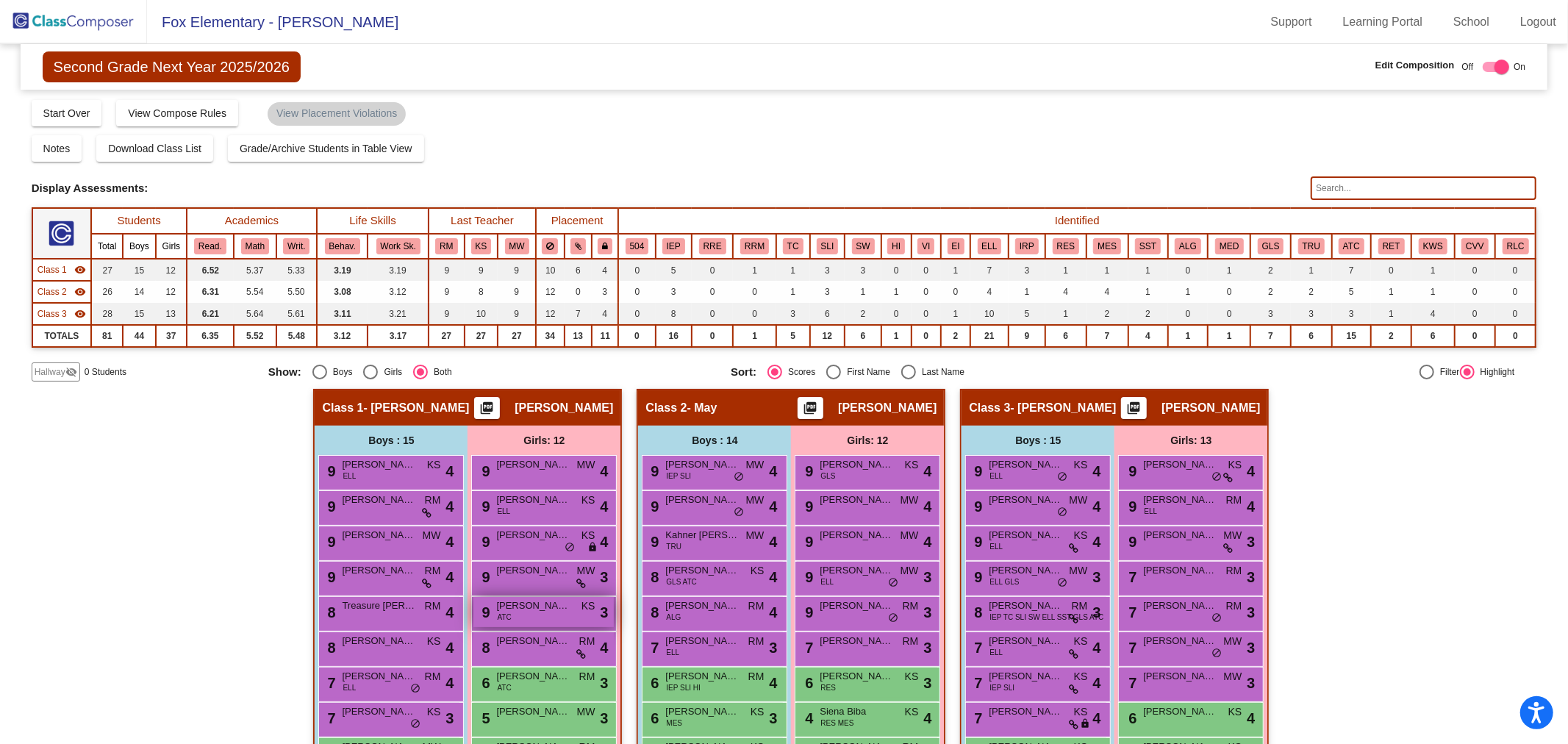
click at [521, 606] on span "[PERSON_NAME]" at bounding box center [533, 605] width 73 height 15
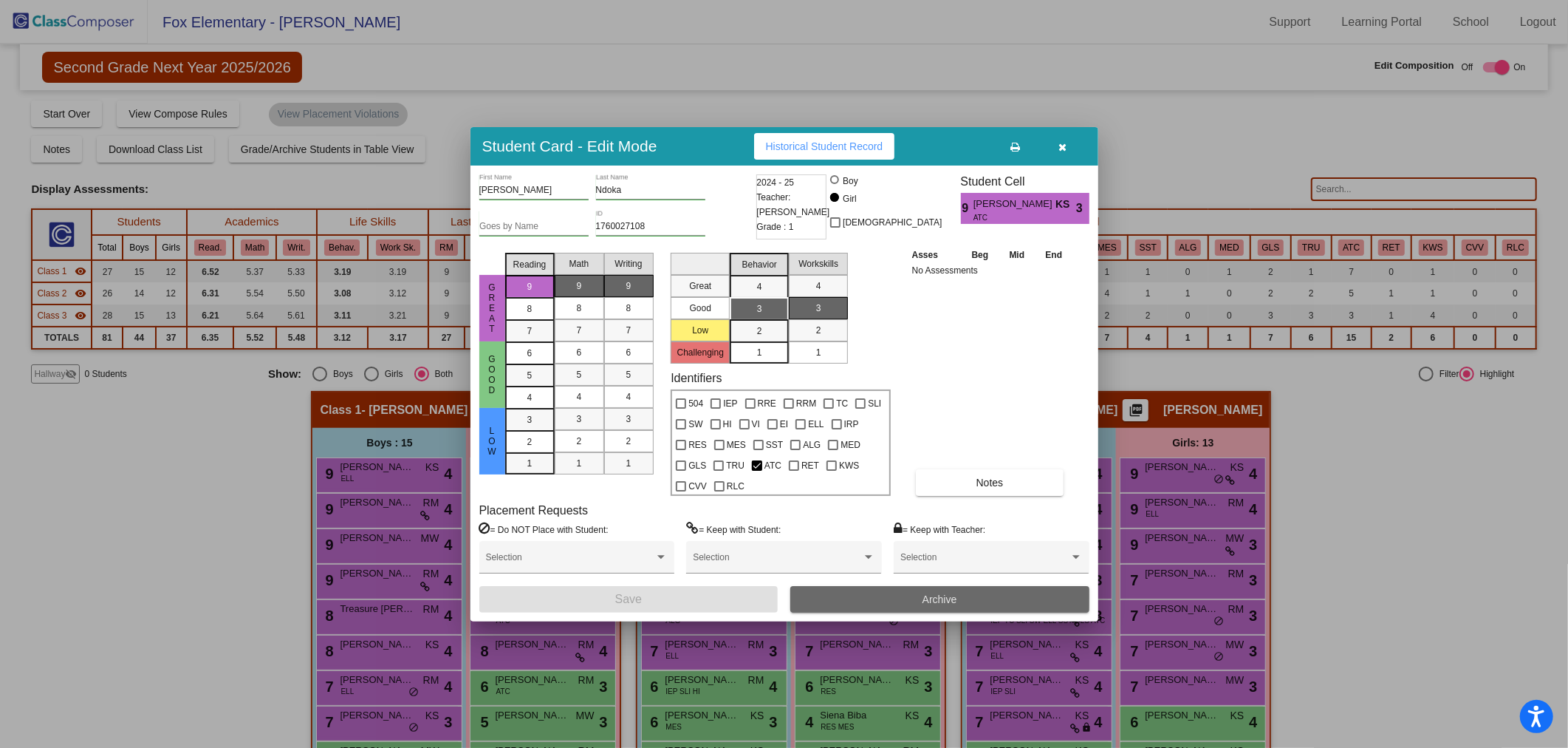
click at [934, 597] on span "Archive" at bounding box center [940, 600] width 35 height 12
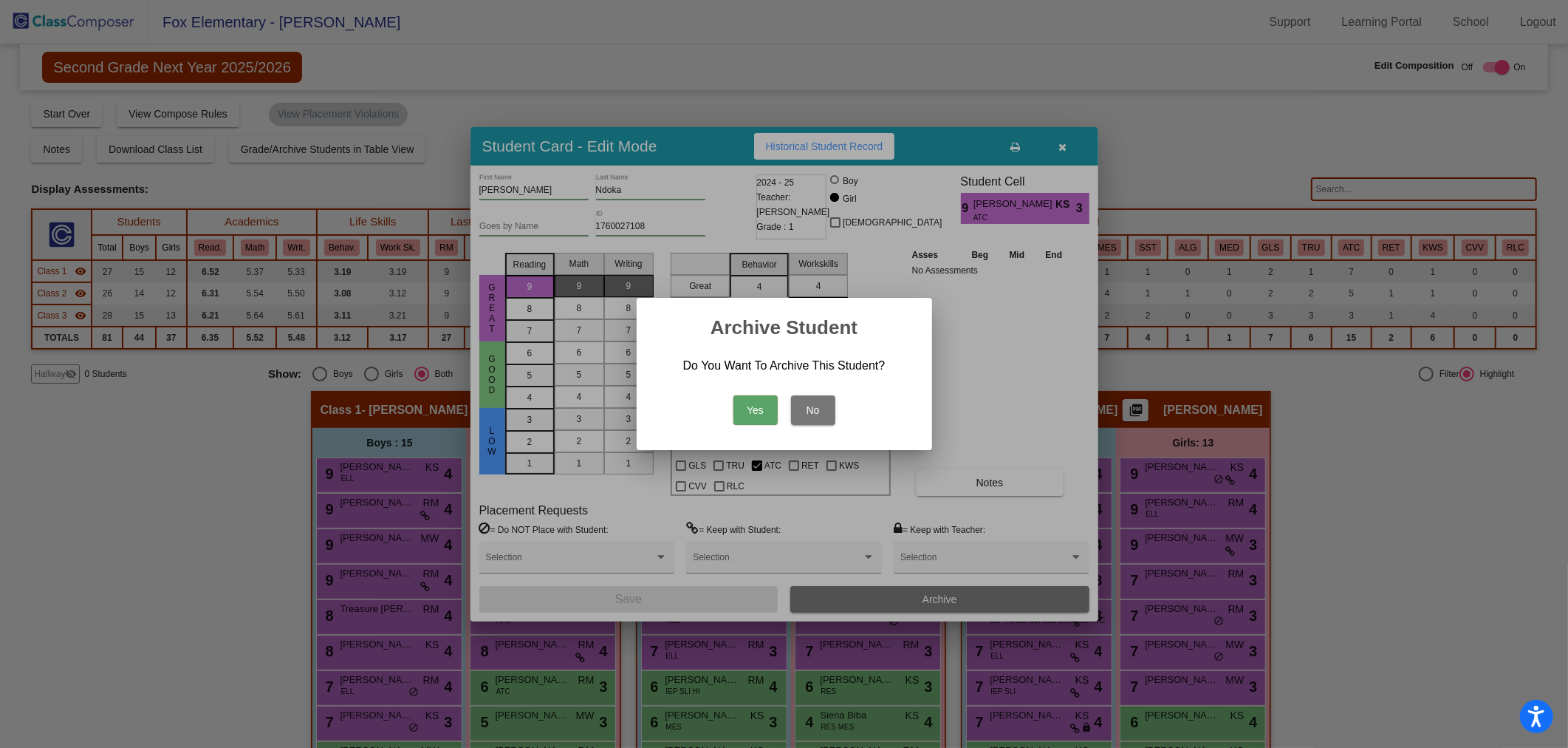
click at [743, 408] on button "Yes" at bounding box center [755, 410] width 44 height 29
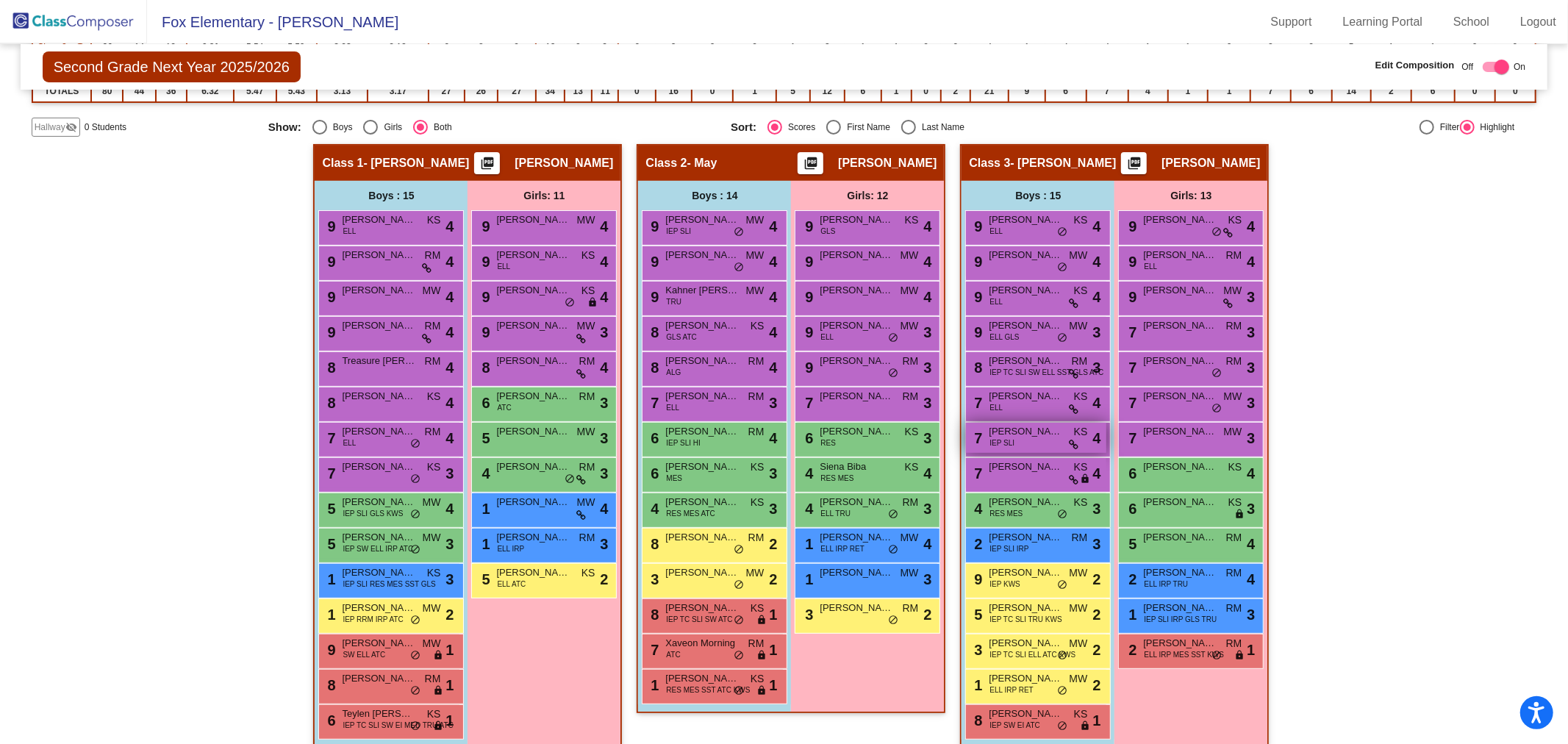
scroll to position [259, 0]
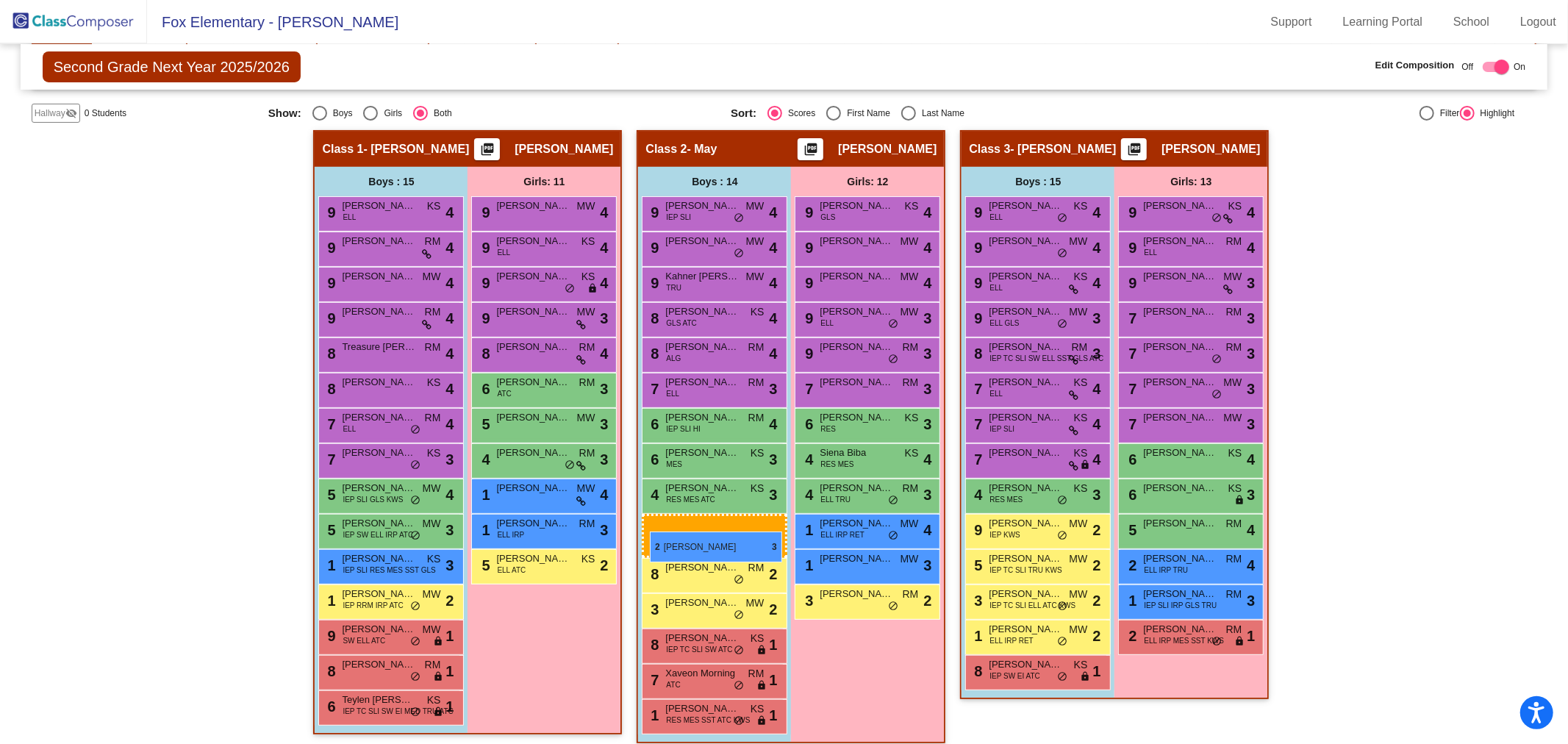
drag, startPoint x: 1011, startPoint y: 535, endPoint x: 647, endPoint y: 531, distance: 364.0
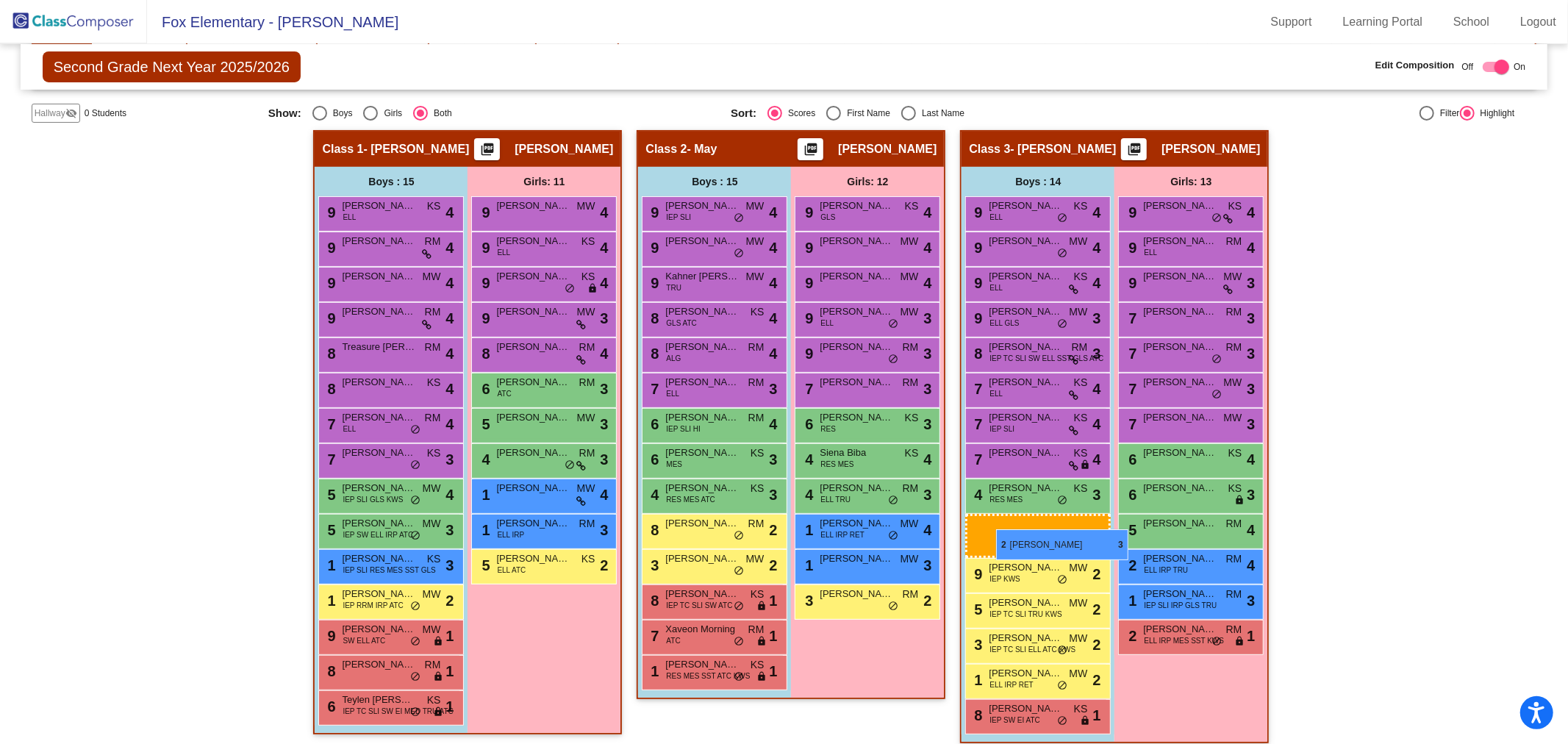
drag, startPoint x: 706, startPoint y: 539, endPoint x: 996, endPoint y: 529, distance: 290.2
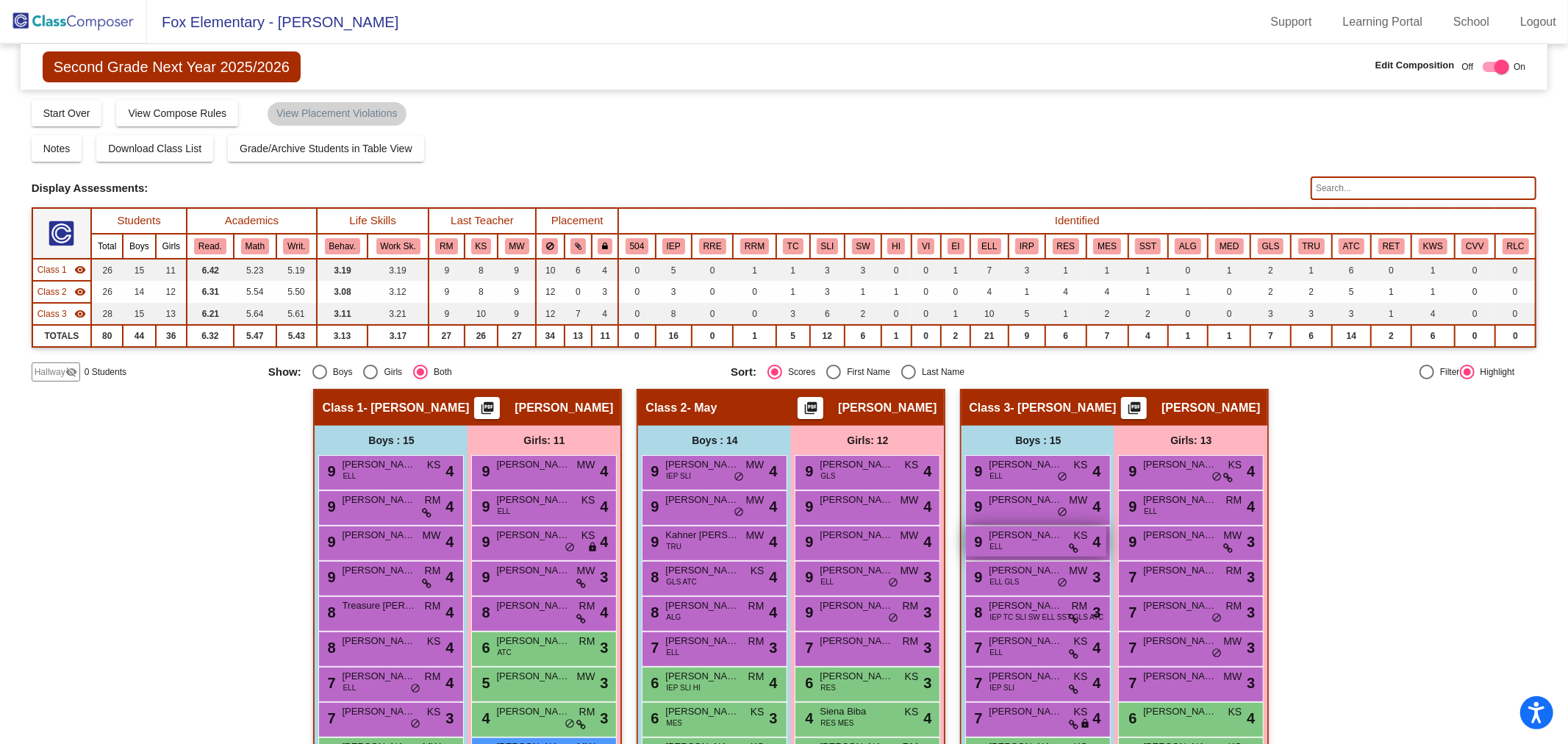
scroll to position [245, 0]
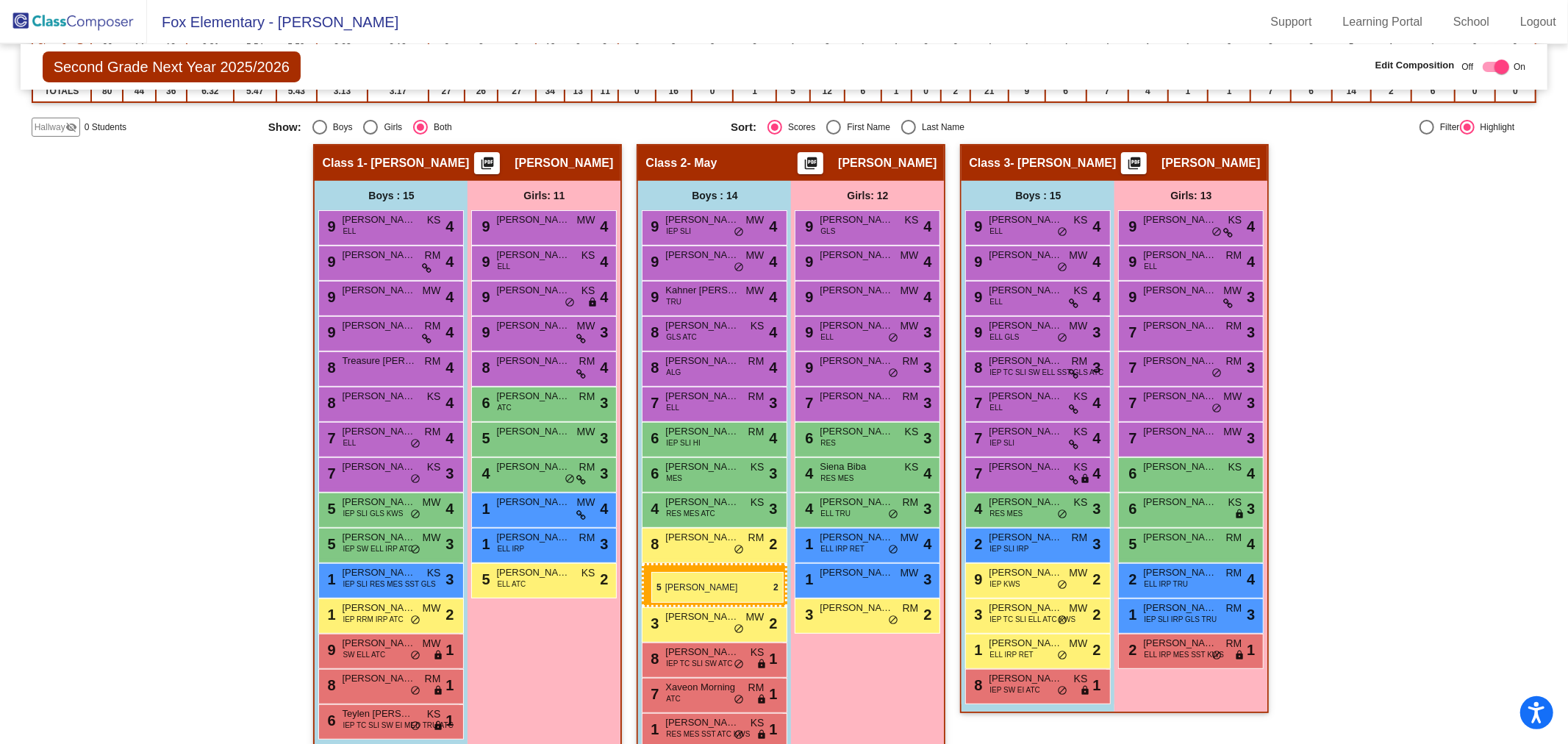
drag, startPoint x: 985, startPoint y: 604, endPoint x: 651, endPoint y: 572, distance: 335.5
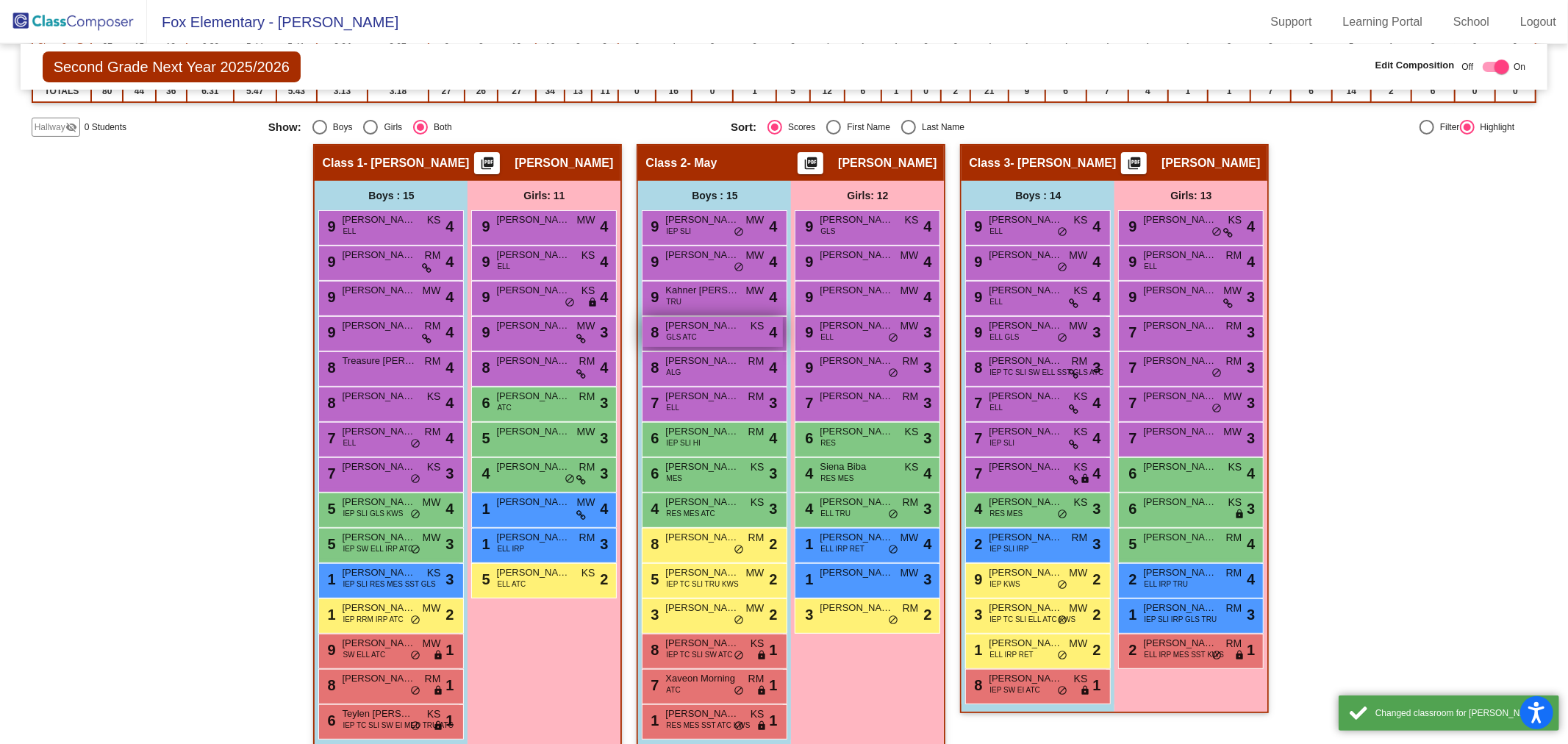
scroll to position [259, 0]
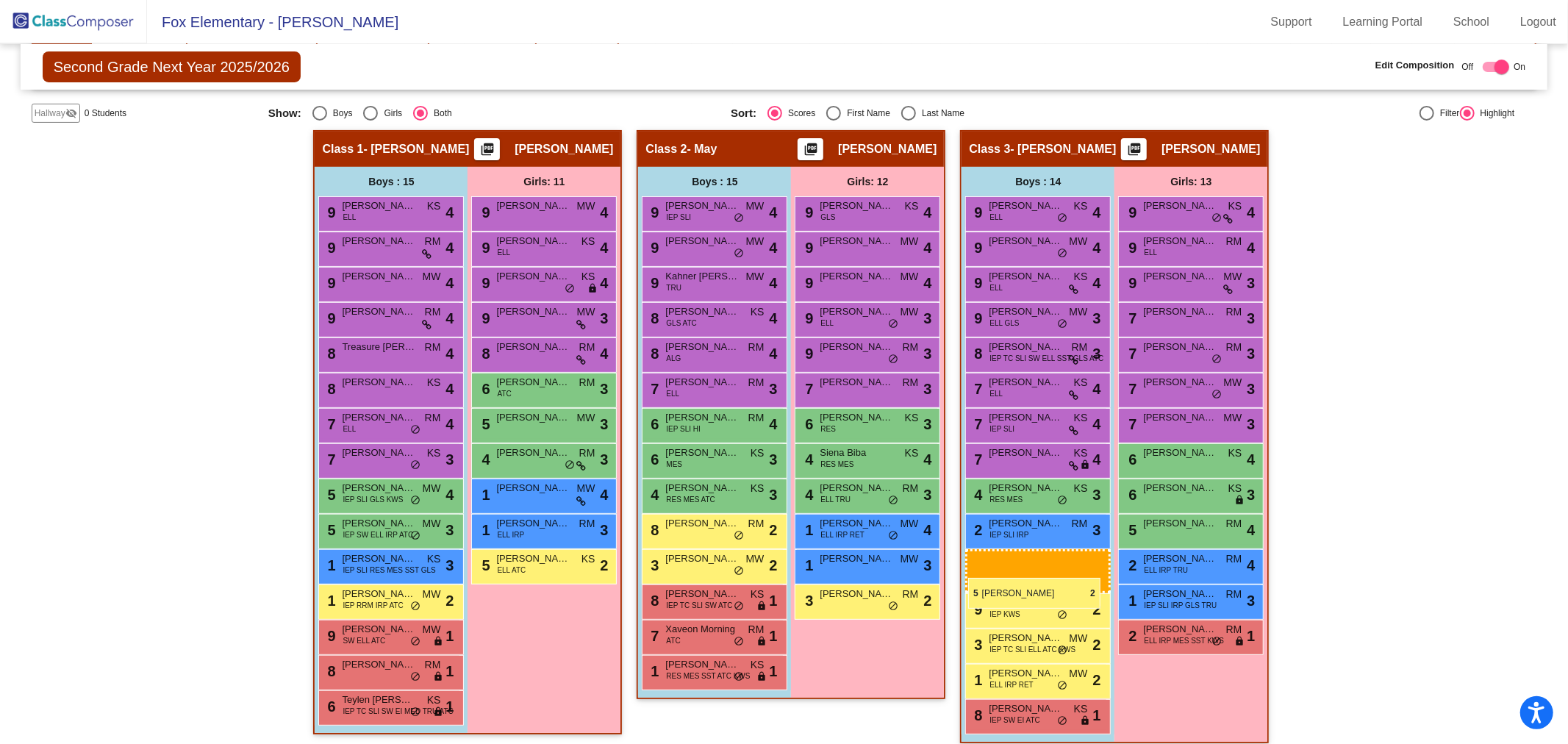
drag, startPoint x: 675, startPoint y: 566, endPoint x: 968, endPoint y: 578, distance: 293.2
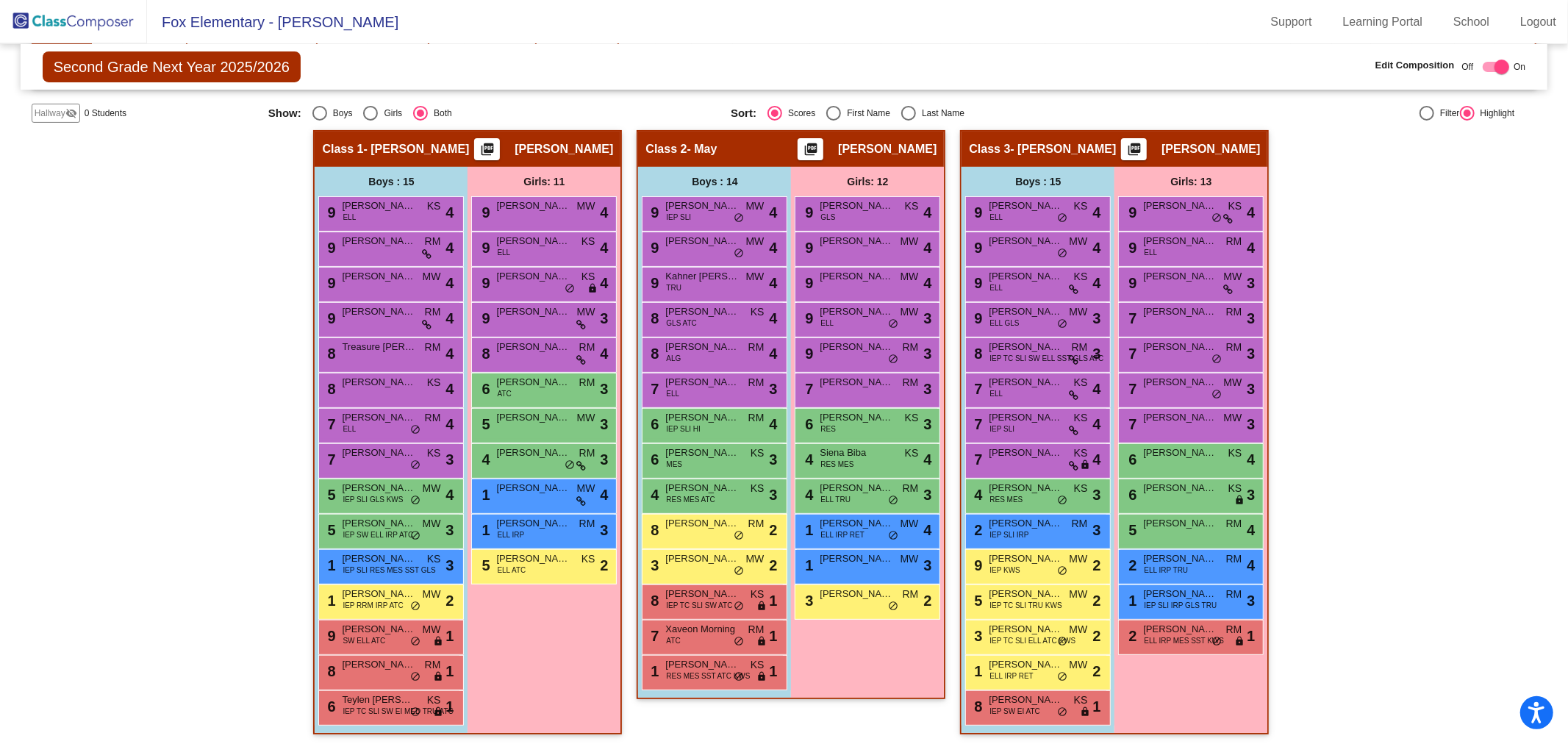
scroll to position [0, 0]
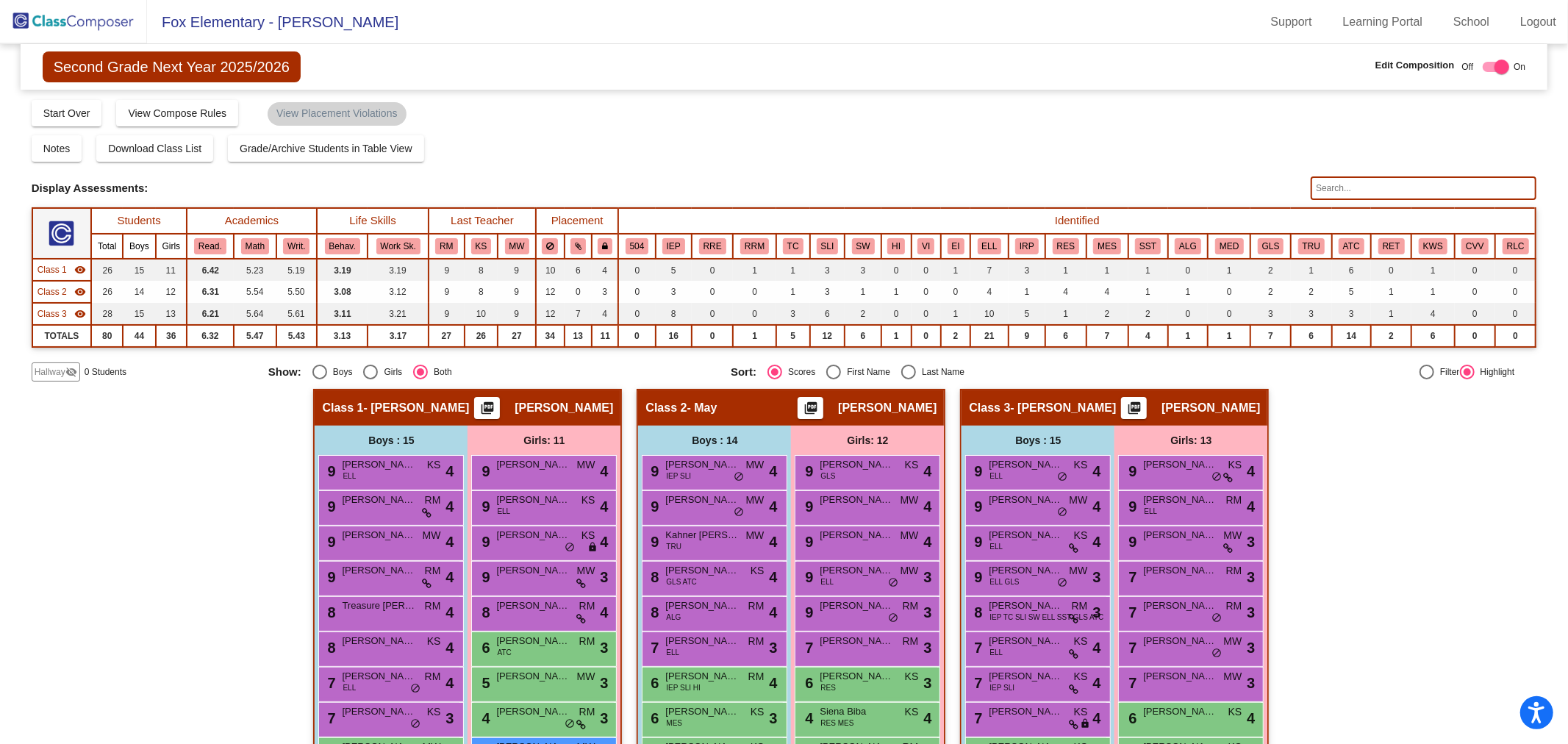
click at [225, 510] on div "Hallway - Hallway Class picture_as_pdf Add Student First Name Last Name Student…" at bounding box center [784, 698] width 1505 height 619
click at [1398, 516] on div "Hallway - Hallway Class picture_as_pdf Add Student First Name Last Name Student…" at bounding box center [784, 698] width 1505 height 619
